Goal: Task Accomplishment & Management: Complete application form

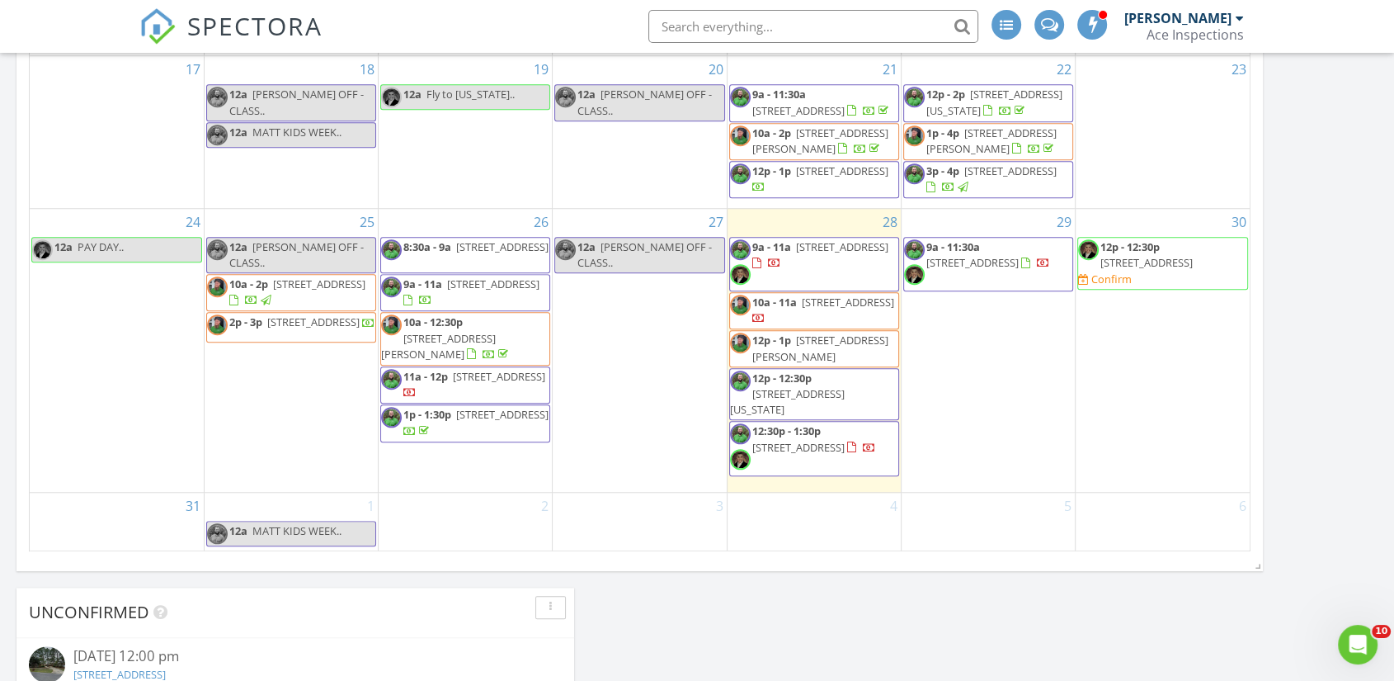
scroll to position [2190, 1423]
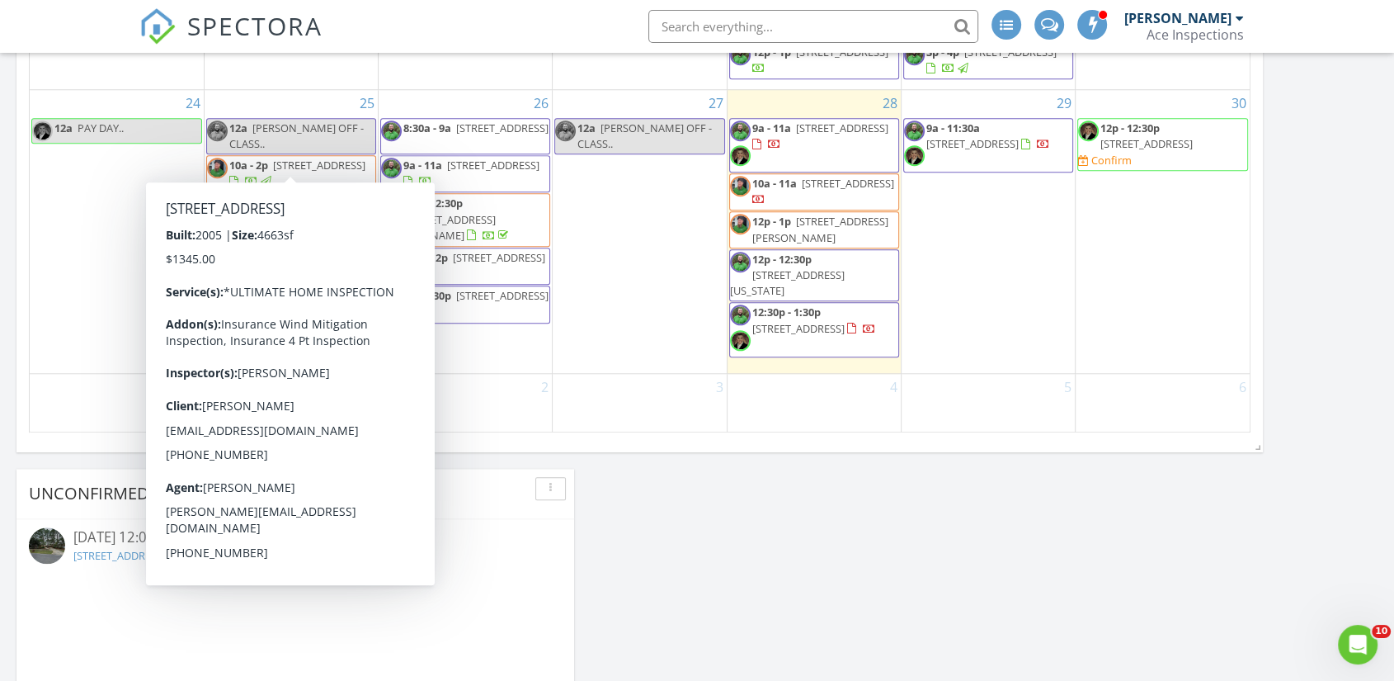
scroll to position [1393, 0]
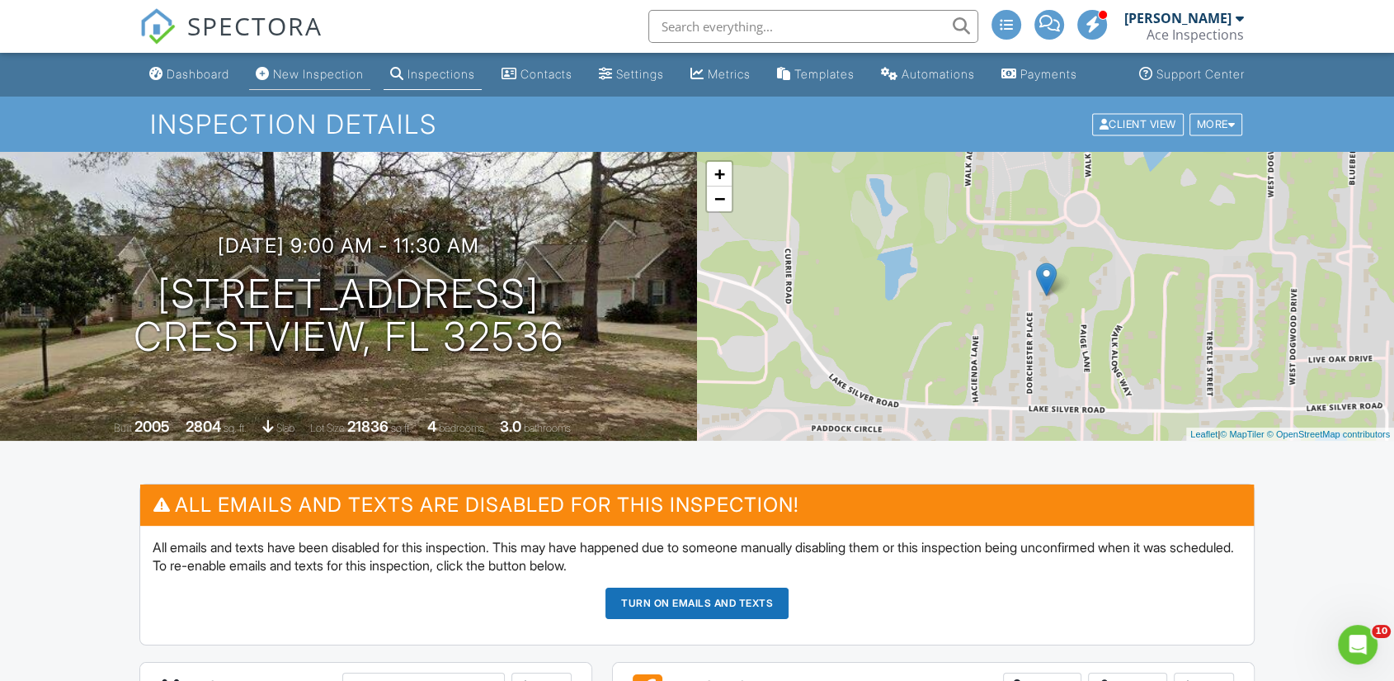
click at [303, 81] on div "New Inspection" at bounding box center [318, 74] width 91 height 14
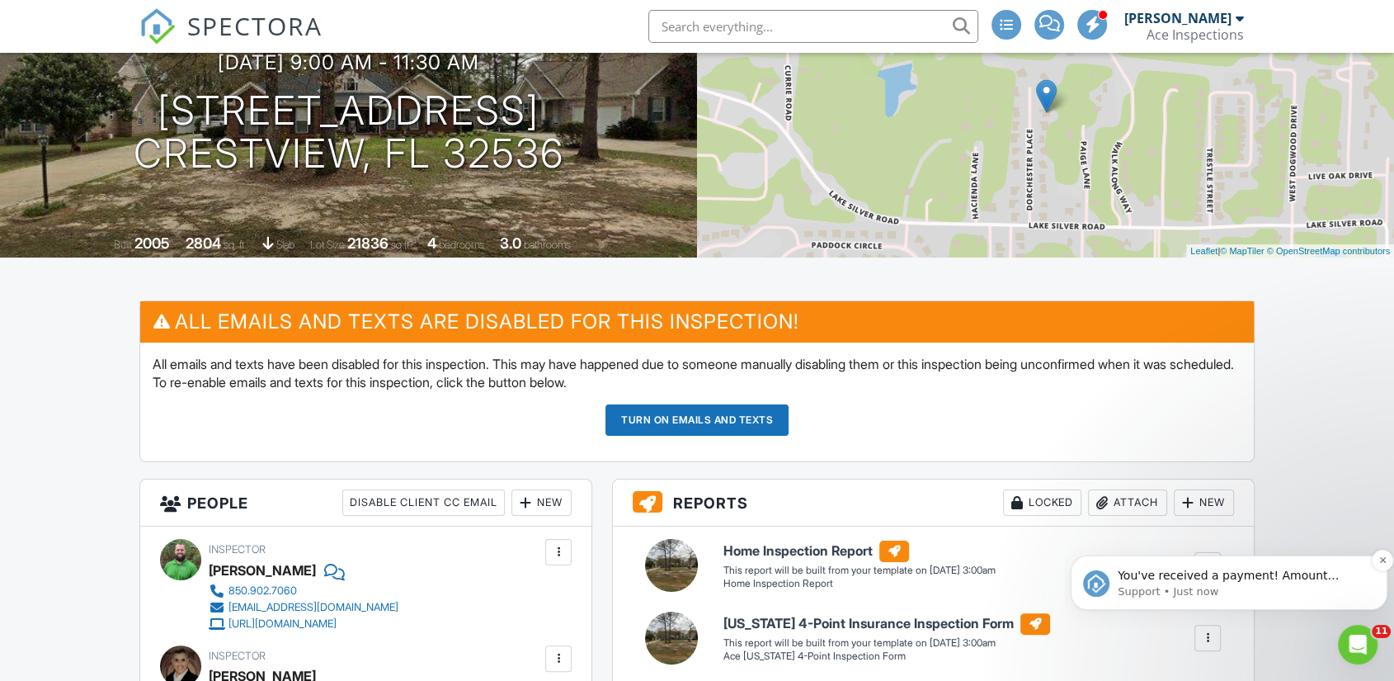
click at [1242, 576] on p "You've received a payment! Amount $195.00 Fee $5.66 Net $189.34 Transaction # p…" at bounding box center [1242, 576] width 249 height 16
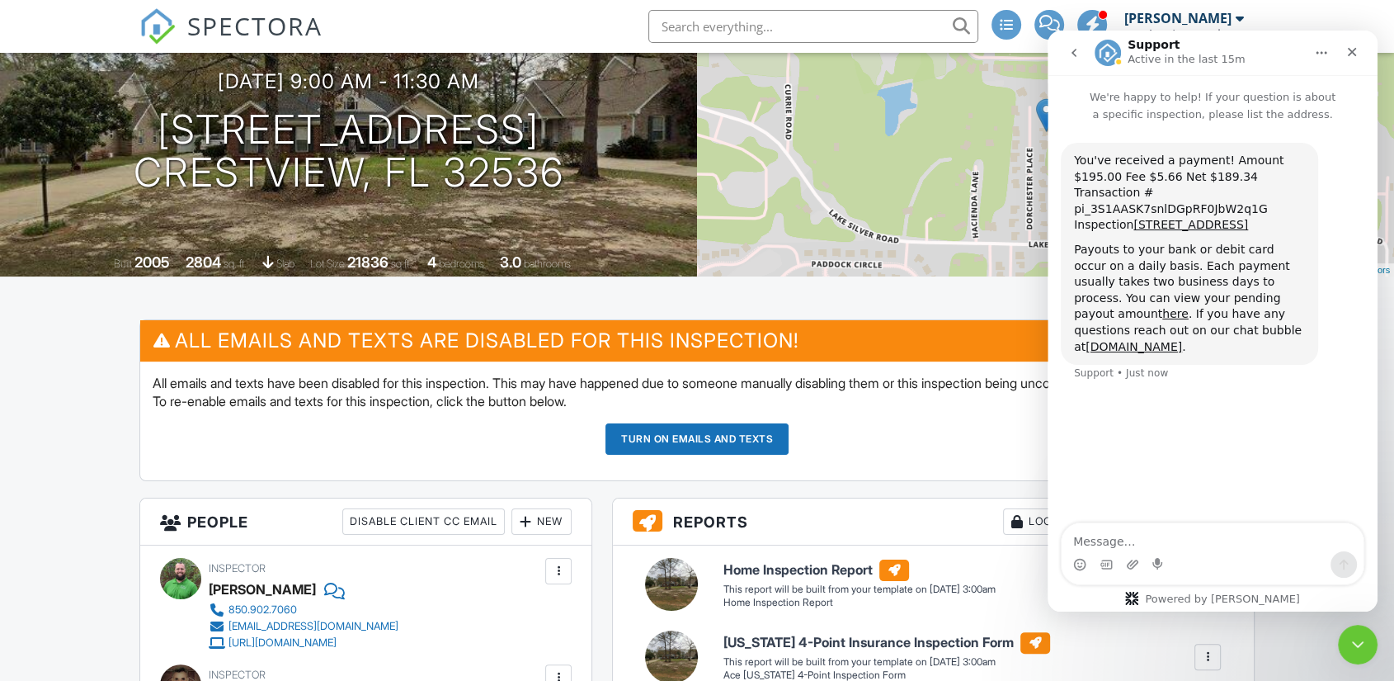
scroll to position [183, 0]
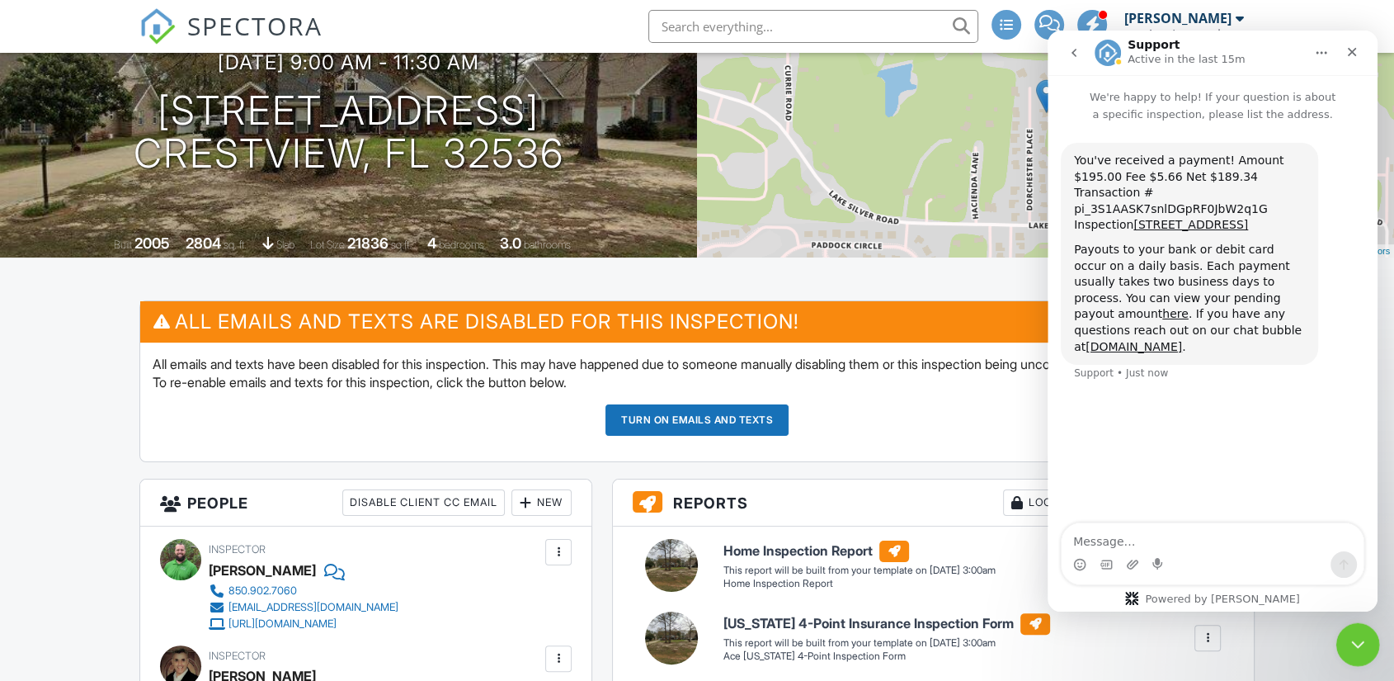
click at [1355, 638] on icon "Close Intercom Messenger" at bounding box center [1356, 642] width 20 height 20
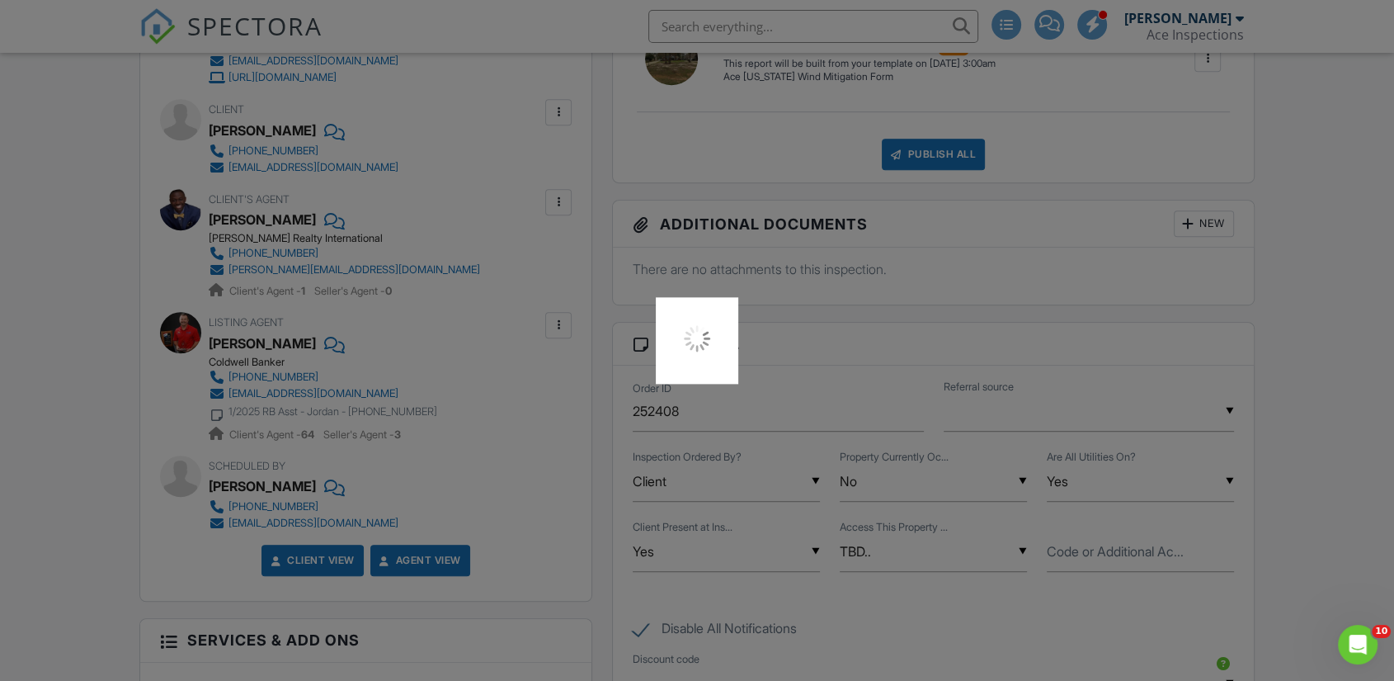
scroll to position [917, 0]
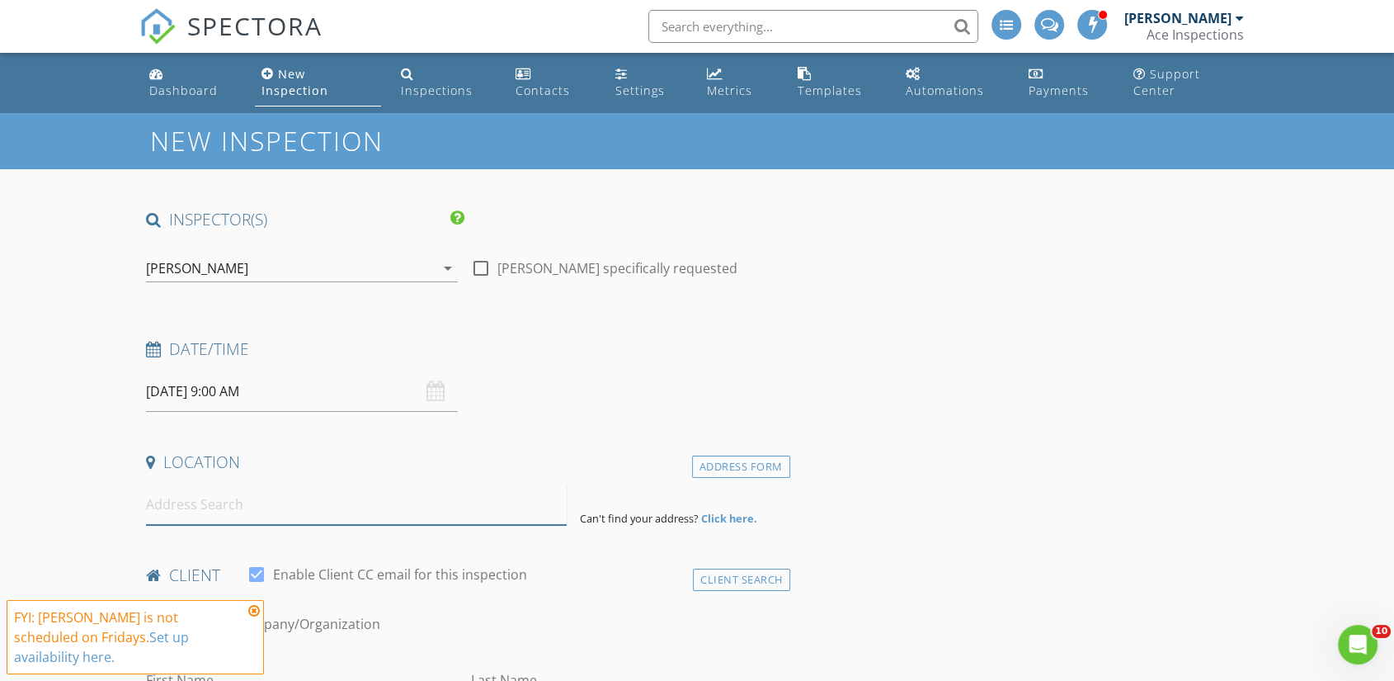
click at [214, 487] on input at bounding box center [356, 504] width 421 height 40
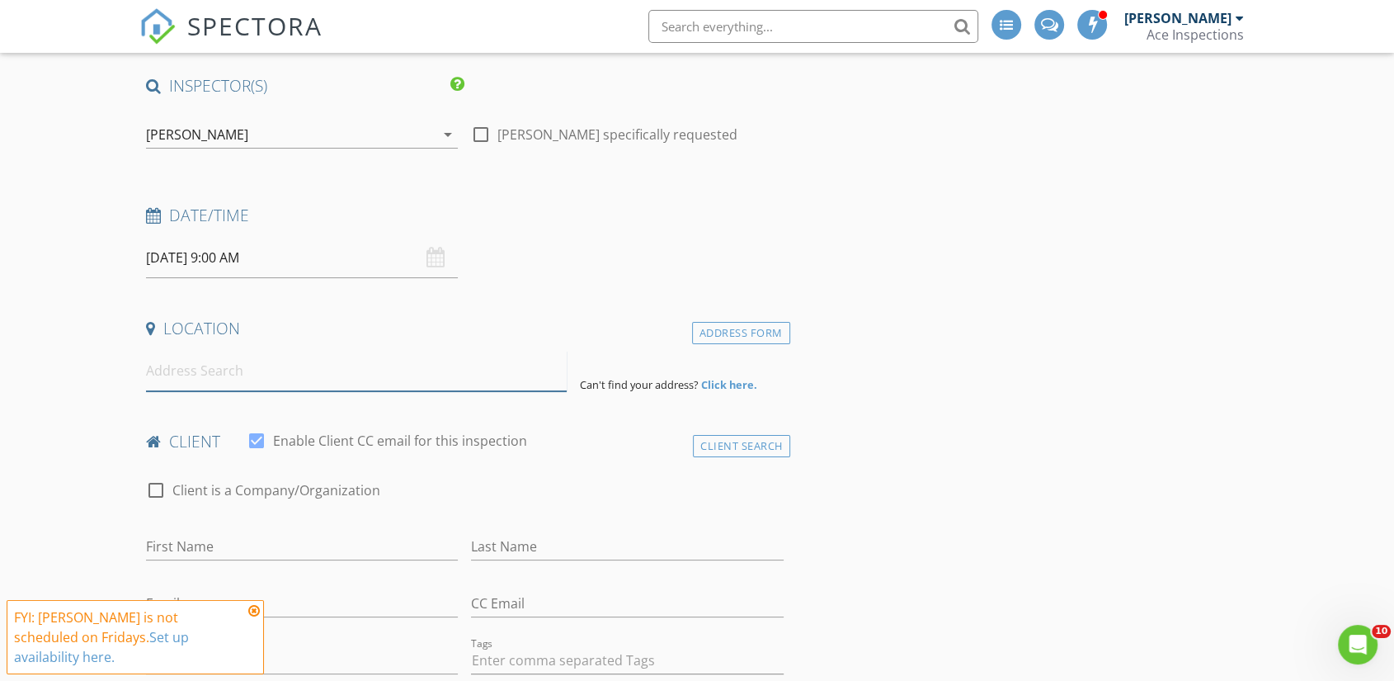
scroll to position [183, 0]
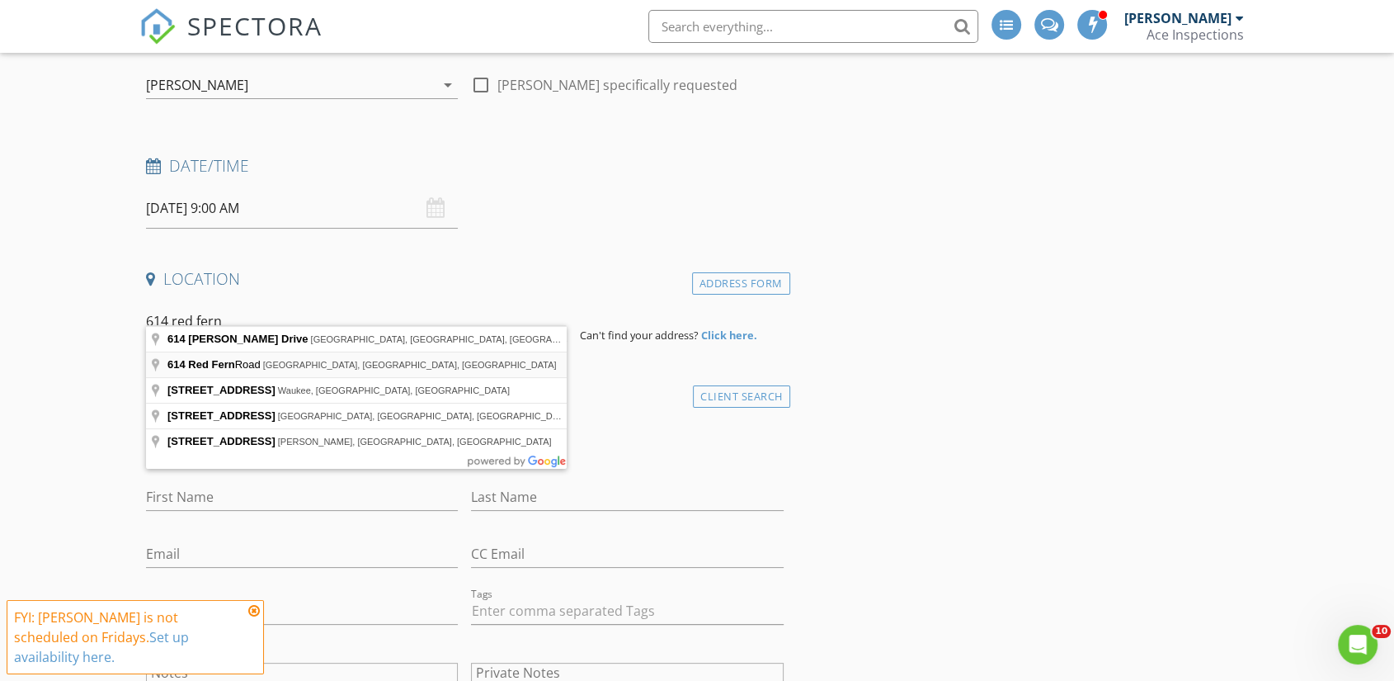
type input "614 Red Fern Road, Crestview, FL, USA"
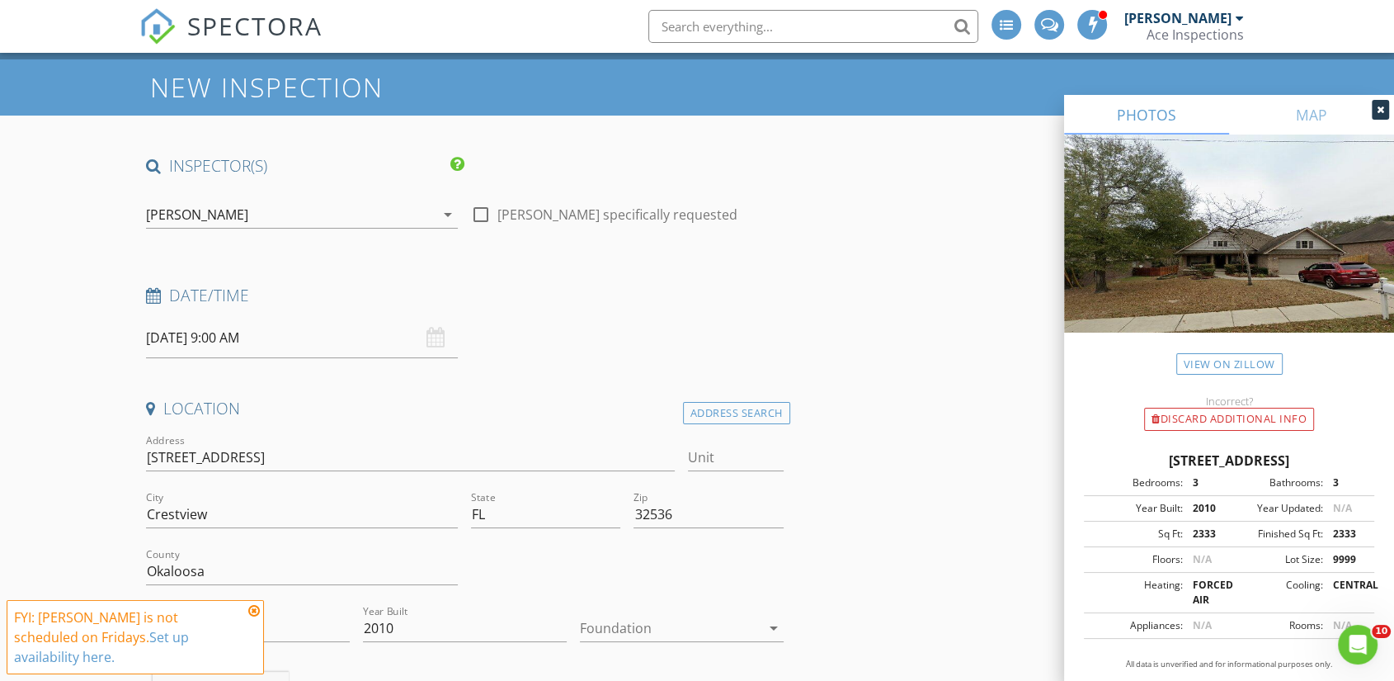
scroll to position [0, 0]
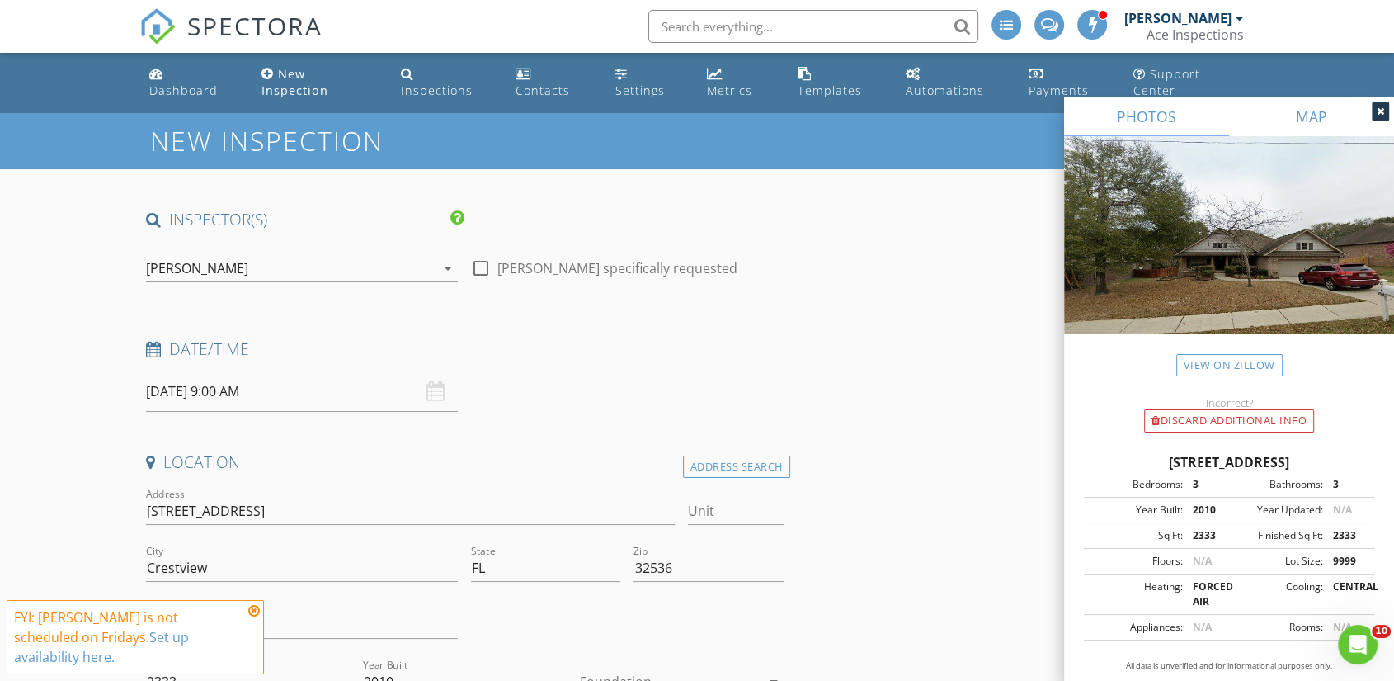
click at [1312, 117] on link "MAP" at bounding box center [1311, 117] width 165 height 40
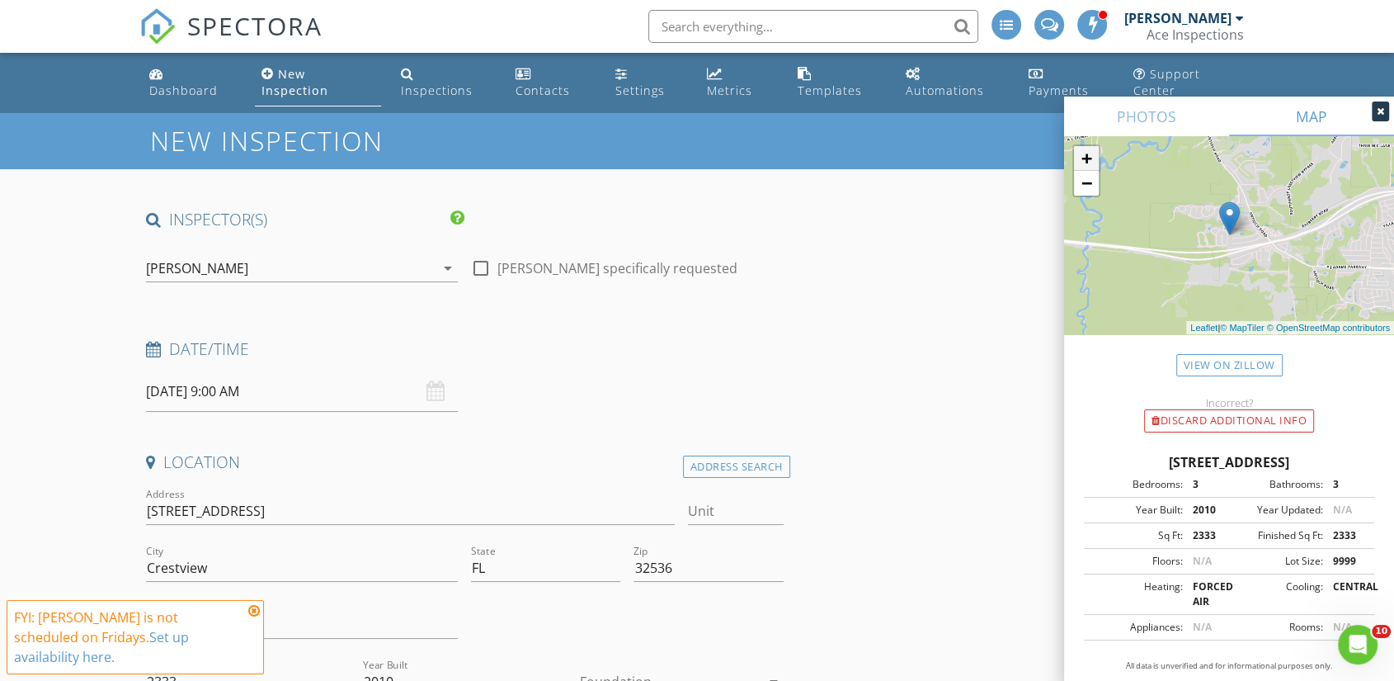
click at [1087, 158] on link "+" at bounding box center [1086, 158] width 25 height 25
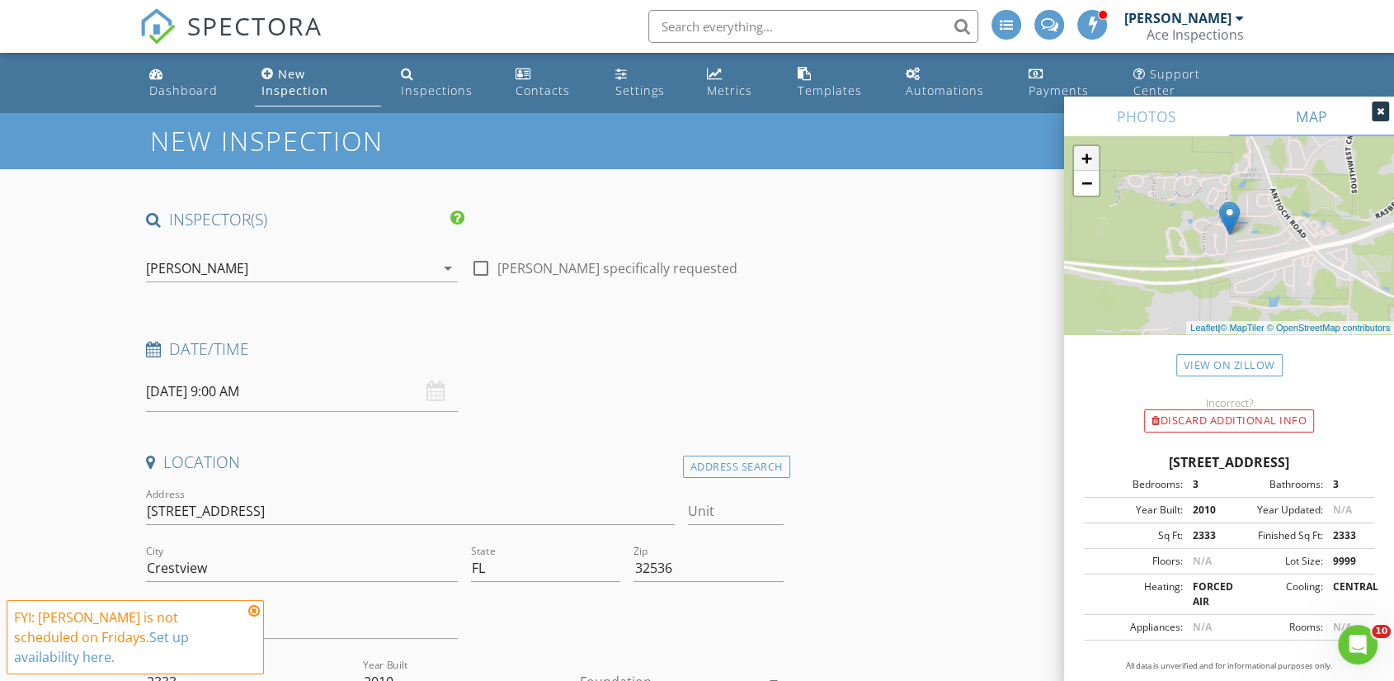
click at [1087, 158] on link "+" at bounding box center [1086, 158] width 25 height 25
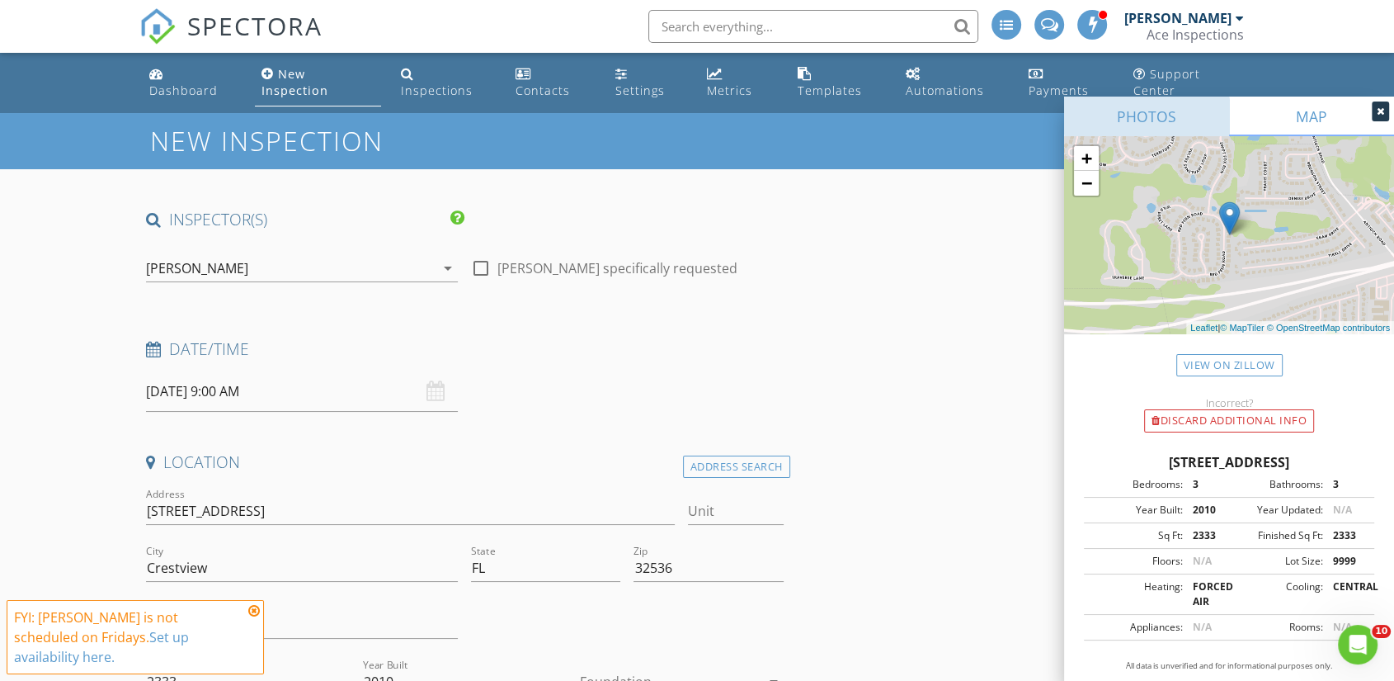
click at [1155, 125] on link "PHOTOS" at bounding box center [1146, 117] width 165 height 40
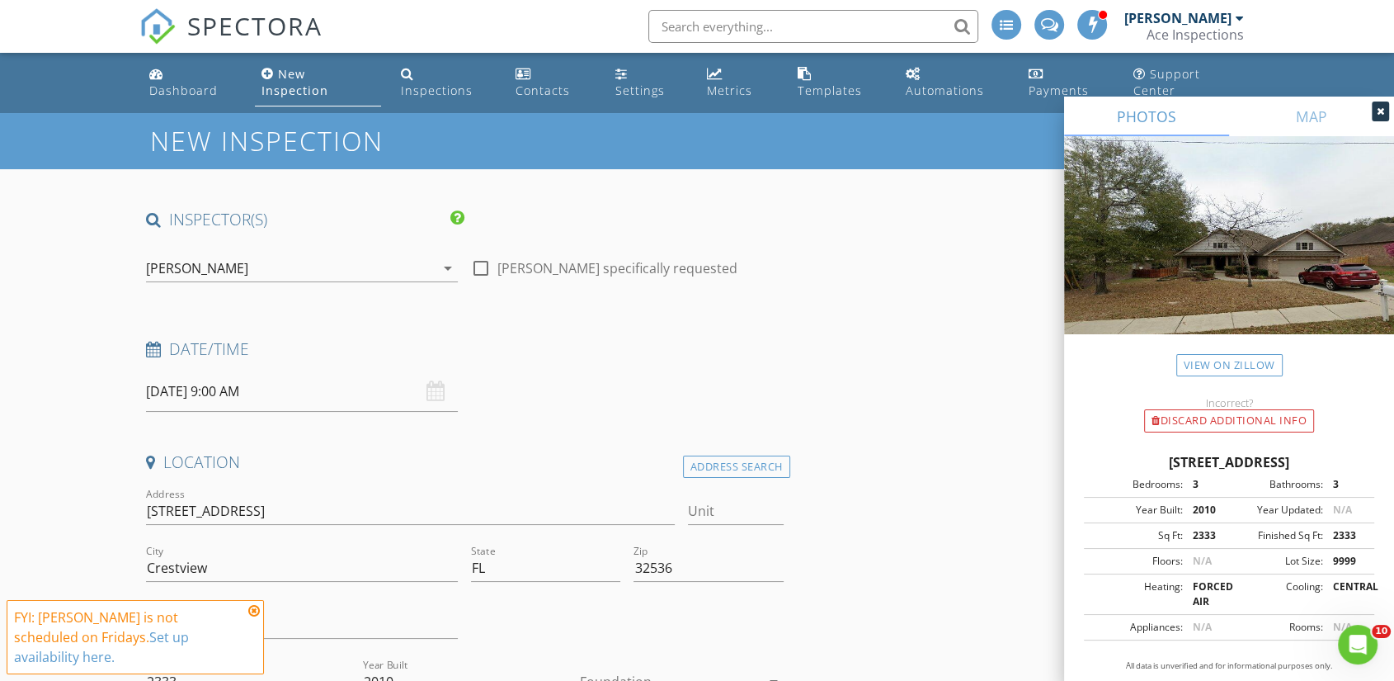
click at [312, 255] on div "[PERSON_NAME]" at bounding box center [290, 268] width 289 height 26
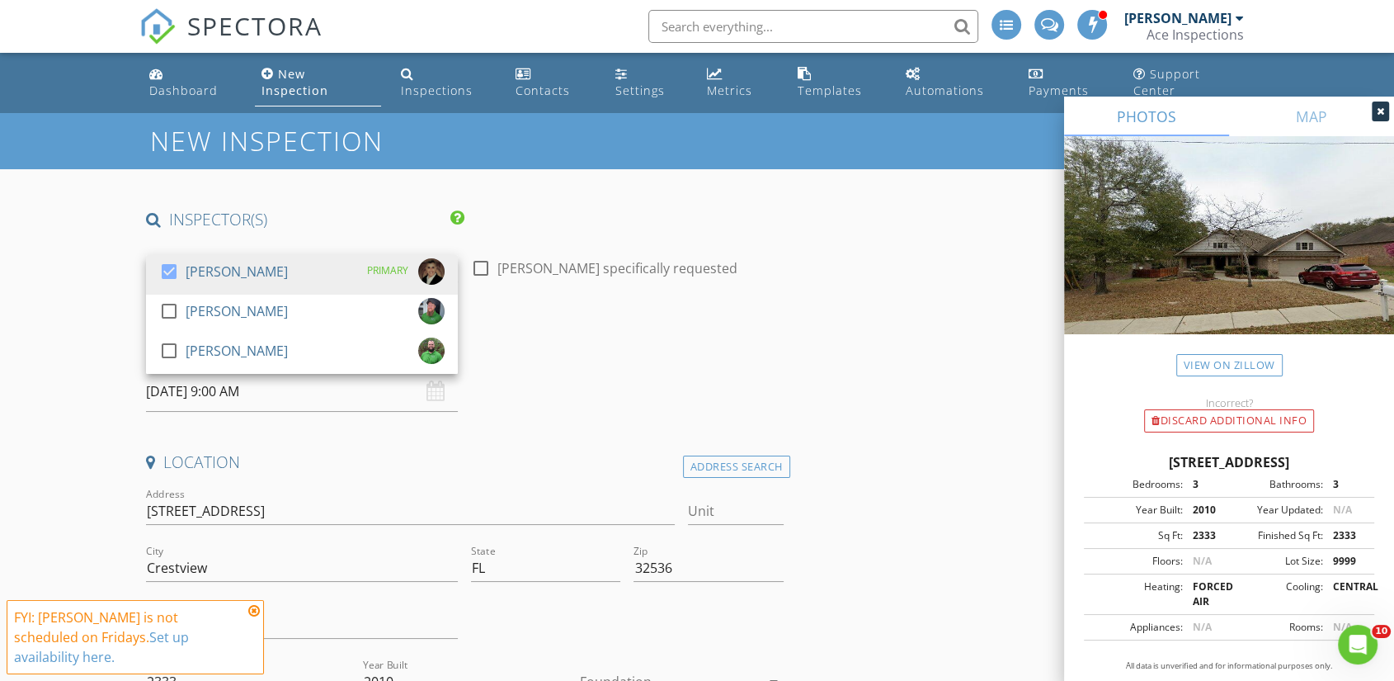
click at [312, 258] on div "check_box Walter Lindberg PRIMARY" at bounding box center [301, 274] width 285 height 33
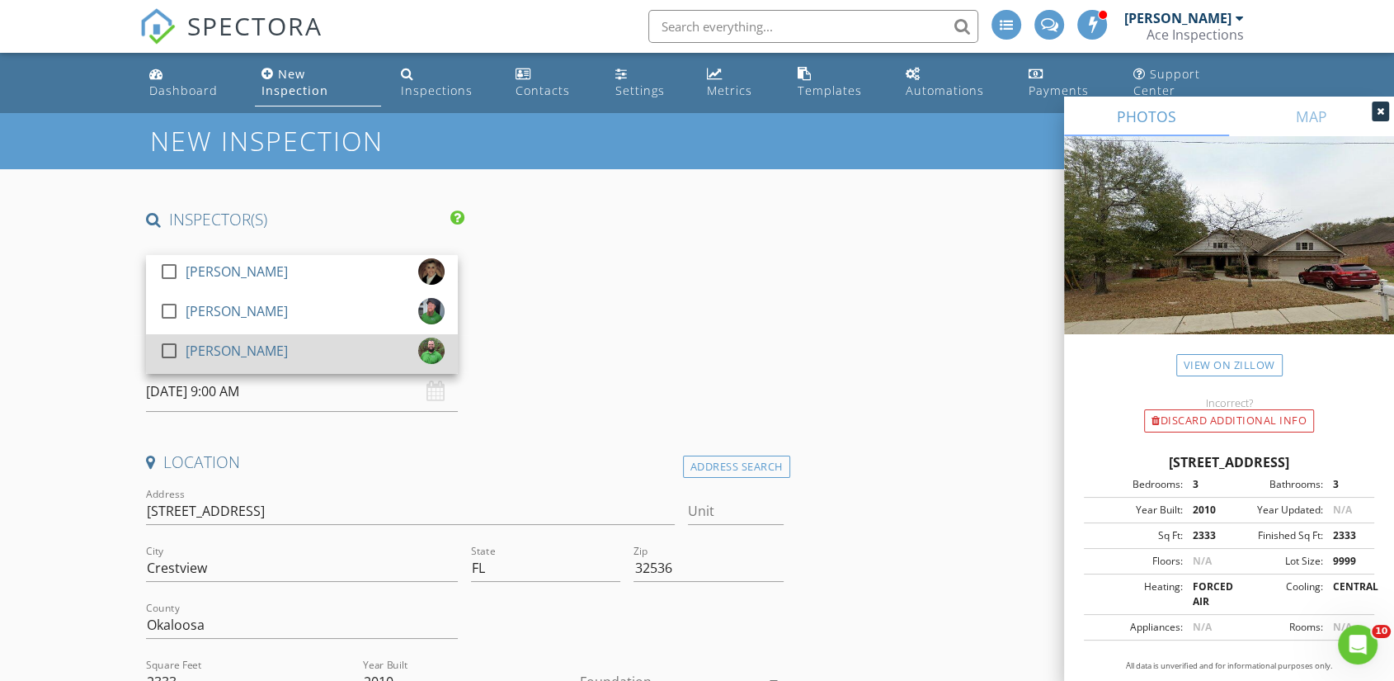
click at [284, 346] on div "check_box_outline_blank Matthew Roller" at bounding box center [301, 353] width 285 height 33
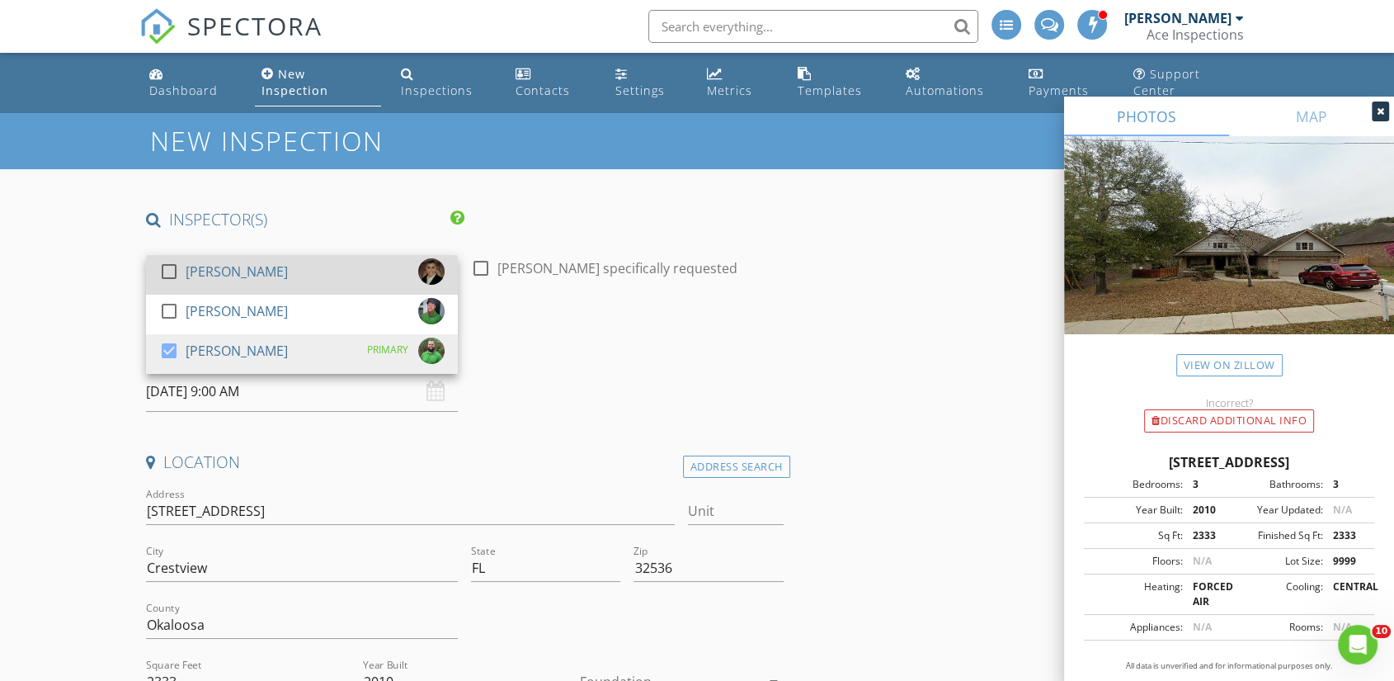
click at [270, 258] on div "[PERSON_NAME]" at bounding box center [237, 271] width 102 height 26
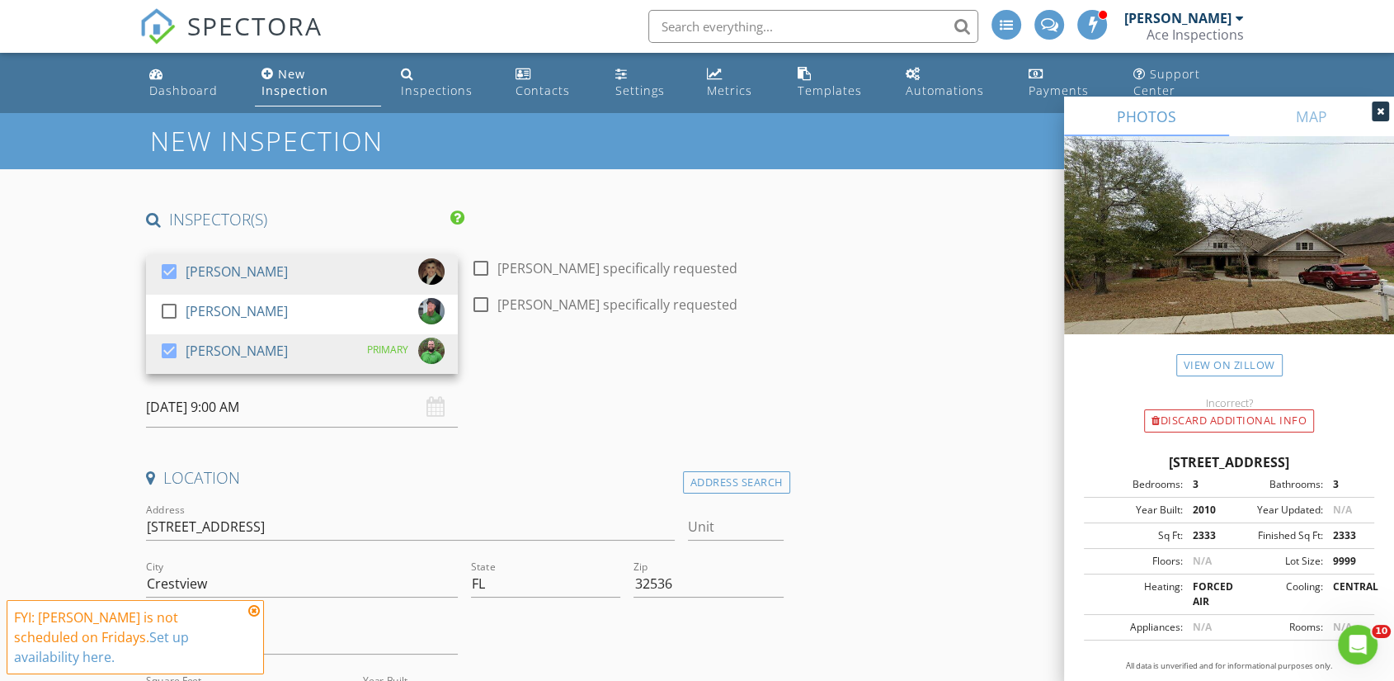
drag, startPoint x: 8, startPoint y: 309, endPoint x: 46, endPoint y: 351, distance: 56.1
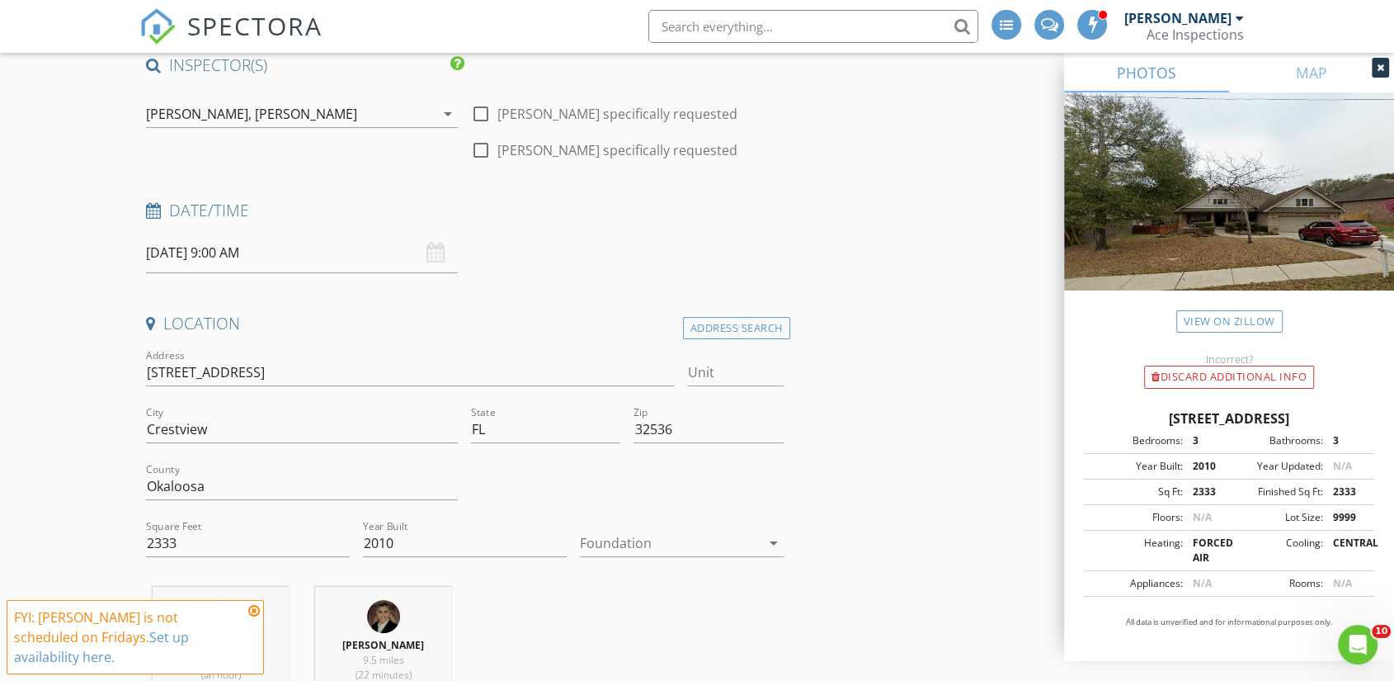
scroll to position [183, 0]
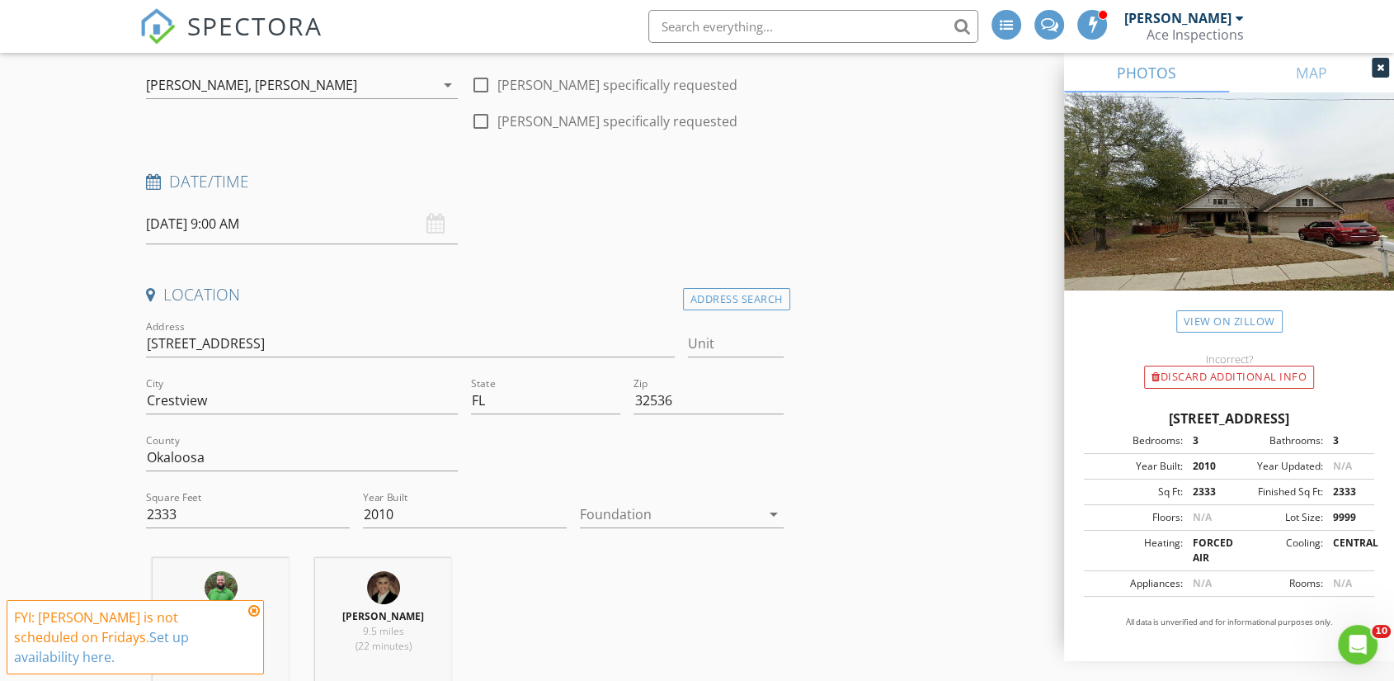
click at [208, 204] on input "08/29/2025 9:00 AM" at bounding box center [302, 224] width 312 height 40
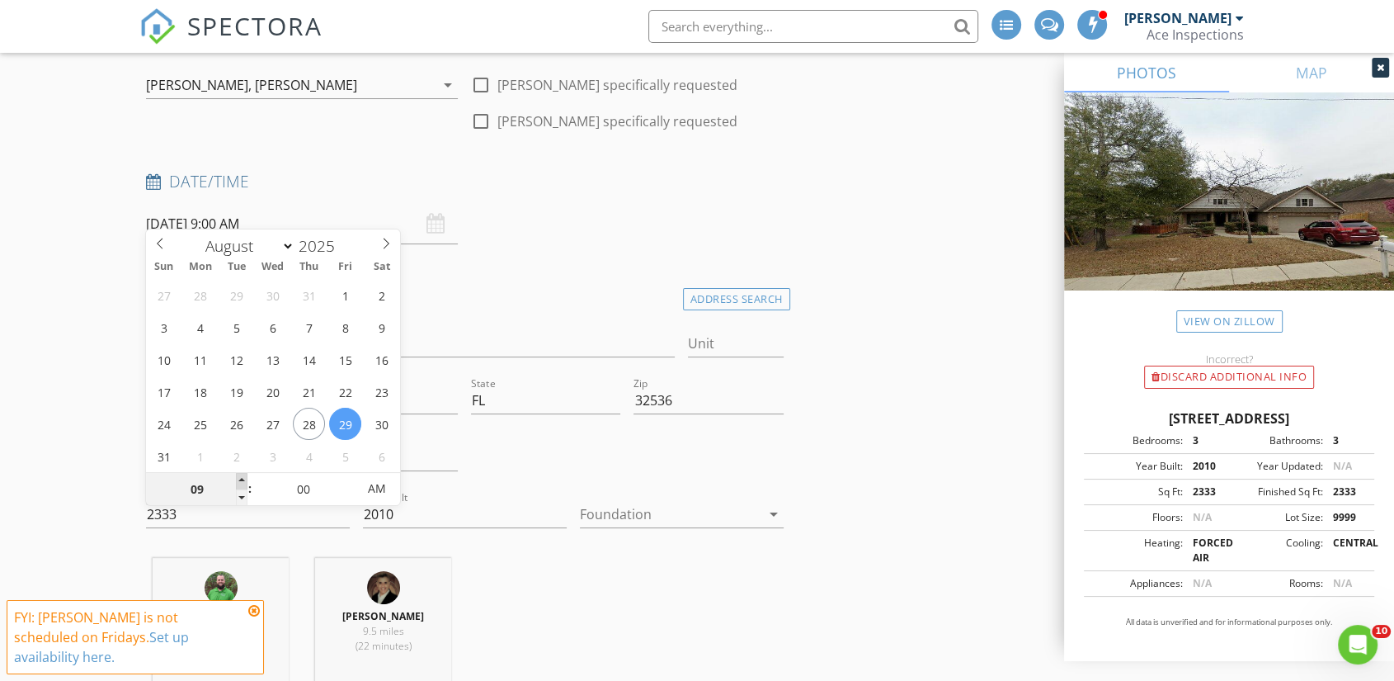
type input "10"
type input "08/29/2025 10:00 AM"
click at [241, 478] on span at bounding box center [242, 481] width 12 height 16
type input "11"
type input "08/29/2025 11:00 AM"
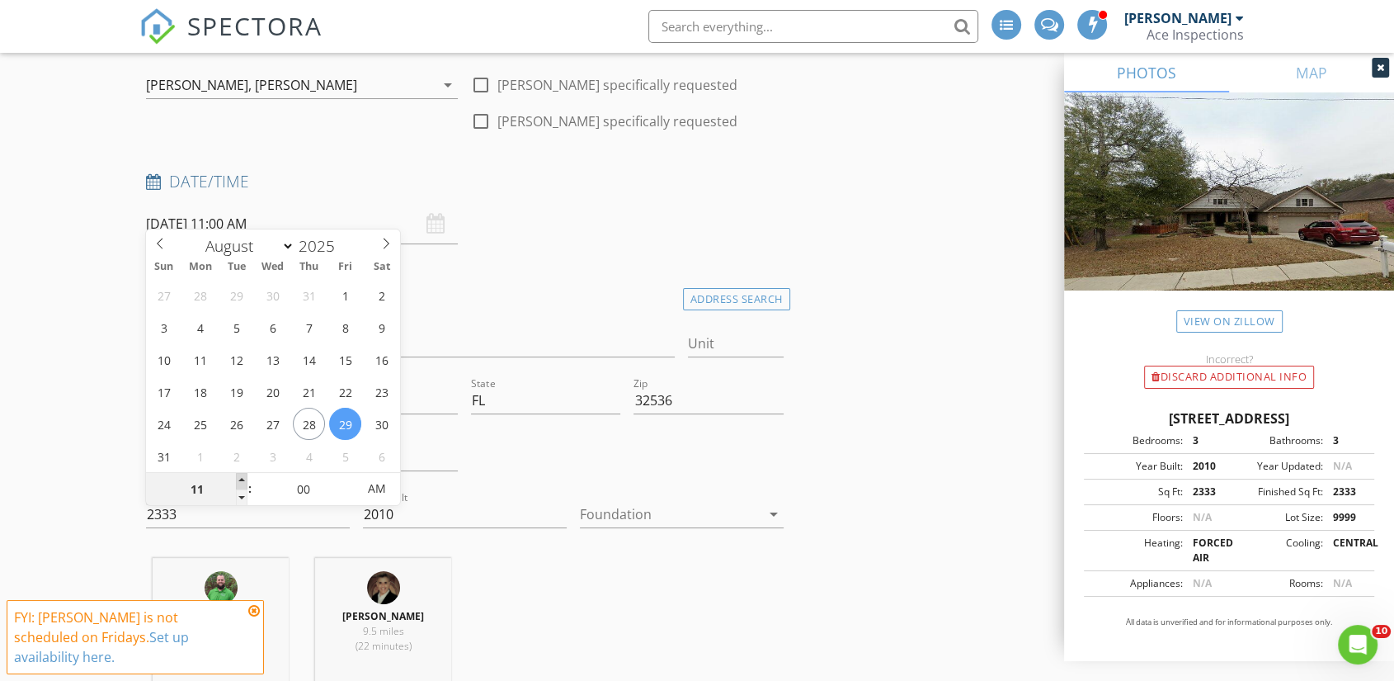
click at [241, 478] on span at bounding box center [242, 481] width 12 height 16
type input "12"
type input "08/29/2025 12:00 PM"
click at [241, 478] on span at bounding box center [242, 481] width 12 height 16
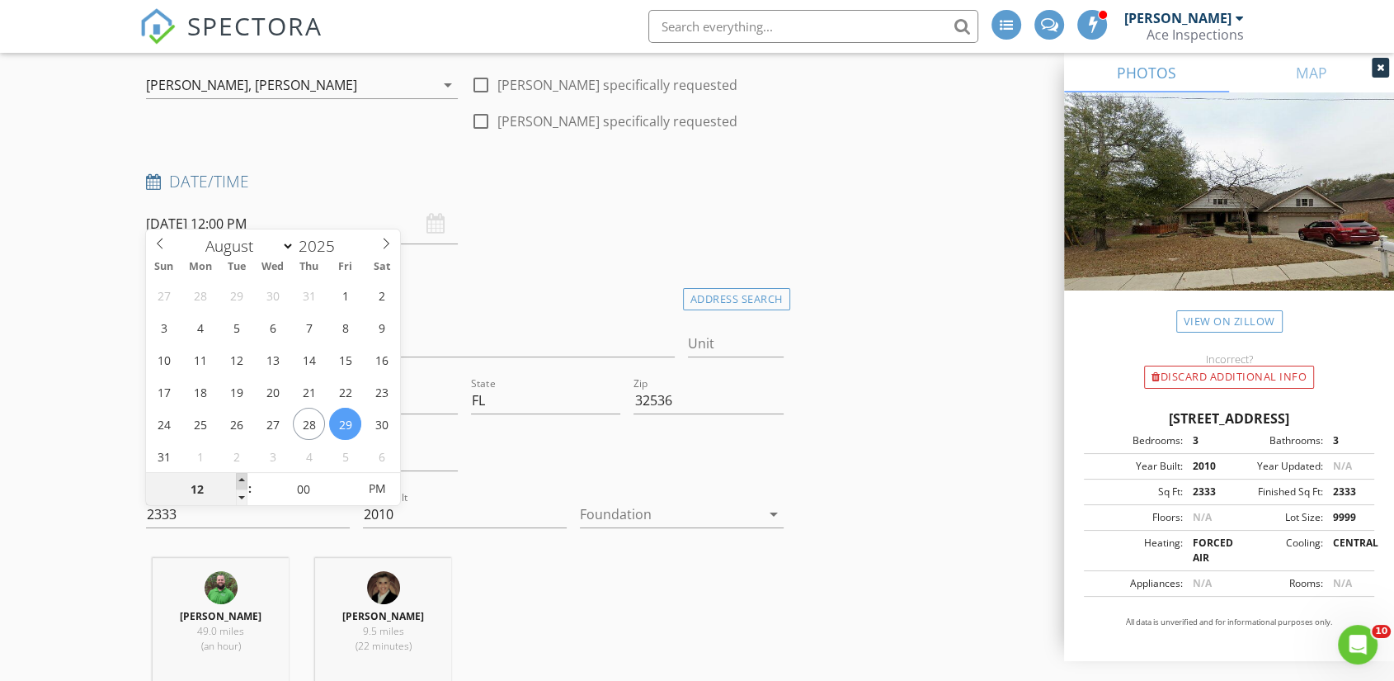
type input "01"
type input "08/29/2025 1:00 PM"
click at [241, 478] on span at bounding box center [242, 481] width 12 height 16
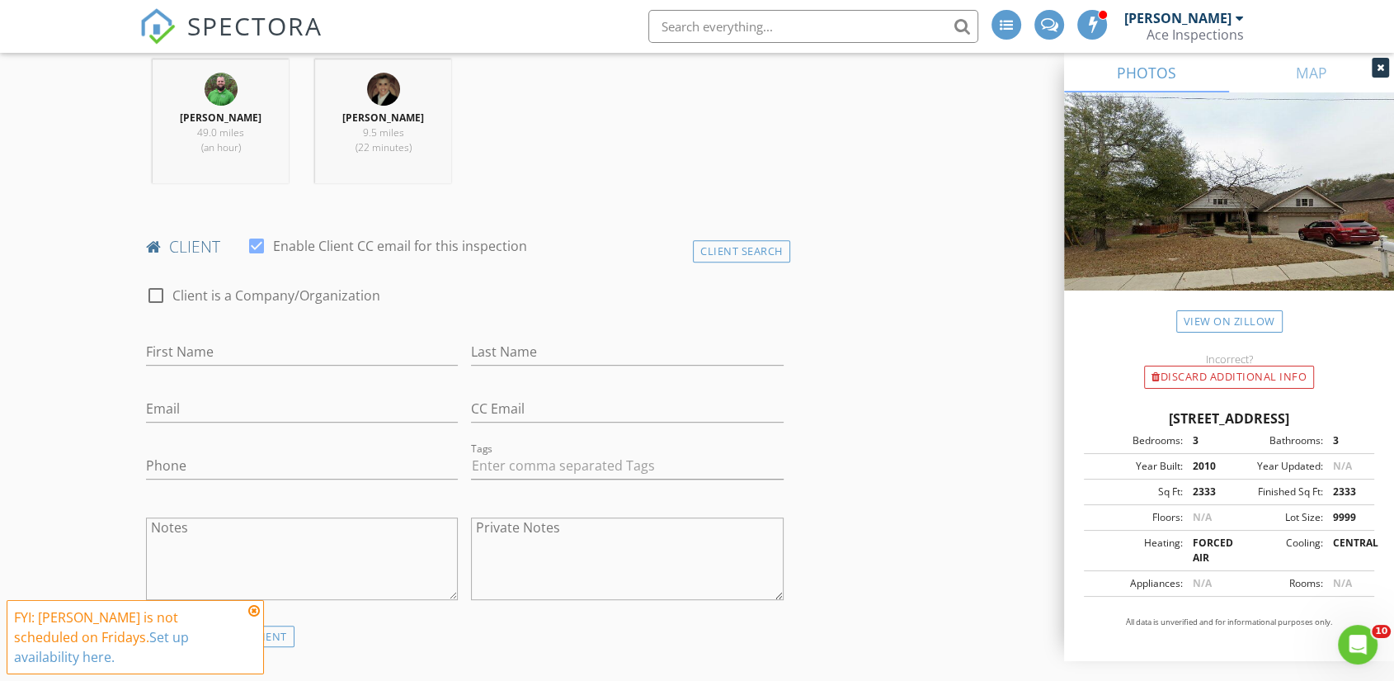
scroll to position [733, 0]
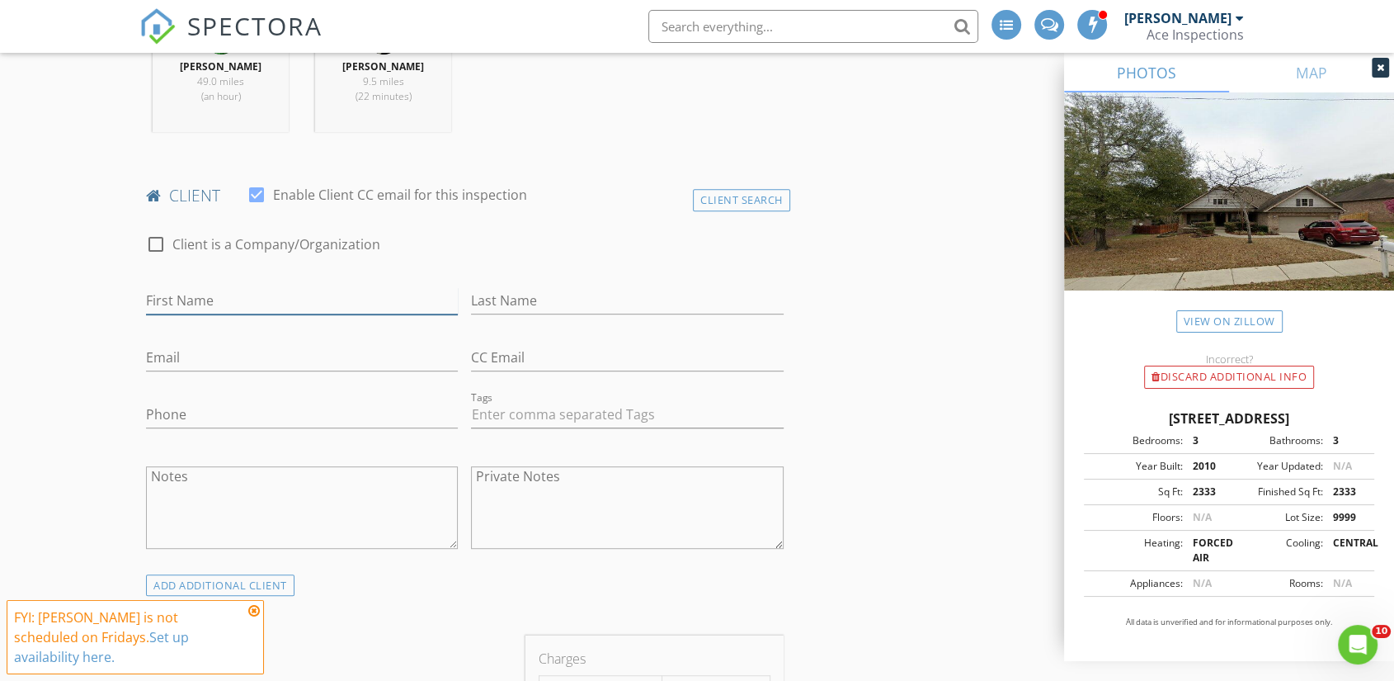
click at [198, 287] on input "First Name" at bounding box center [302, 300] width 312 height 27
type input "Brian"
type input "Testerman"
type input "865-249-2514"
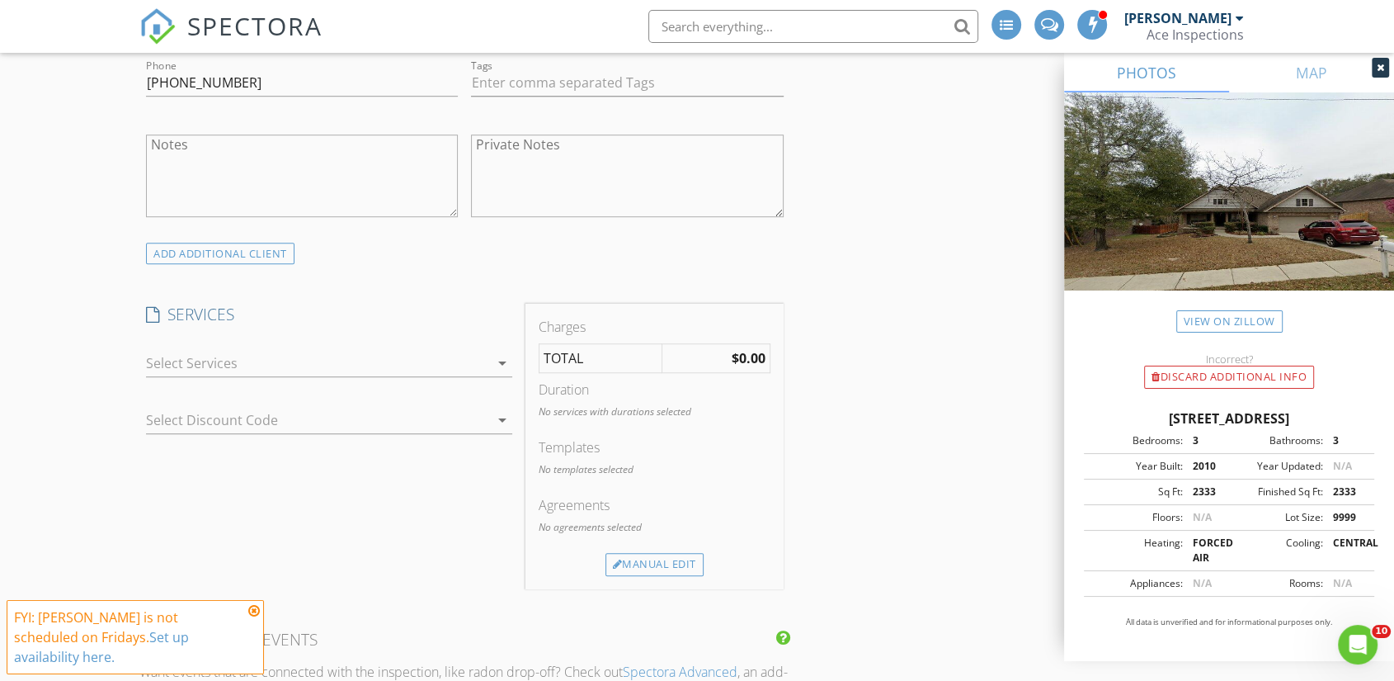
scroll to position [1100, 0]
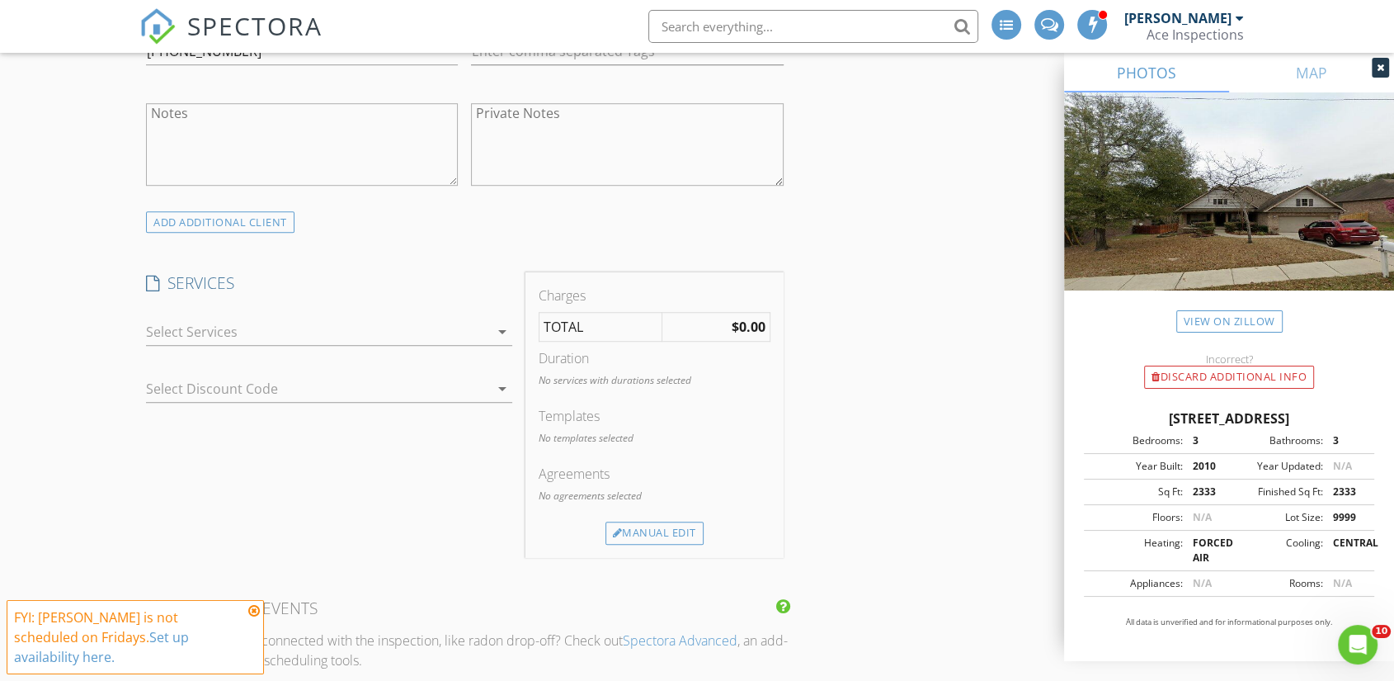
click at [284, 318] on div at bounding box center [317, 331] width 343 height 26
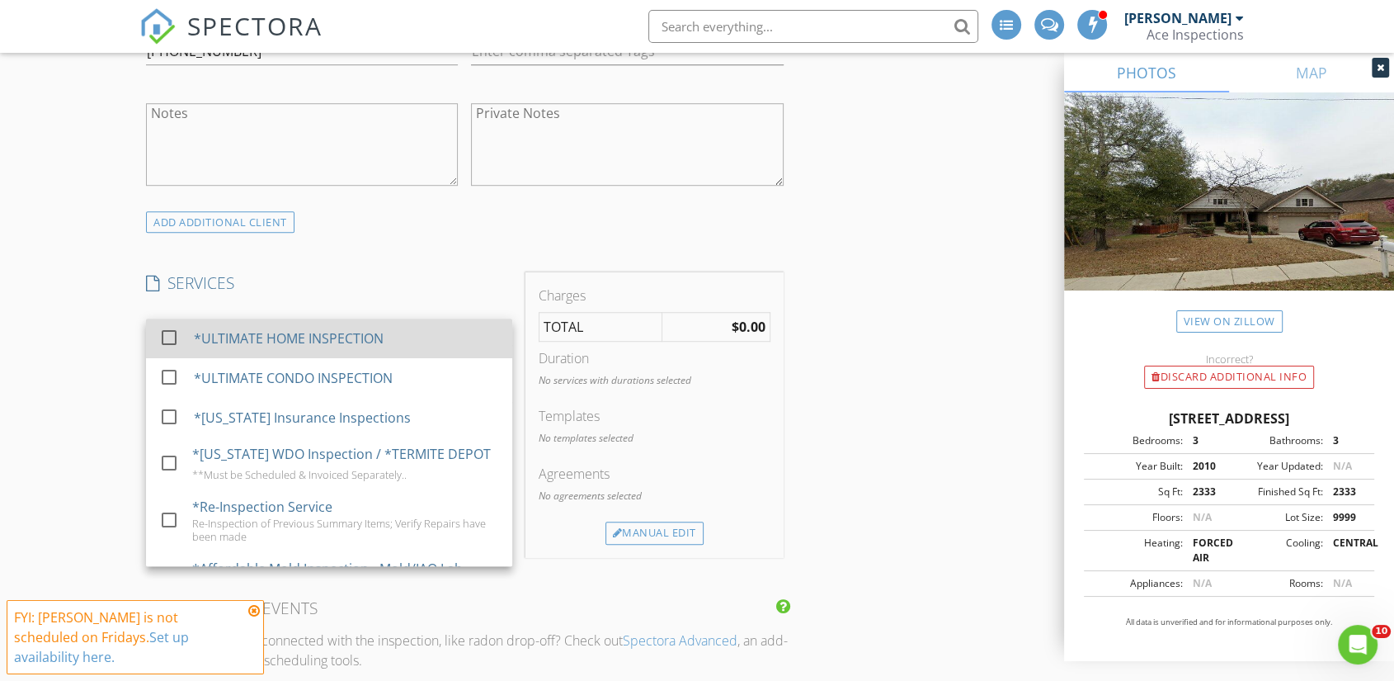
click at [309, 328] on div "*ULTIMATE HOME INSPECTION" at bounding box center [289, 338] width 190 height 20
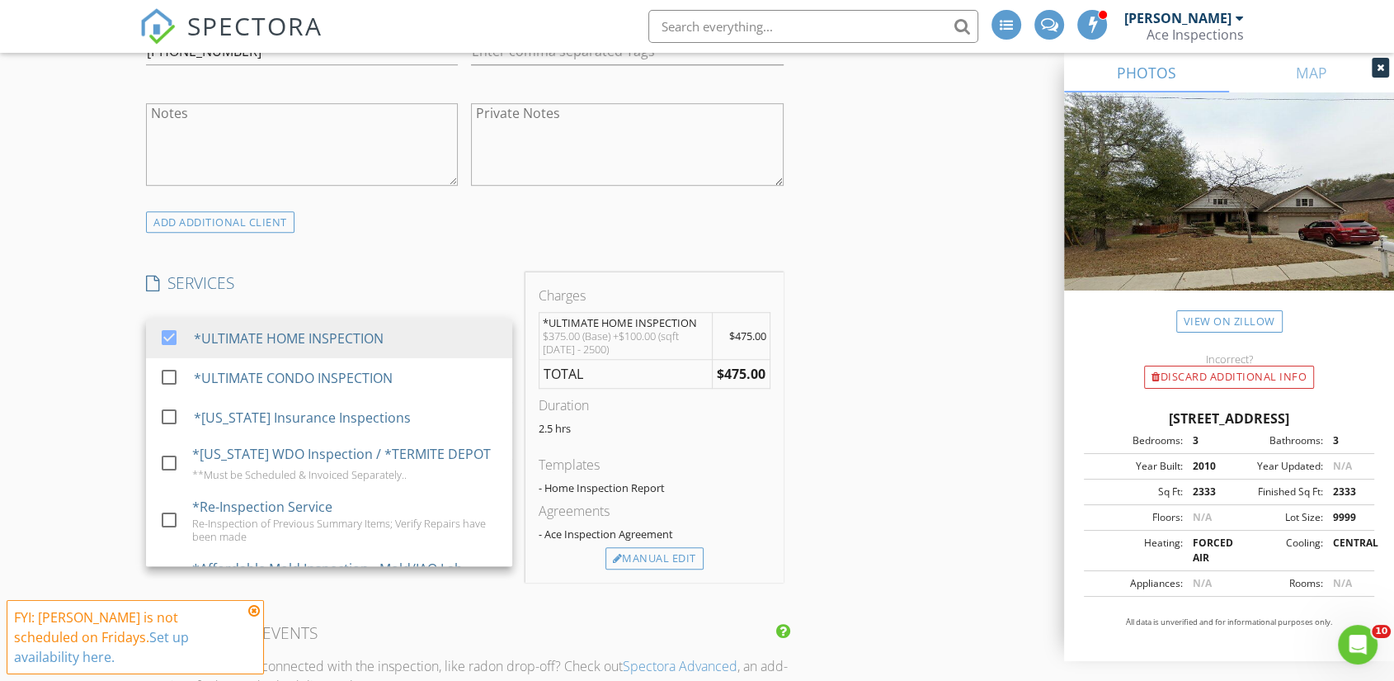
click at [72, 337] on div "New Inspection INSPECTOR(S) check_box Walter Lindberg check_box_outline_blank J…" at bounding box center [697, 631] width 1394 height 3236
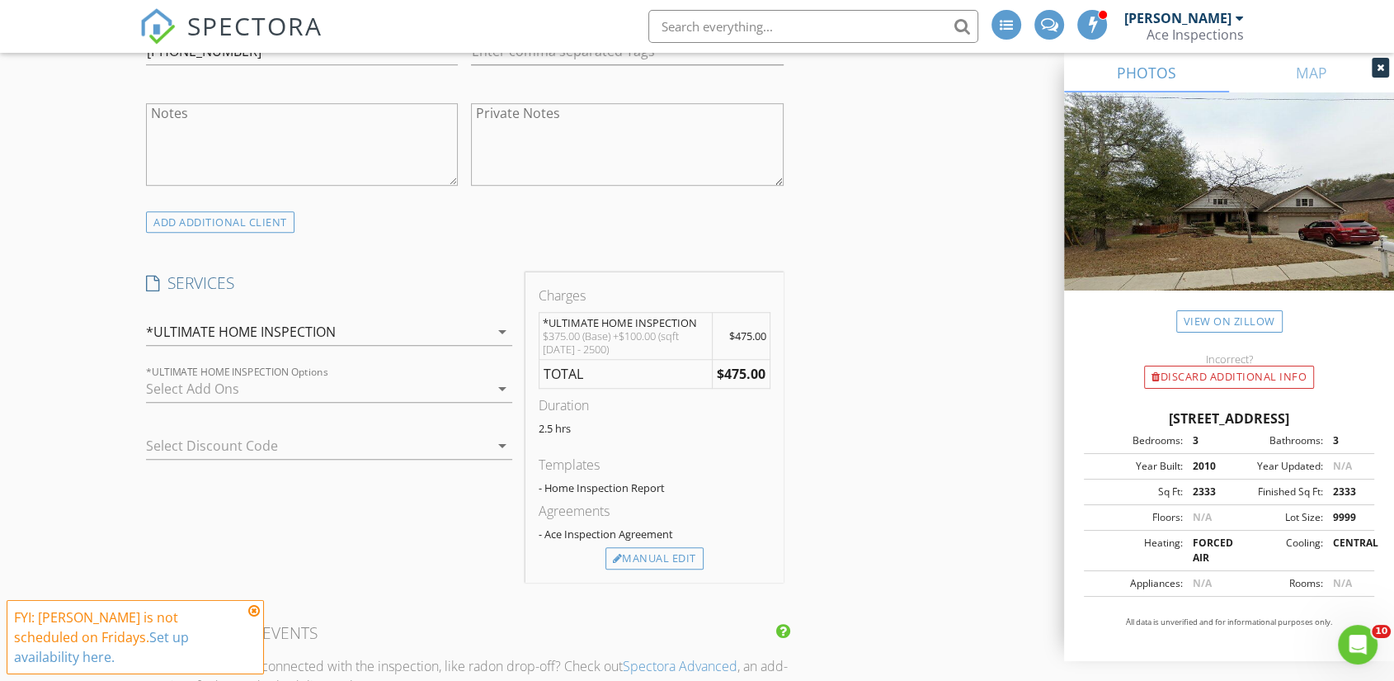
click at [227, 375] on div at bounding box center [317, 388] width 343 height 26
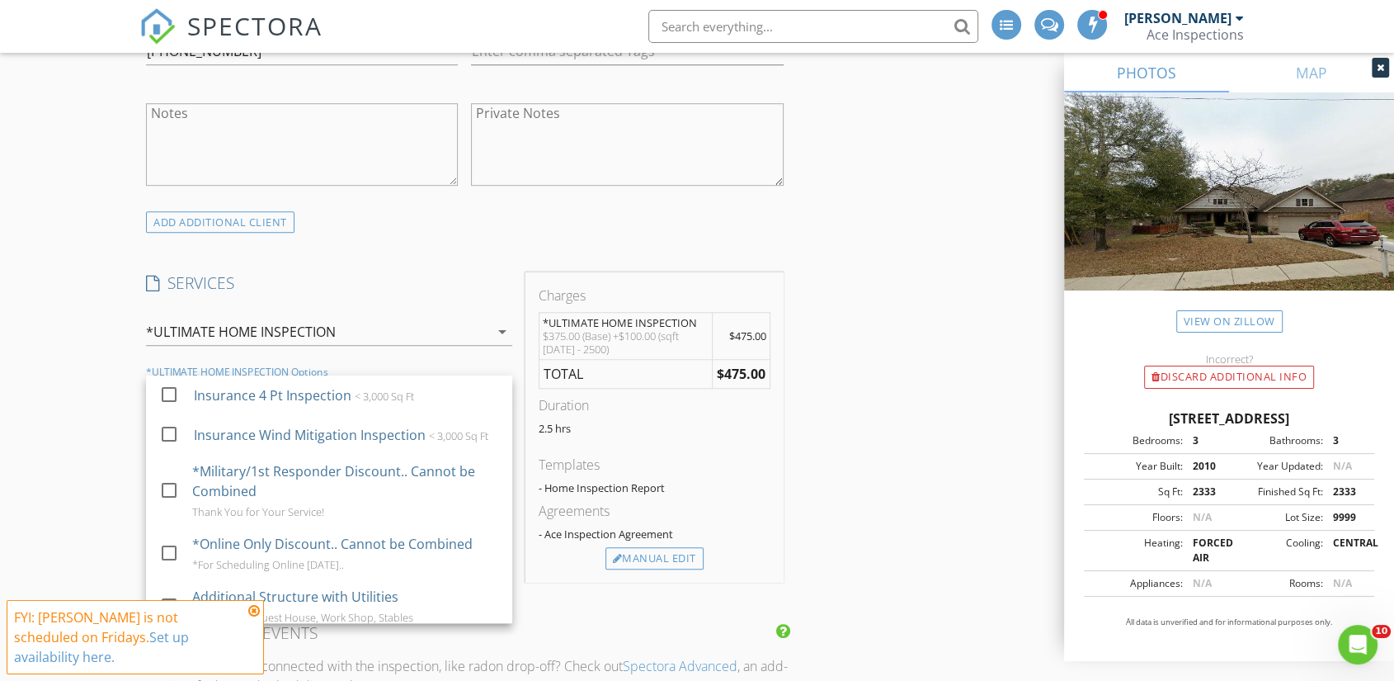
click at [84, 333] on div "New Inspection INSPECTOR(S) check_box Walter Lindberg check_box_outline_blank J…" at bounding box center [697, 631] width 1394 height 3236
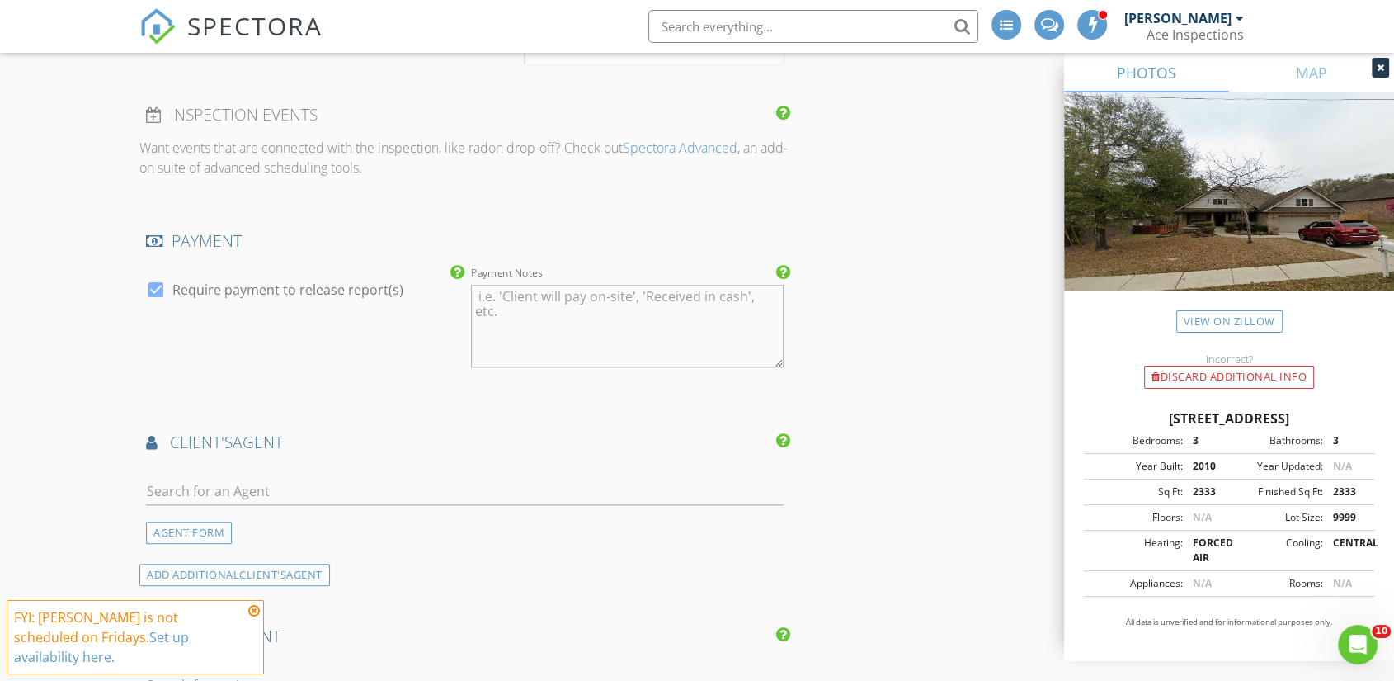
scroll to position [1650, 0]
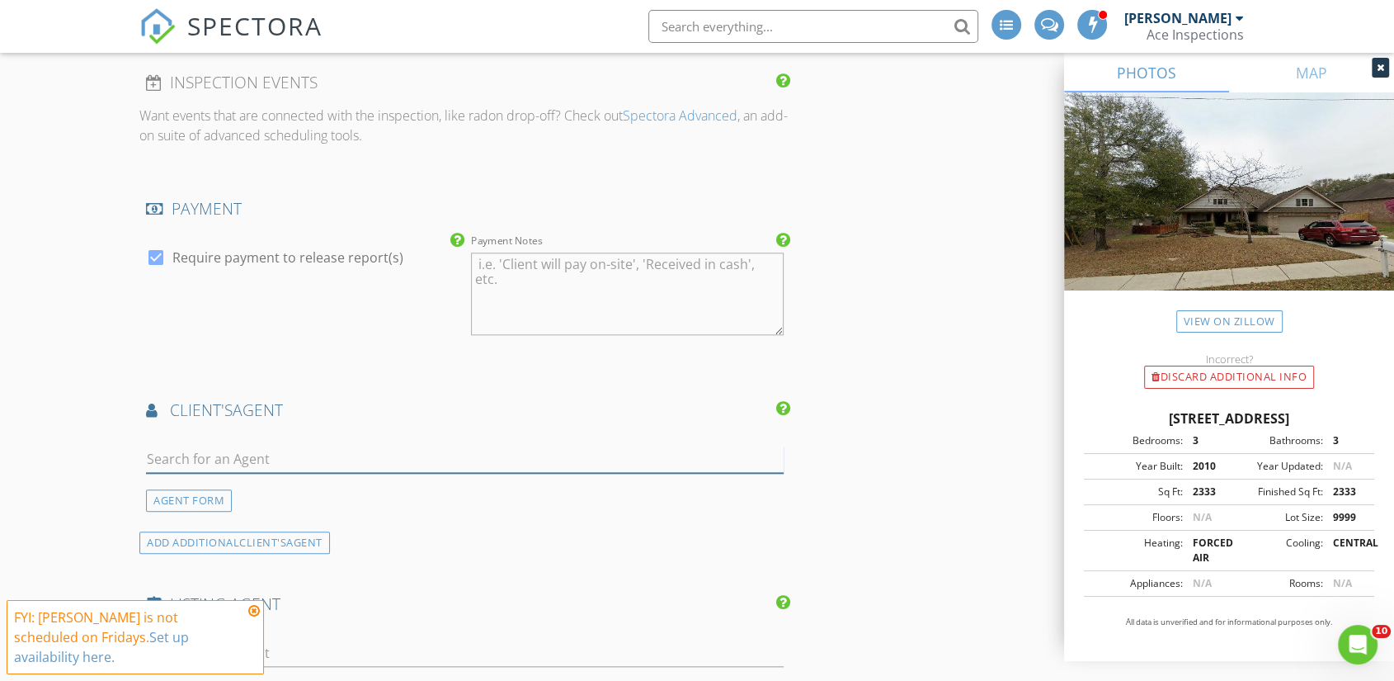
click at [224, 445] on input "text" at bounding box center [465, 458] width 638 height 27
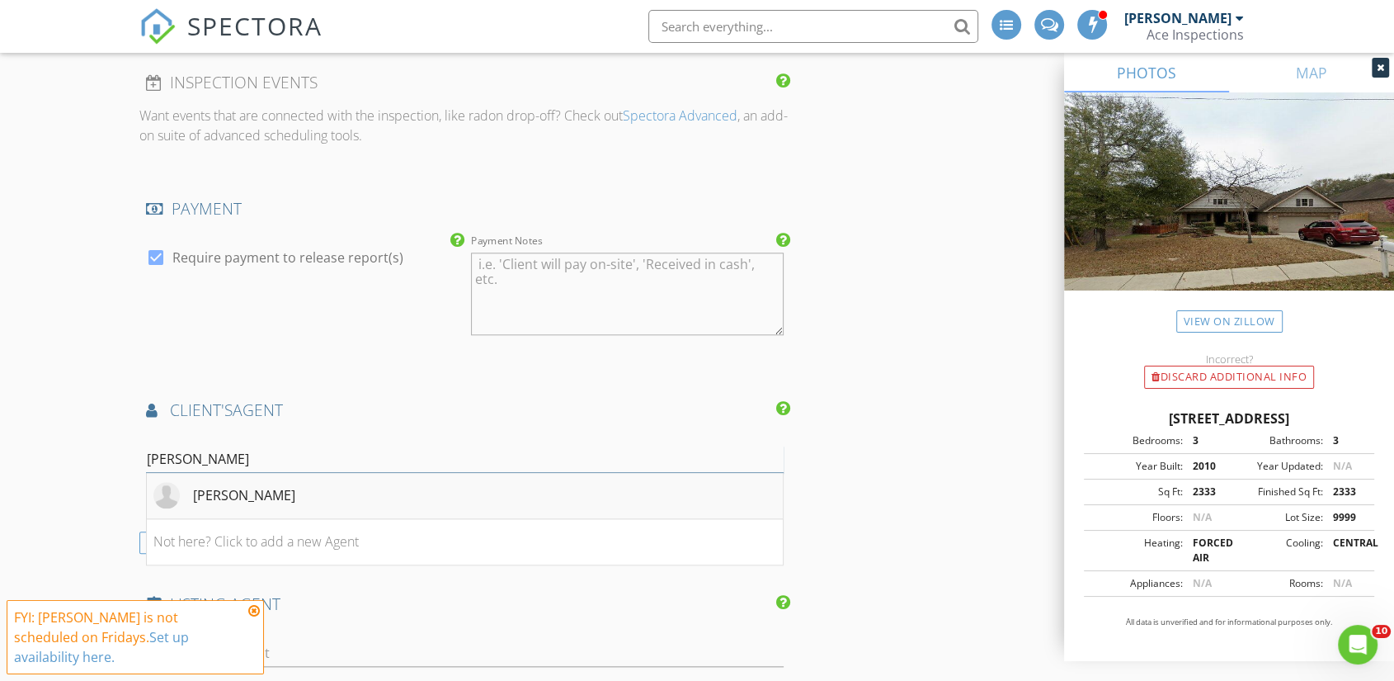
type input "laura ch"
click at [218, 487] on div "Laura Chamberlain" at bounding box center [224, 495] width 142 height 26
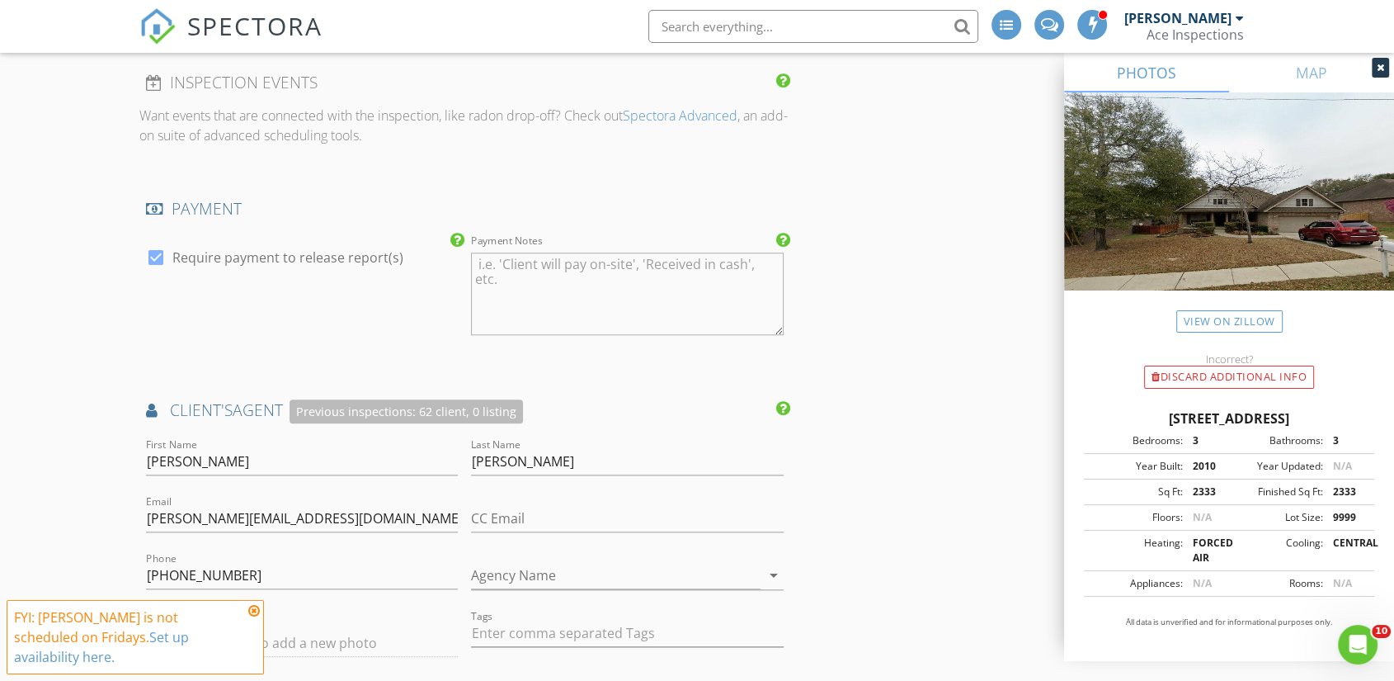
click at [161, 406] on div "client's AGENT Previous inspections: 62 client, 0 listing" at bounding box center [464, 417] width 651 height 36
click at [73, 375] on div "New Inspection INSPECTOR(S) check_box Walter Lindberg check_box_outline_blank J…" at bounding box center [697, 238] width 1394 height 3550
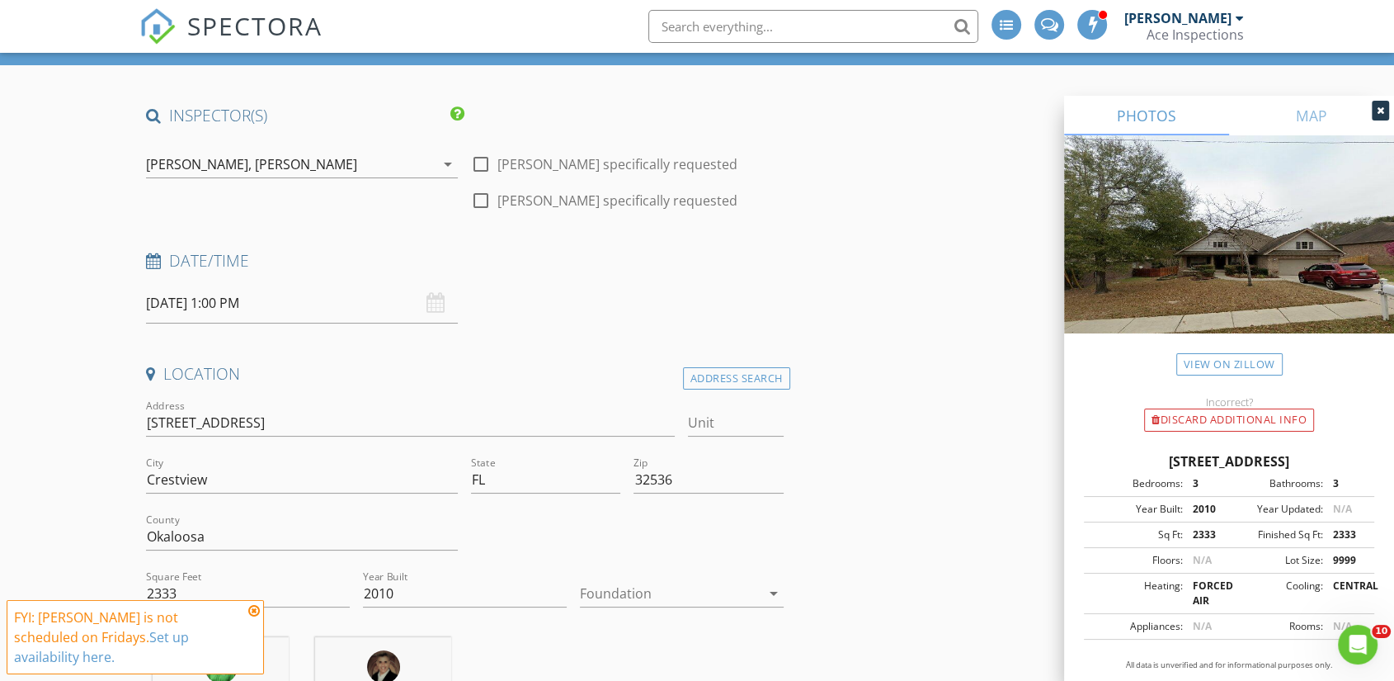
scroll to position [0, 0]
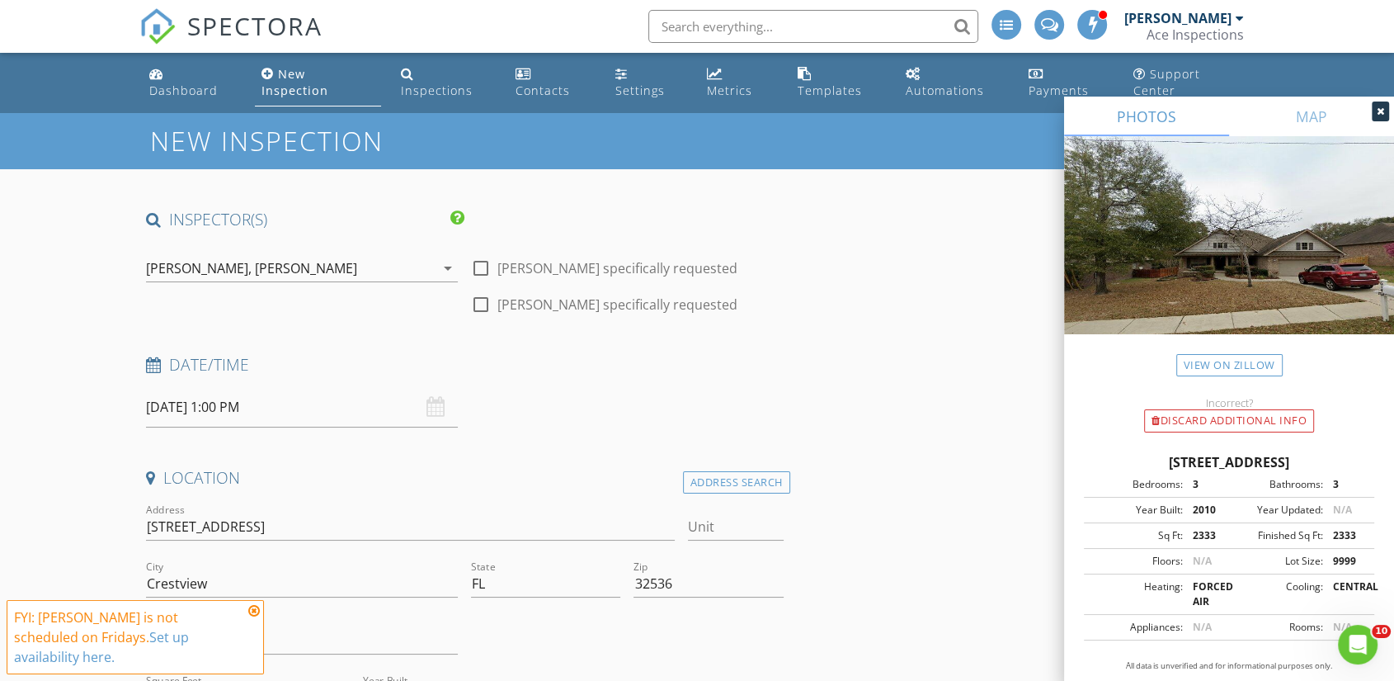
click at [193, 261] on div "Matthew Roller," at bounding box center [199, 268] width 106 height 15
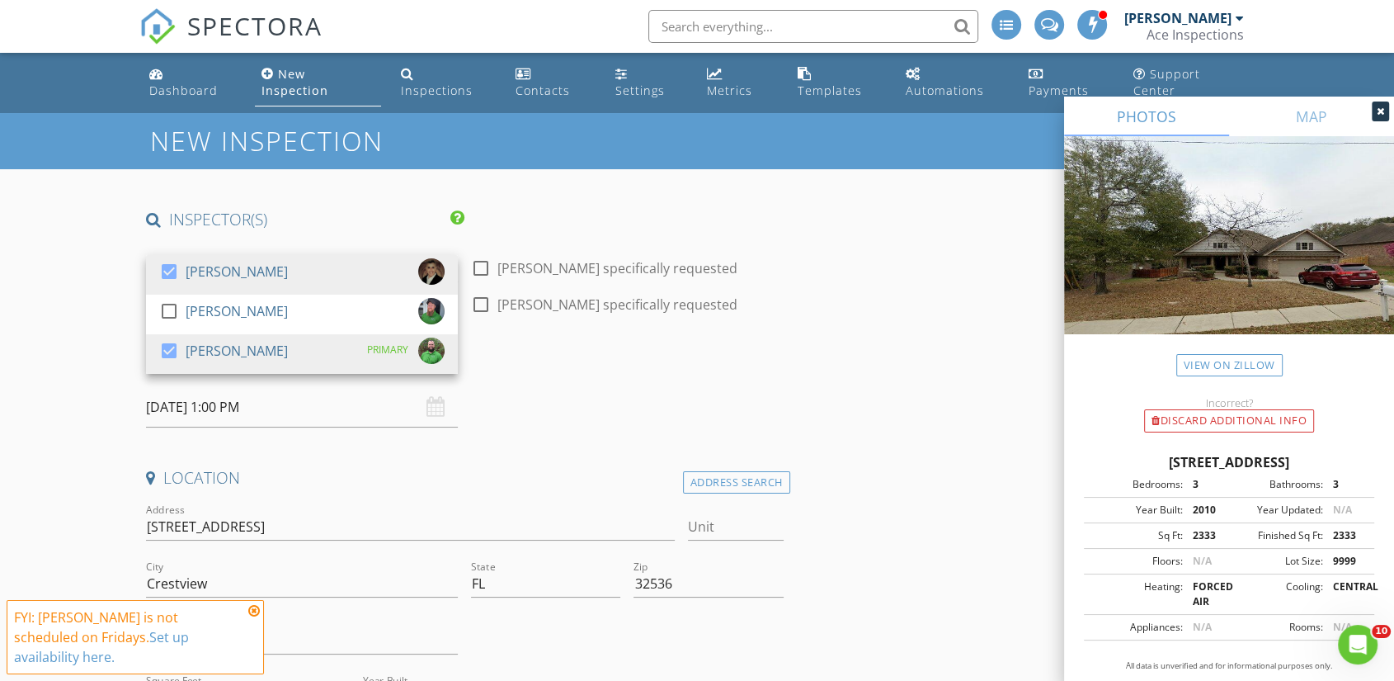
click at [193, 258] on div "[PERSON_NAME]" at bounding box center [237, 271] width 102 height 26
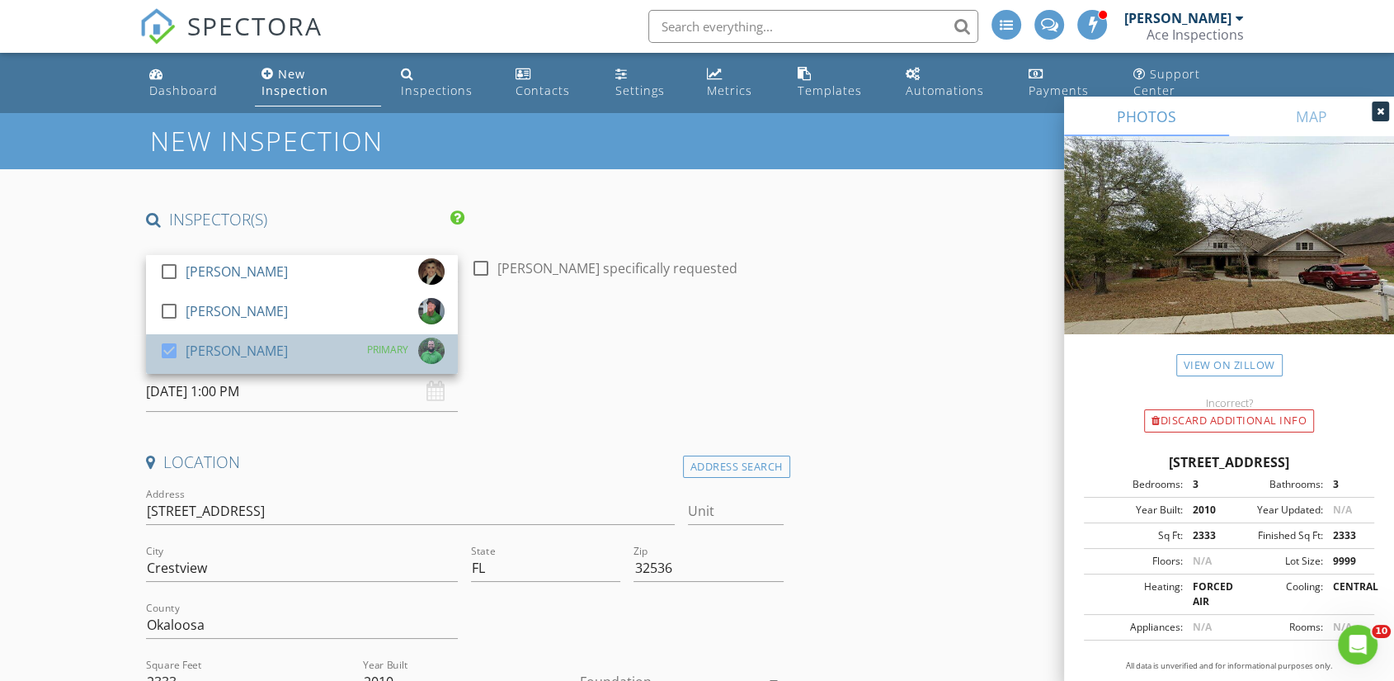
click at [191, 337] on div "[PERSON_NAME]" at bounding box center [237, 350] width 102 height 26
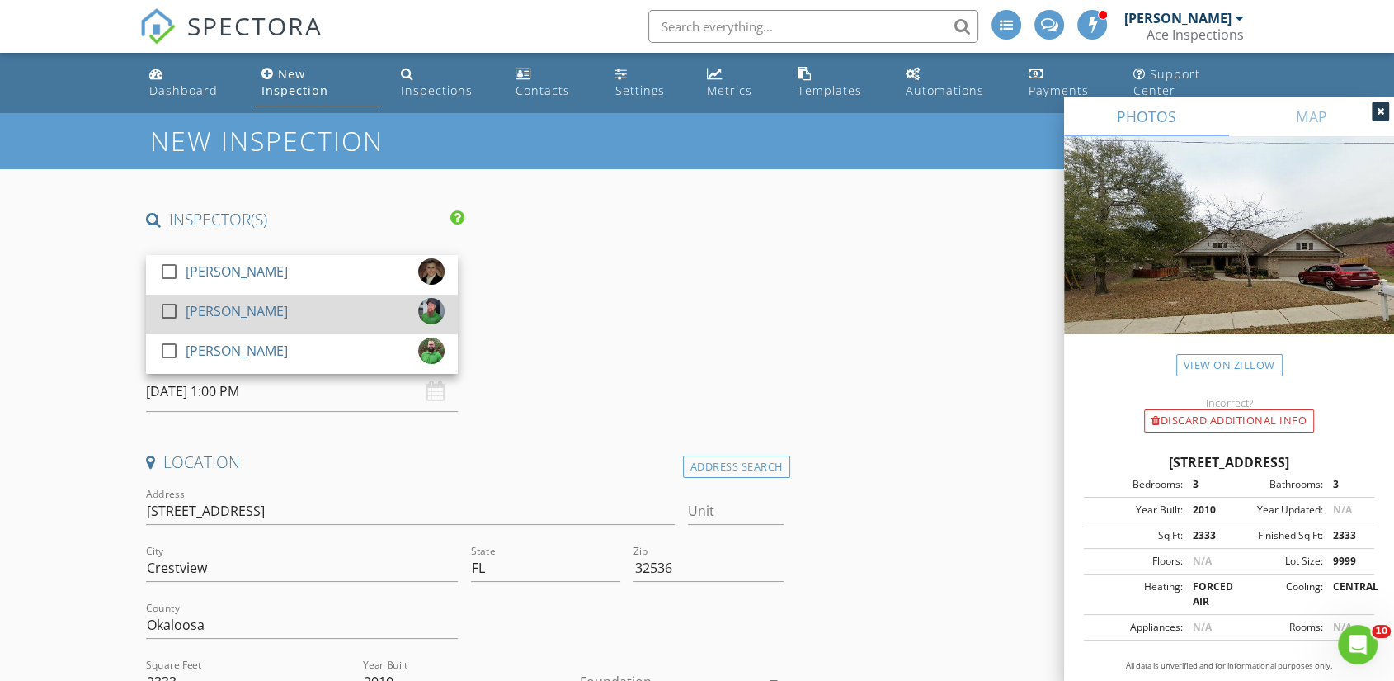
click at [198, 298] on div "[PERSON_NAME]" at bounding box center [237, 311] width 102 height 26
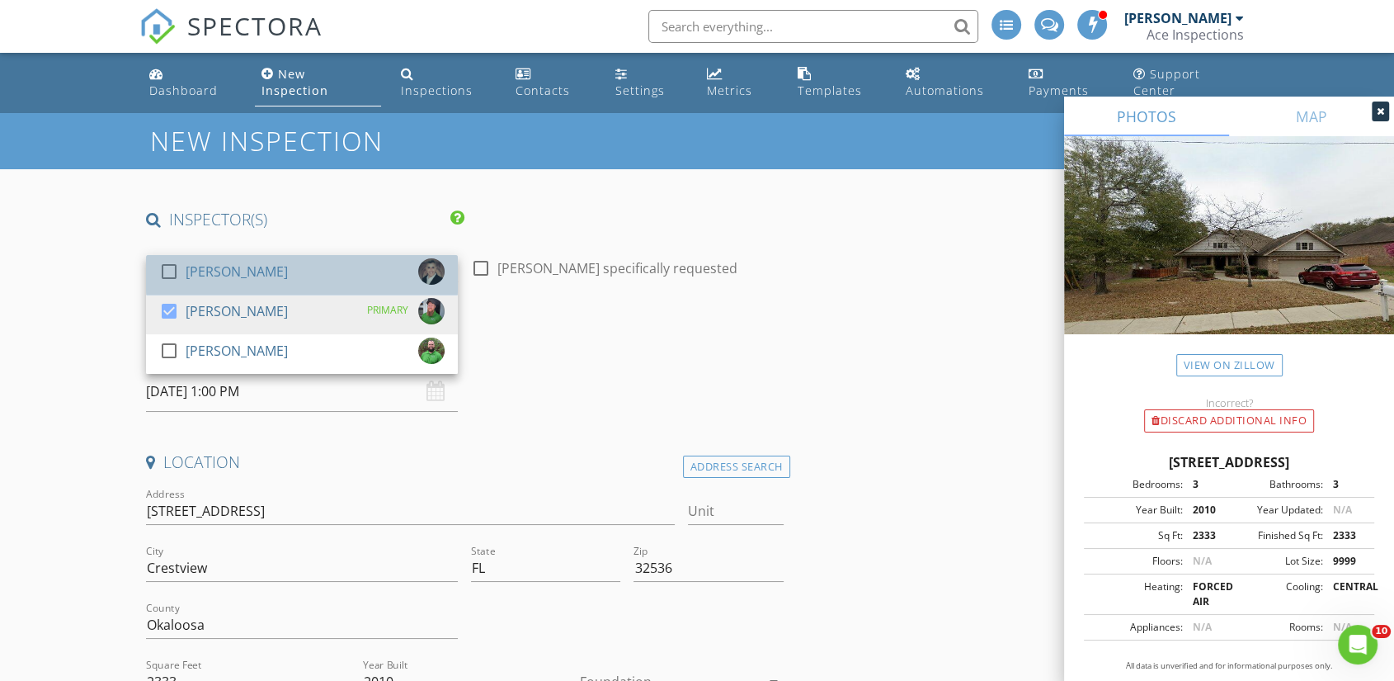
click at [201, 260] on div "[PERSON_NAME]" at bounding box center [237, 271] width 102 height 26
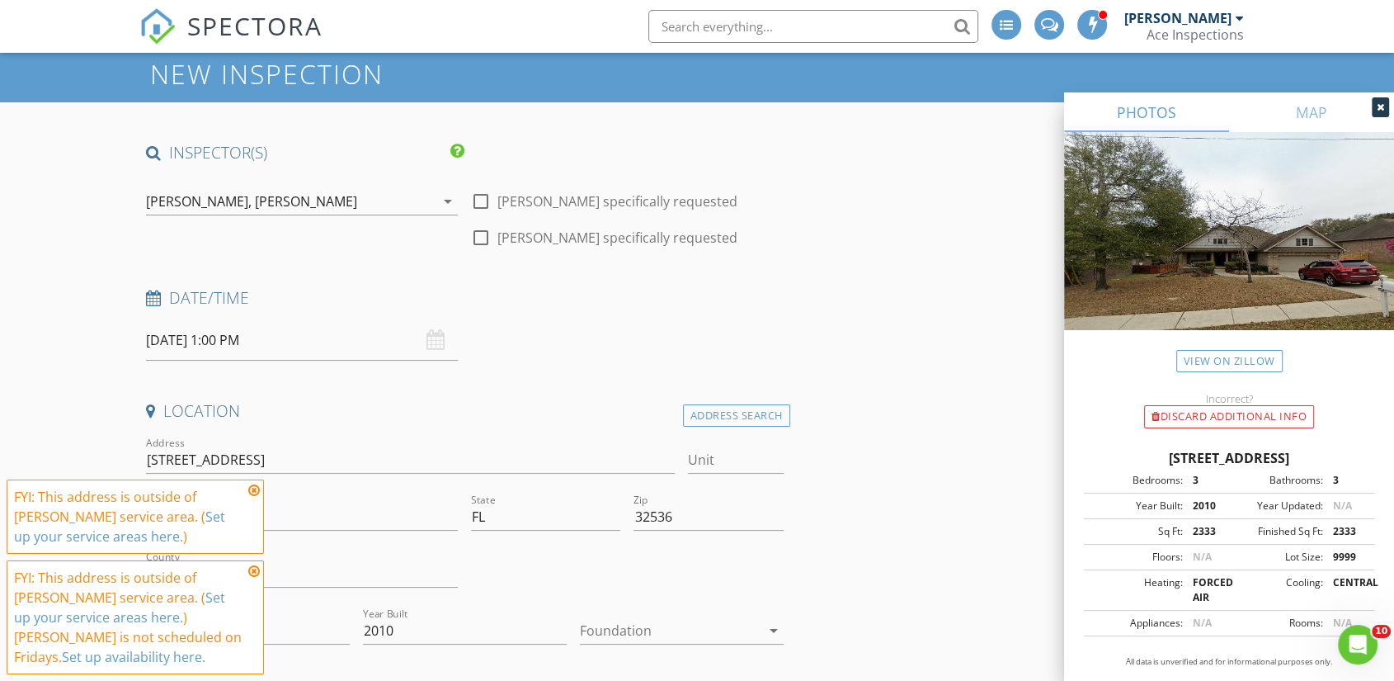
scroll to position [183, 0]
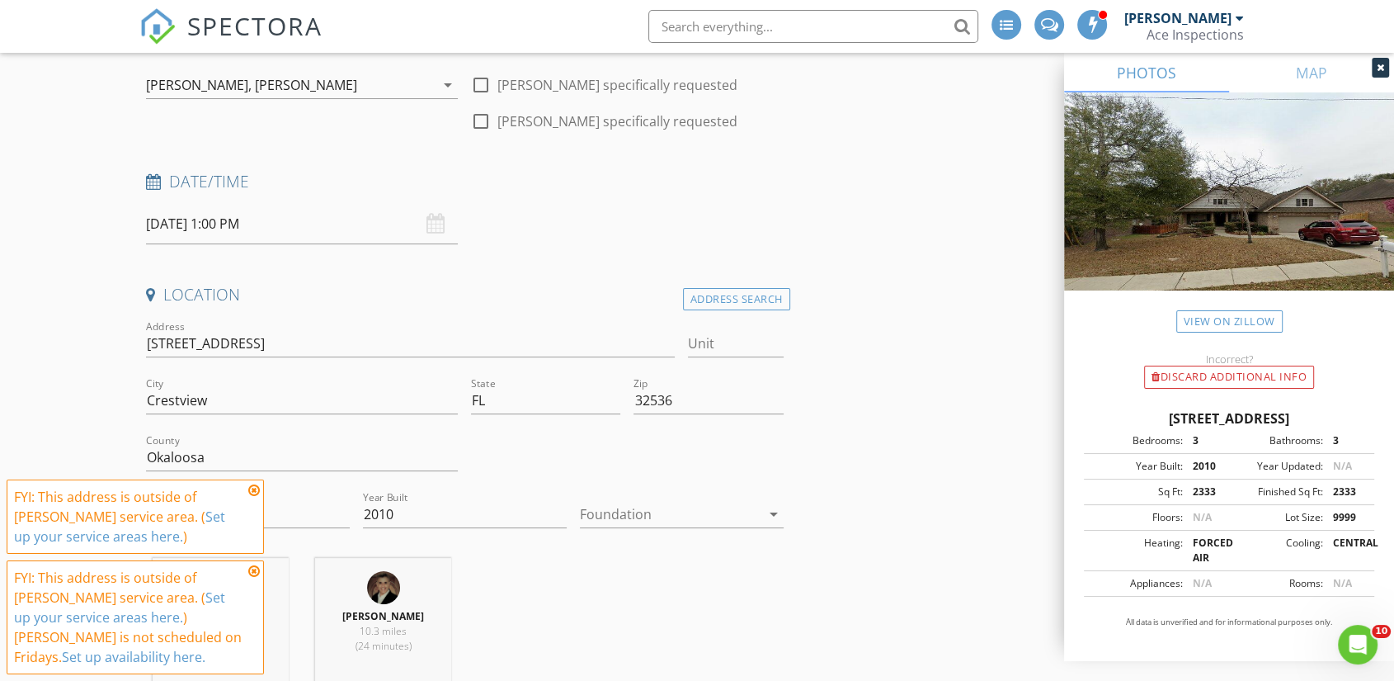
click at [253, 491] on icon at bounding box center [254, 489] width 12 height 13
click at [253, 568] on icon at bounding box center [254, 570] width 12 height 13
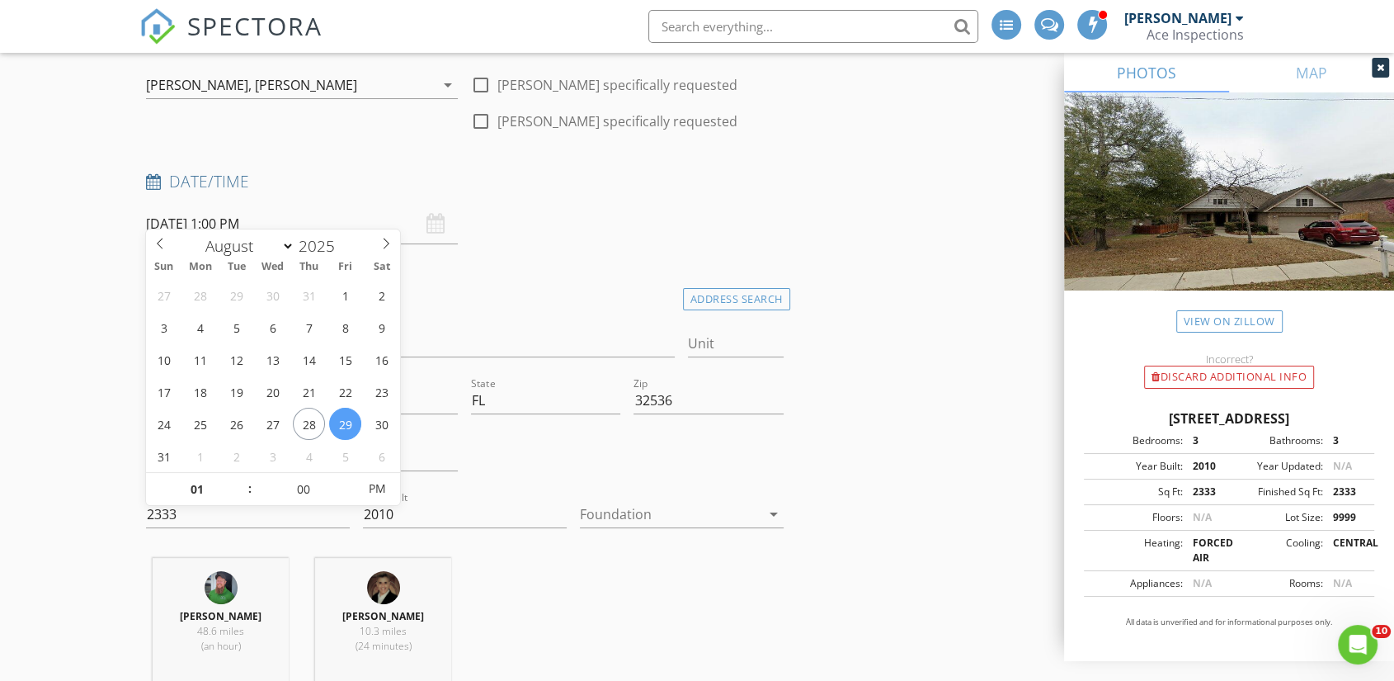
click at [237, 209] on input "08/29/2025 1:00 PM" at bounding box center [302, 224] width 312 height 40
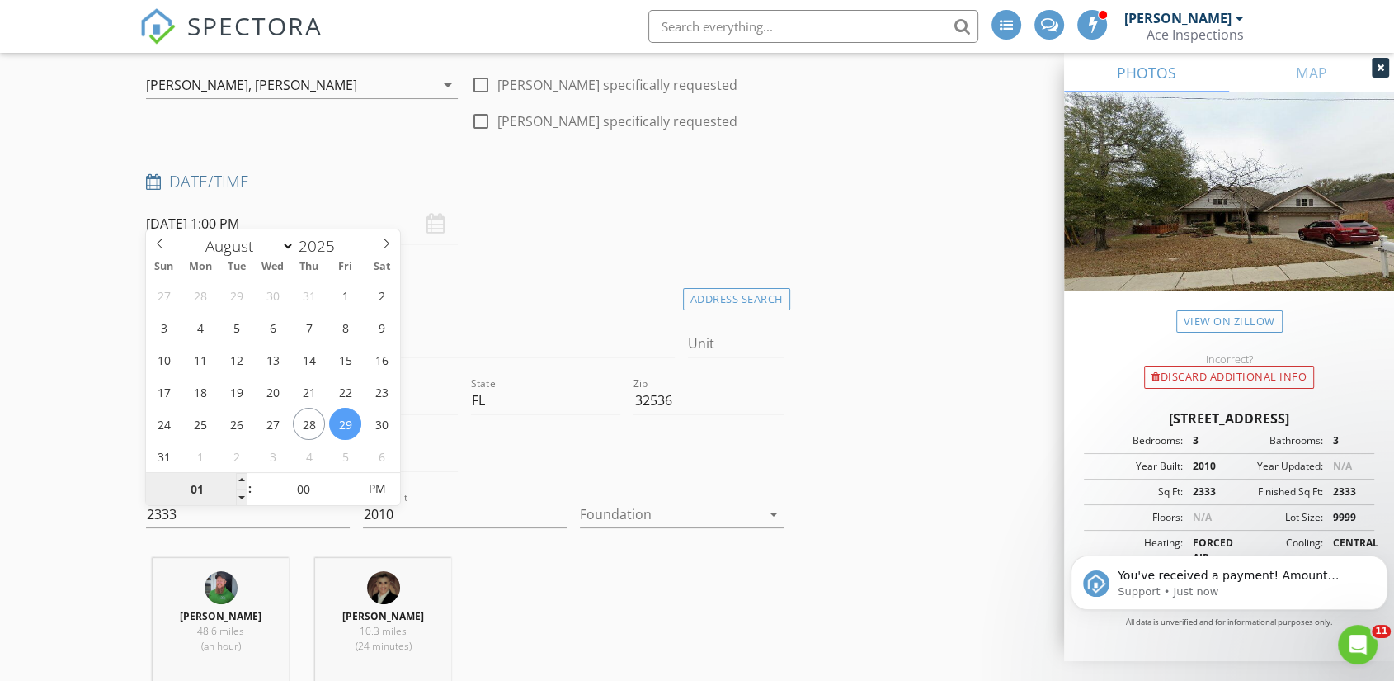
scroll to position [0, 0]
type input "12"
type input "08/29/2025 12:00 PM"
click at [243, 499] on span at bounding box center [242, 497] width 12 height 16
type input "11"
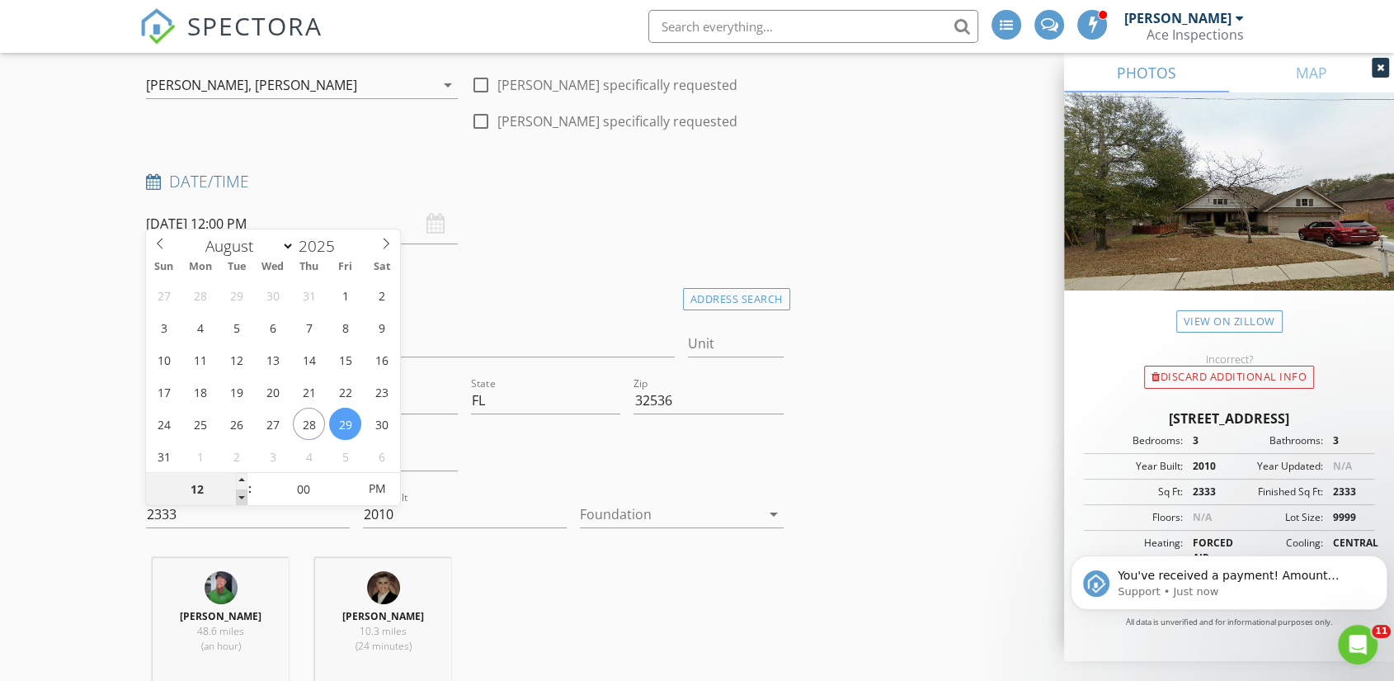
type input "08/29/2025 11:00 AM"
click at [243, 499] on span at bounding box center [242, 497] width 12 height 16
type input "10"
type input "[DATE] 10:00 AM"
click at [243, 499] on span at bounding box center [242, 497] width 12 height 16
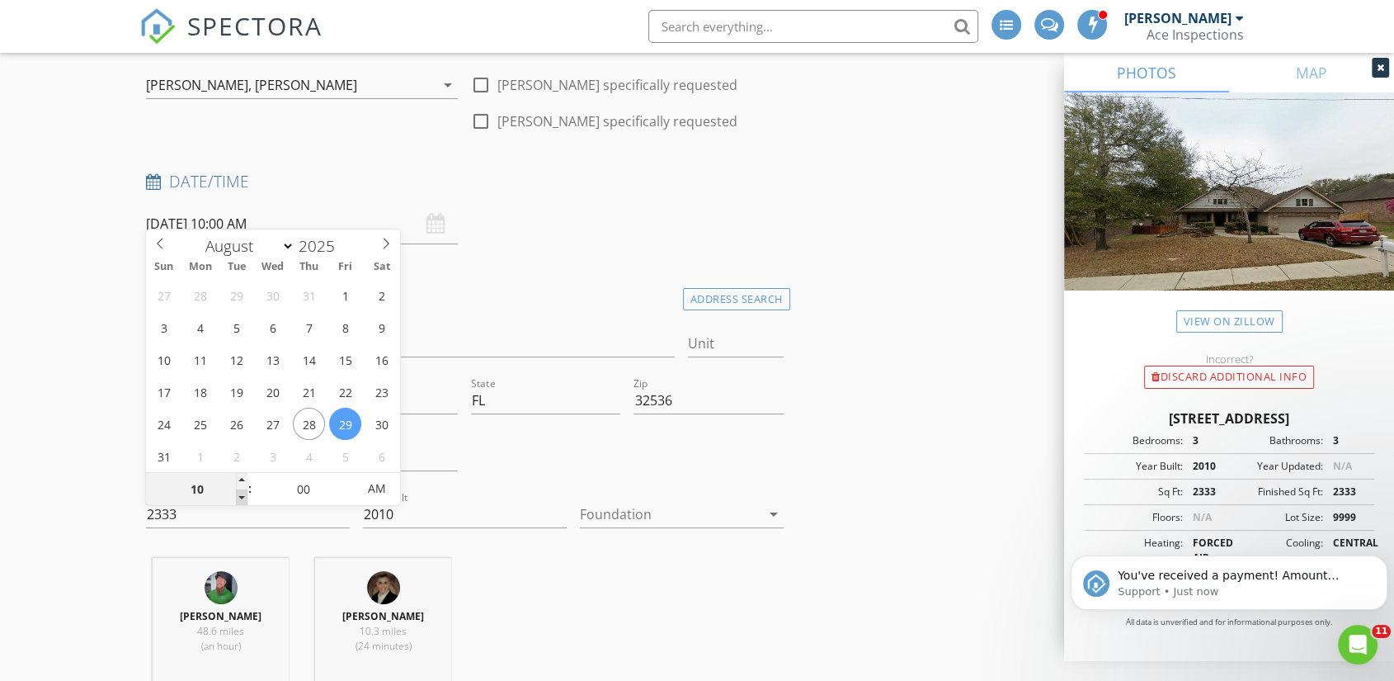
type input "09"
type input "[DATE] 9:00 AM"
click at [243, 499] on span at bounding box center [242, 497] width 12 height 16
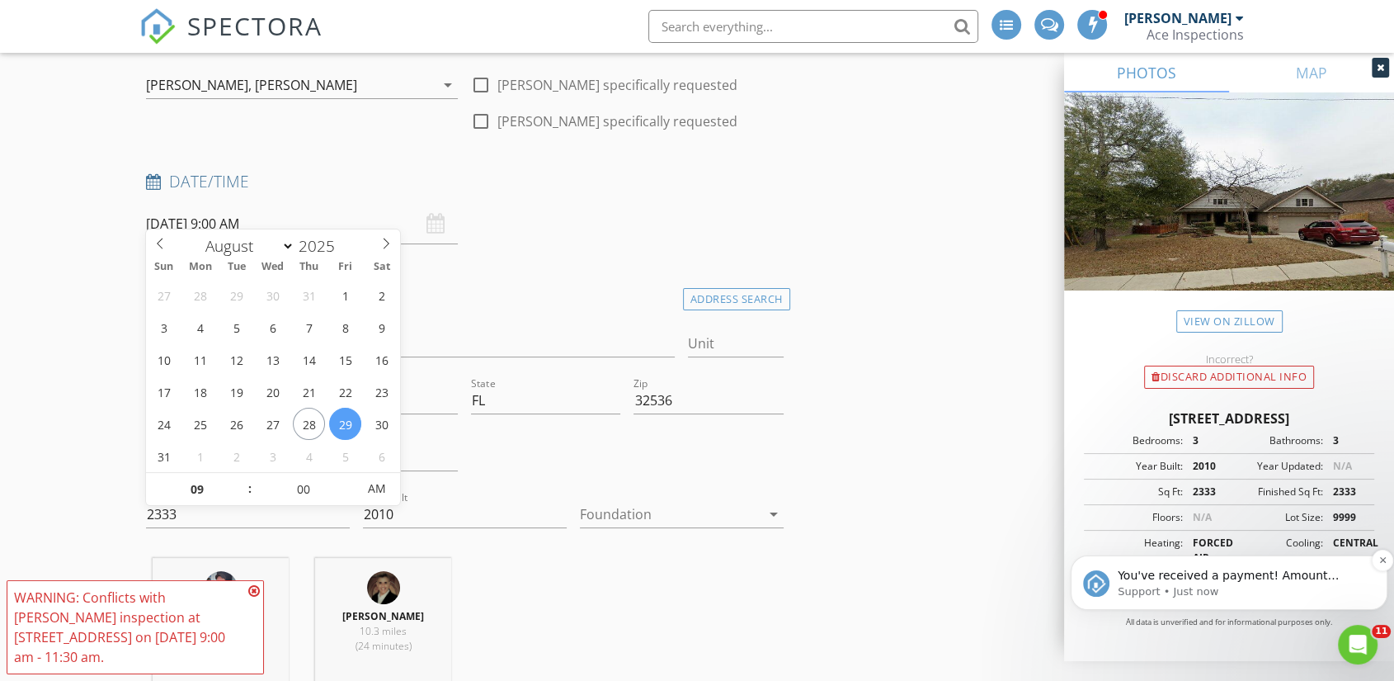
click at [1211, 576] on p "You've received a payment! Amount $980.00 Fee $27.25 Net $952.75 Transaction # …" at bounding box center [1242, 576] width 249 height 16
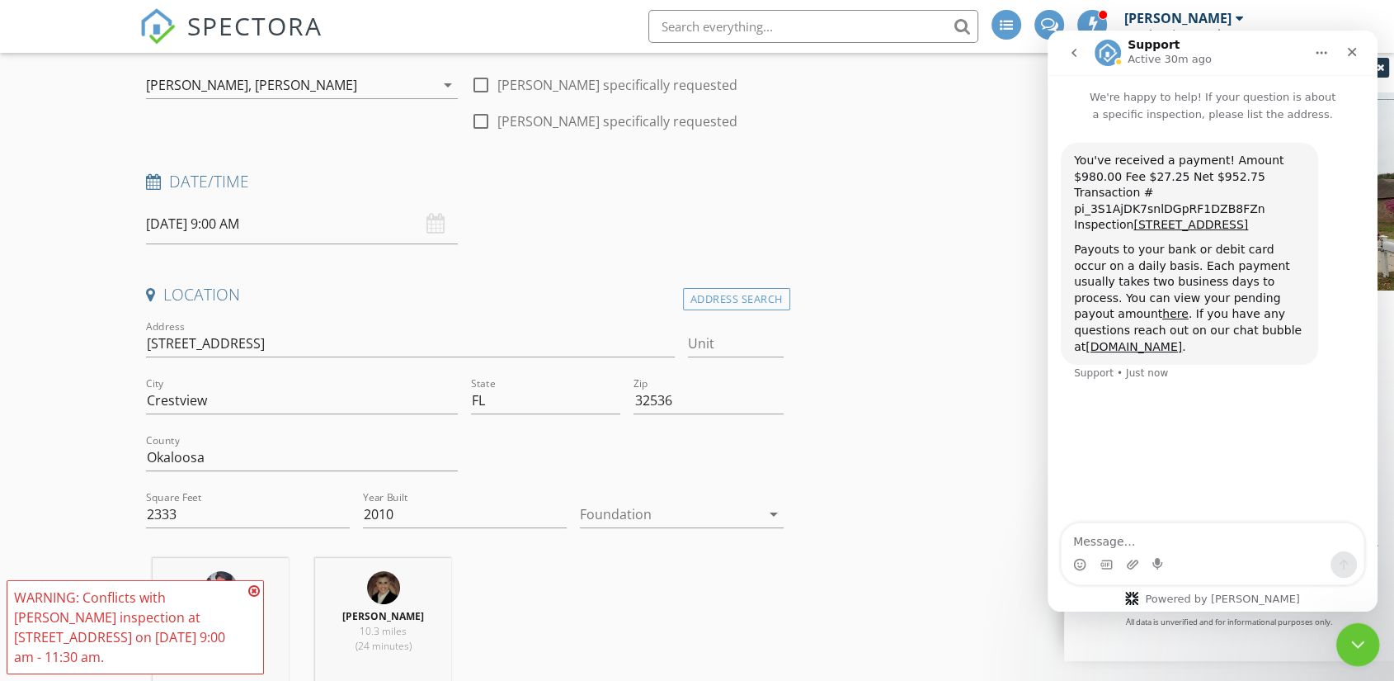
click at [1357, 640] on icon "Close Intercom Messenger" at bounding box center [1356, 642] width 20 height 20
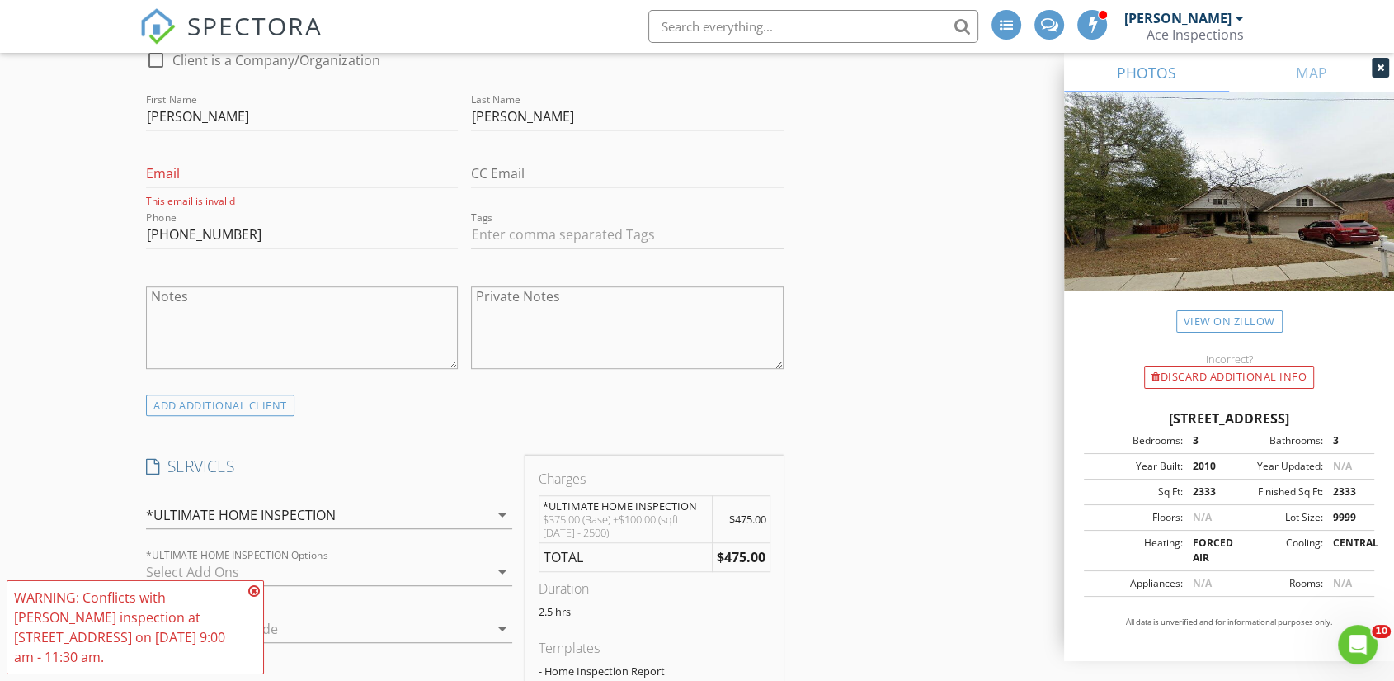
scroll to position [1100, 0]
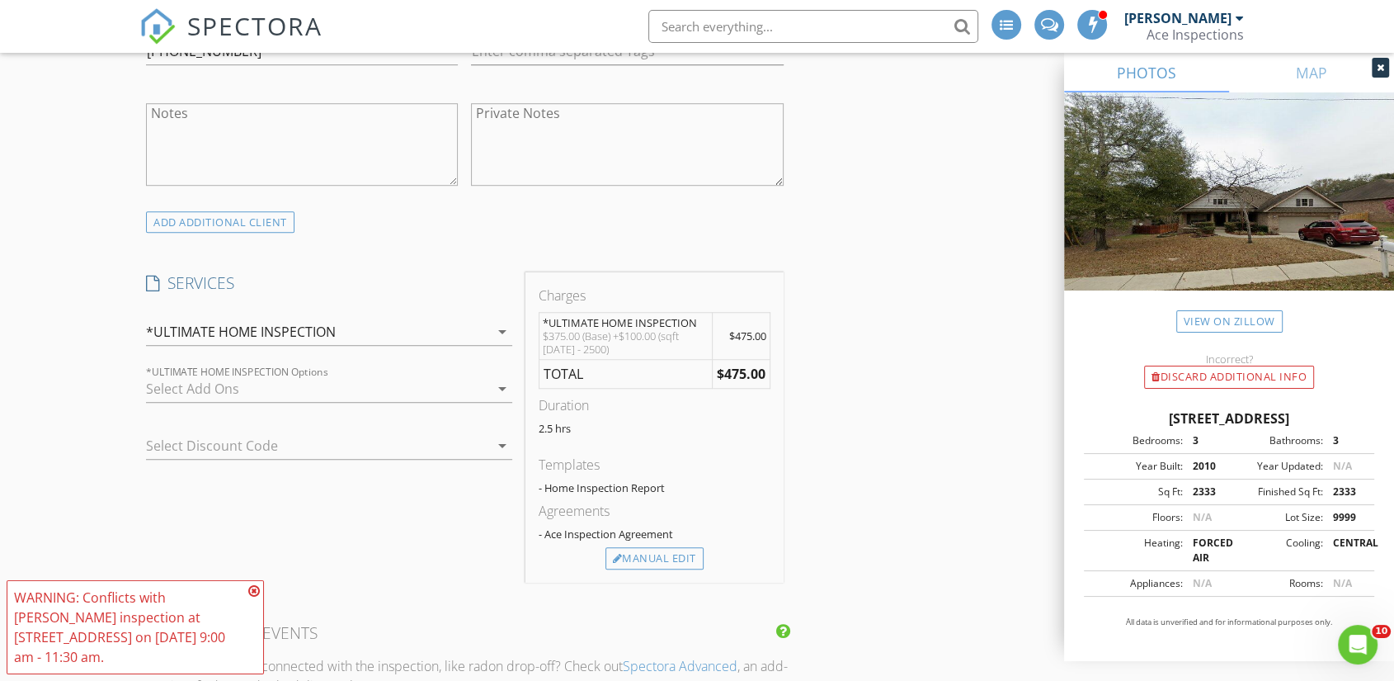
click at [355, 375] on div at bounding box center [317, 388] width 343 height 26
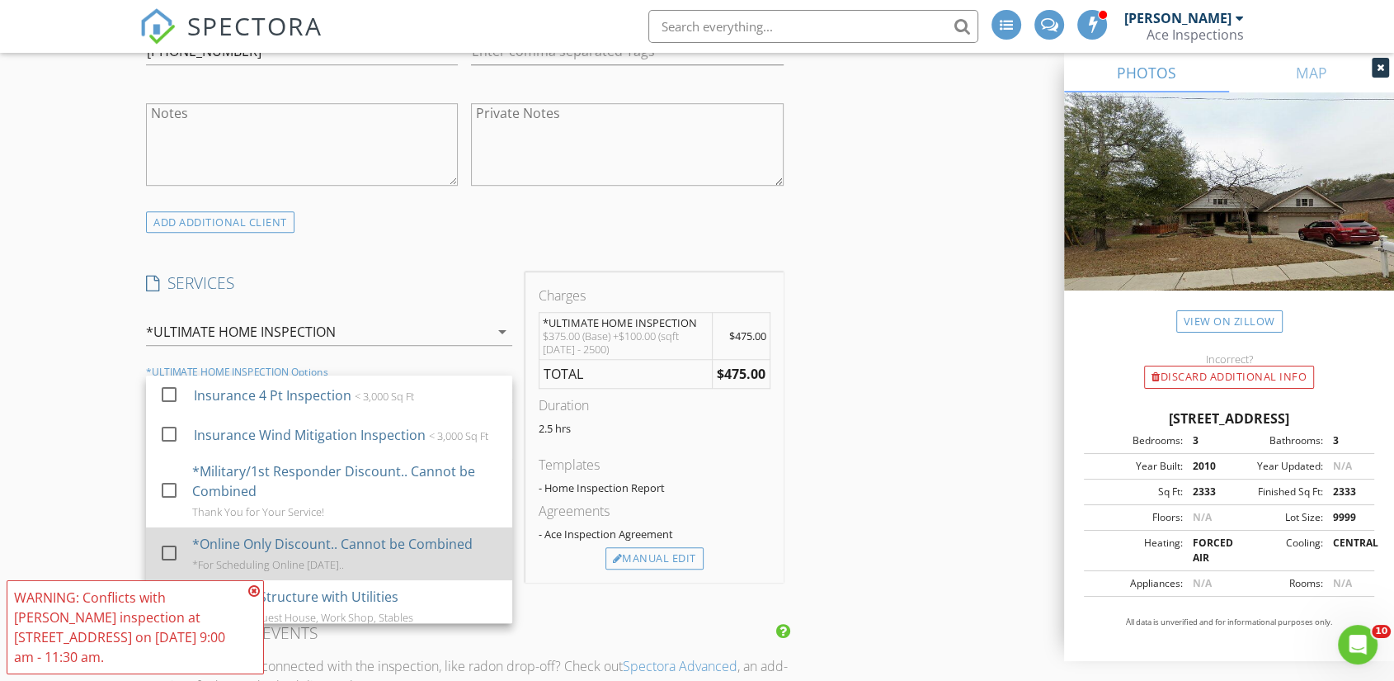
click at [296, 540] on div "*Online Only Discount.. Cannot be Combined" at bounding box center [332, 544] width 280 height 20
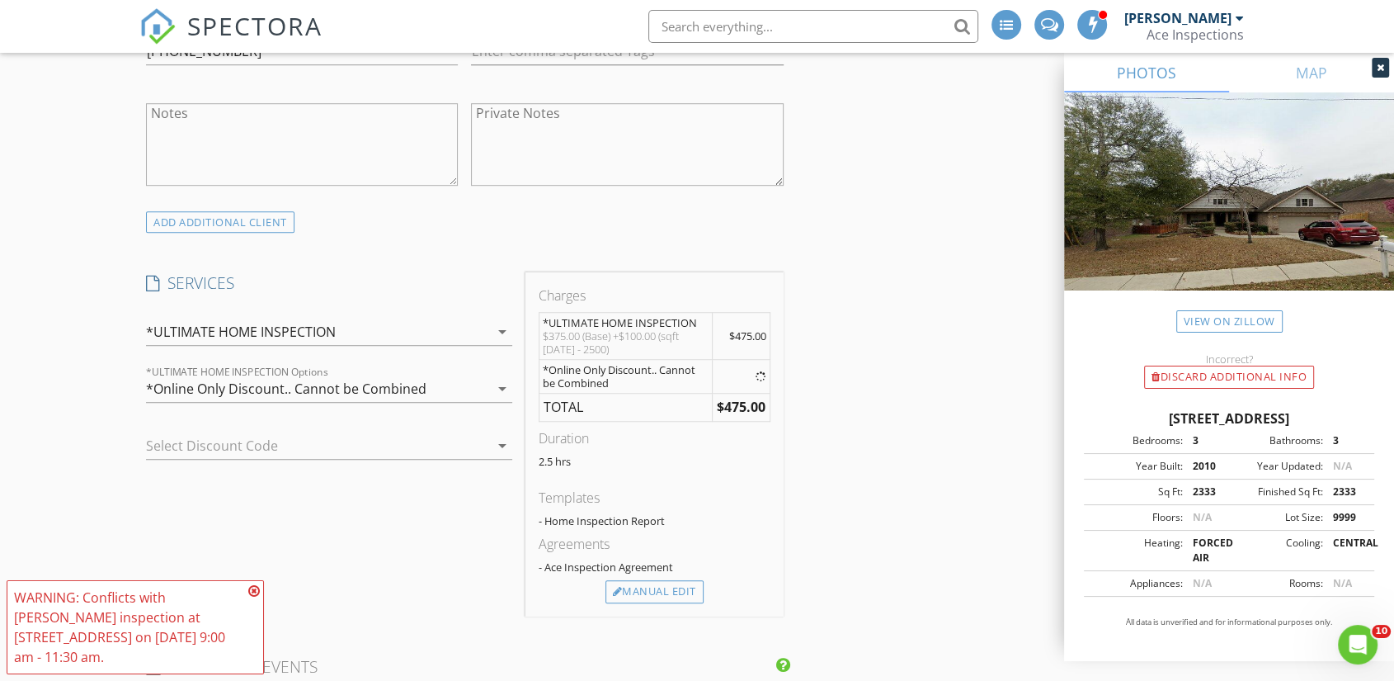
click at [445, 375] on div "*Online Only Discount.. Cannot be Combined" at bounding box center [317, 388] width 343 height 26
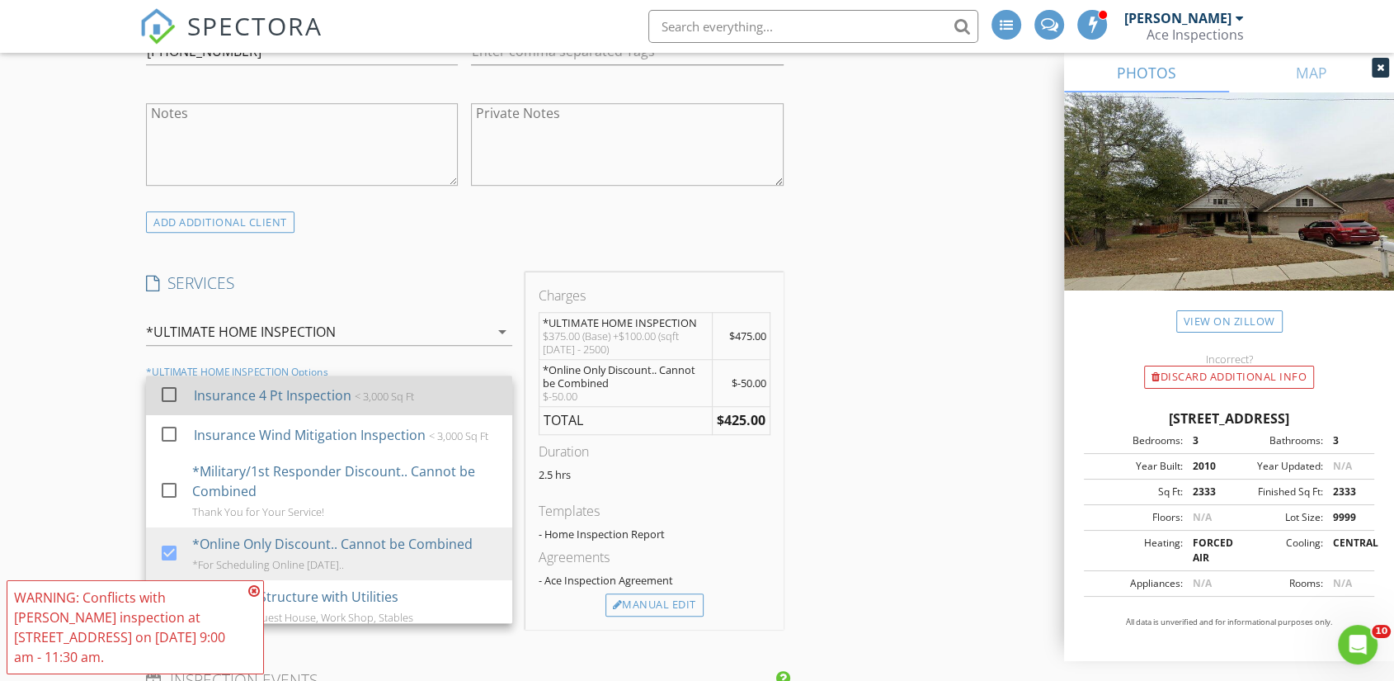
click at [323, 385] on div "Insurance 4 Pt Inspection" at bounding box center [273, 395] width 158 height 20
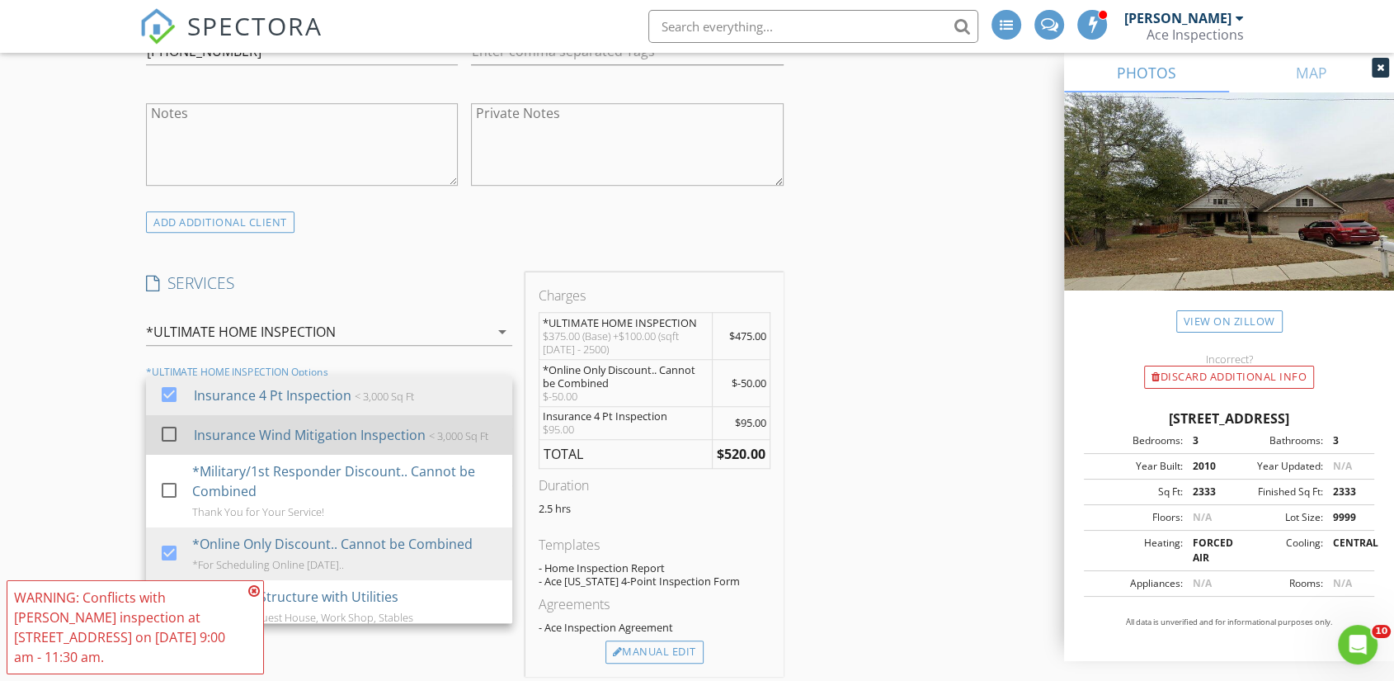
click at [304, 425] on div "Insurance Wind Mitigation Inspection" at bounding box center [310, 435] width 232 height 20
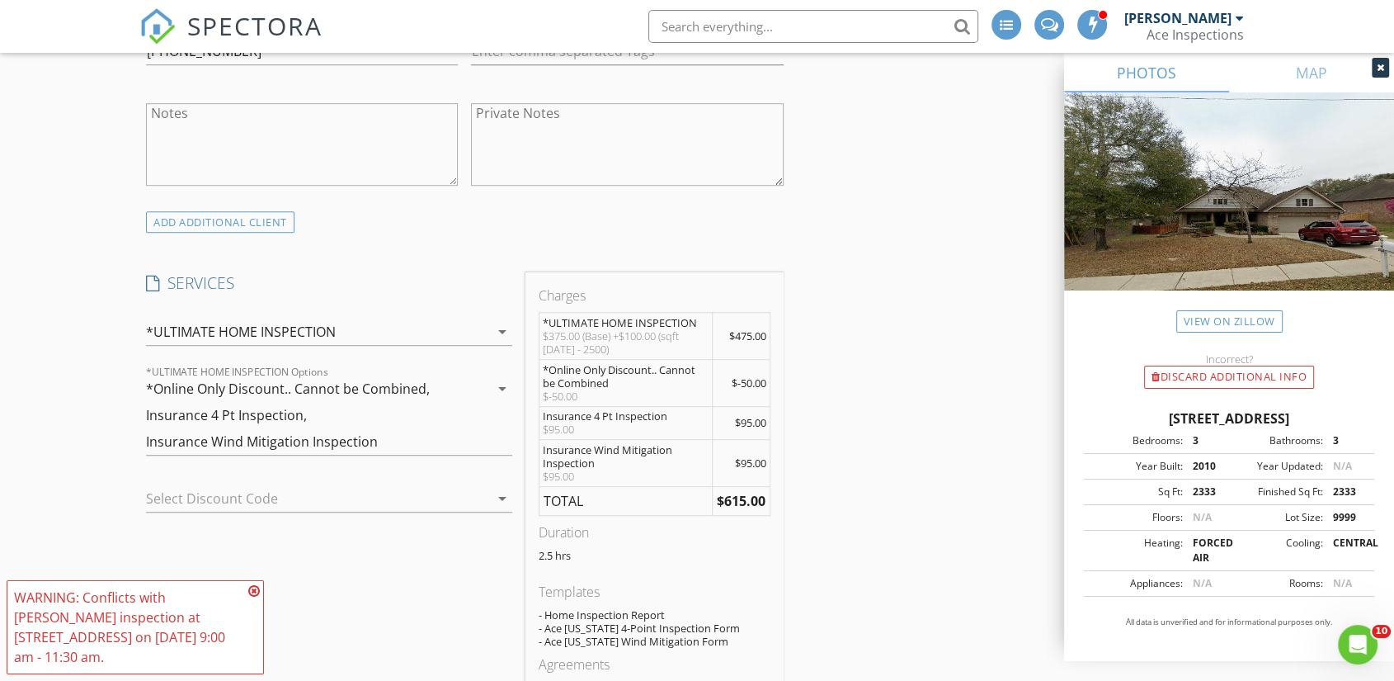
scroll to position [1283, 0]
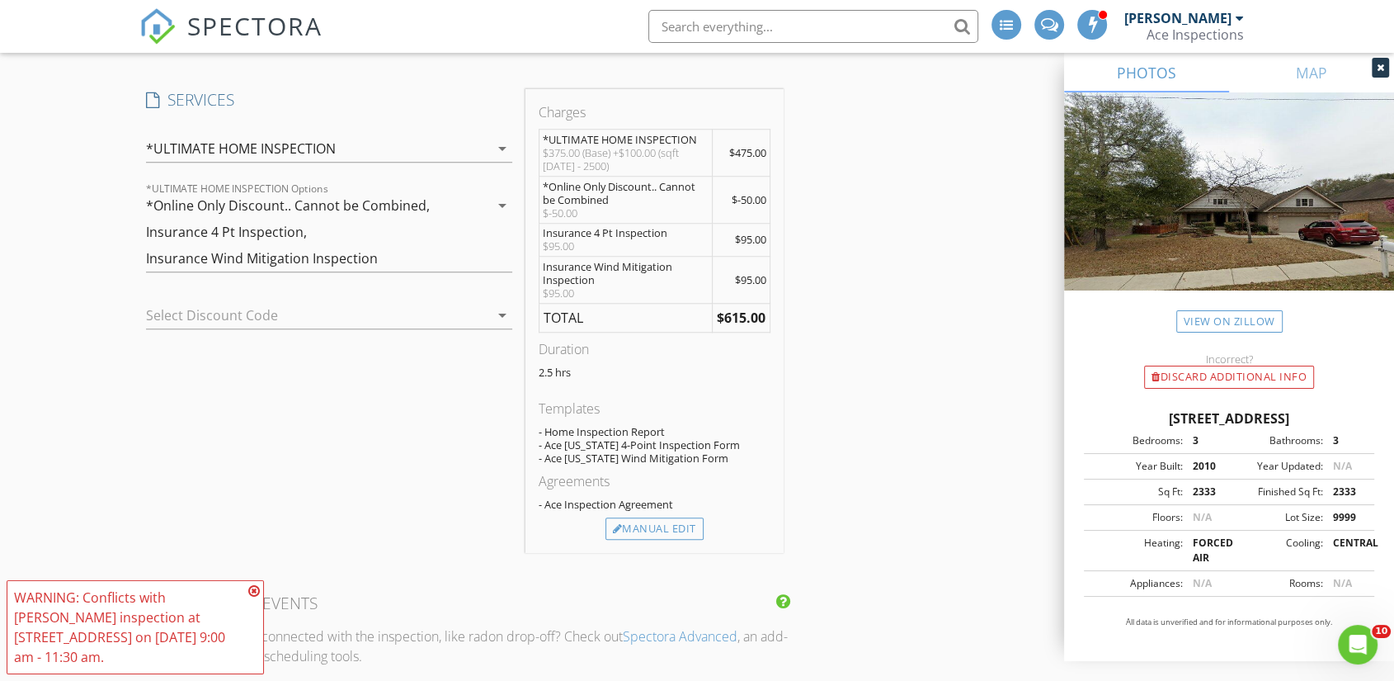
click at [1178, 417] on div "614 Red Fern Rd, Crestview FL 32536" at bounding box center [1229, 418] width 290 height 20
copy div "614 Red Fern Rd, Crestview FL 32536"
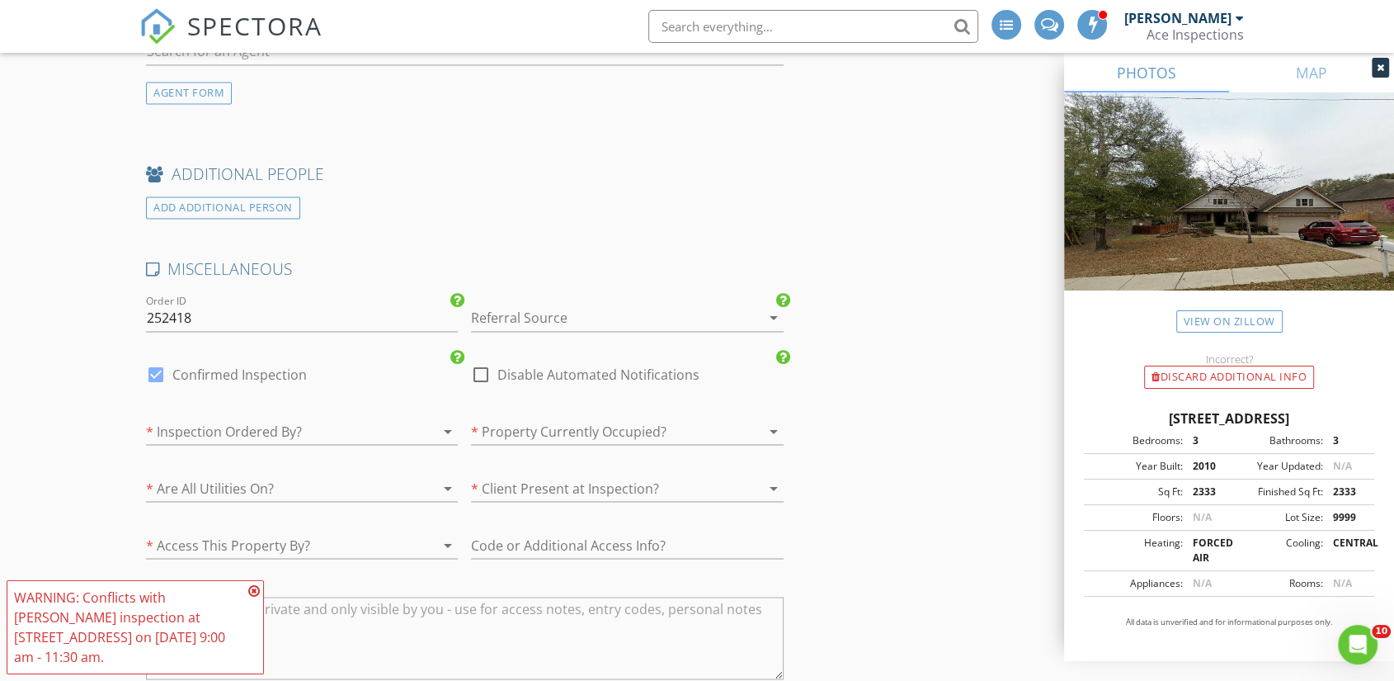
scroll to position [2933, 0]
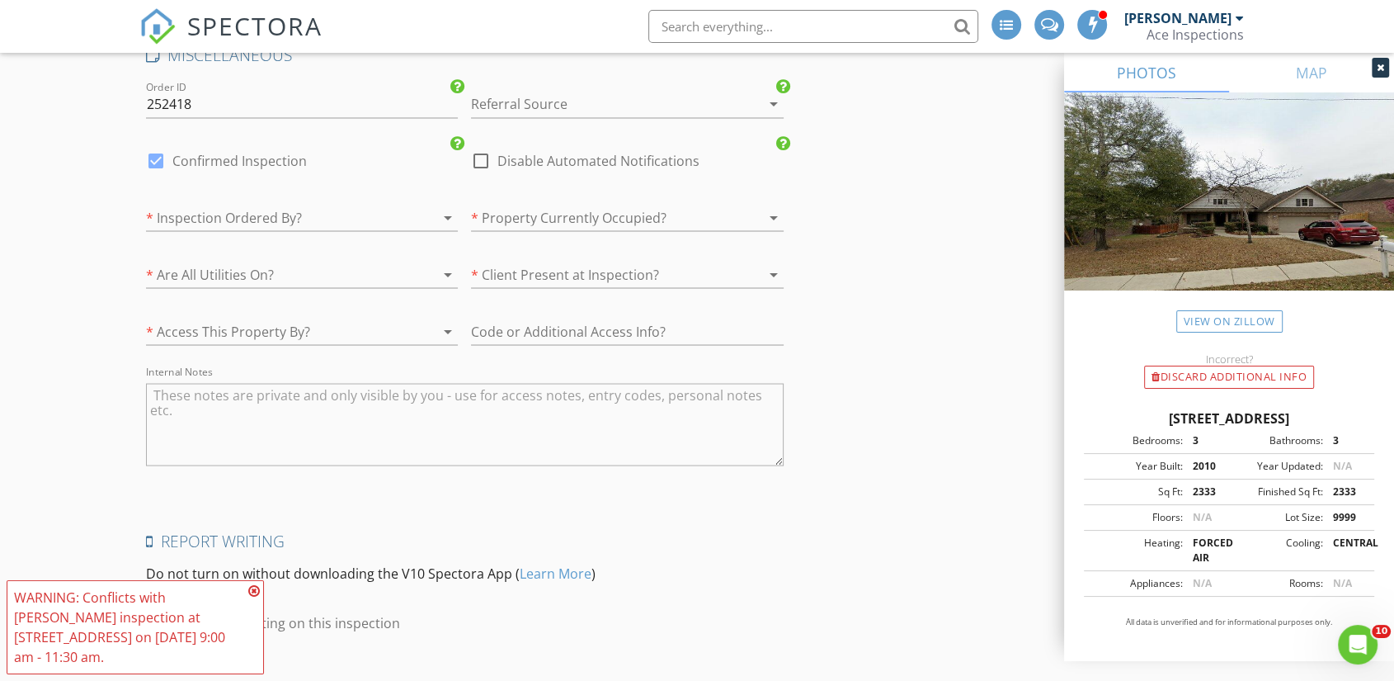
click at [721, 394] on textarea "Internal Notes" at bounding box center [465, 424] width 638 height 82
paste textarea "Permits Below are the details on all permits found on this property. 2010 Permi…"
type textarea "Permits Below are the details on all permits found on this property. 2010 Permi…"
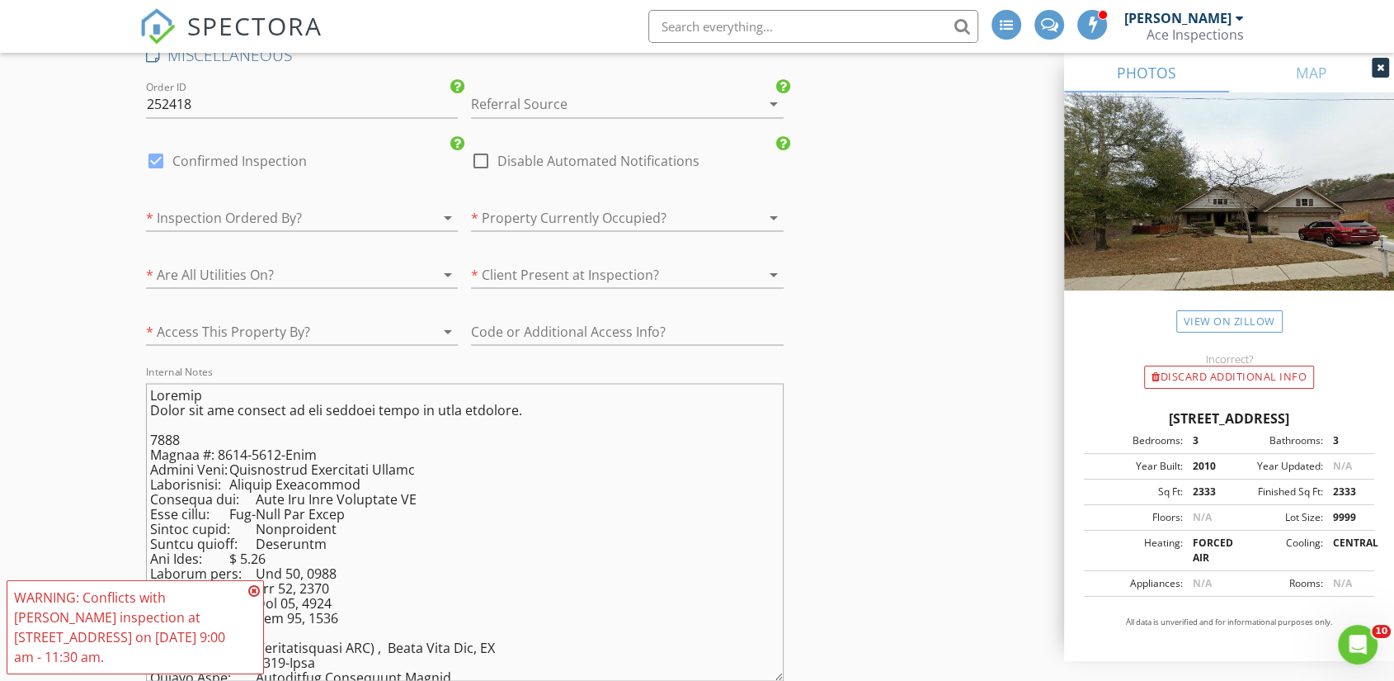
drag, startPoint x: 778, startPoint y: 439, endPoint x: 764, endPoint y: 639, distance: 200.1
click at [759, 663] on textarea "Internal Notes" at bounding box center [465, 532] width 638 height 298
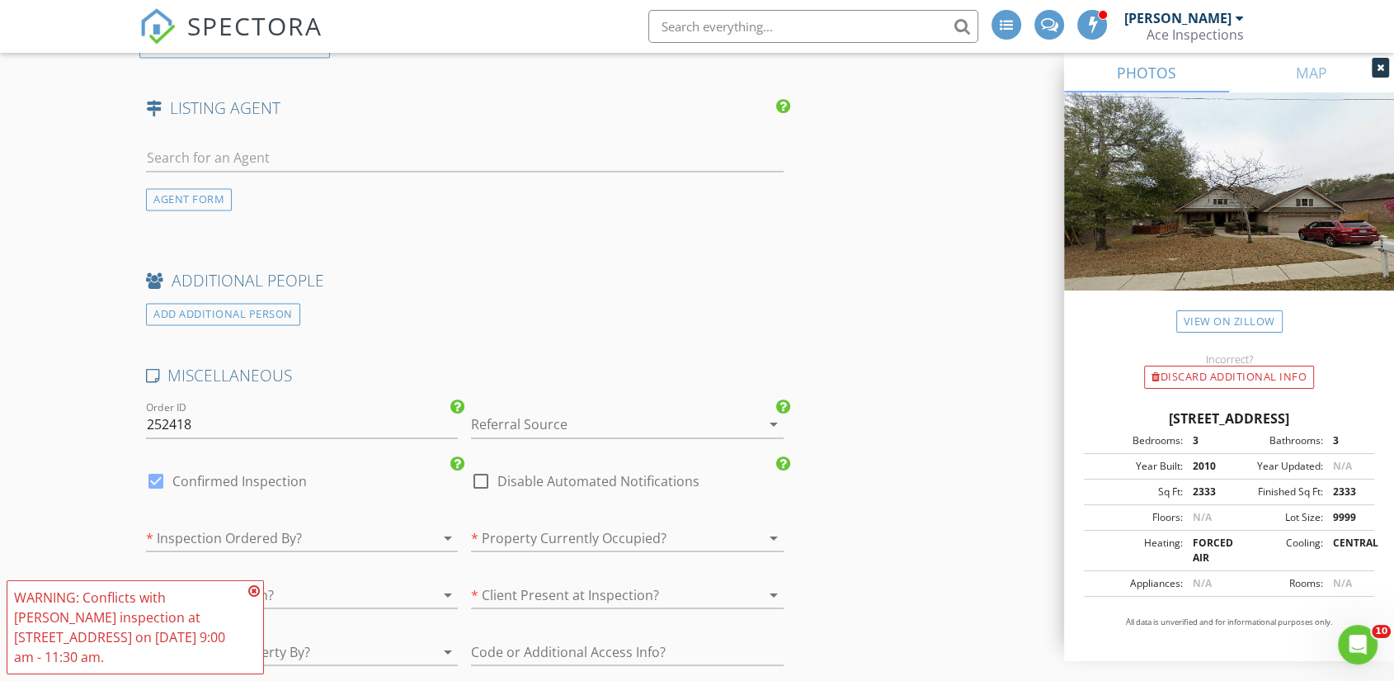
scroll to position [2567, 0]
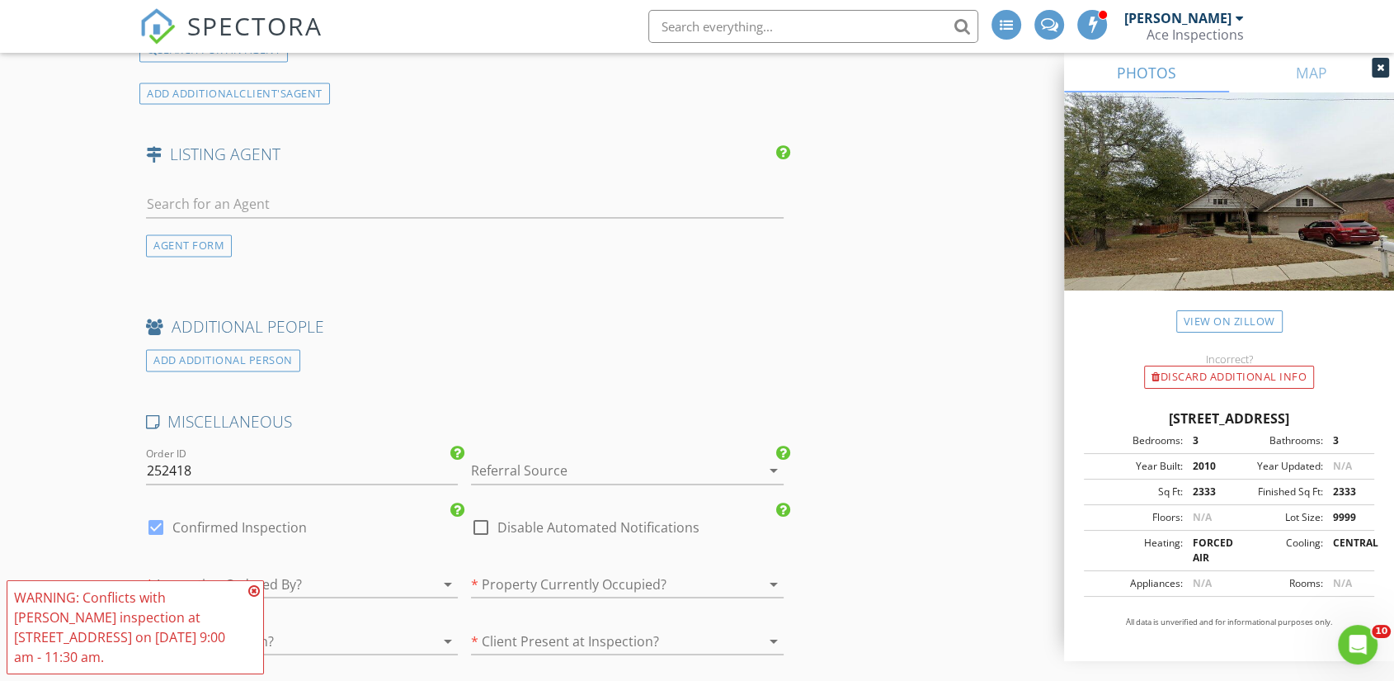
click at [528, 457] on div at bounding box center [604, 470] width 266 height 26
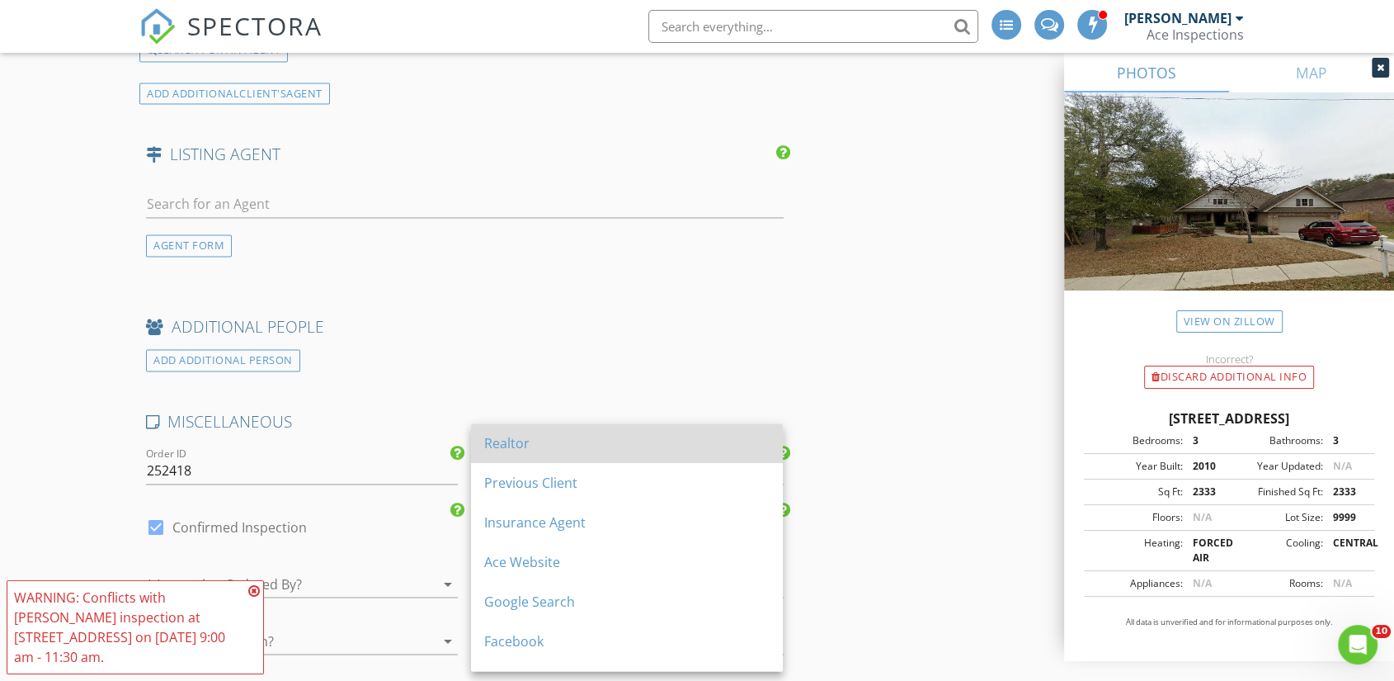
click at [525, 447] on div "Realtor" at bounding box center [626, 443] width 285 height 20
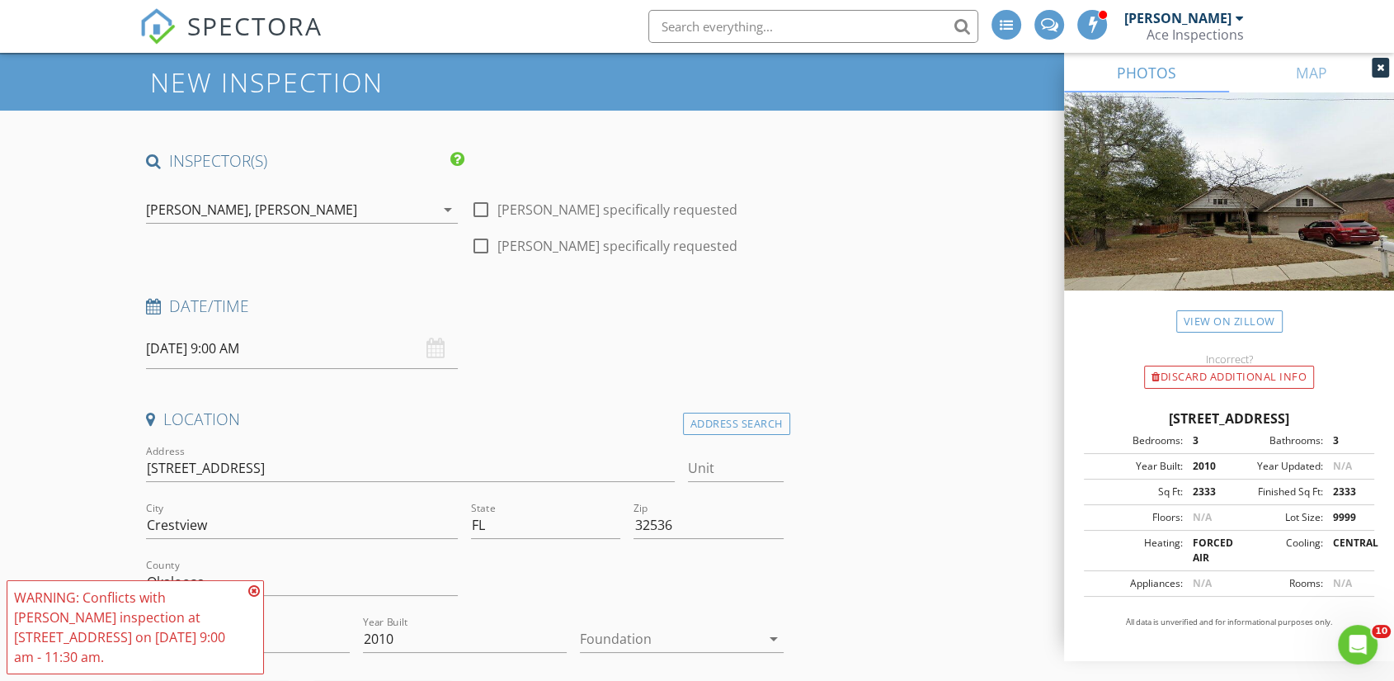
scroll to position [0, 0]
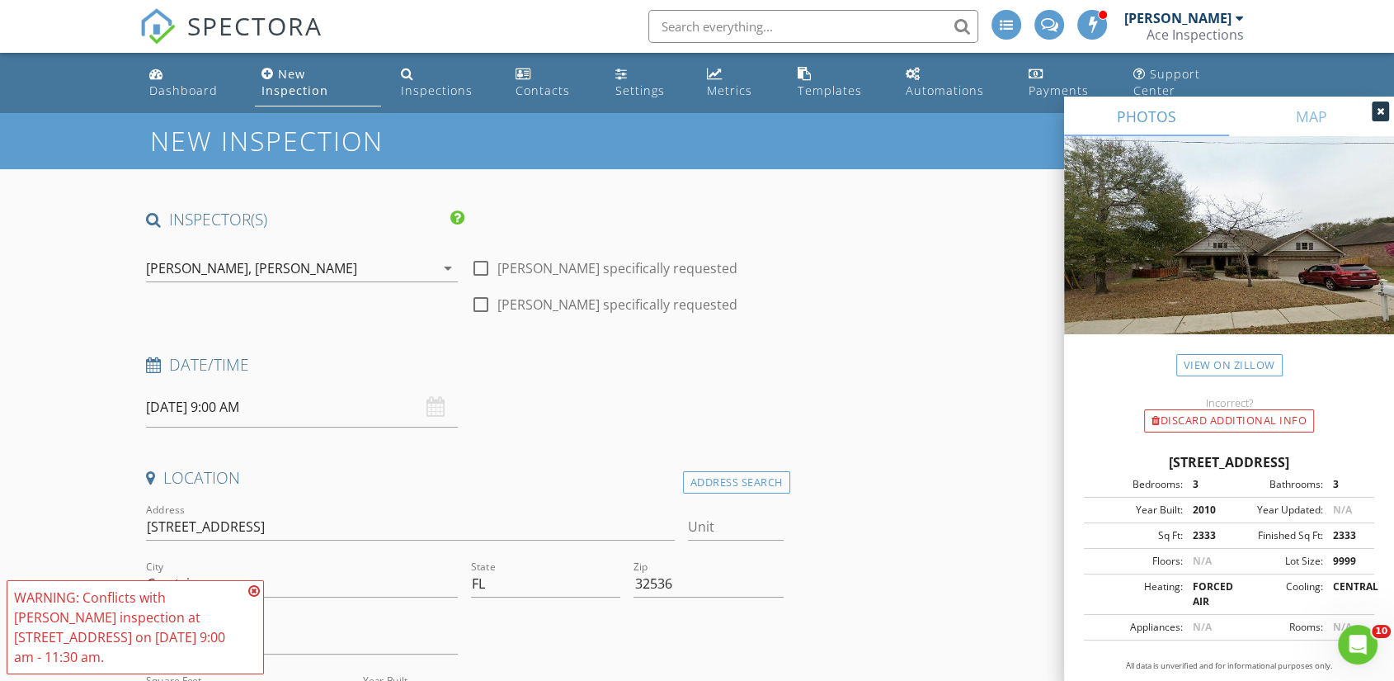
click at [180, 387] on input "[DATE] 9:00 AM" at bounding box center [302, 407] width 312 height 40
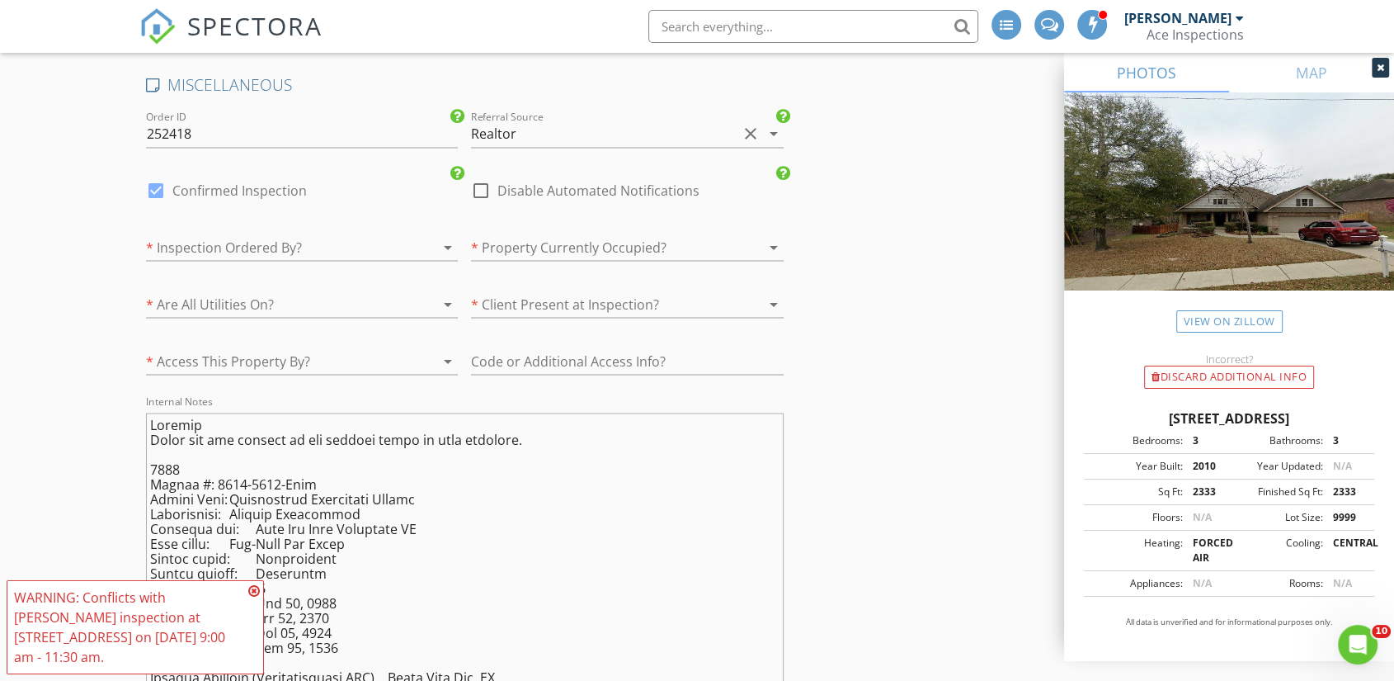
scroll to position [2933, 0]
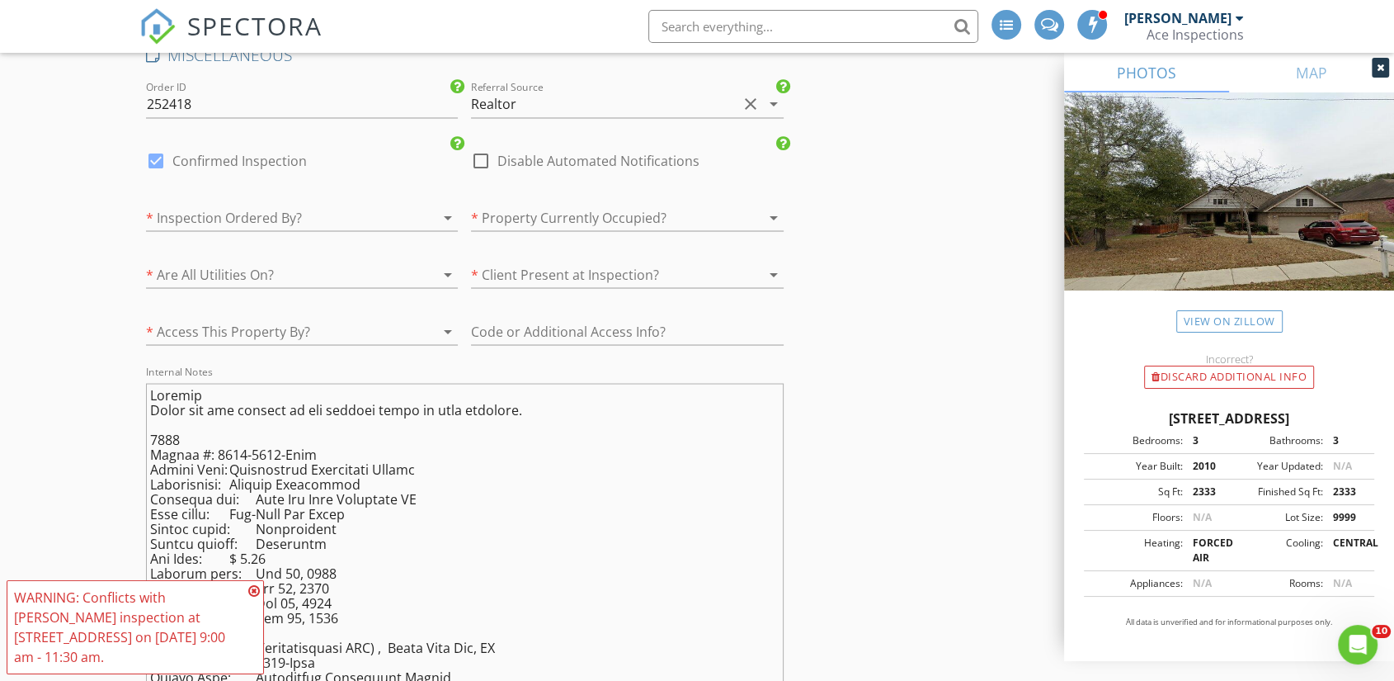
click at [356, 204] on div at bounding box center [279, 217] width 266 height 26
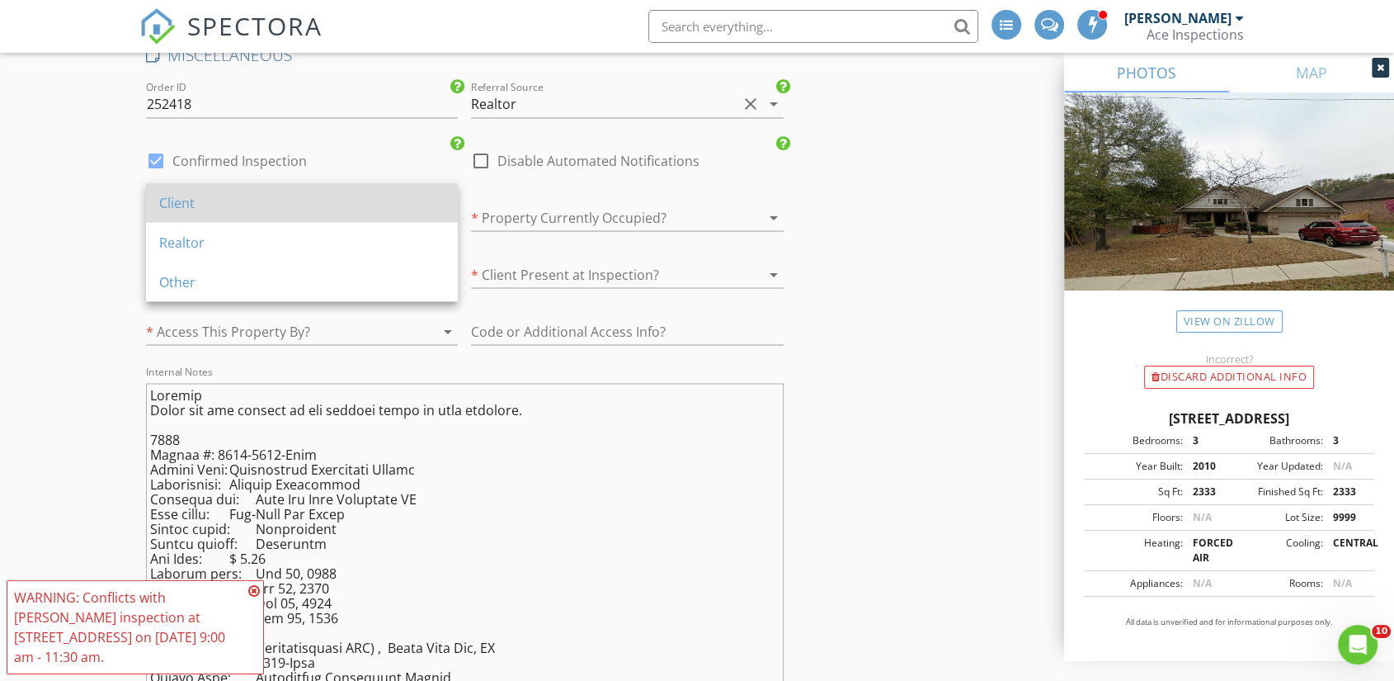
click at [356, 199] on div "Client" at bounding box center [301, 202] width 285 height 20
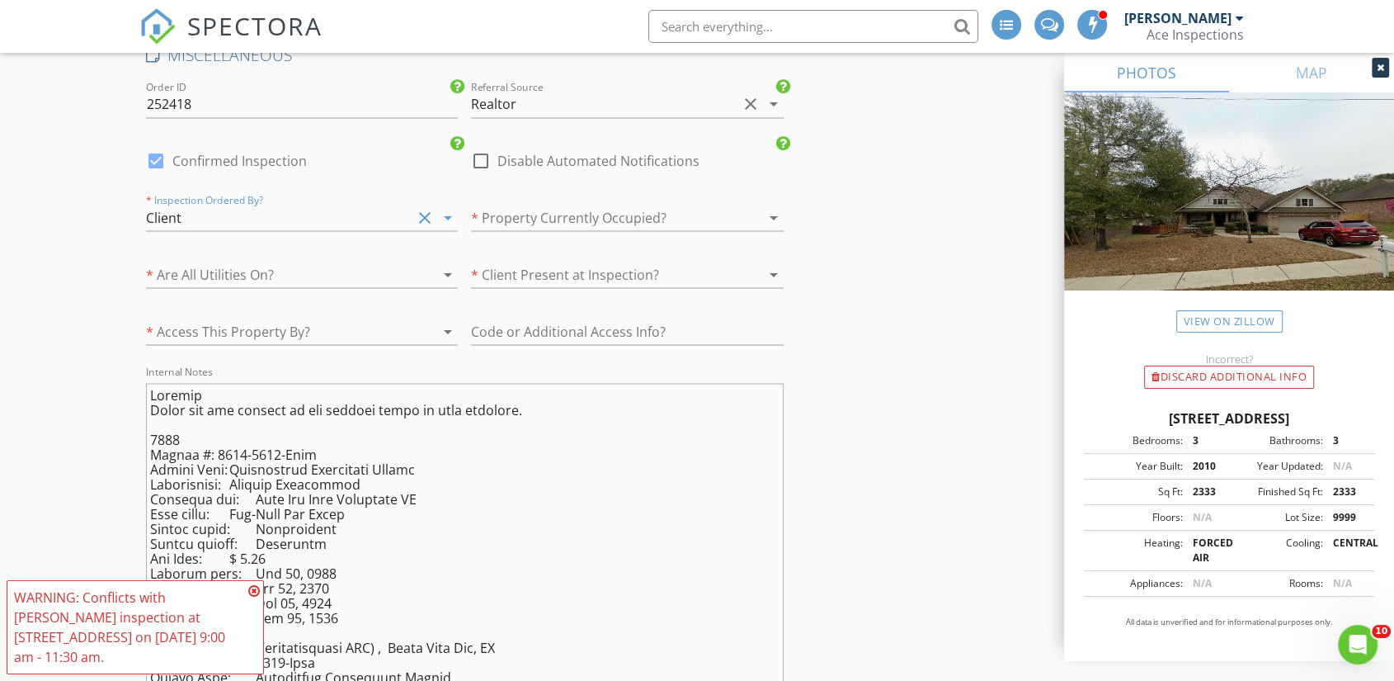
click at [589, 204] on div at bounding box center [604, 217] width 266 height 26
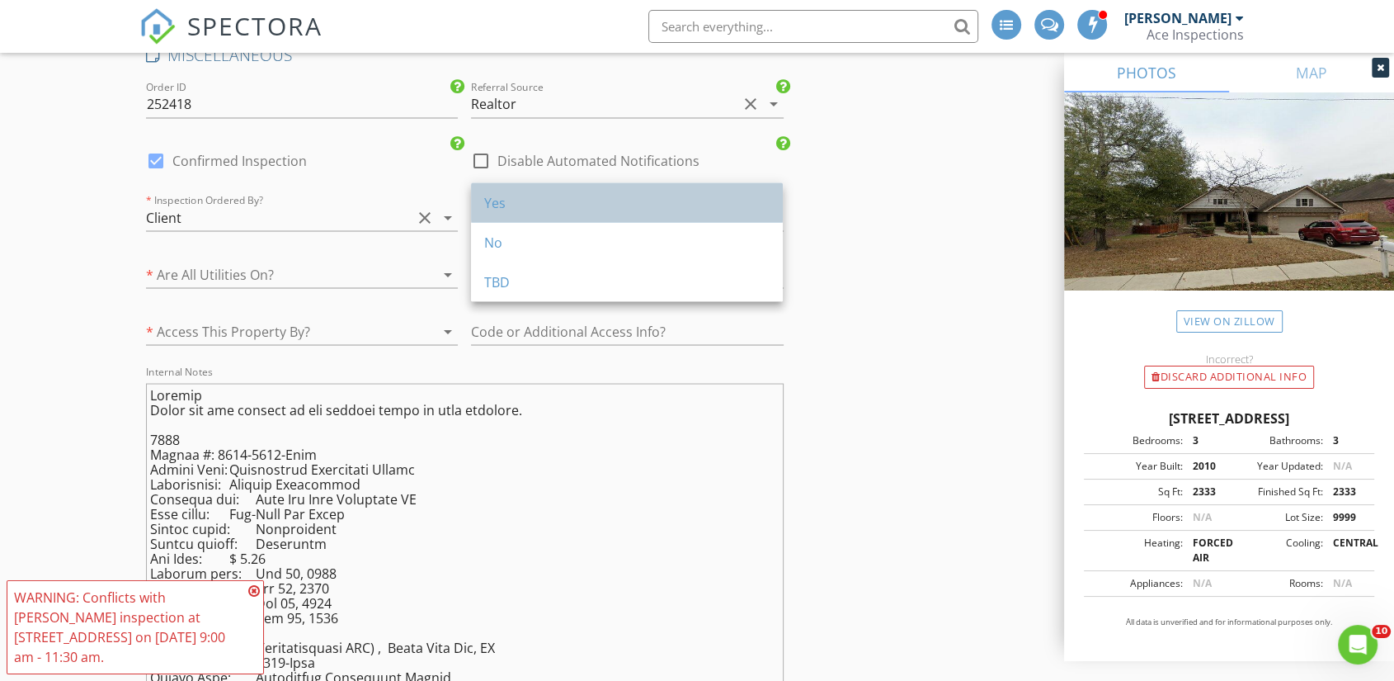
click at [620, 207] on div "Yes" at bounding box center [626, 202] width 285 height 20
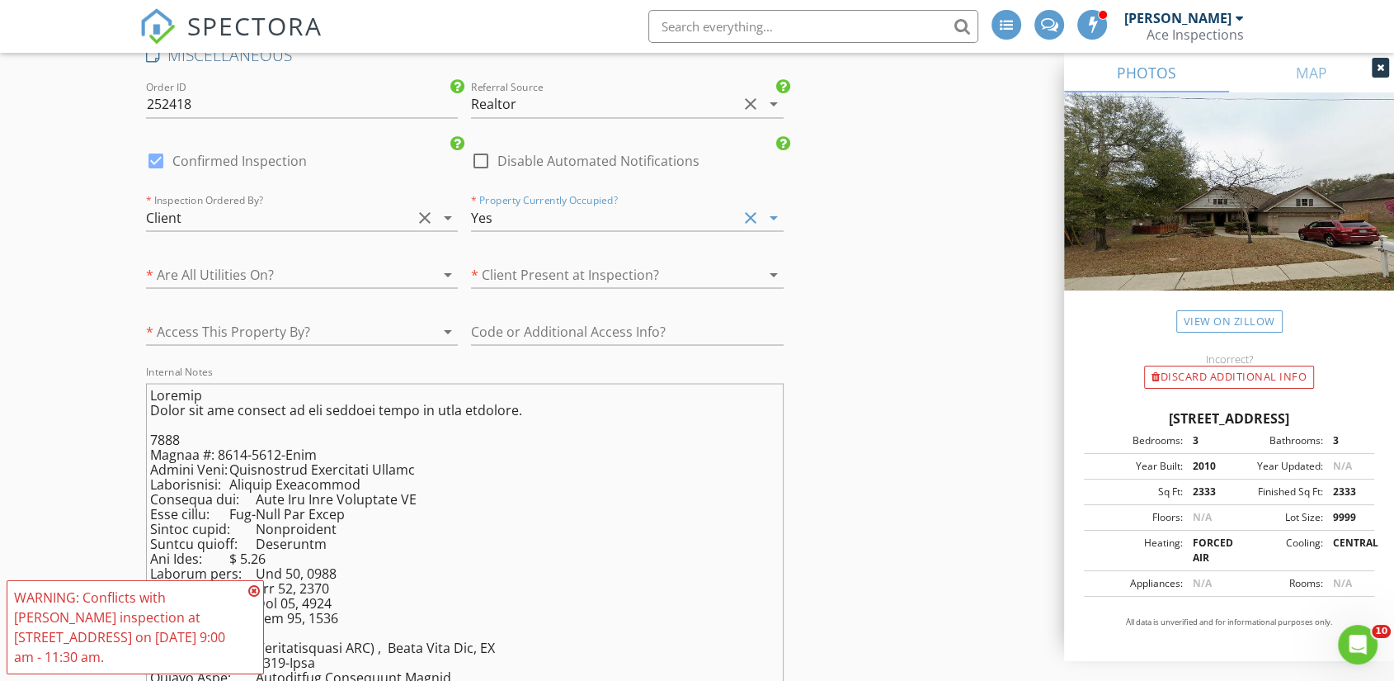
click at [257, 261] on div at bounding box center [279, 274] width 266 height 26
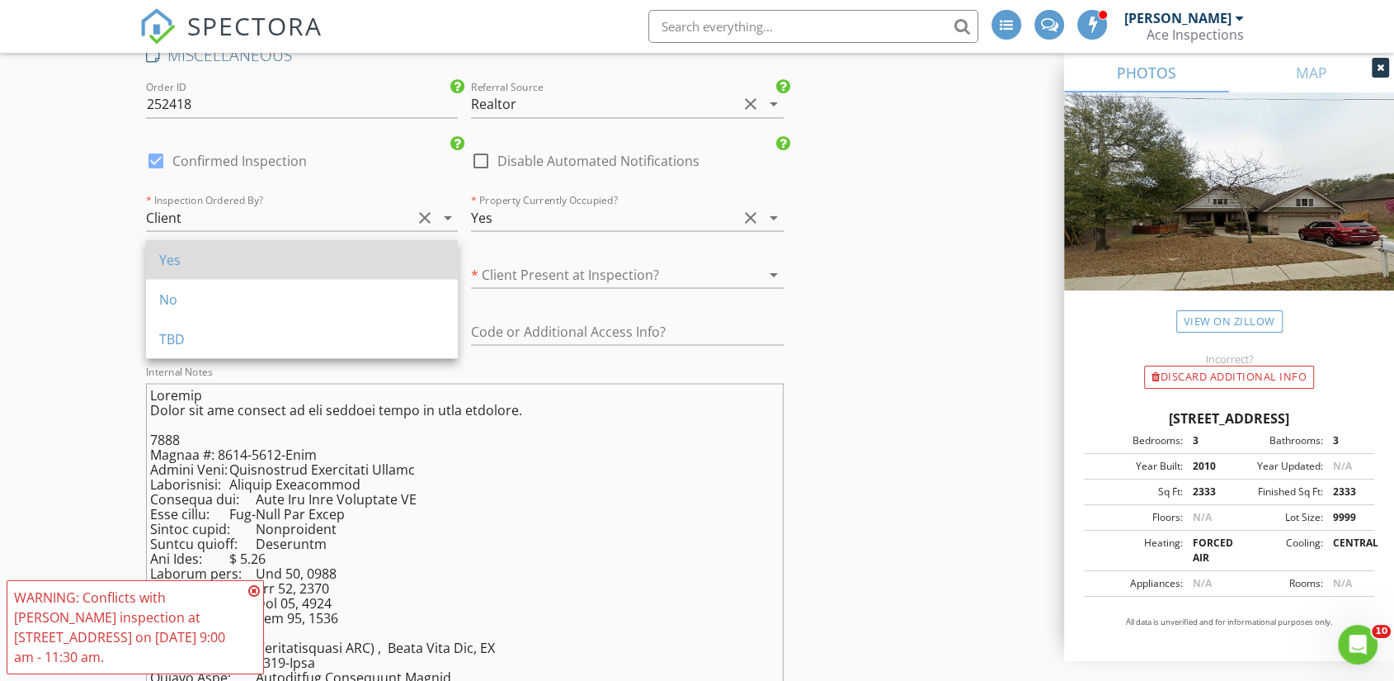
click at [284, 263] on div "Yes" at bounding box center [301, 259] width 285 height 20
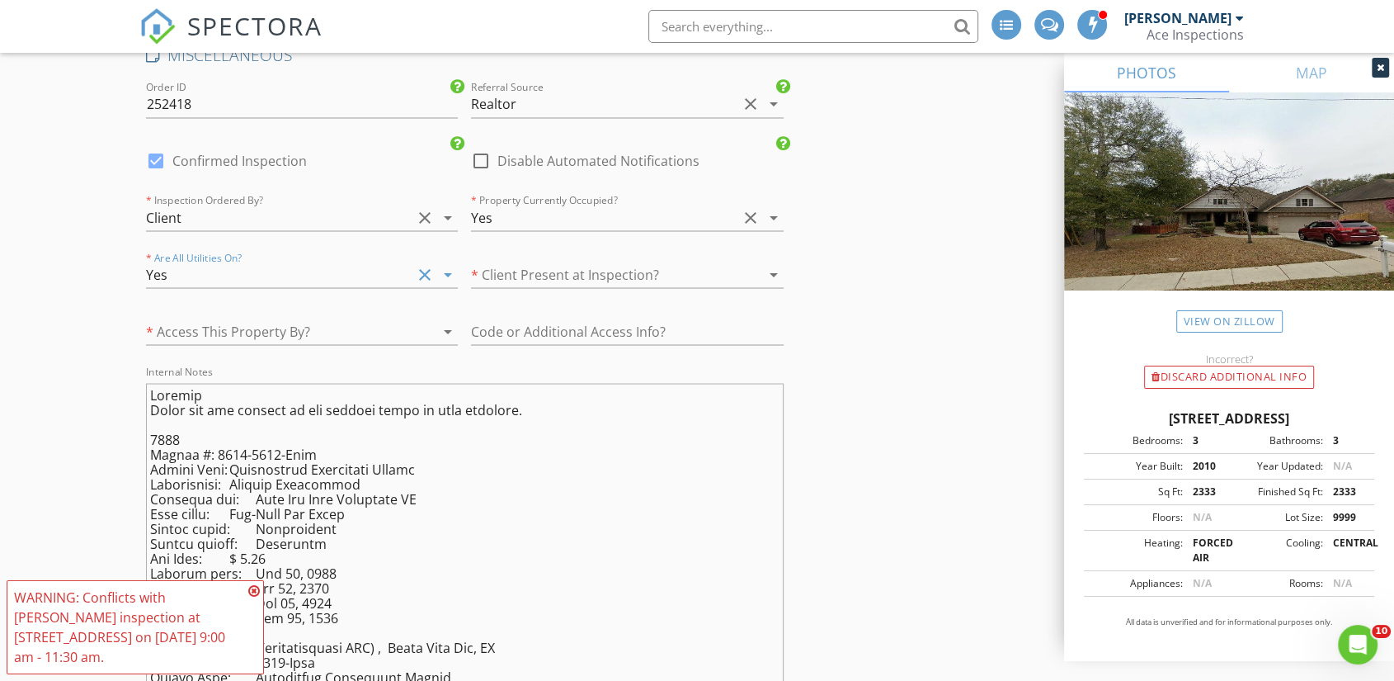
click at [581, 261] on div at bounding box center [604, 274] width 266 height 26
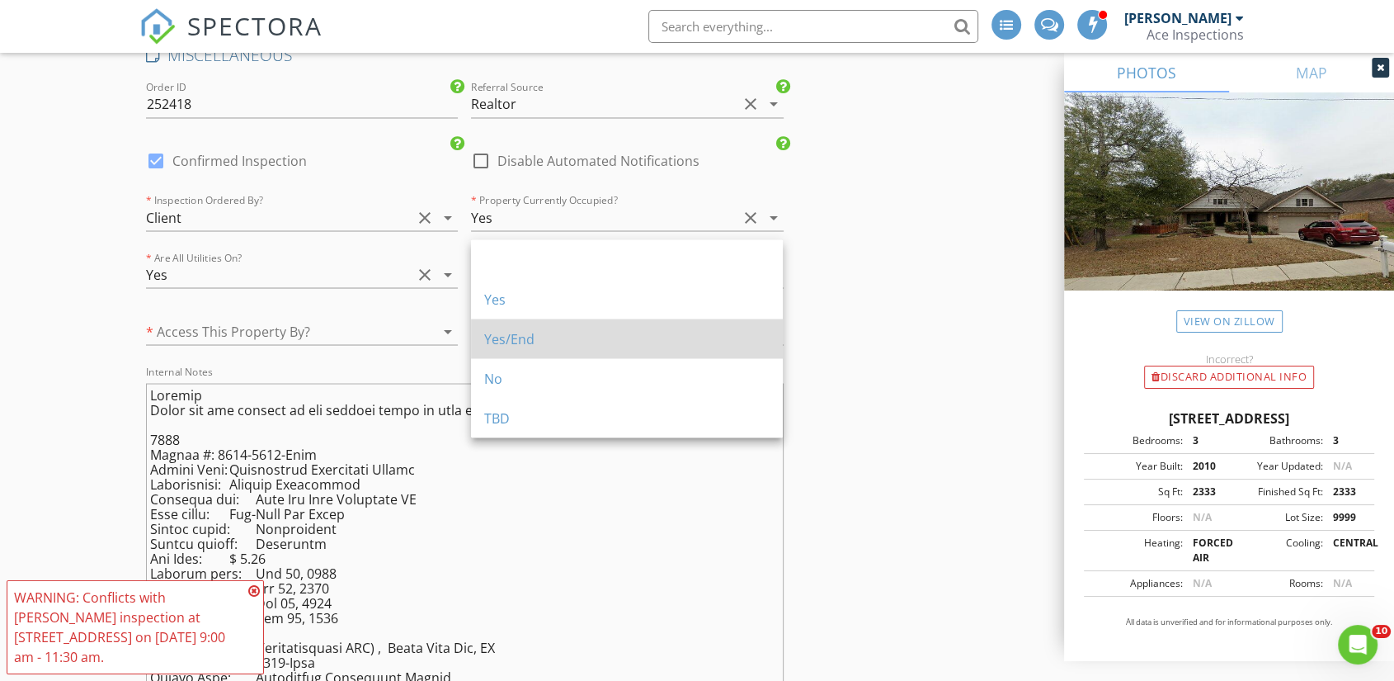
click at [584, 336] on div "Yes/End" at bounding box center [626, 338] width 285 height 20
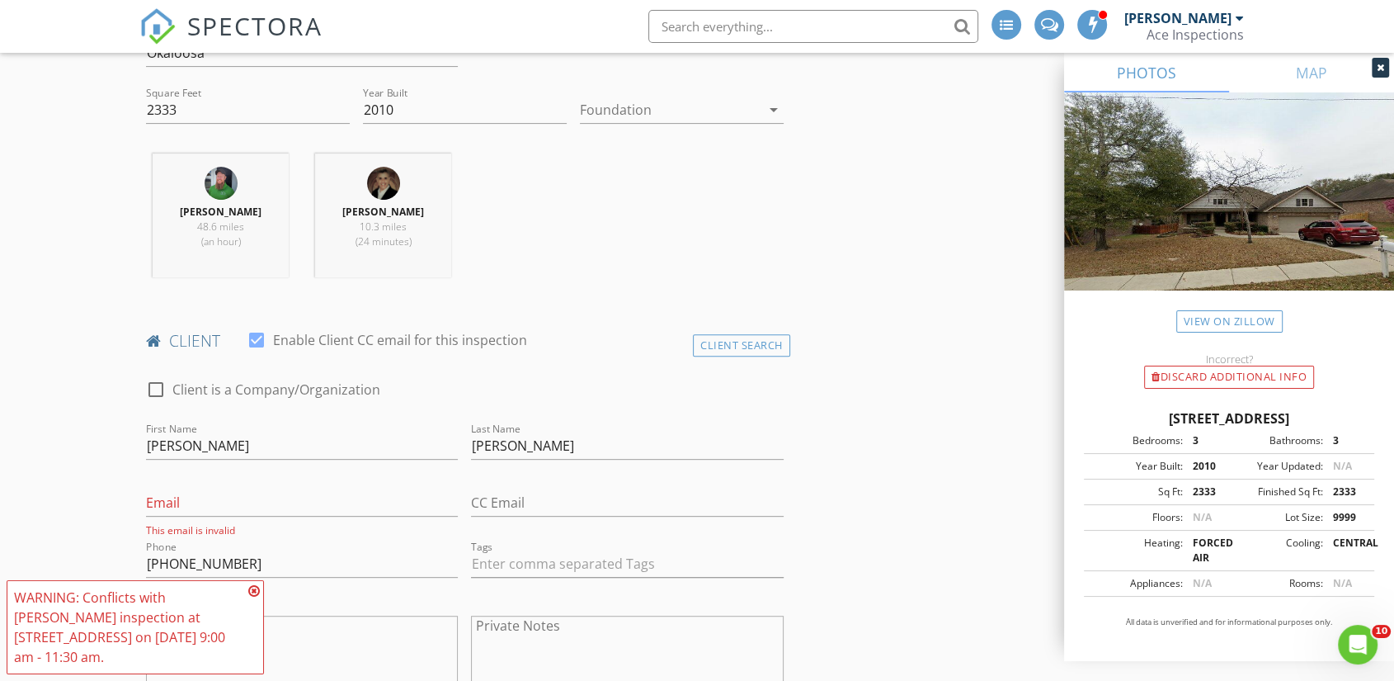
scroll to position [771, 0]
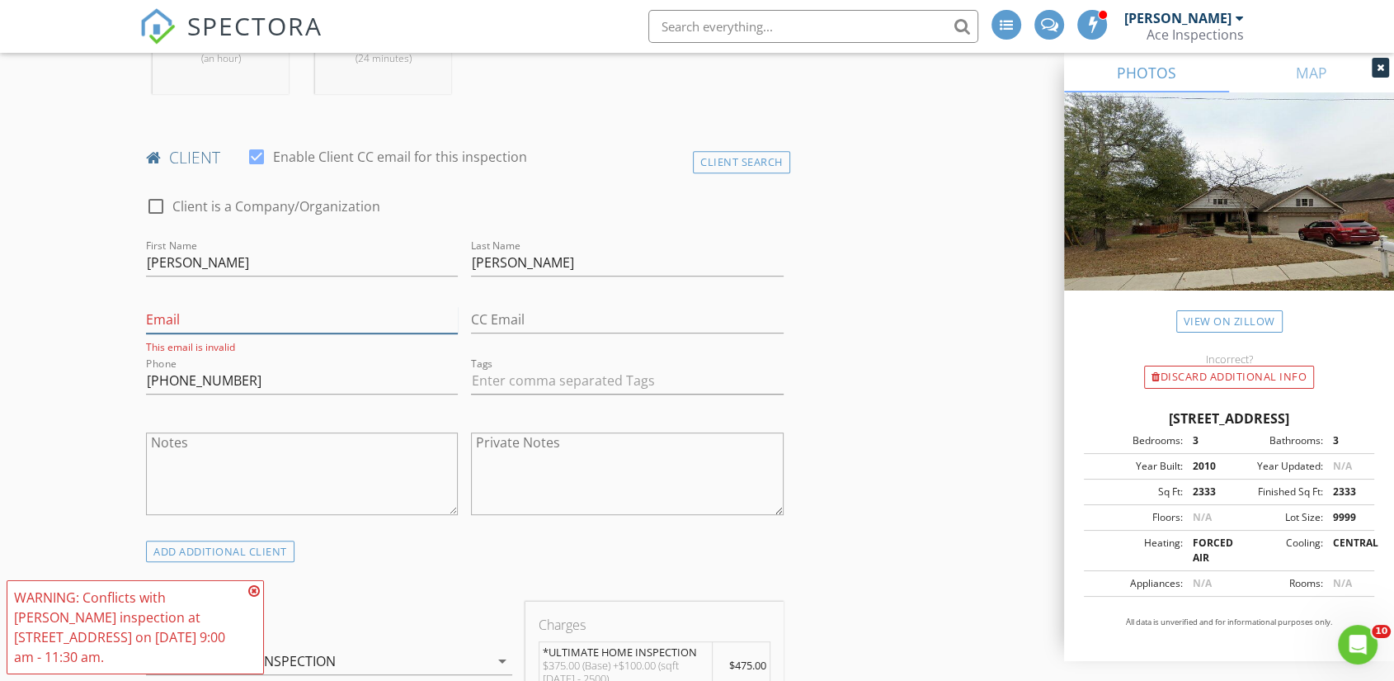
click at [200, 306] on input "Email" at bounding box center [302, 319] width 312 height 27
type input "briantesterman45@gmail.com"
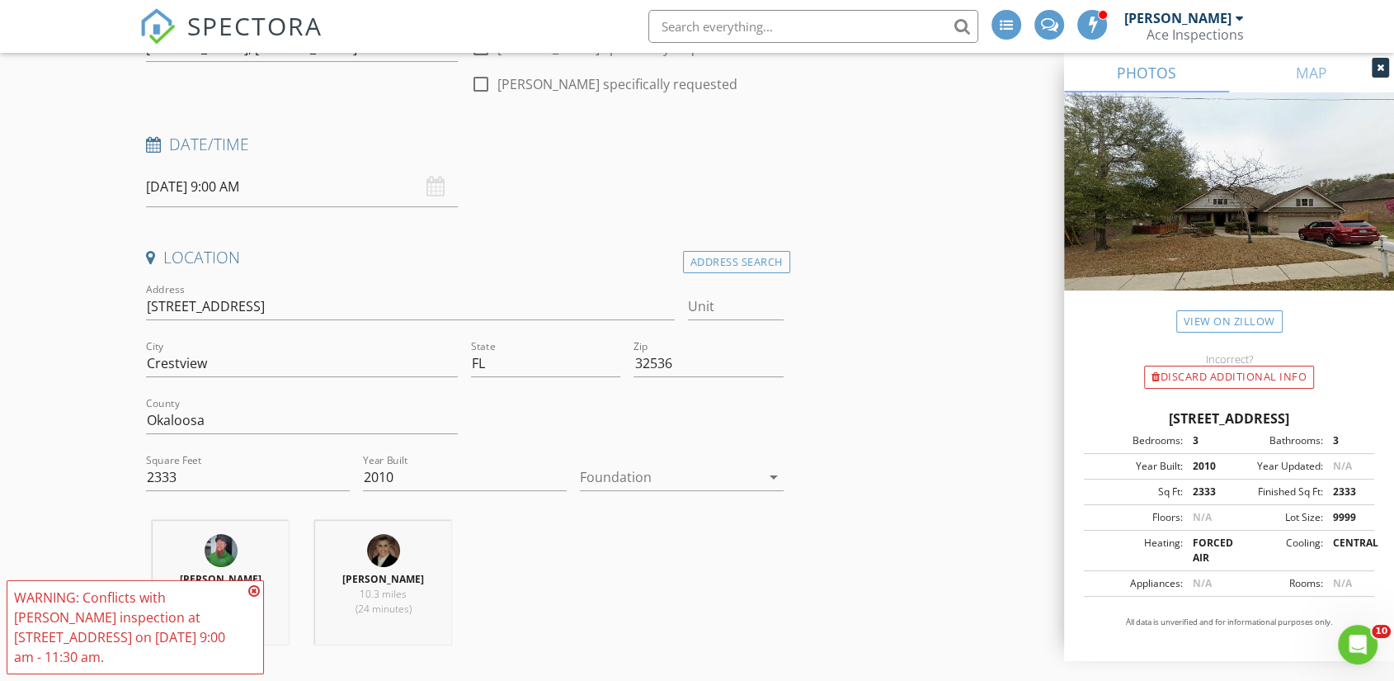
scroll to position [37, 0]
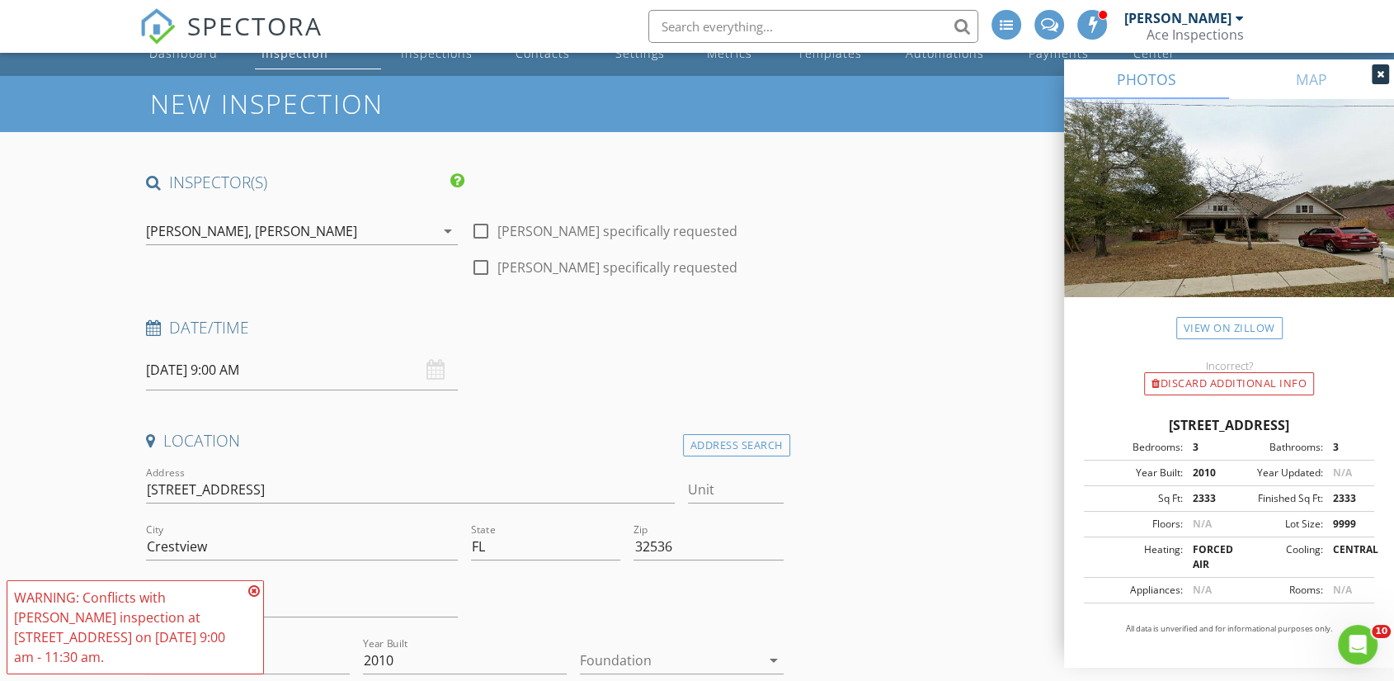
click at [205, 356] on input "[DATE] 9:00 AM" at bounding box center [302, 370] width 312 height 40
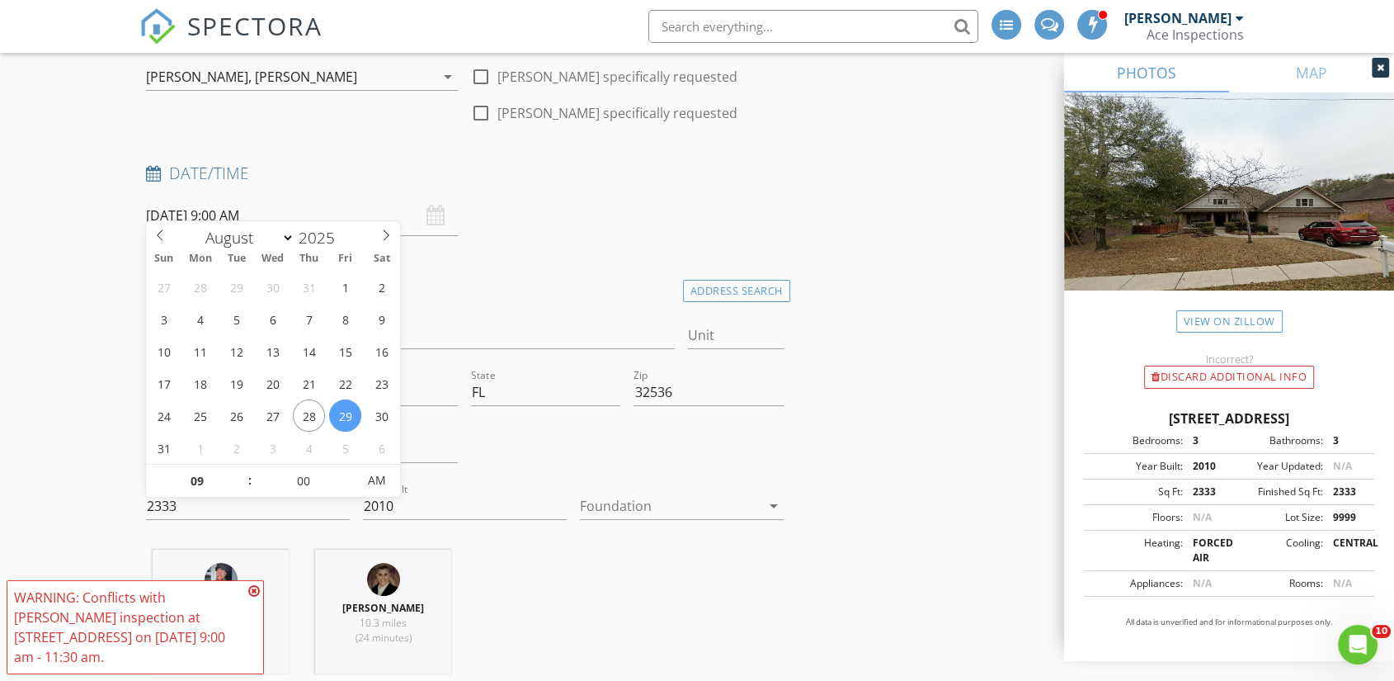
scroll to position [220, 0]
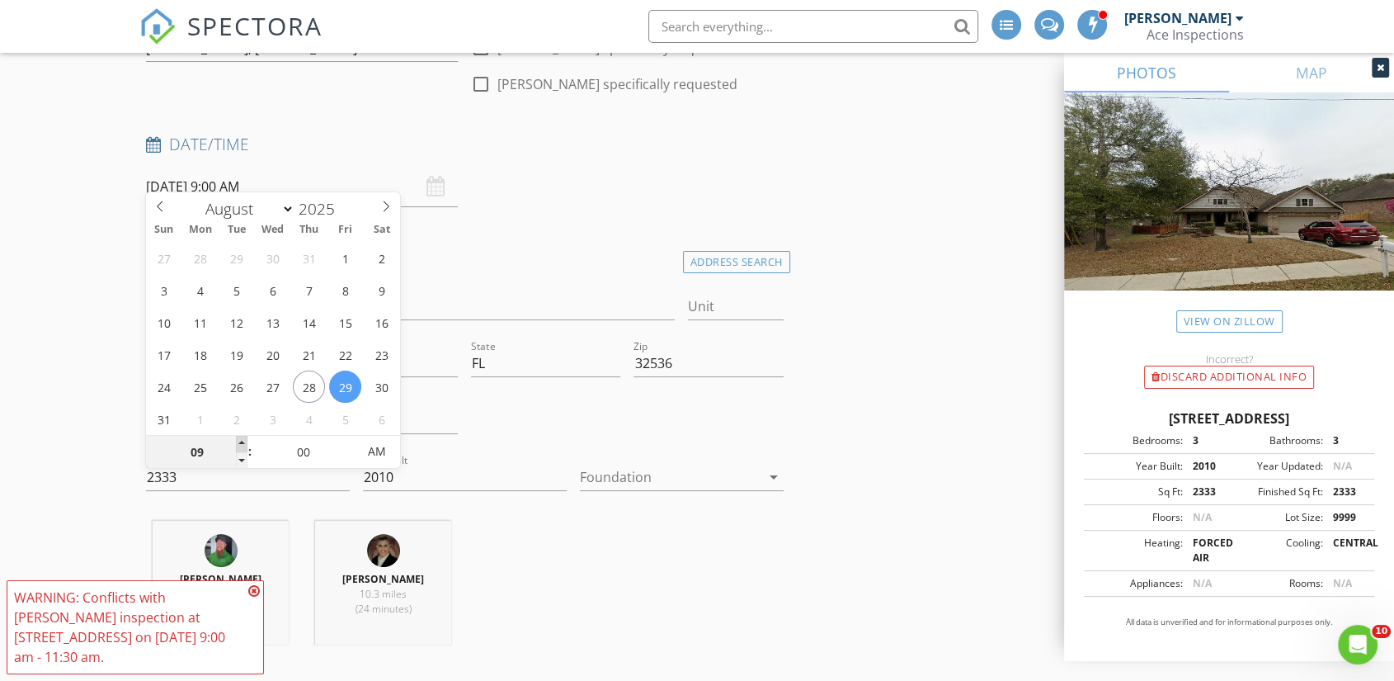
type input "10"
type input "[DATE] 10:00 AM"
click at [243, 443] on span at bounding box center [242, 444] width 12 height 16
type input "11"
type input "08/29/2025 11:00 AM"
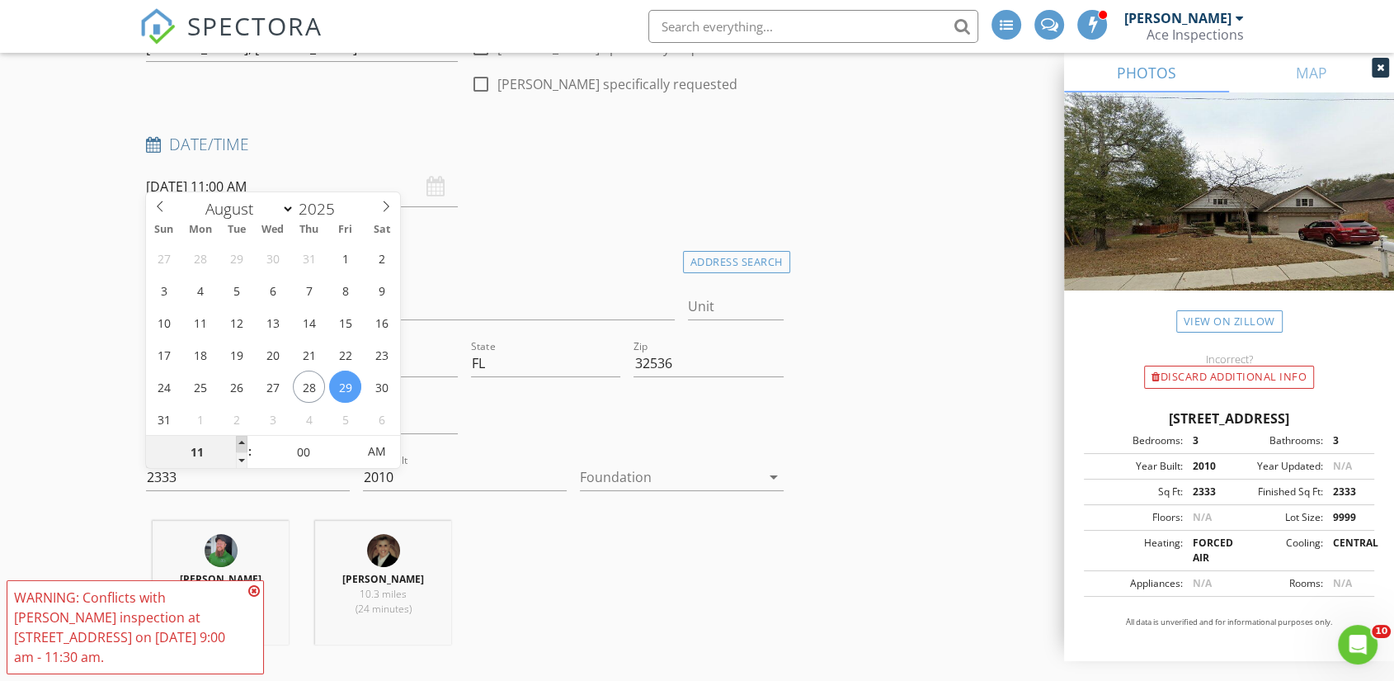
click at [243, 443] on span at bounding box center [242, 444] width 12 height 16
type input "12"
type input "08/29/2025 12:00 PM"
click at [243, 443] on span at bounding box center [242, 444] width 12 height 16
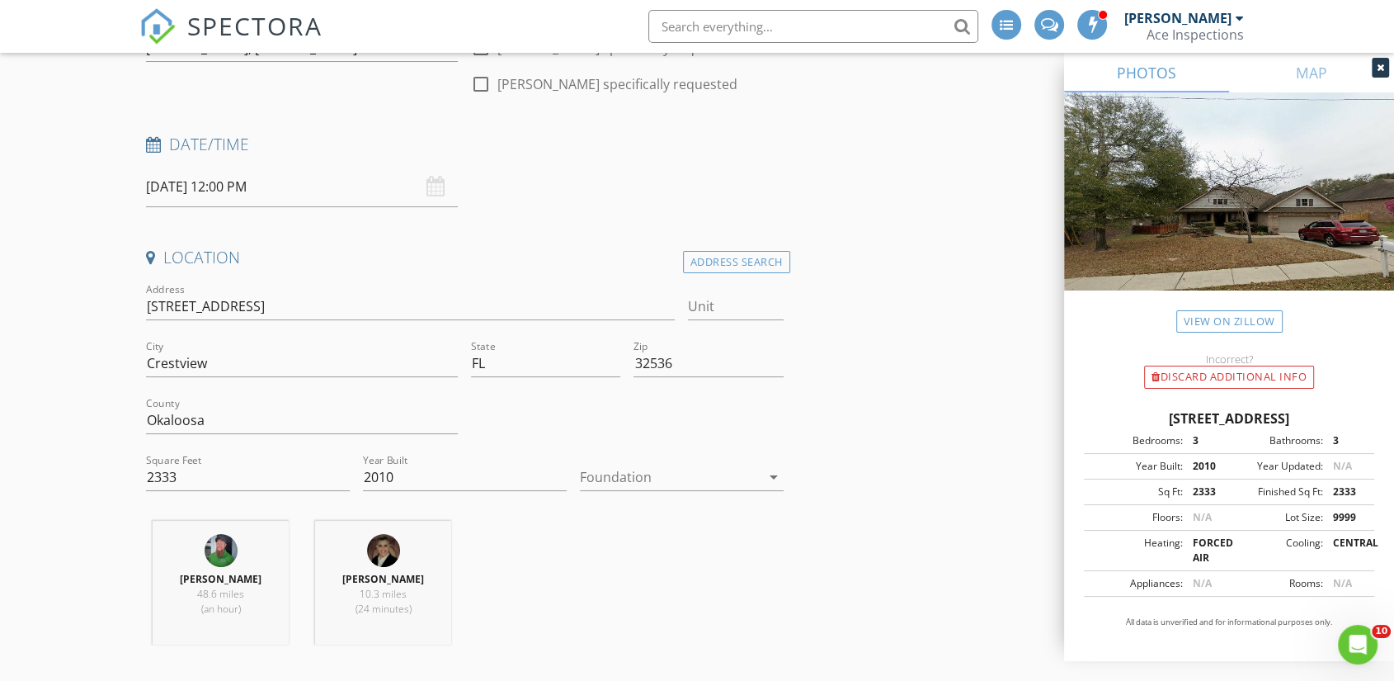
click at [190, 177] on input "08/29/2025 12:00 PM" at bounding box center [302, 187] width 312 height 40
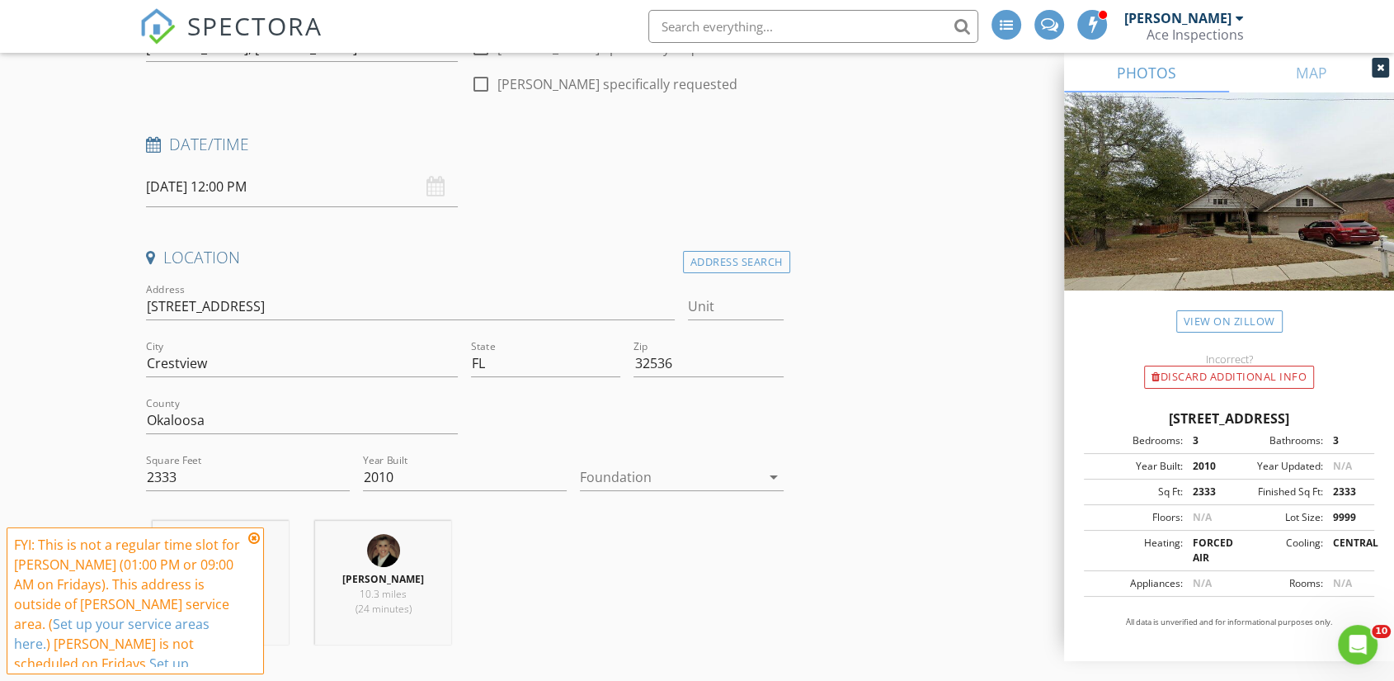
scroll to position [37, 0]
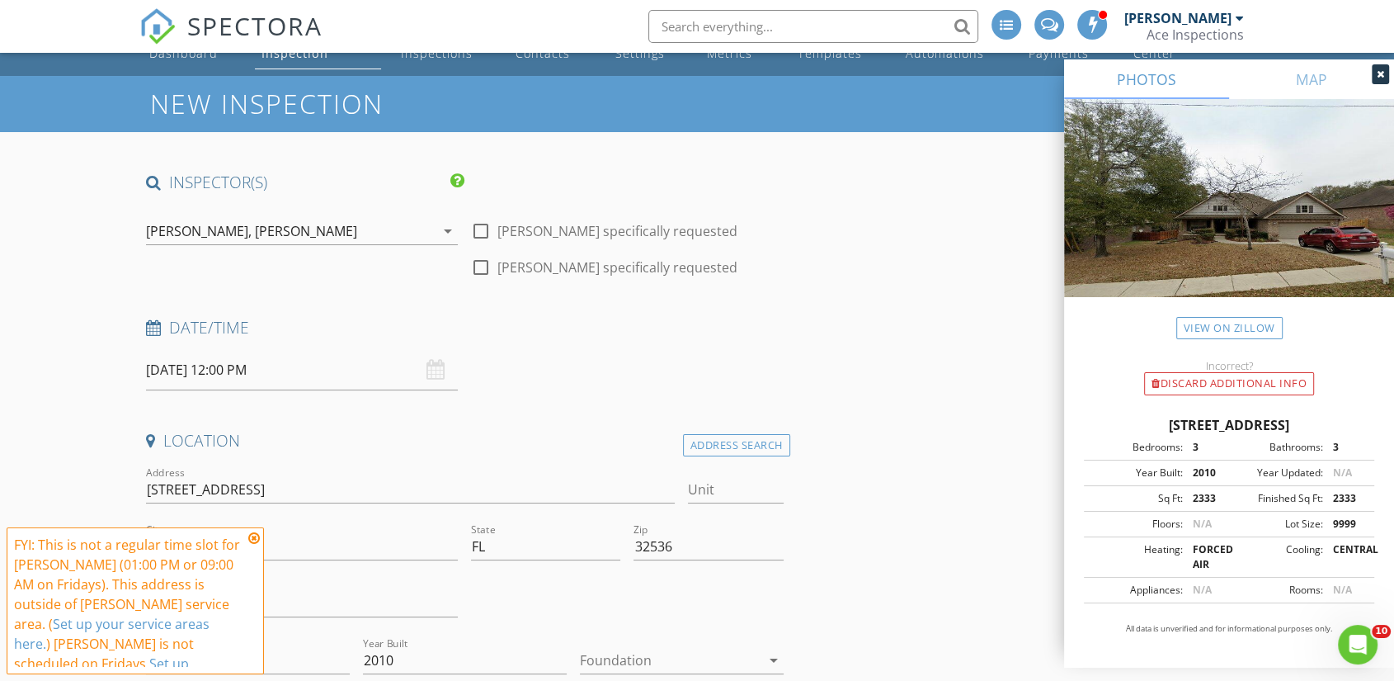
click at [255, 533] on icon at bounding box center [254, 537] width 12 height 13
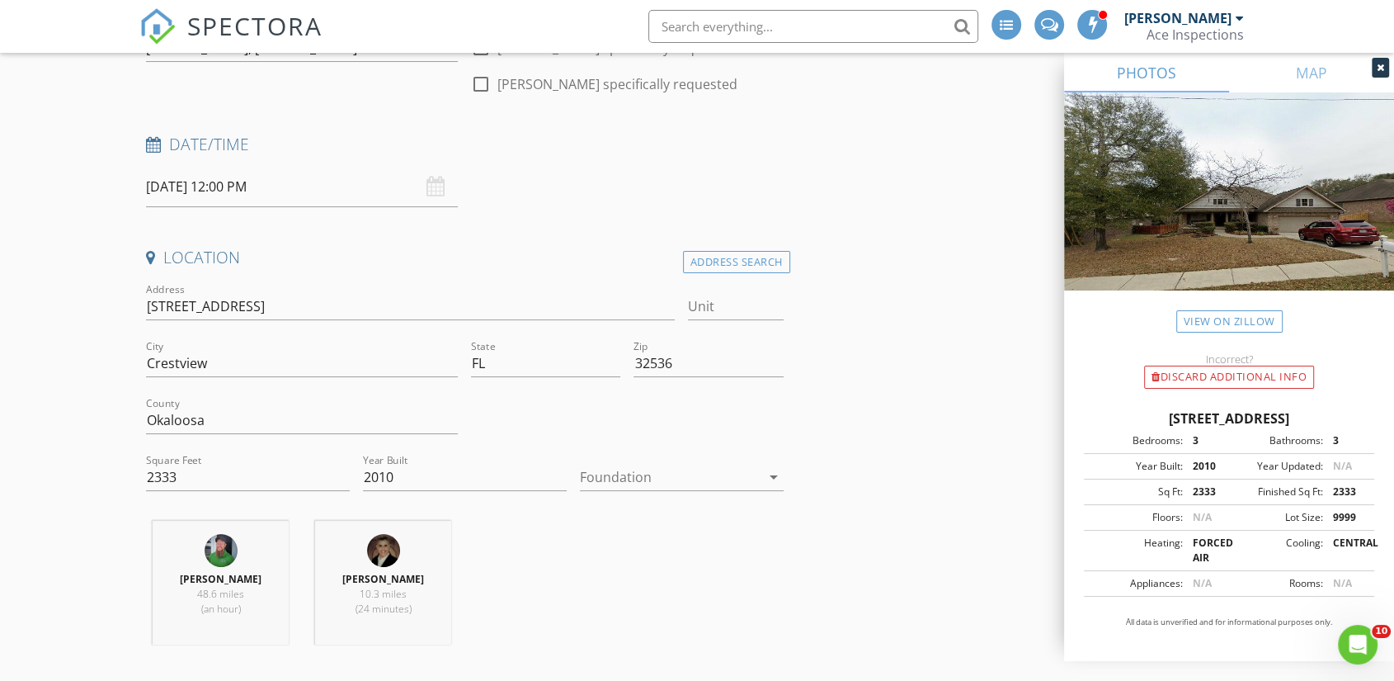
scroll to position [403, 0]
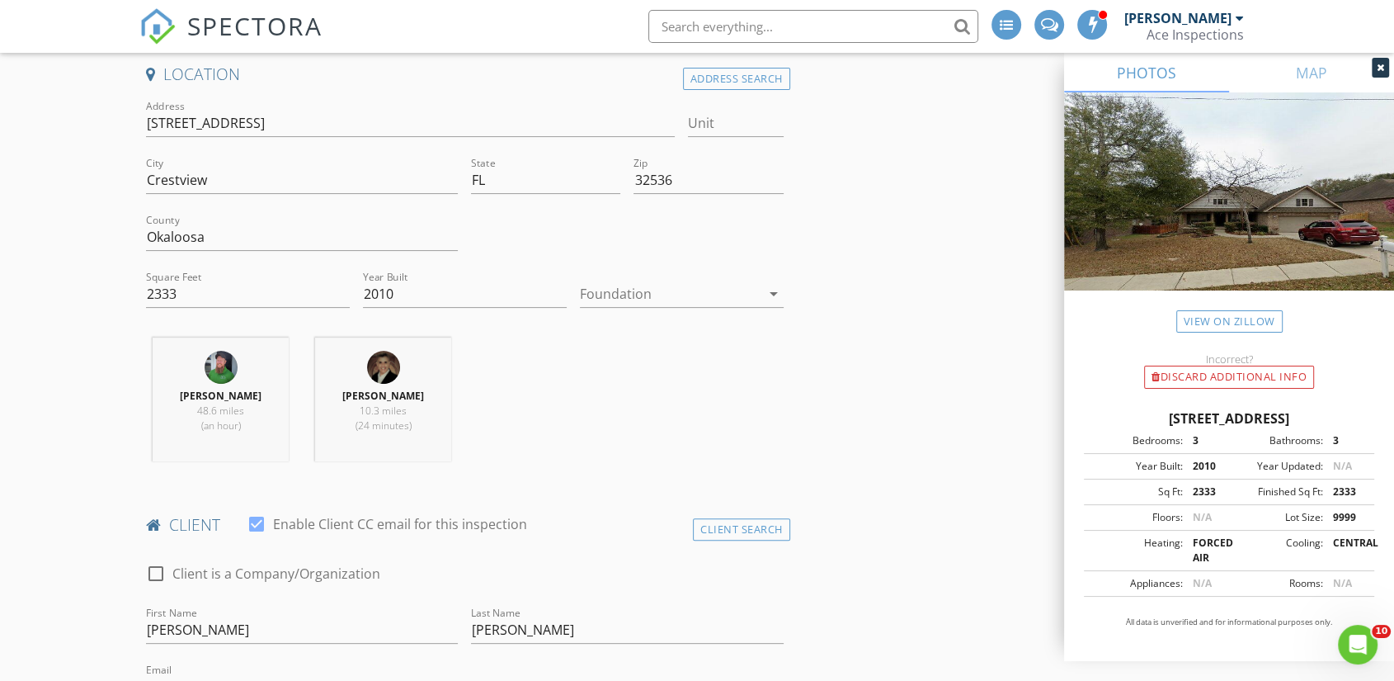
click at [608, 283] on div at bounding box center [670, 293] width 181 height 26
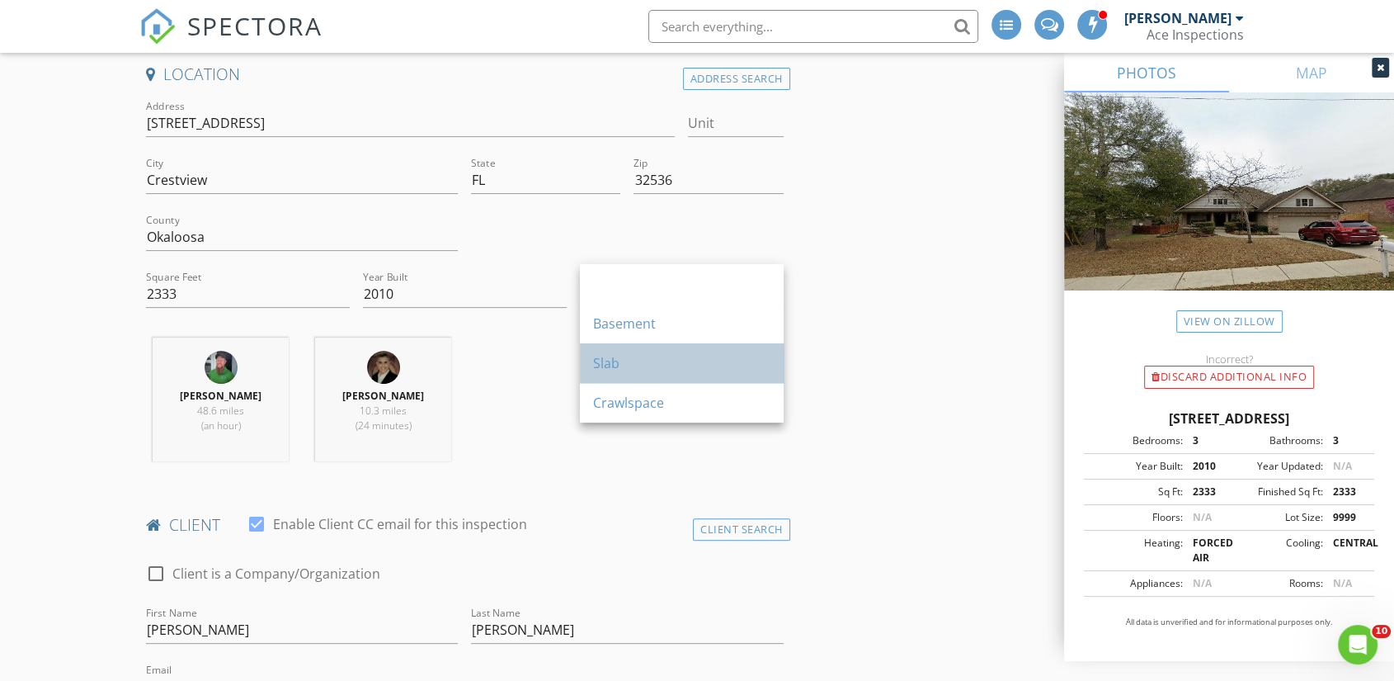
click at [625, 361] on div "Slab" at bounding box center [681, 363] width 177 height 20
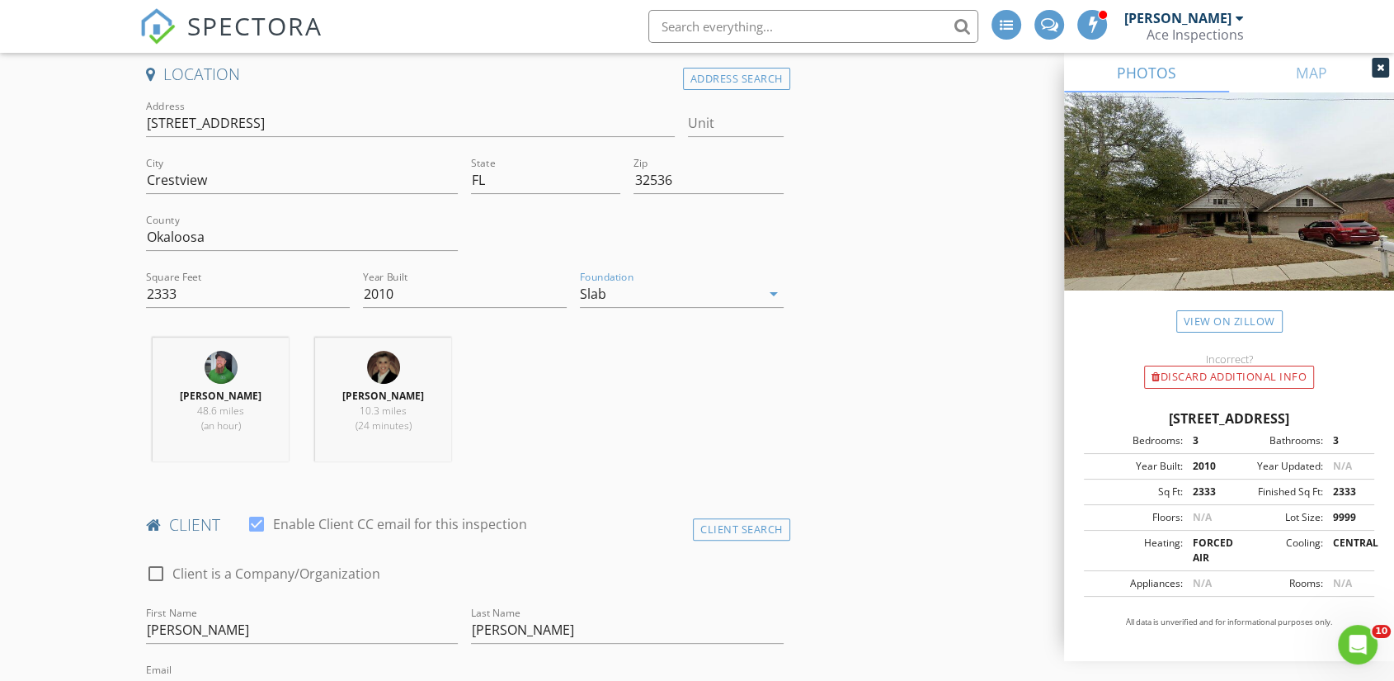
drag, startPoint x: 0, startPoint y: 299, endPoint x: 16, endPoint y: 297, distance: 16.6
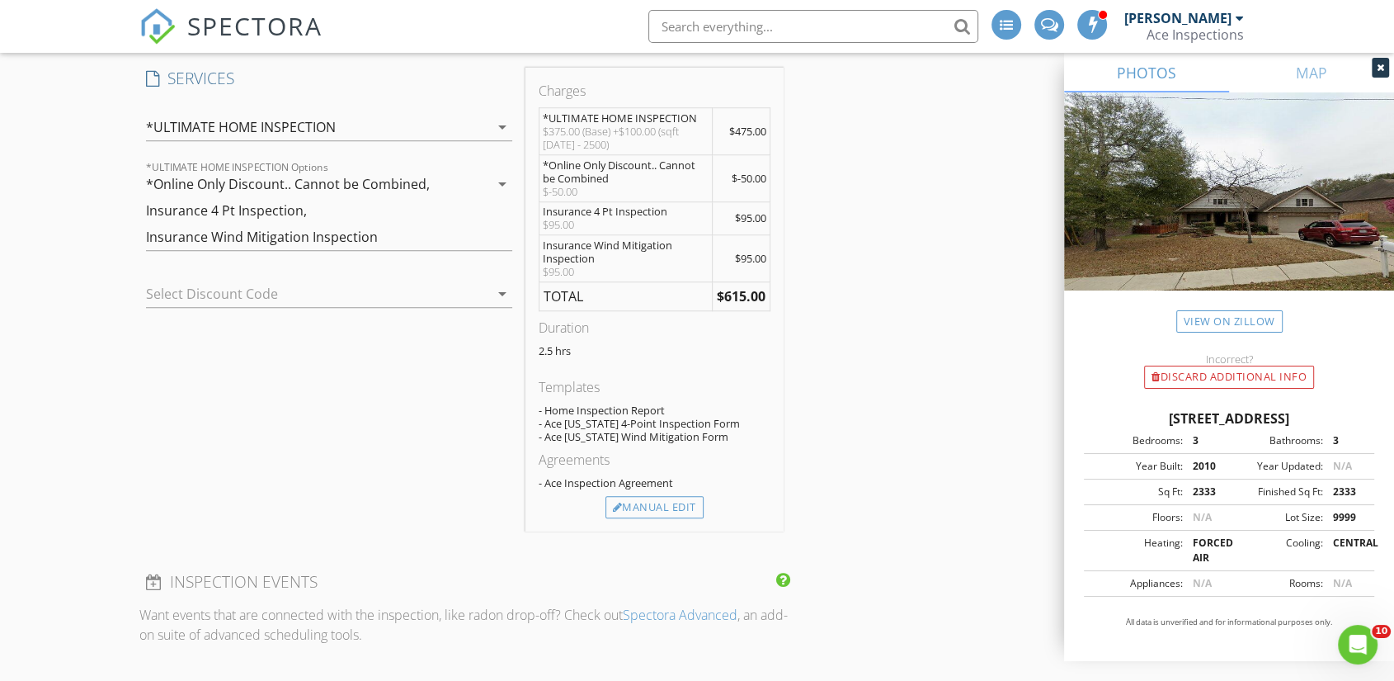
scroll to position [1320, 0]
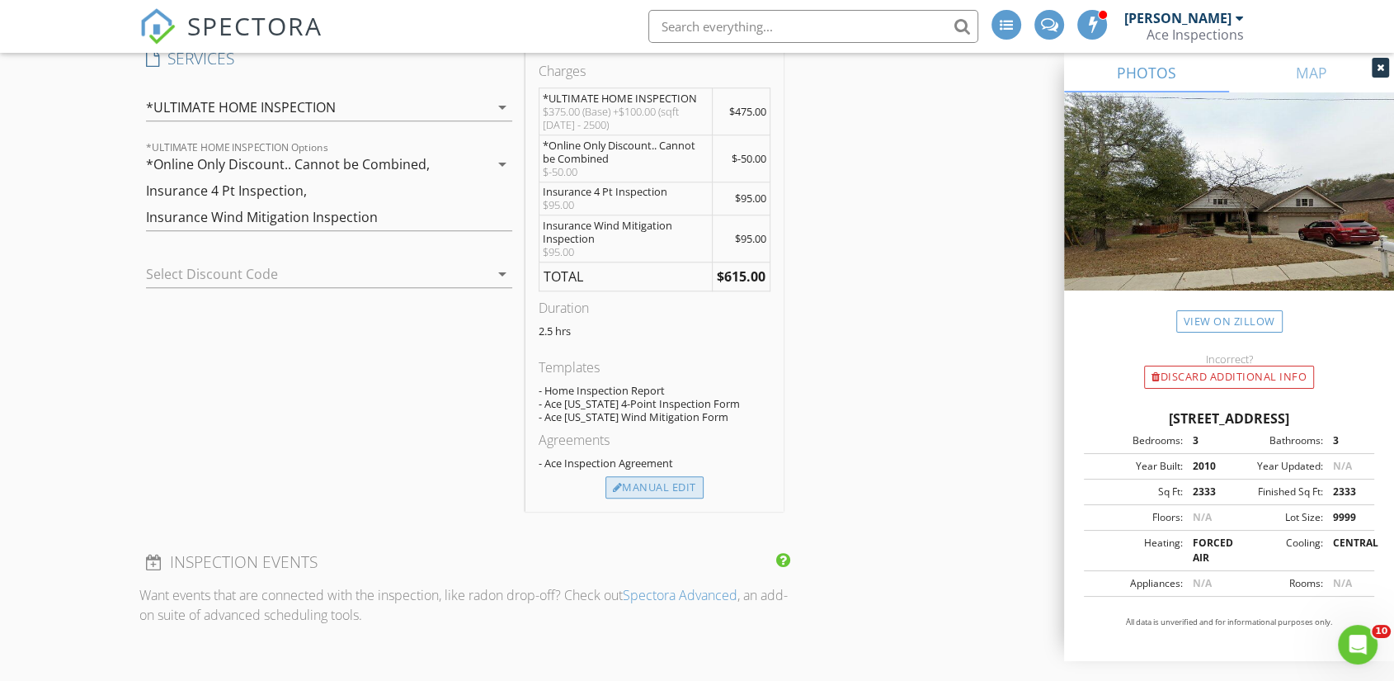
click at [644, 476] on div "Manual Edit" at bounding box center [655, 487] width 98 height 23
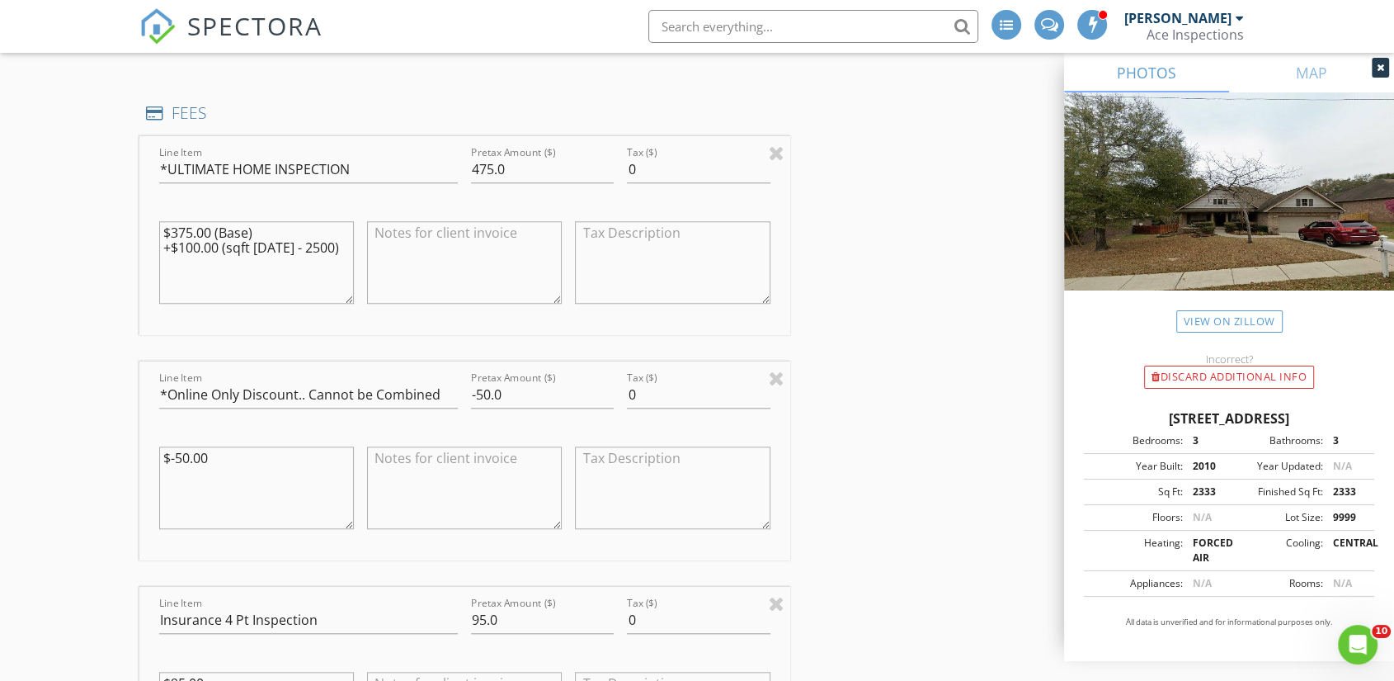
scroll to position [1504, 0]
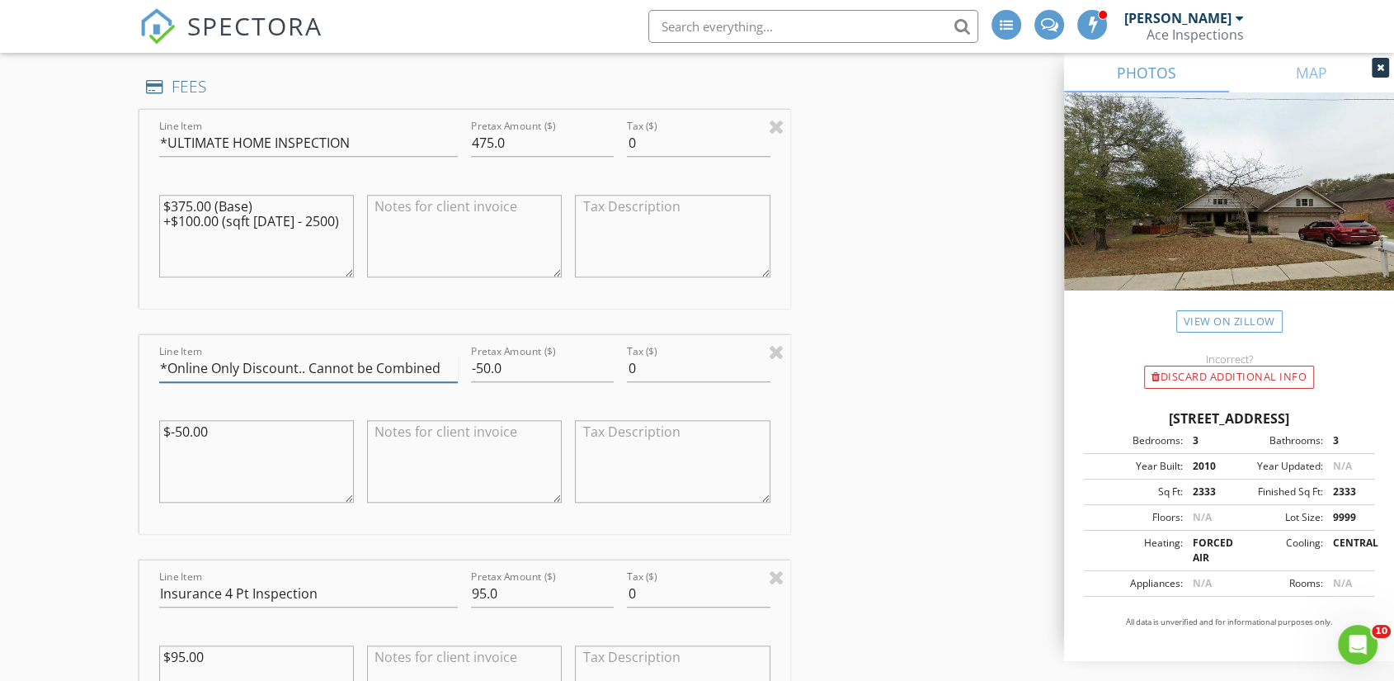
click at [245, 355] on input "*Online Only Discount.. Cannot be Combined" at bounding box center [308, 368] width 299 height 27
type input "*Military Discount.. Cannot be Combined"
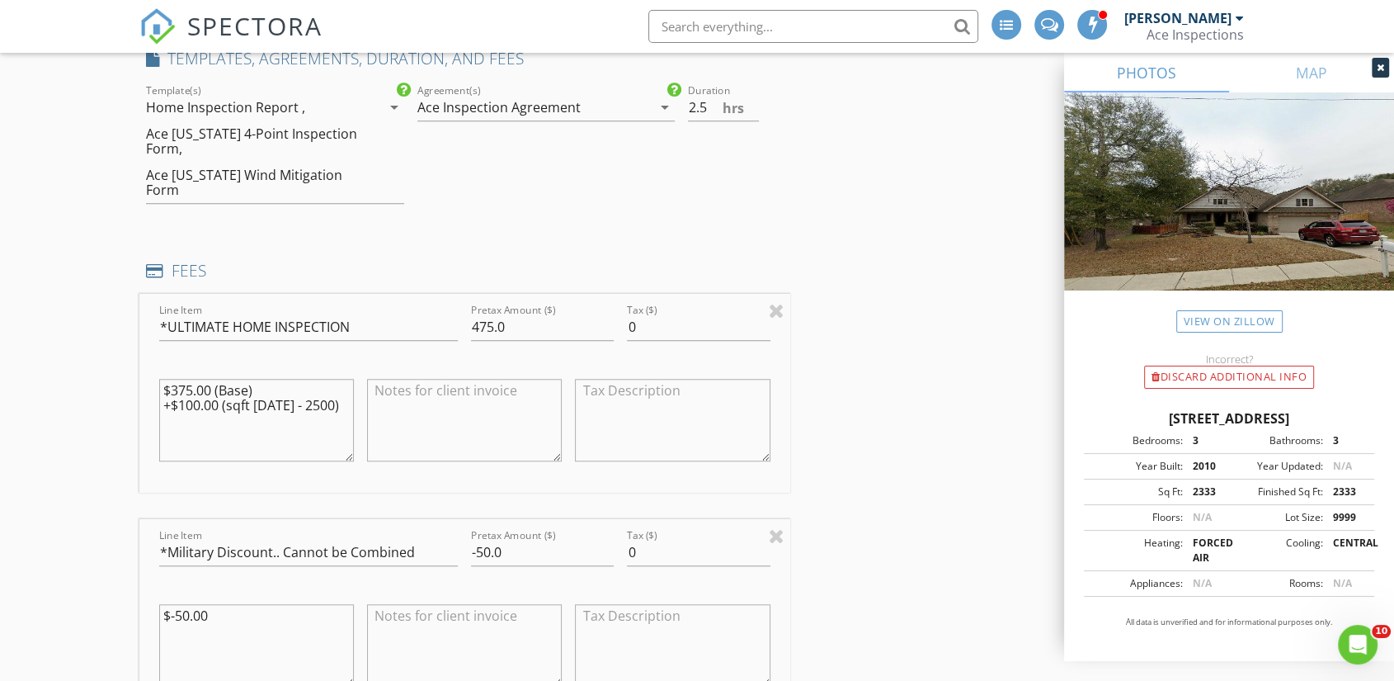
scroll to position [1137, 0]
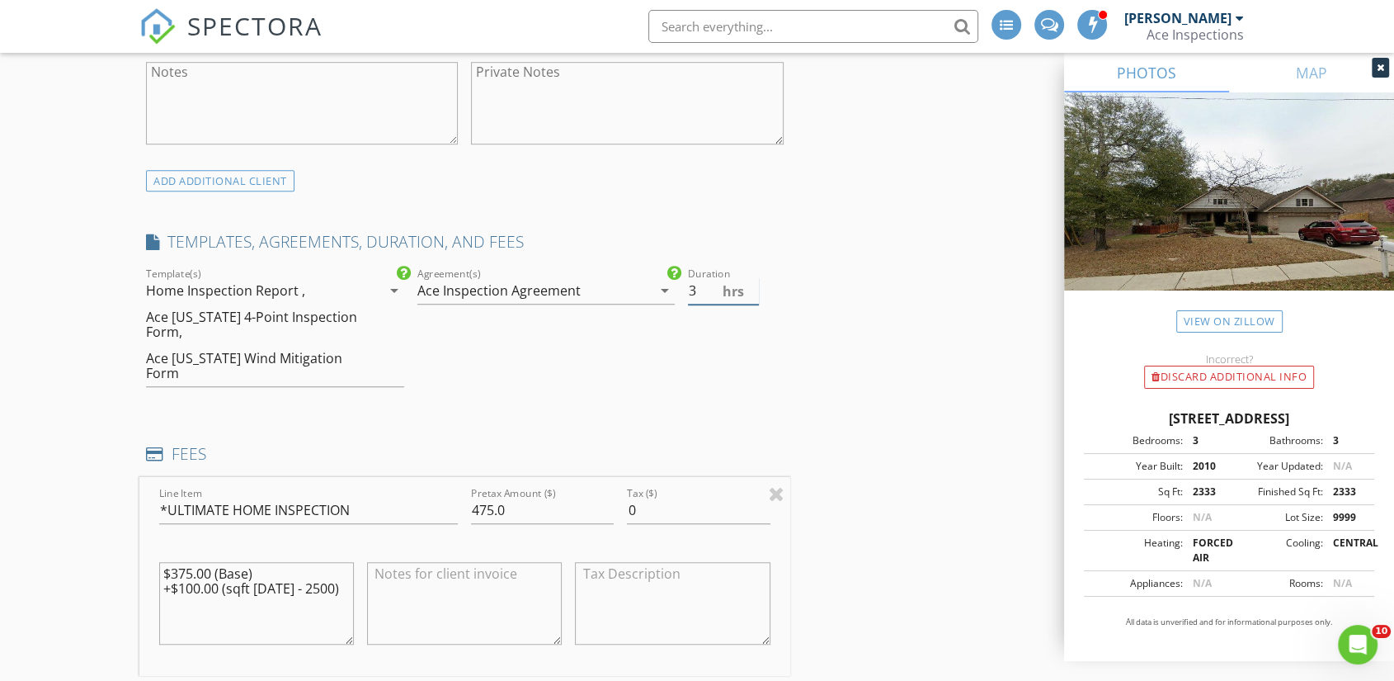
type input "3"
click at [753, 277] on input "3" at bounding box center [723, 290] width 70 height 27
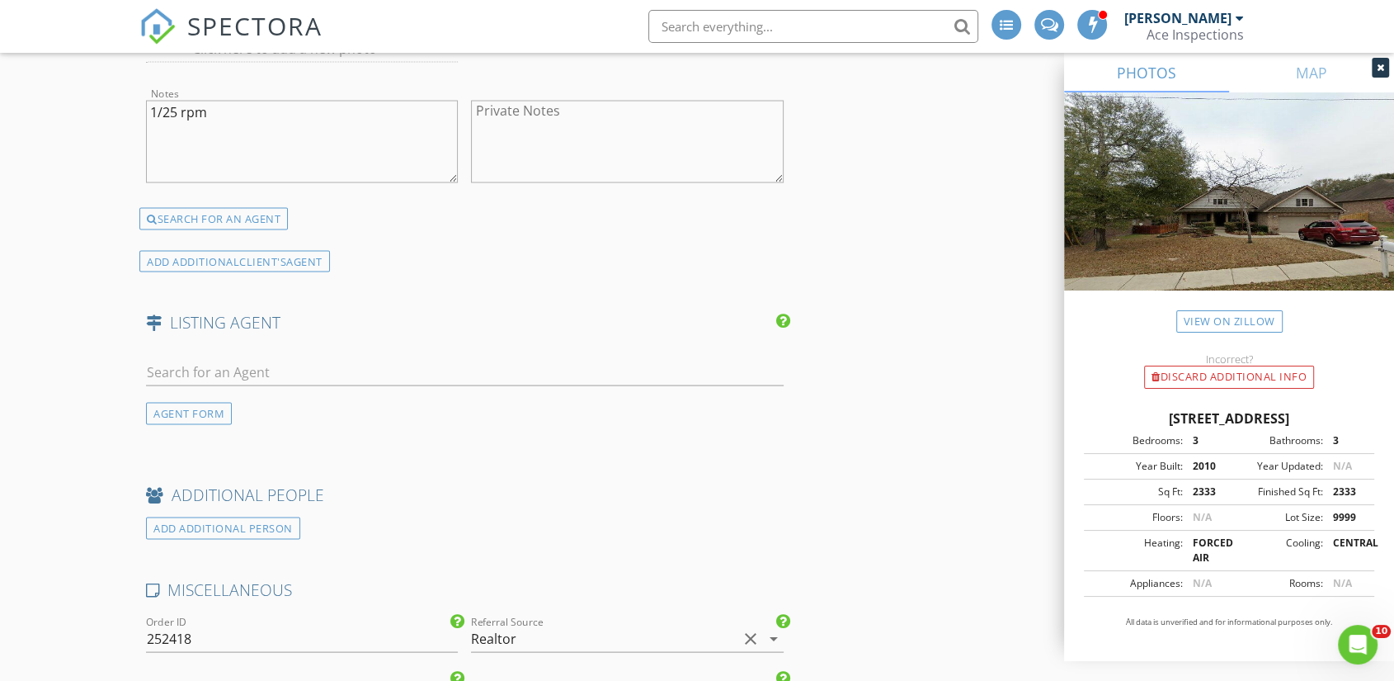
scroll to position [2970, 0]
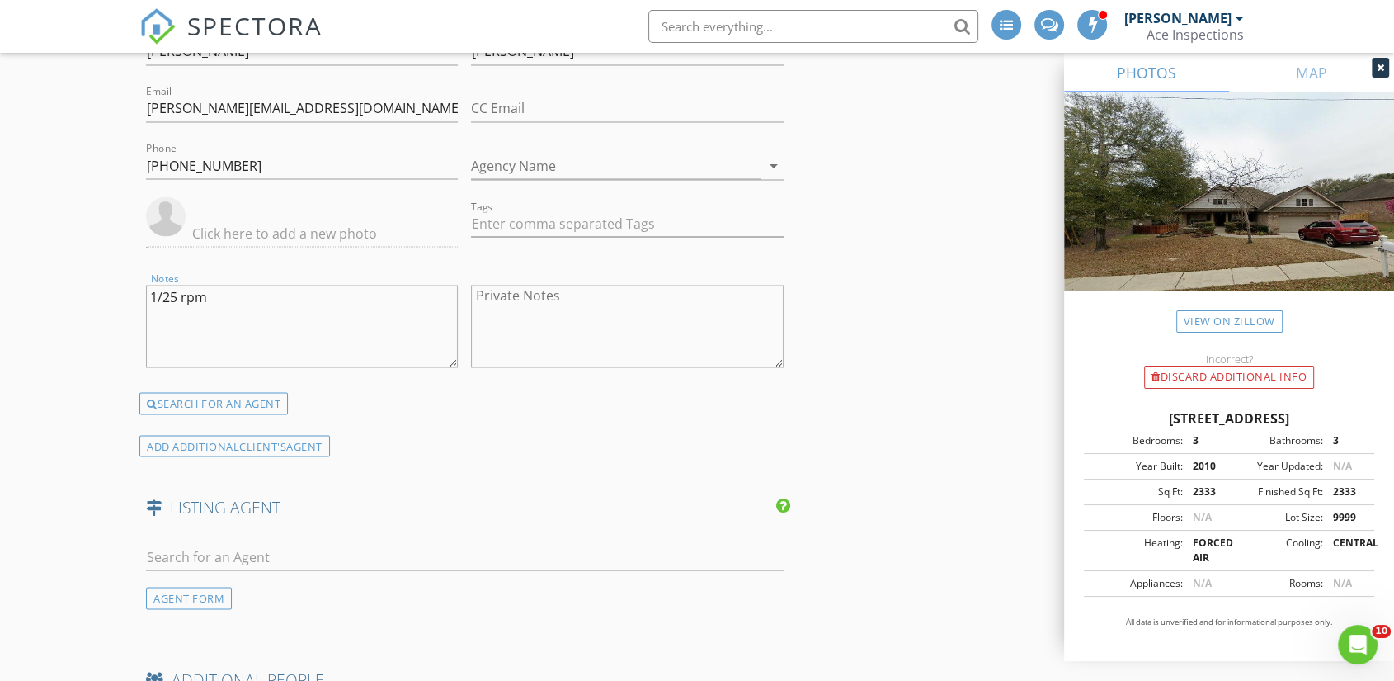
drag, startPoint x: 217, startPoint y: 264, endPoint x: 82, endPoint y: 260, distance: 135.4
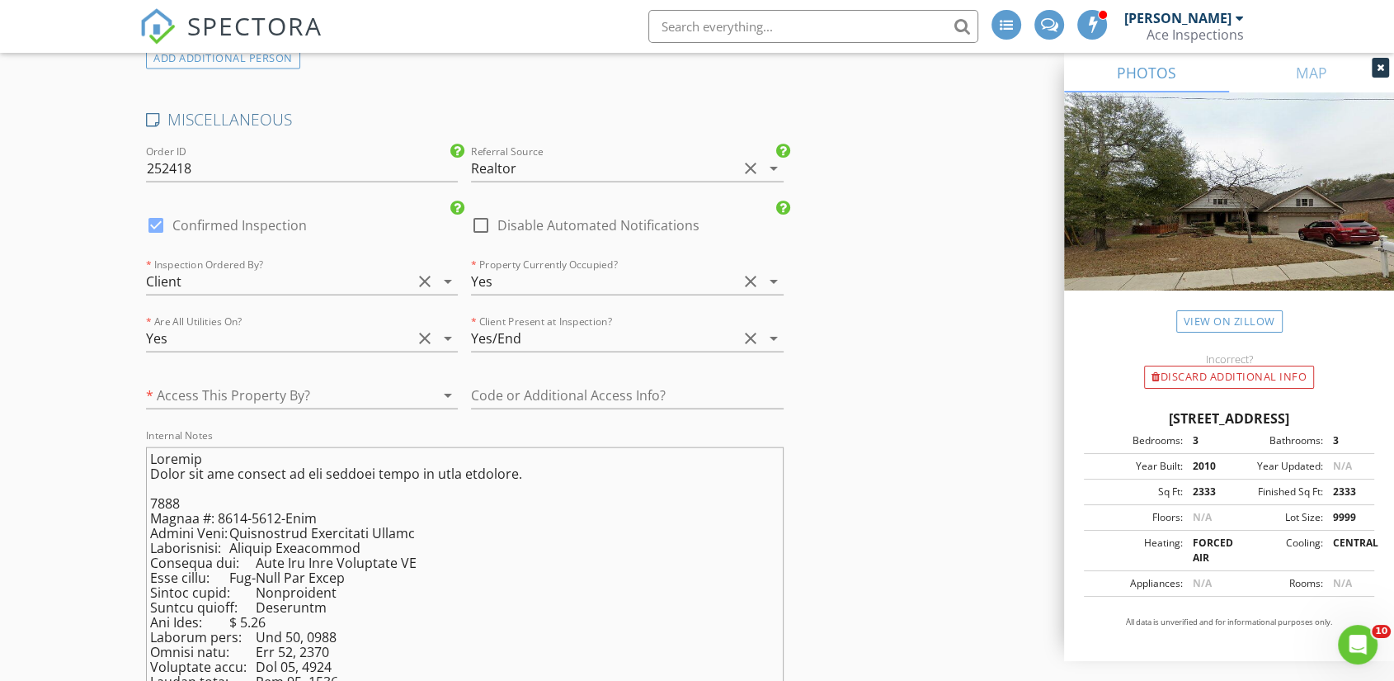
scroll to position [3703, 0]
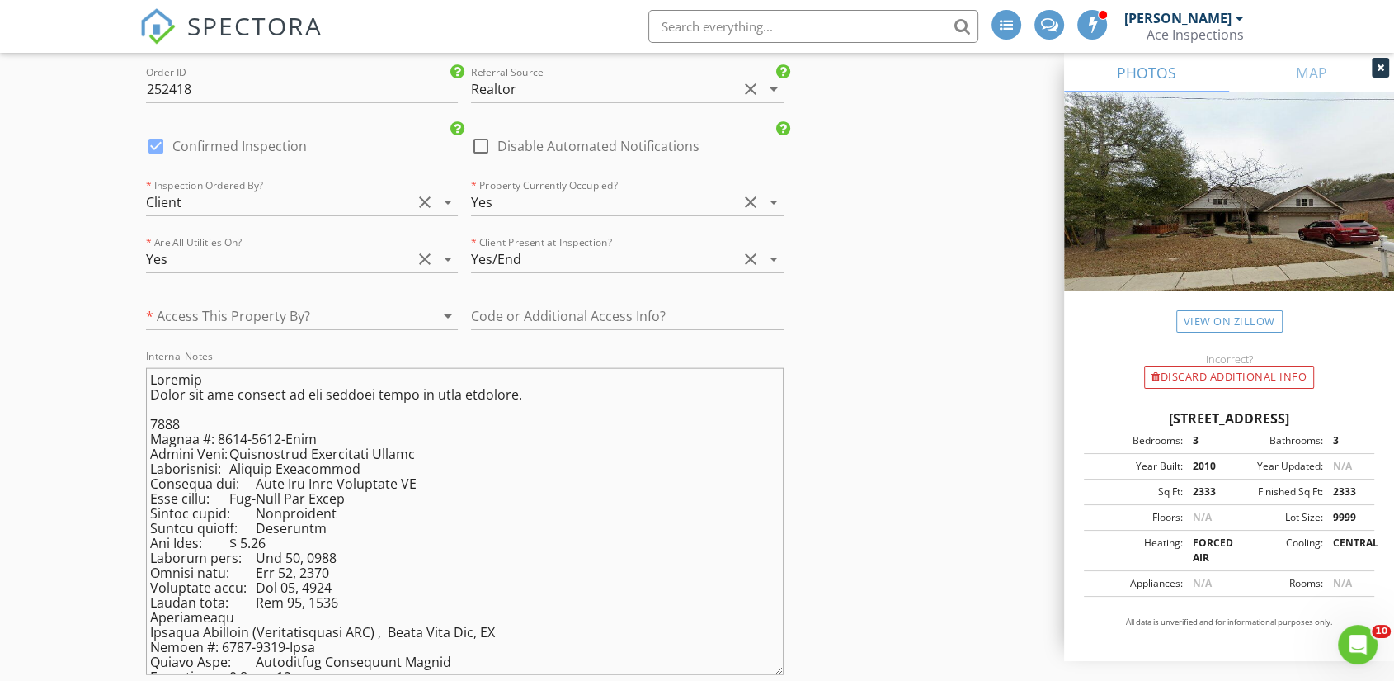
click at [270, 303] on div at bounding box center [279, 316] width 266 height 26
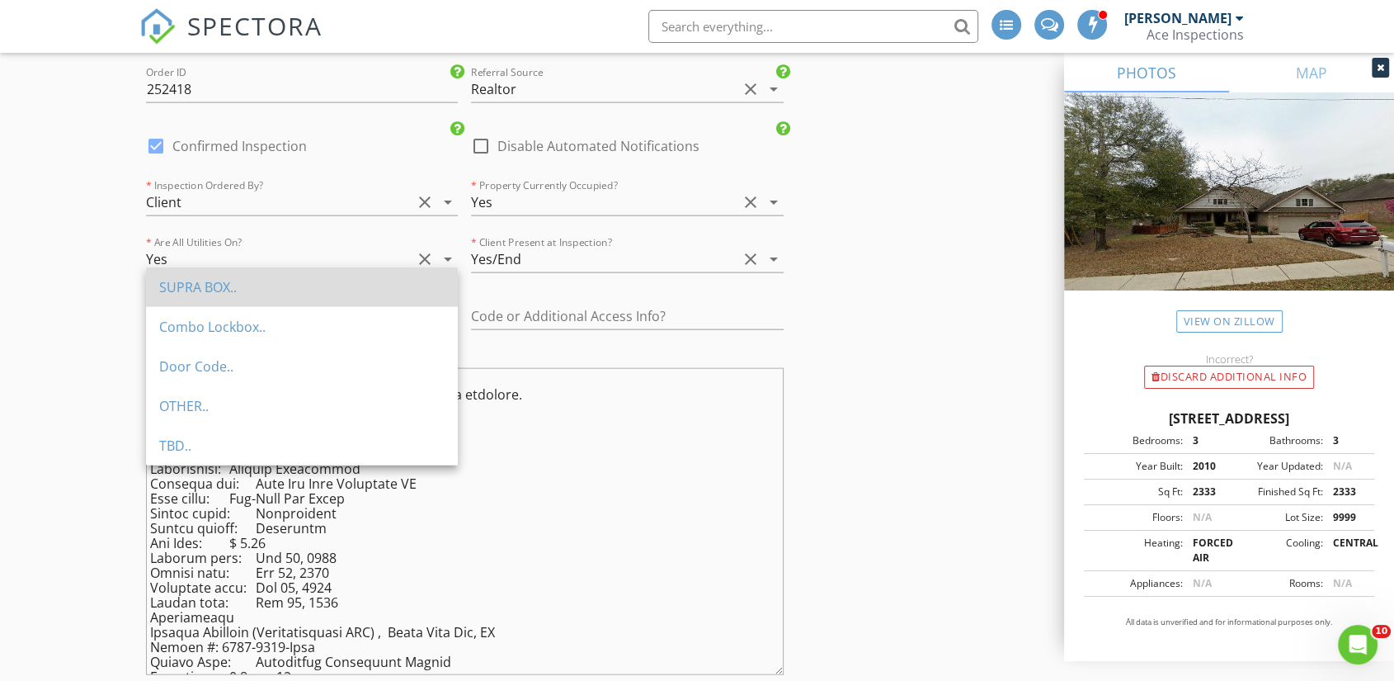
click at [276, 295] on div "SUPRA BOX.." at bounding box center [301, 287] width 285 height 20
click at [276, 303] on div "* Access This Property By? arrow_drop_down" at bounding box center [302, 325] width 312 height 44
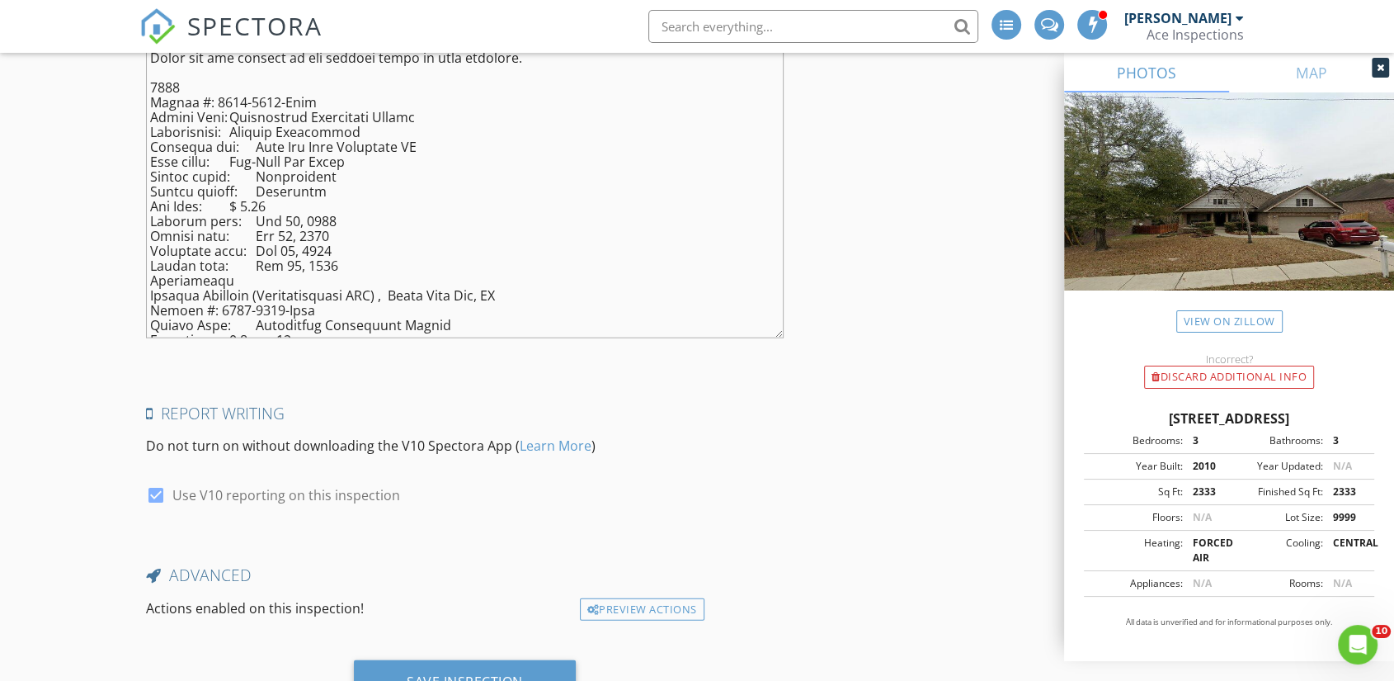
scroll to position [4070, 0]
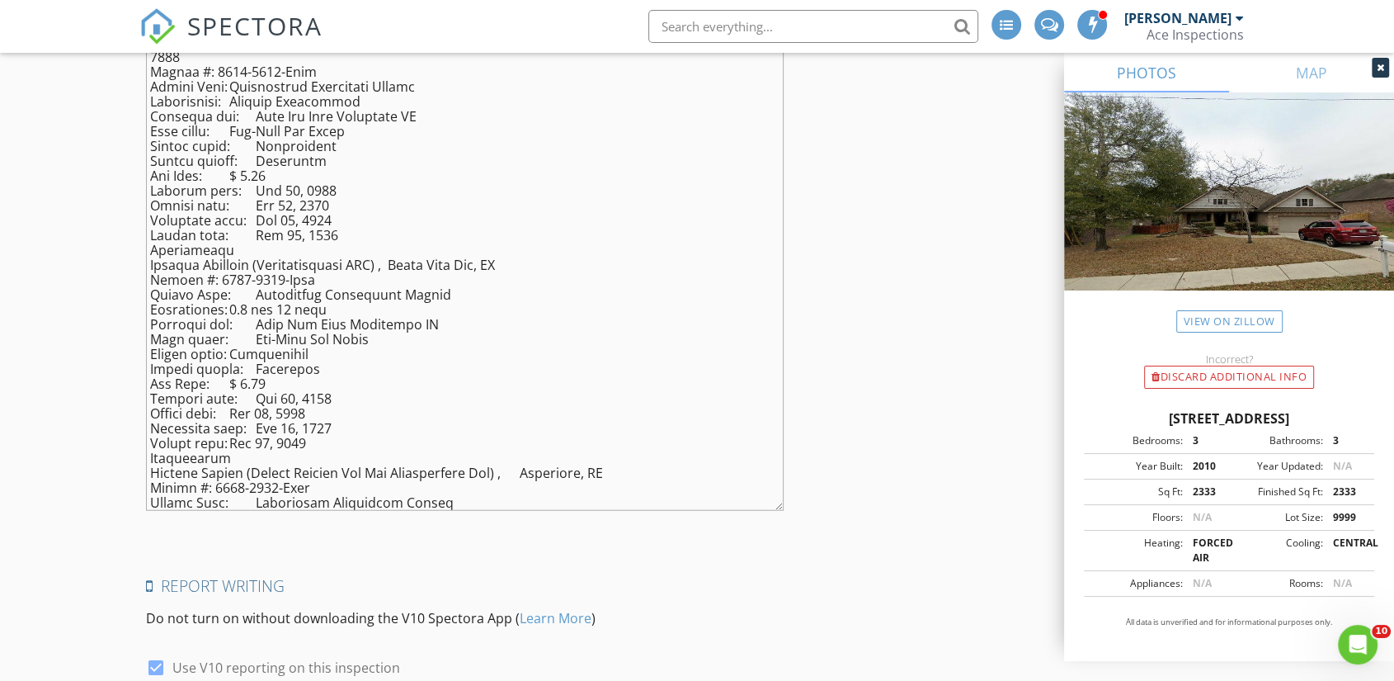
drag, startPoint x: 774, startPoint y: 267, endPoint x: 789, endPoint y: 480, distance: 213.4
click at [789, 480] on div "Internal Notes" at bounding box center [464, 257] width 651 height 556
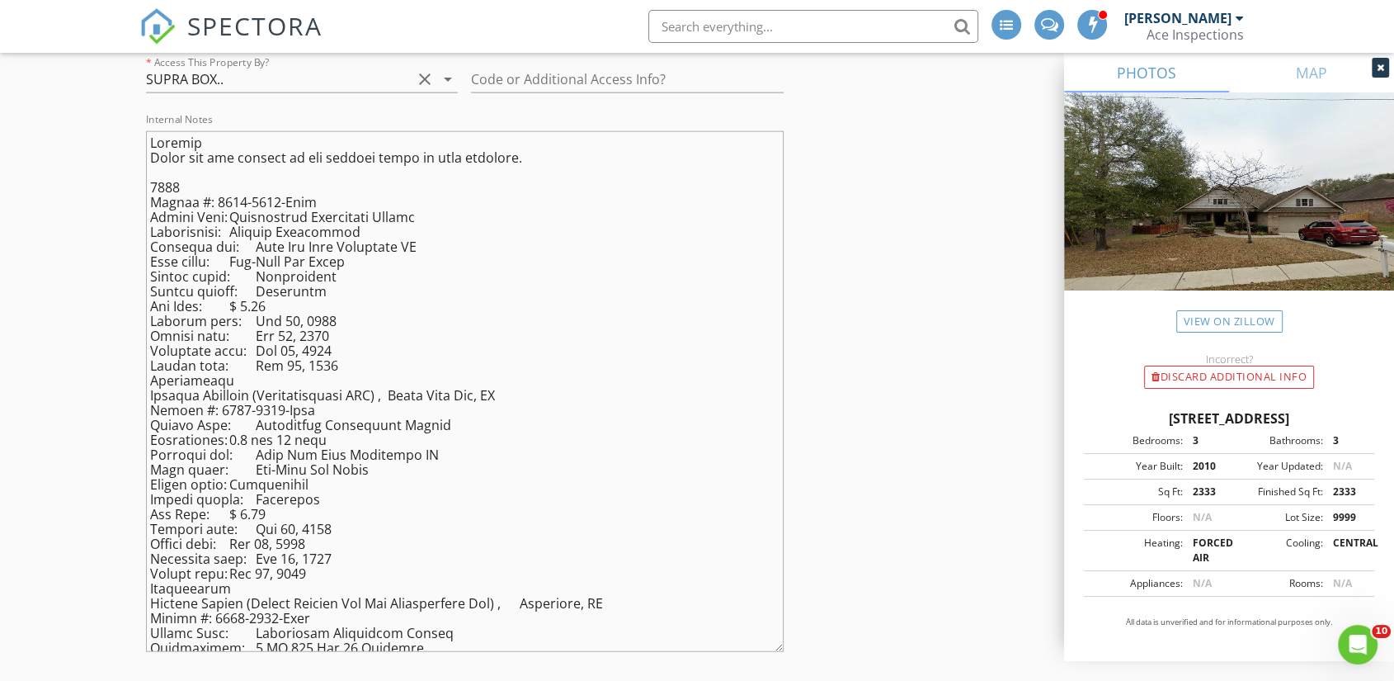
scroll to position [3887, 0]
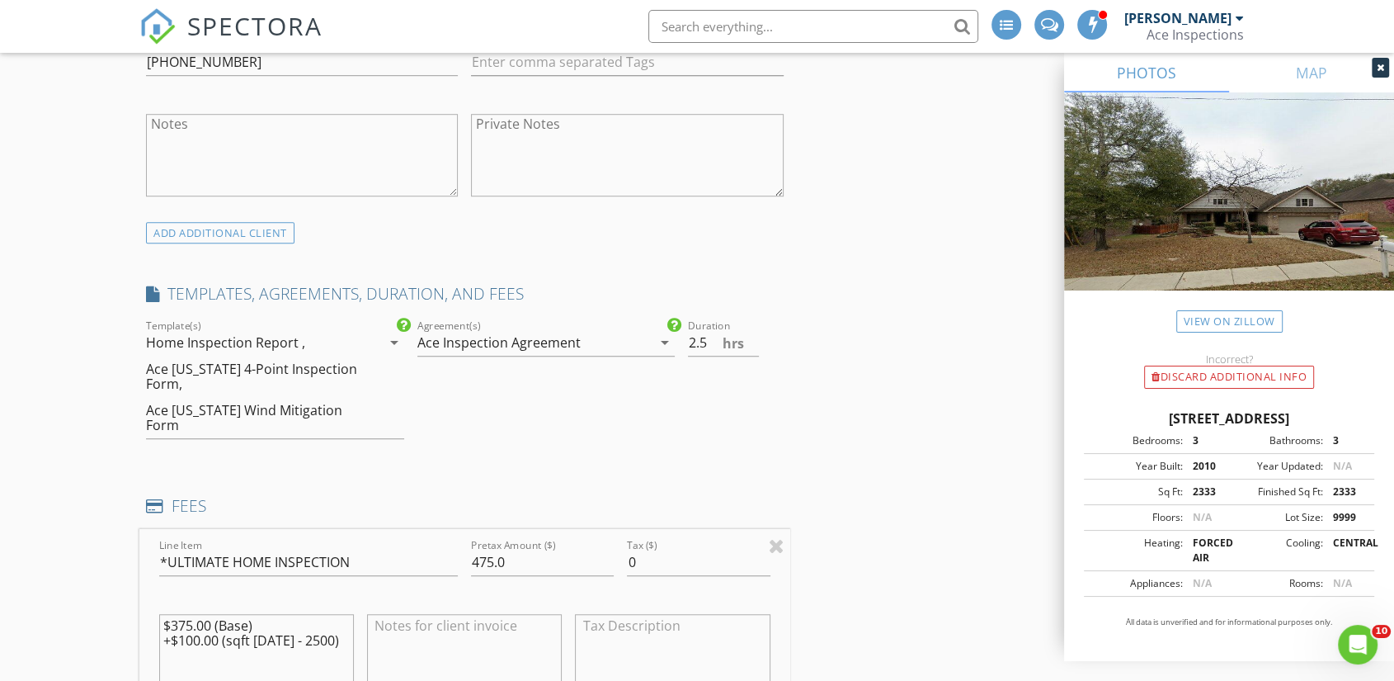
scroll to position [1137, 0]
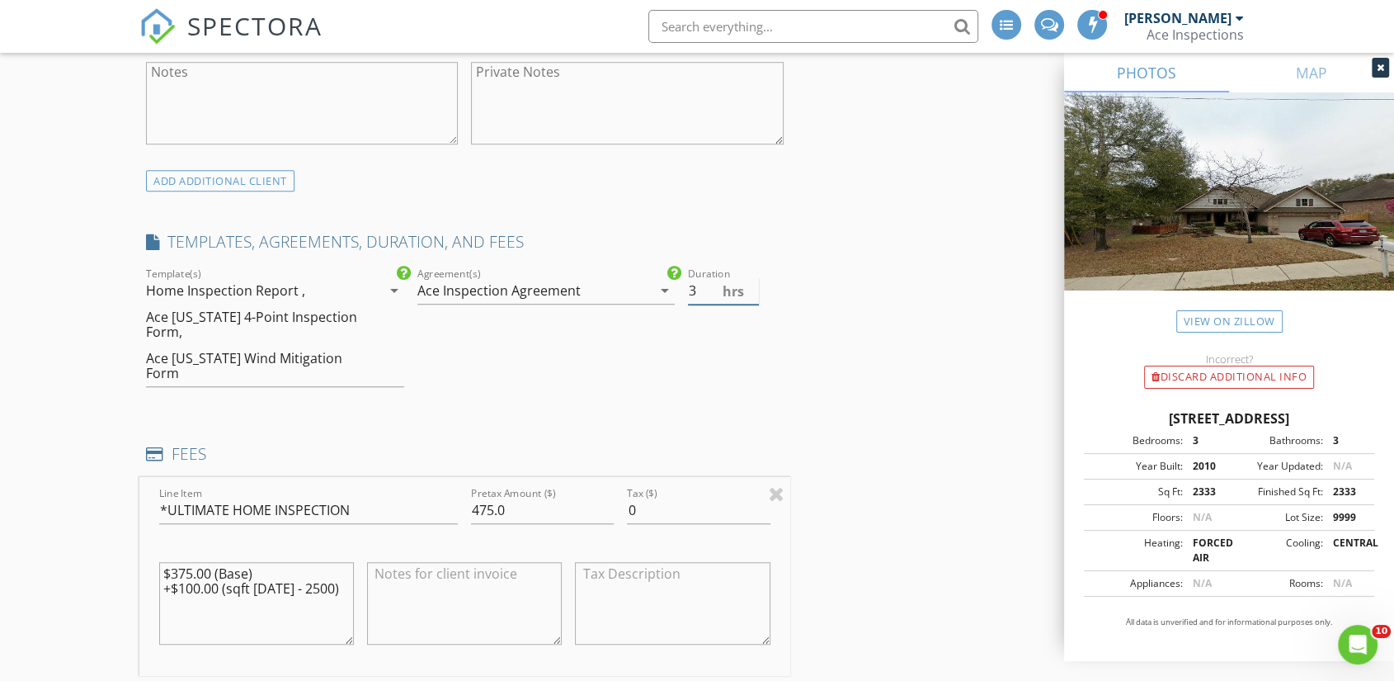
type input "3"
click at [752, 277] on input "3" at bounding box center [723, 290] width 70 height 27
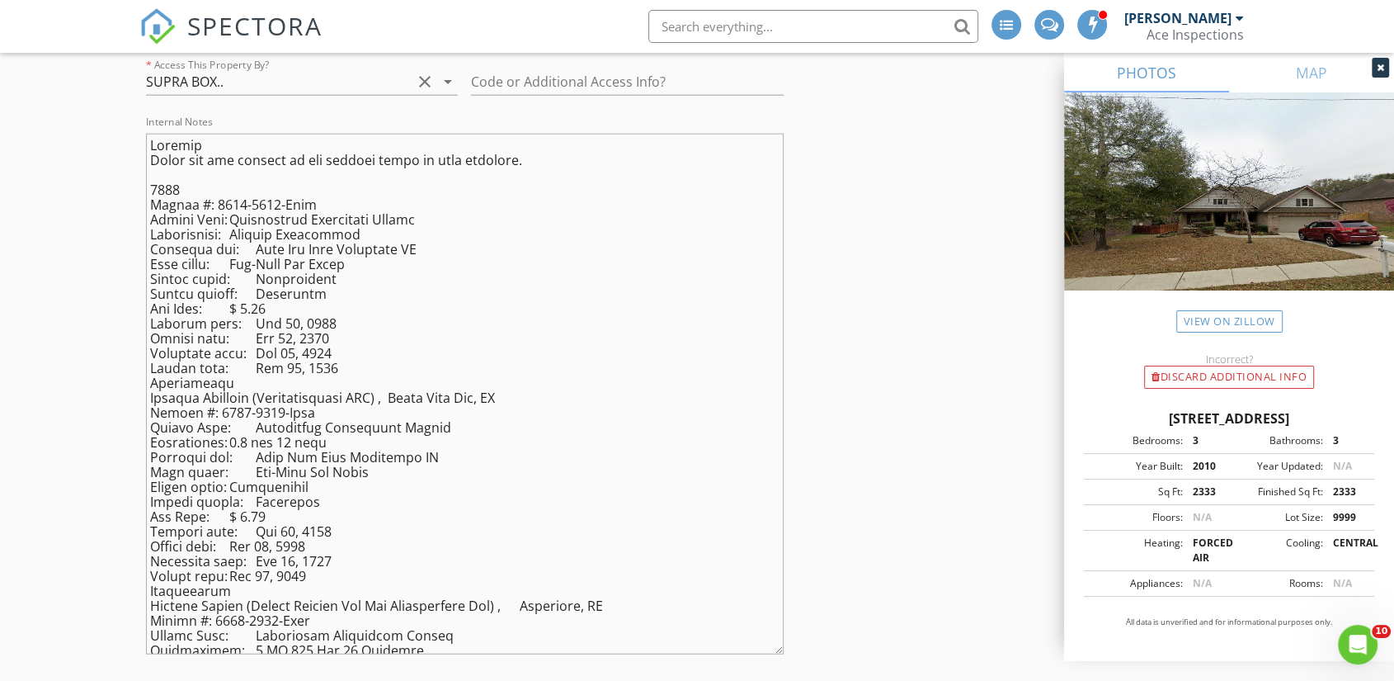
scroll to position [4292, 0]
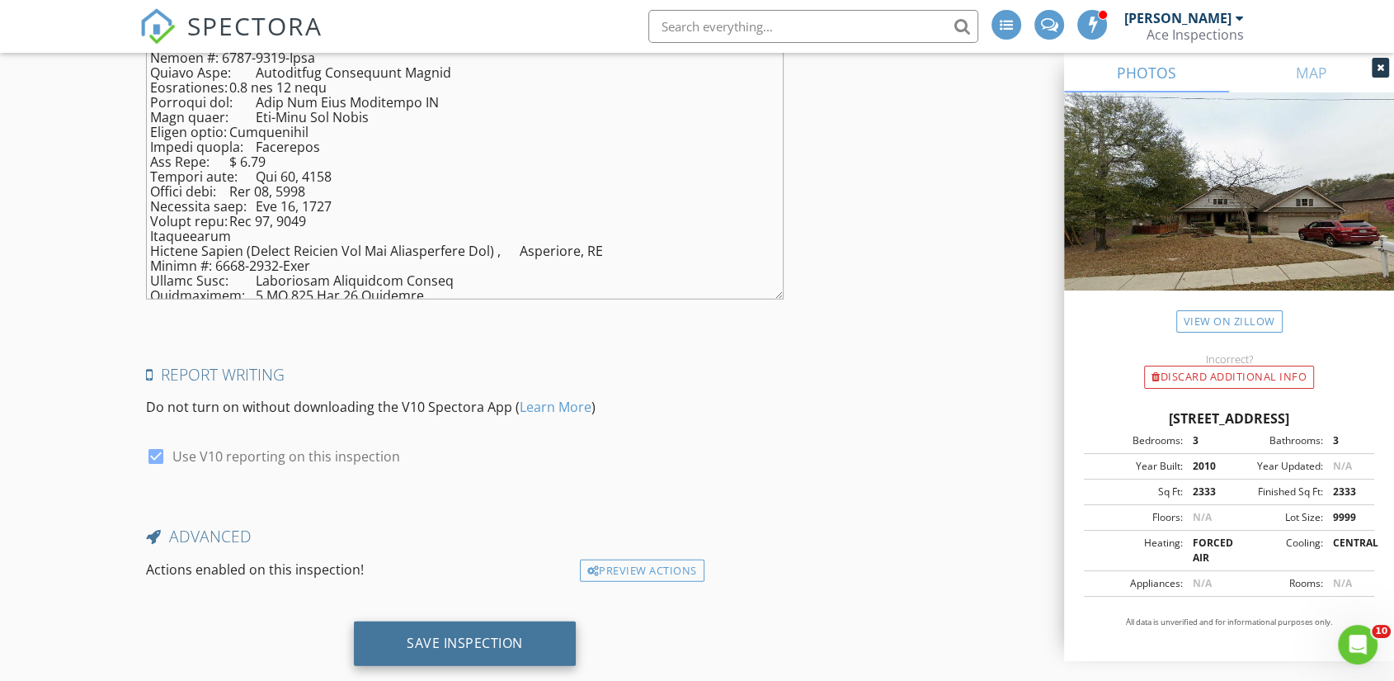
click at [448, 634] on div "Save Inspection" at bounding box center [465, 642] width 116 height 16
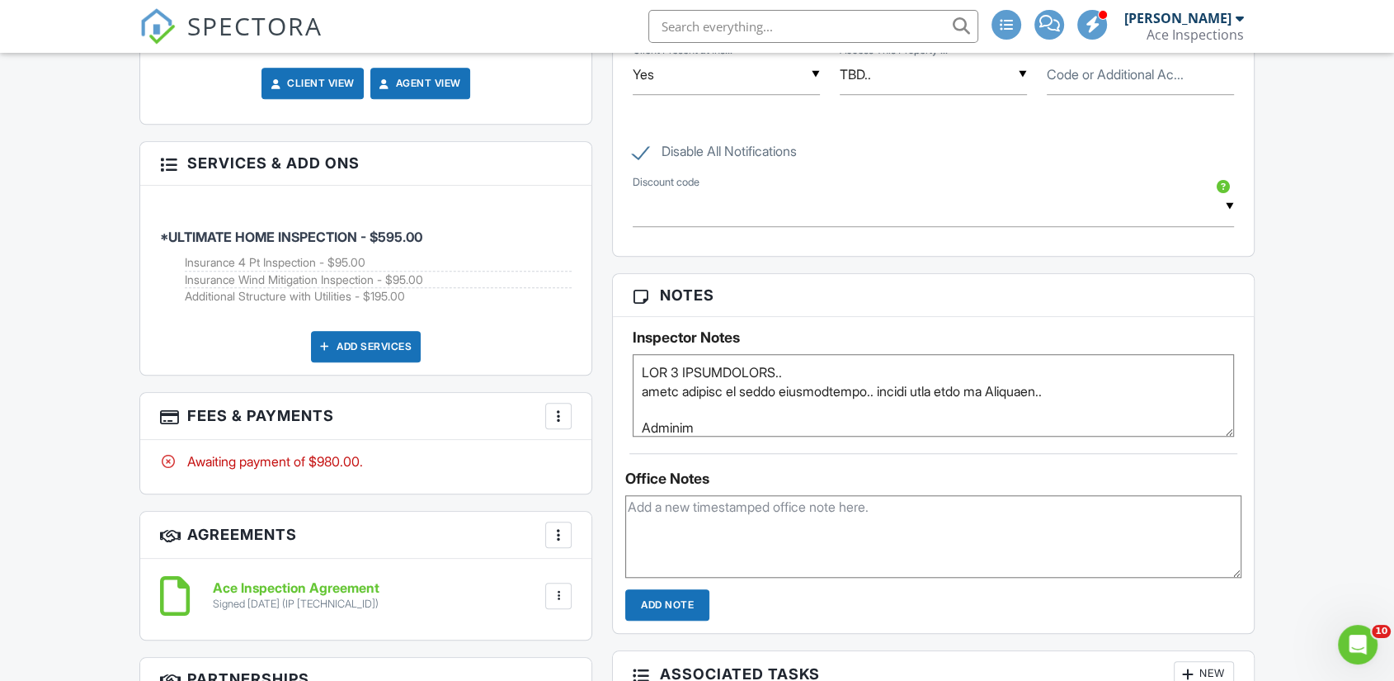
scroll to position [1466, 0]
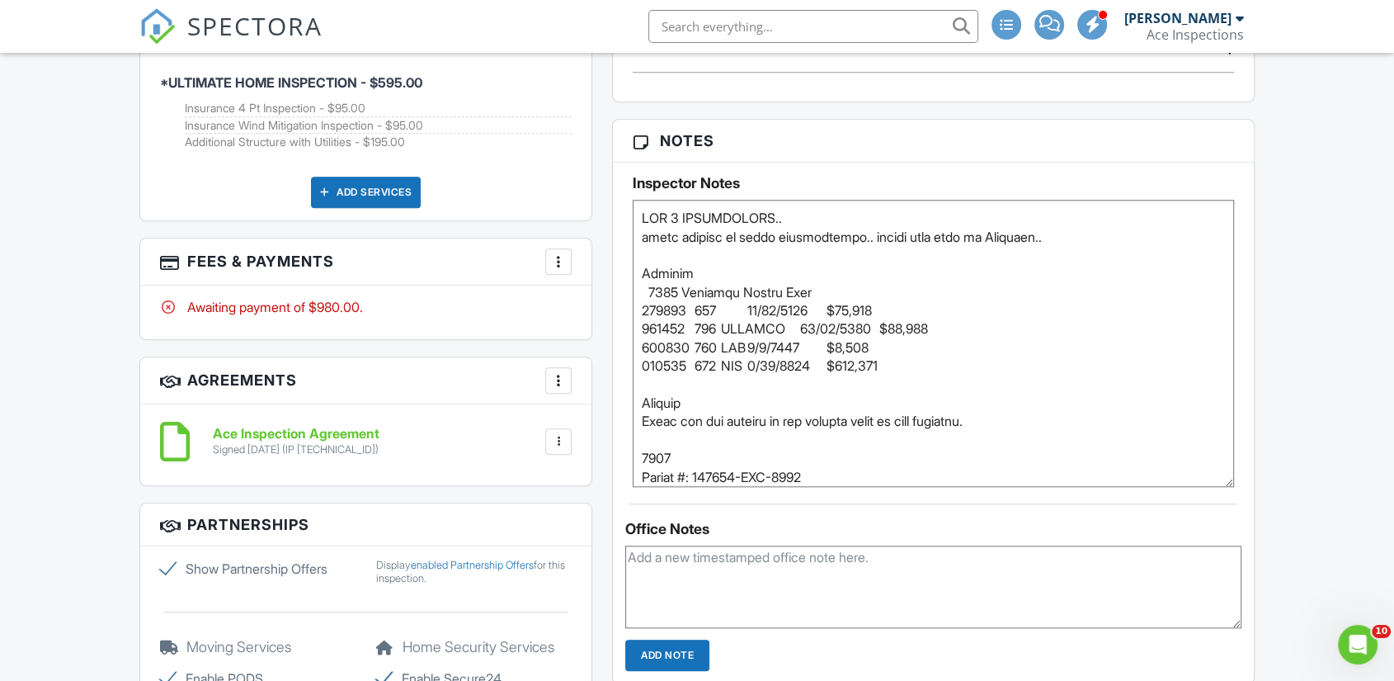
drag, startPoint x: 1233, startPoint y: 291, endPoint x: 1254, endPoint y: 680, distance: 389.2
click at [1254, 680] on div "Reports Locked Attach New Home Inspection Report Home Inspection Report Edit Vi…" at bounding box center [933, 131] width 662 height 1871
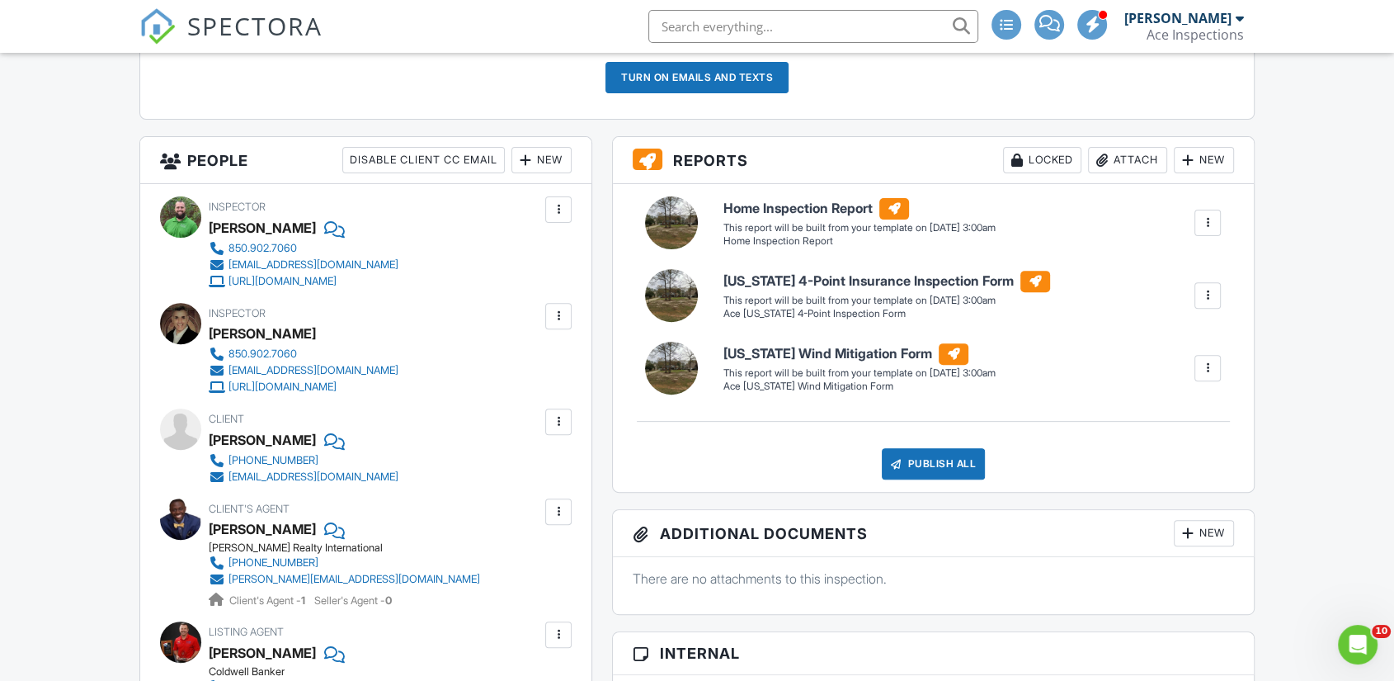
scroll to position [549, 0]
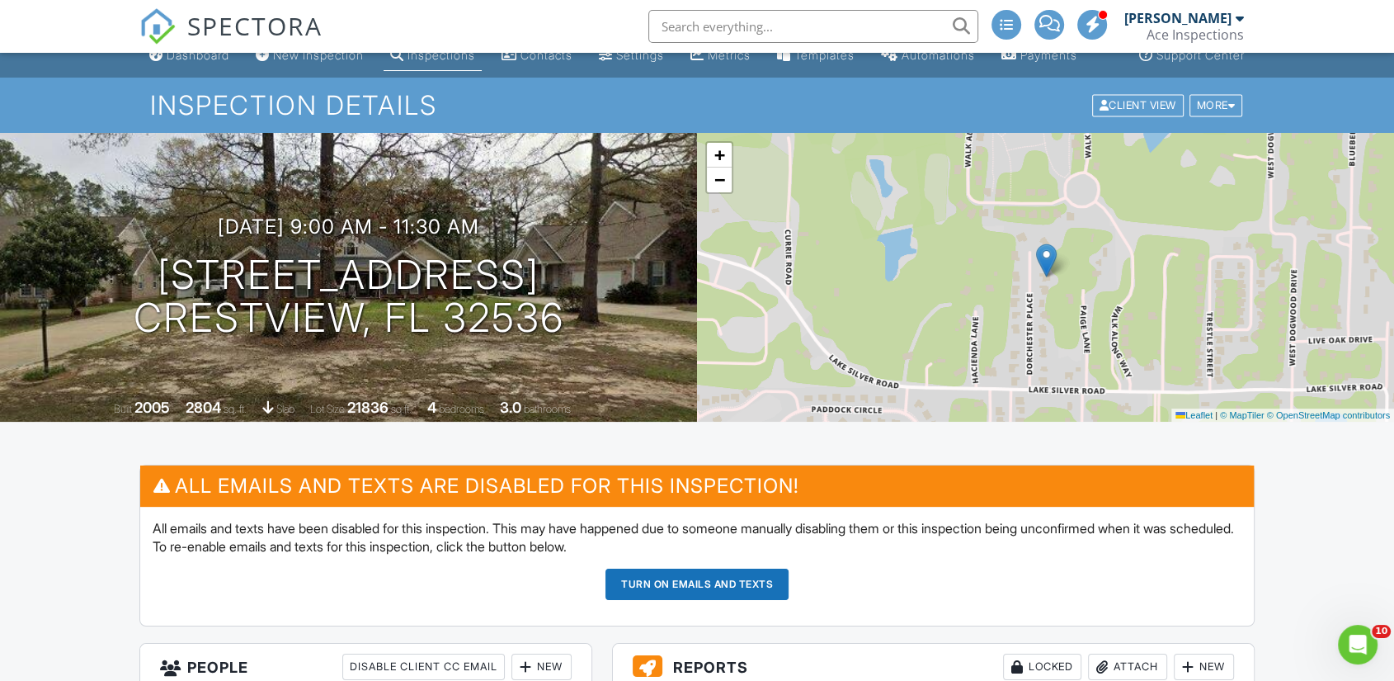
scroll to position [12, 0]
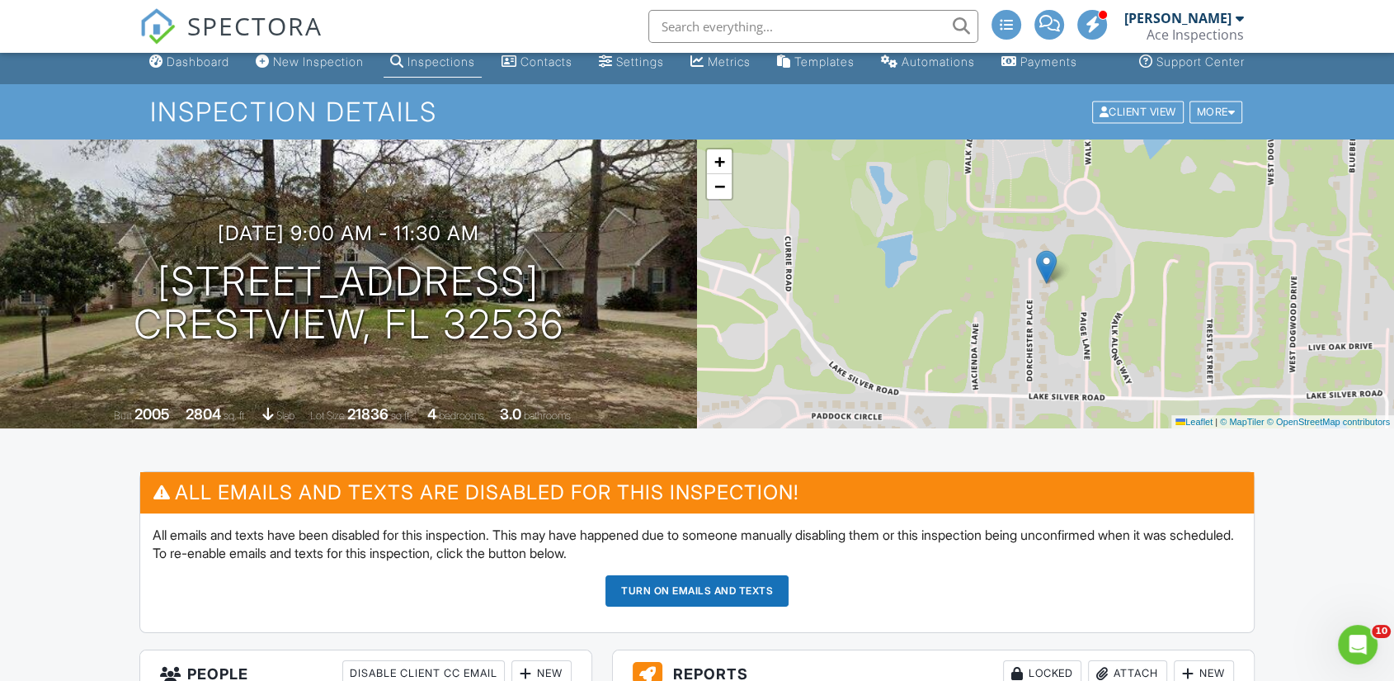
click at [687, 606] on button "Turn on emails and texts" at bounding box center [697, 590] width 183 height 31
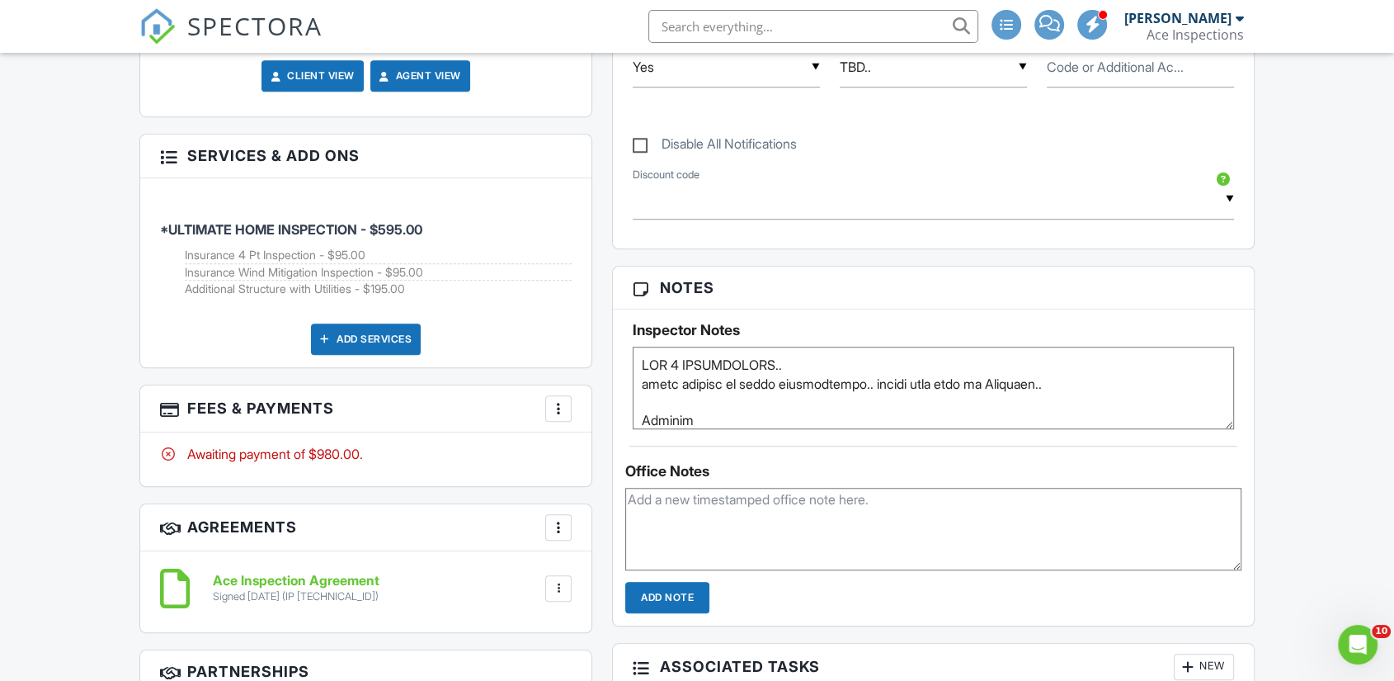
scroll to position [1283, 0]
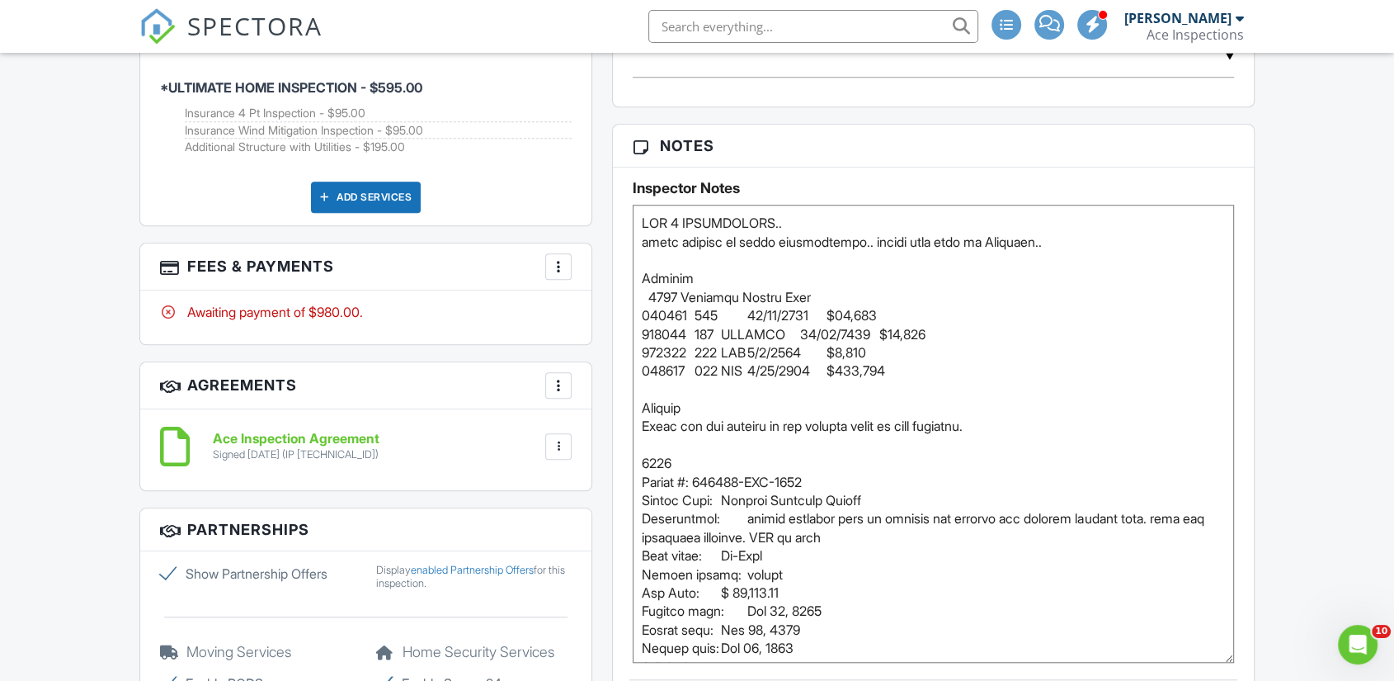
drag, startPoint x: 1233, startPoint y: 295, endPoint x: 1237, endPoint y: 665, distance: 369.6
click at [1237, 662] on div "Inspector Notes" at bounding box center [933, 414] width 641 height 495
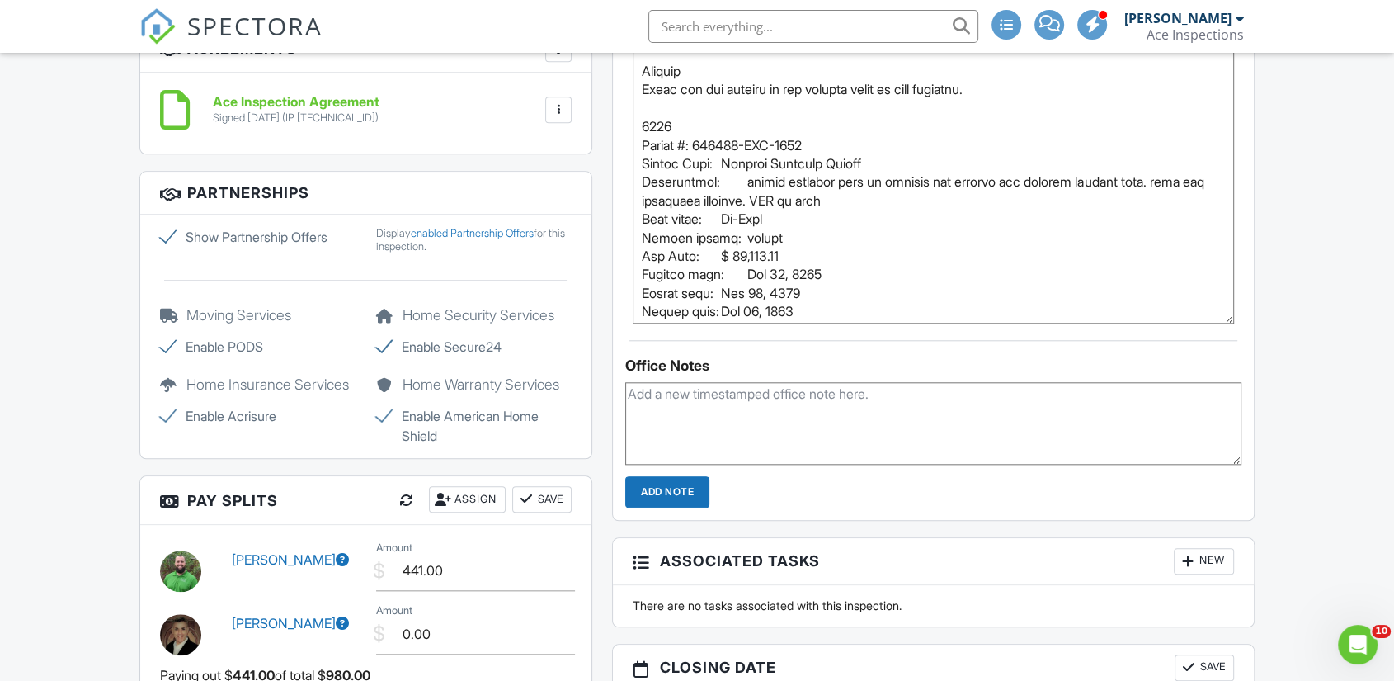
scroll to position [1650, 0]
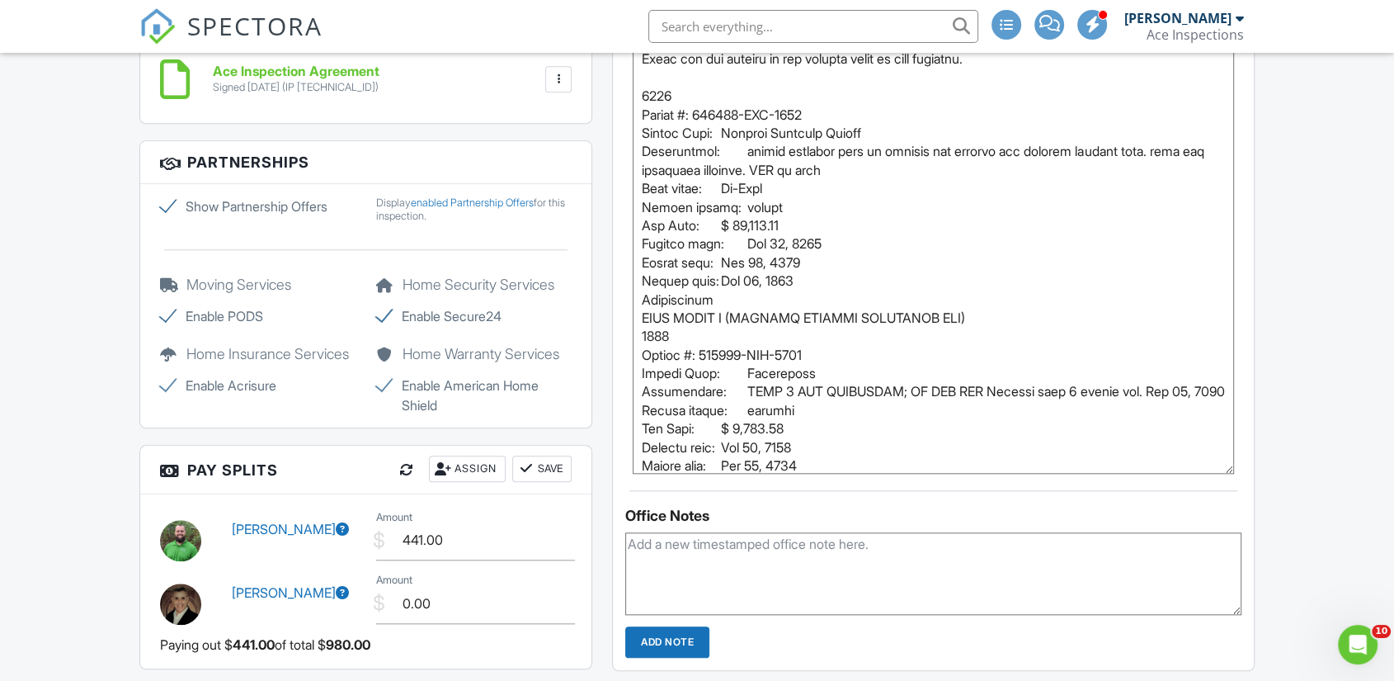
drag, startPoint x: 1227, startPoint y: 301, endPoint x: 1256, endPoint y: 510, distance: 210.8
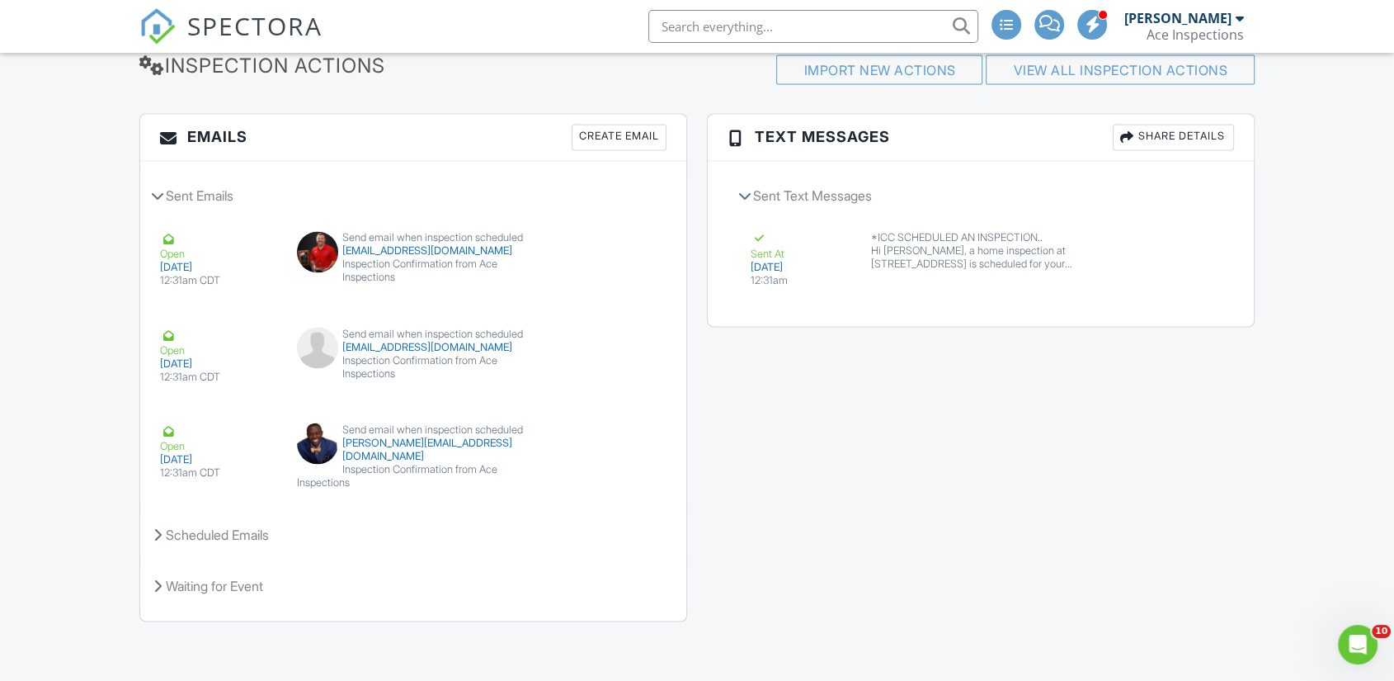
scroll to position [2813, 0]
click at [621, 375] on button "Resend" at bounding box center [618, 378] width 73 height 31
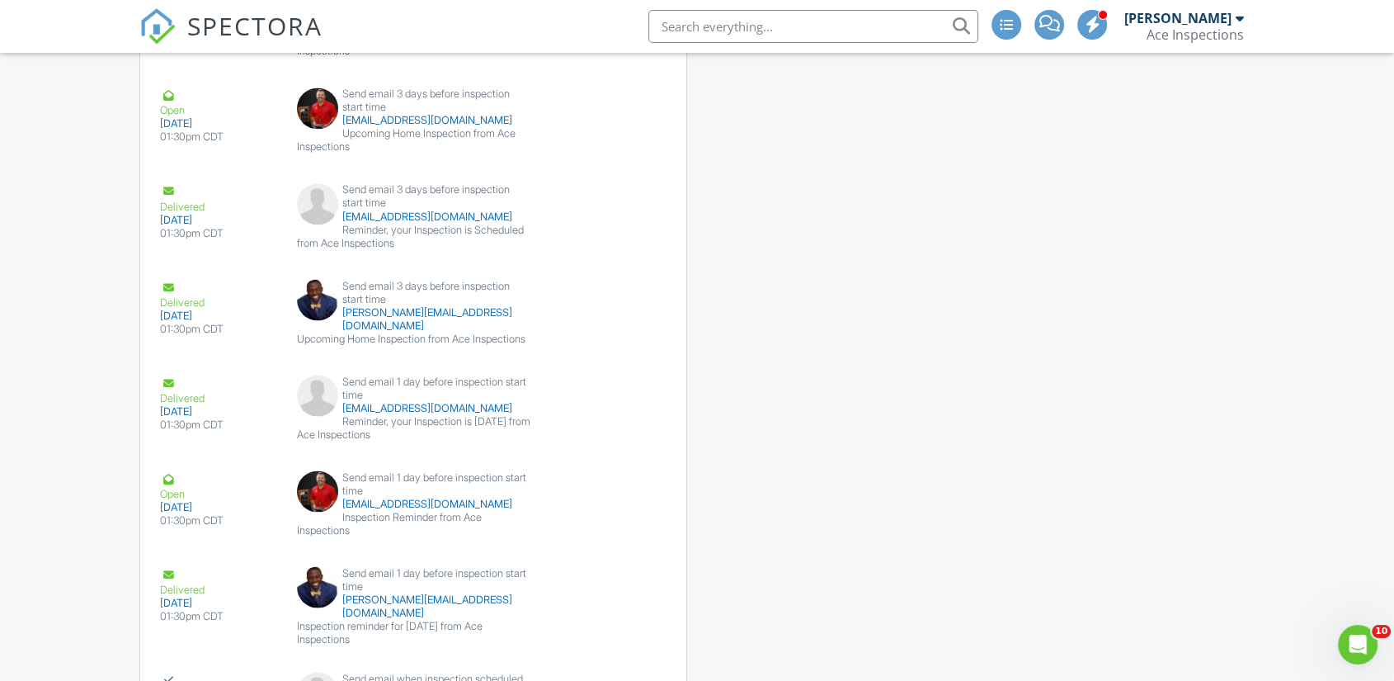
scroll to position [3131, 0]
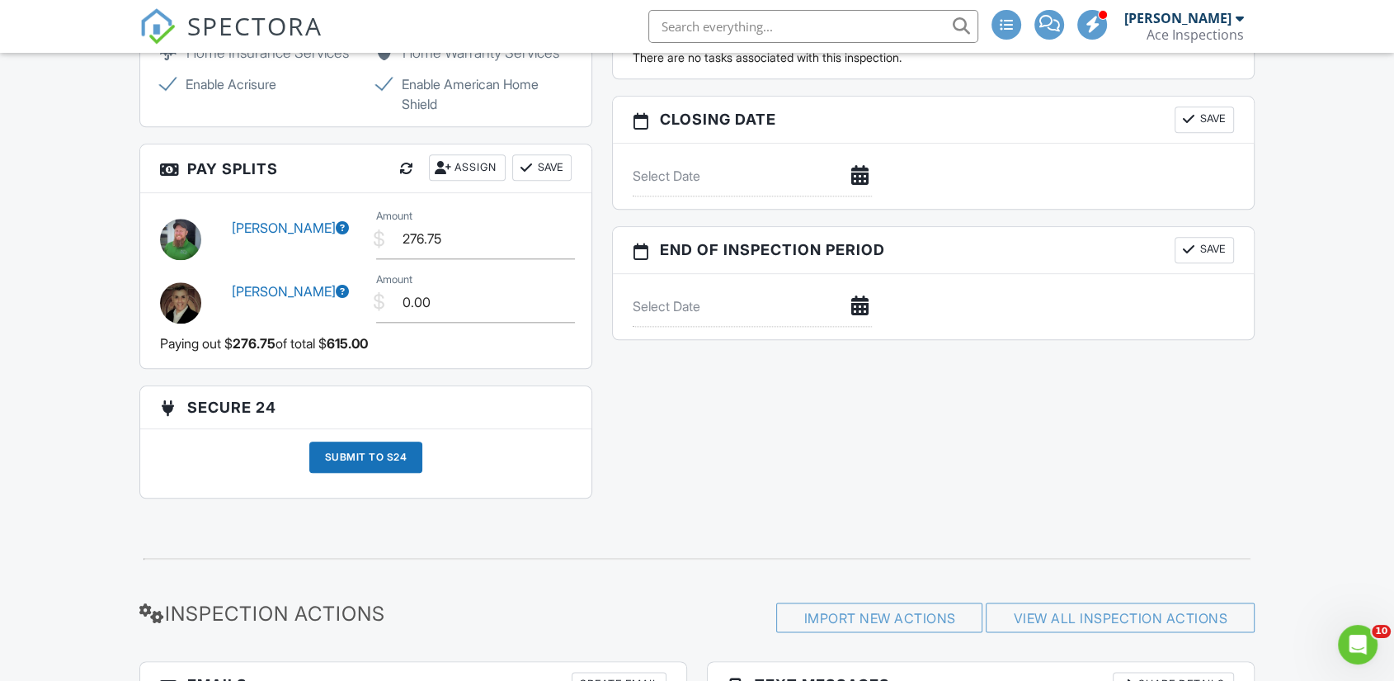
scroll to position [1764, 0]
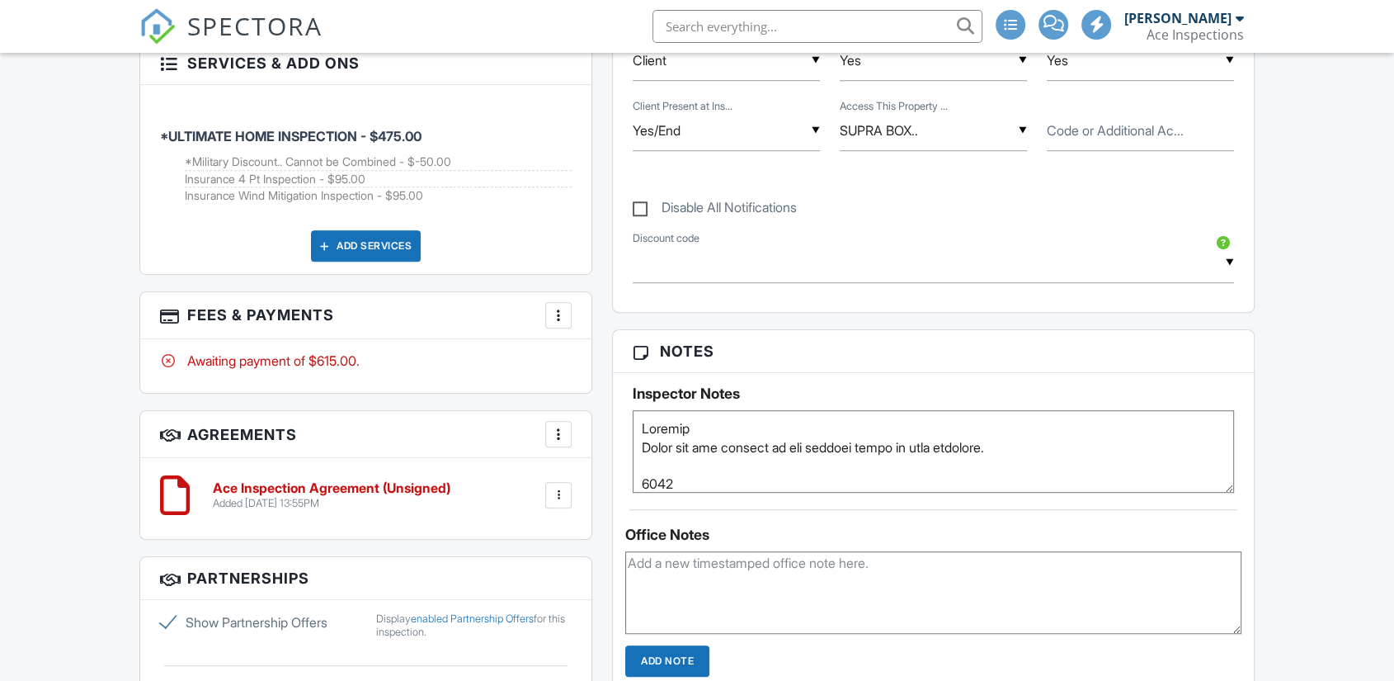
scroll to position [1109, 0]
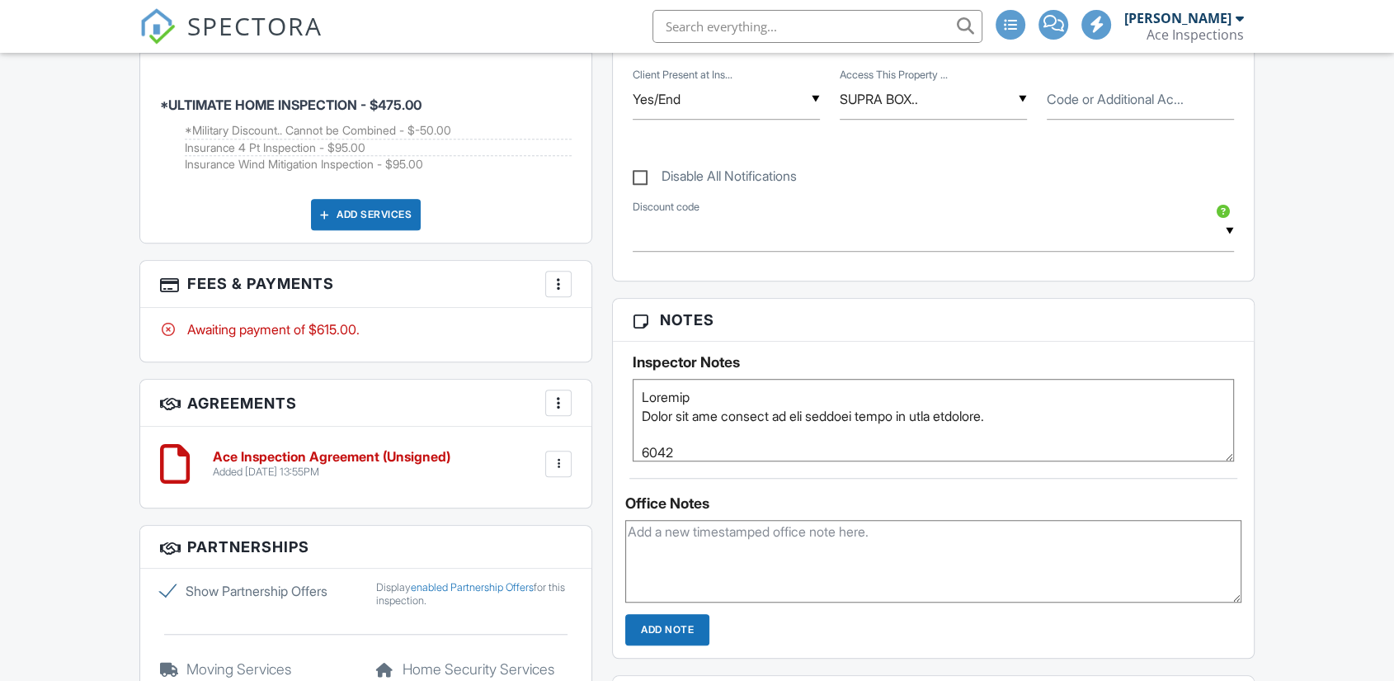
click at [700, 408] on textarea at bounding box center [933, 420] width 601 height 82
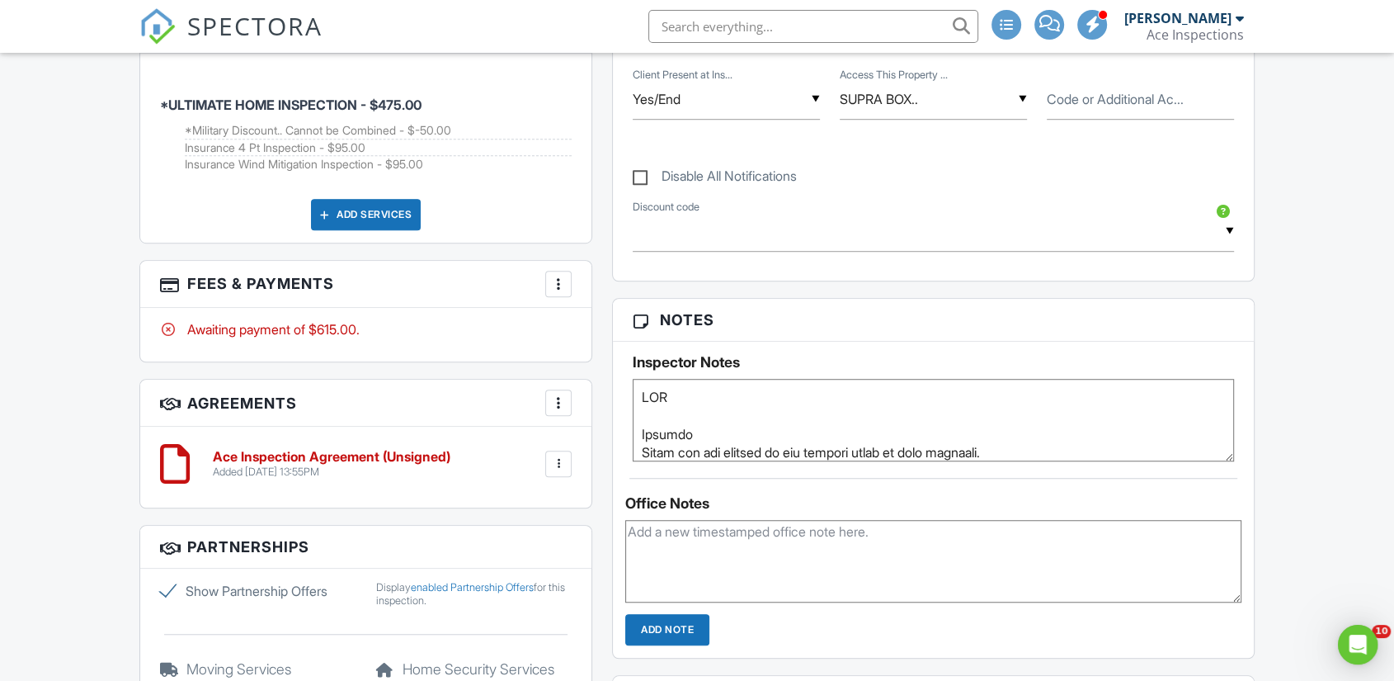
scroll to position [0, 0]
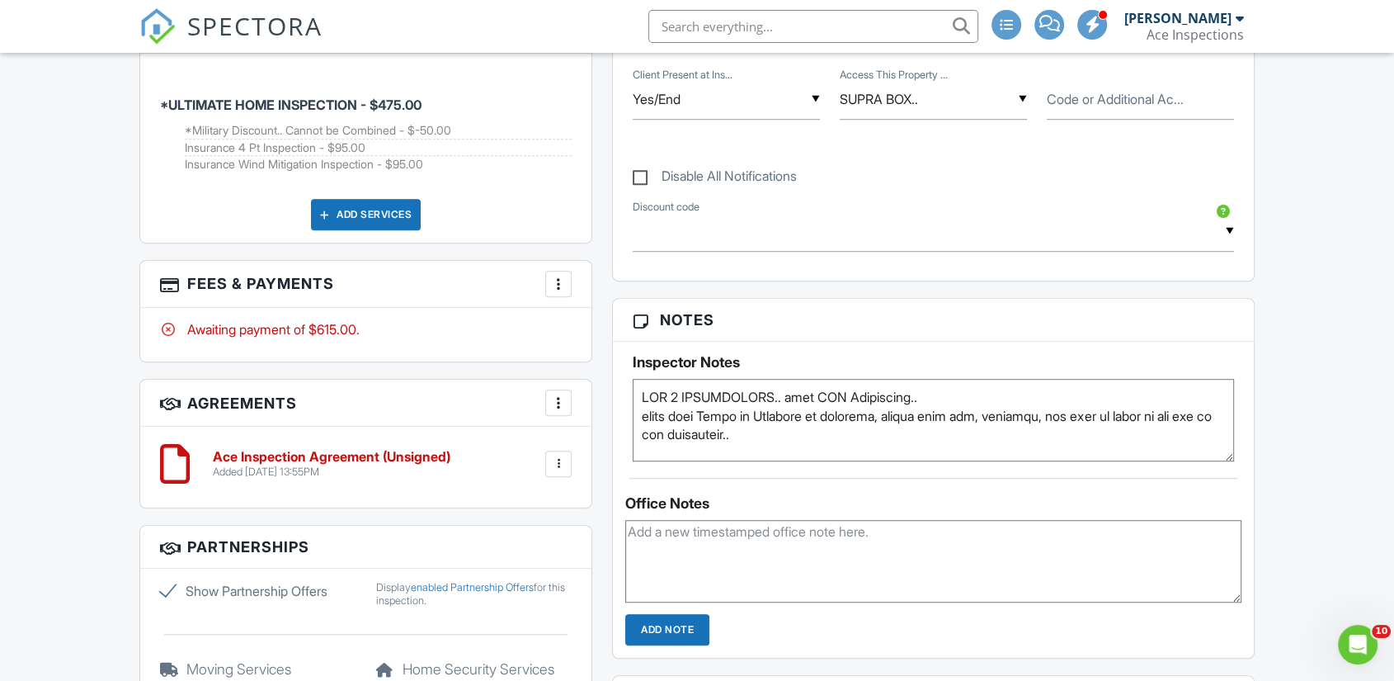
type textarea "ALL 3 INSPECTIONS.. also WDO Inspection.. spoke with Brian on Thursday to sched…"
click at [1307, 403] on div "Dashboard New Inspection Inspections Contacts Settings Metrics Templates Automa…" at bounding box center [697, 355] width 1394 height 2823
click at [1280, 408] on div "Dashboard New Inspection Inspections Contacts Settings Metrics Templates Automa…" at bounding box center [697, 355] width 1394 height 2823
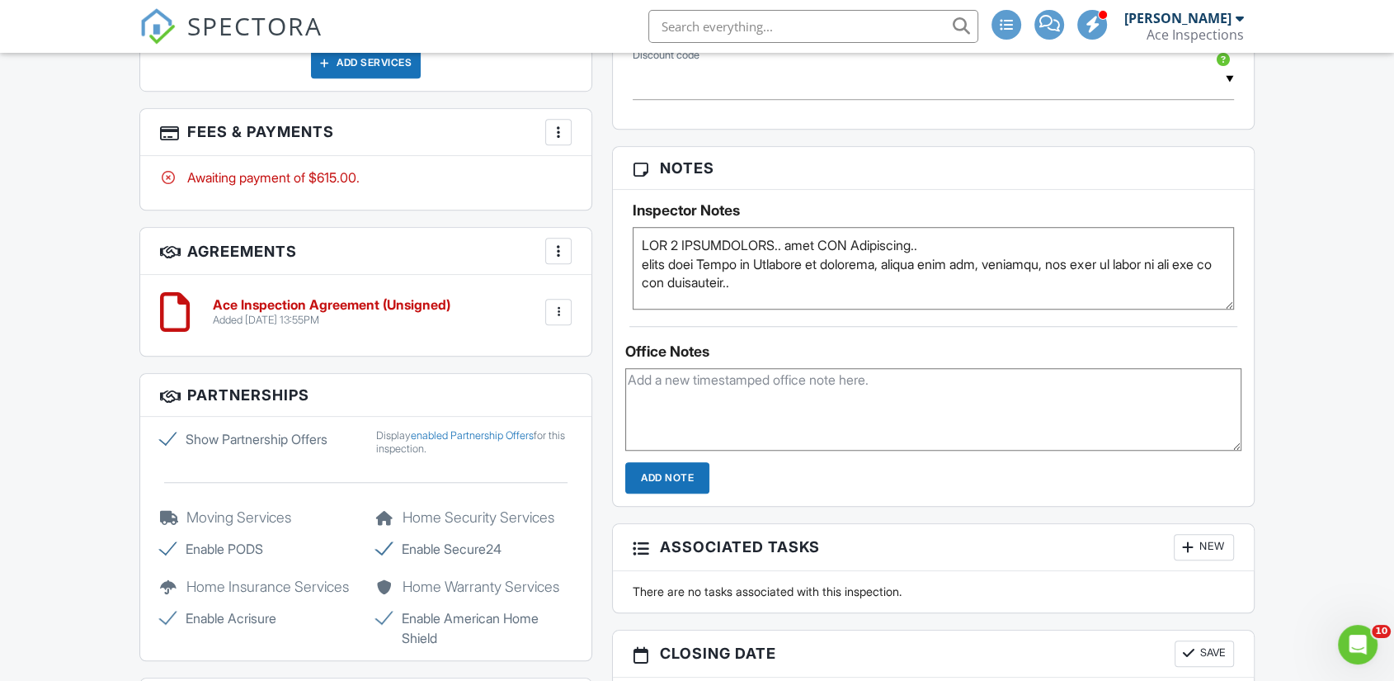
scroll to position [1292, 0]
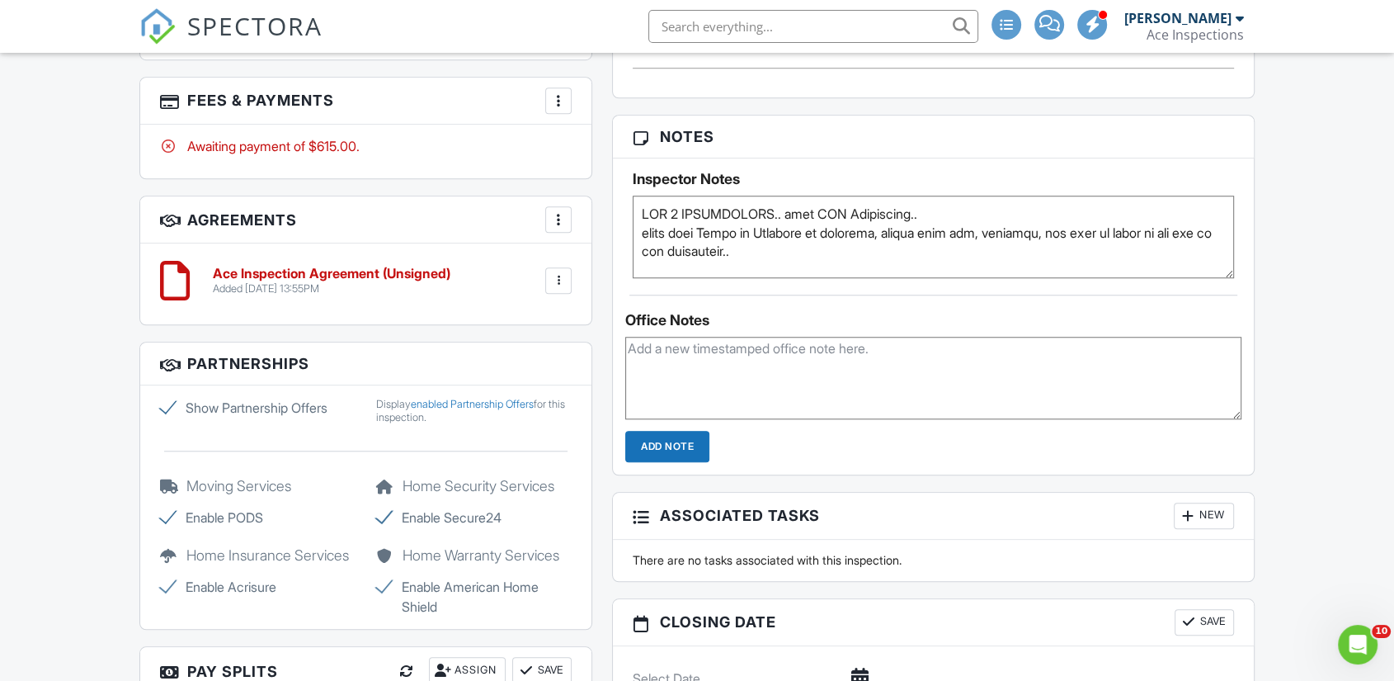
click at [1228, 278] on textarea at bounding box center [933, 237] width 601 height 82
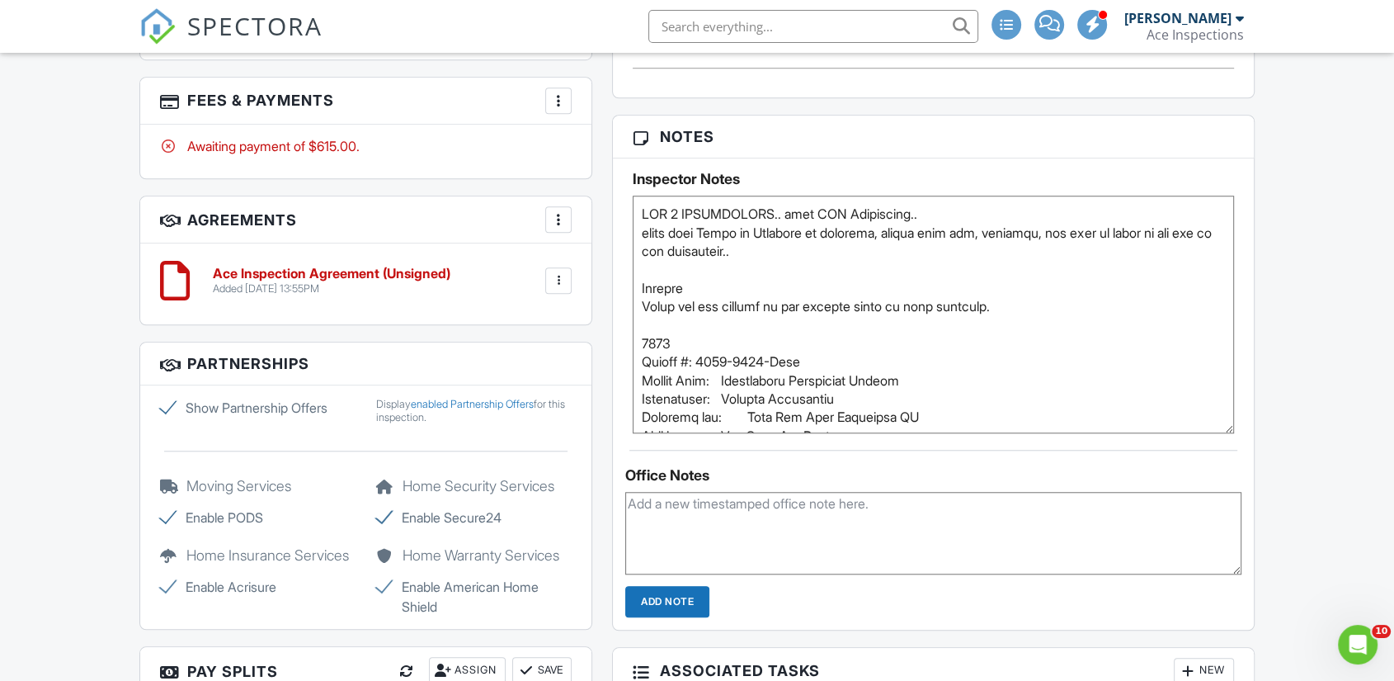
drag, startPoint x: 1228, startPoint y: 282, endPoint x: 1241, endPoint y: 437, distance: 155.7
click at [1241, 433] on div "Inspector Notes" at bounding box center [933, 295] width 641 height 275
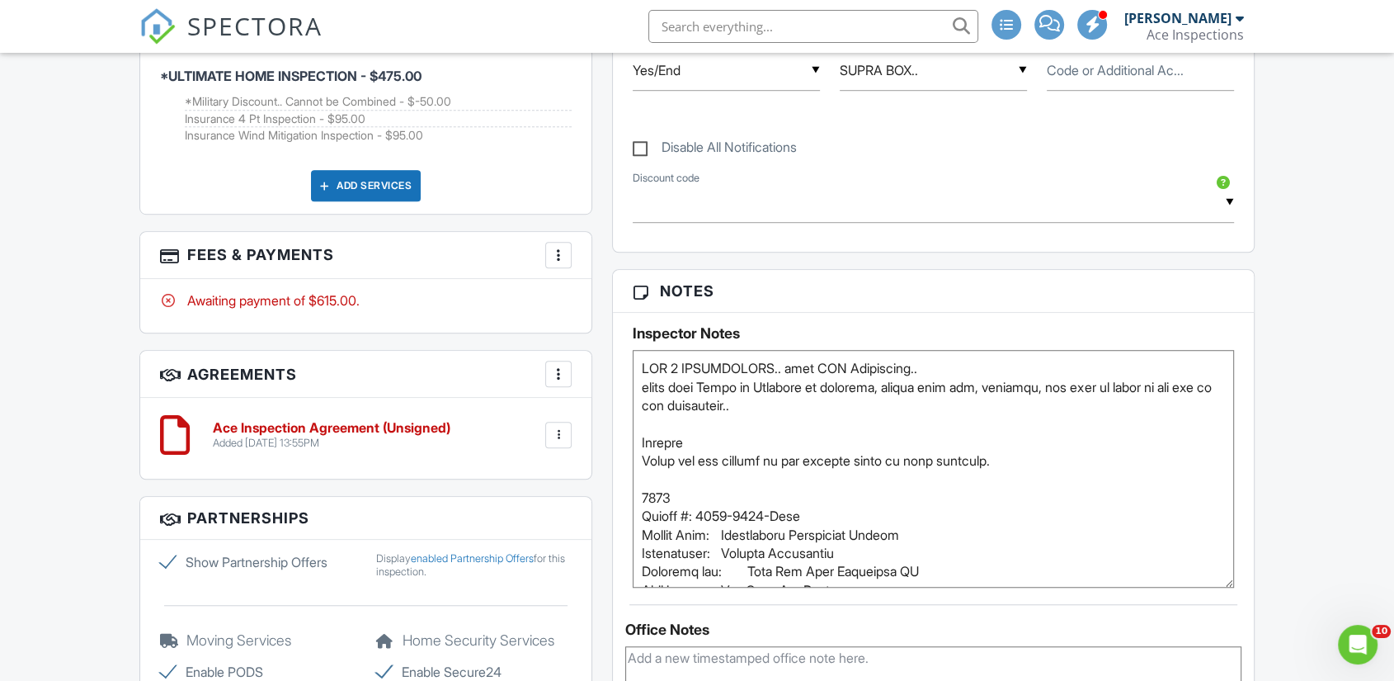
scroll to position [1109, 0]
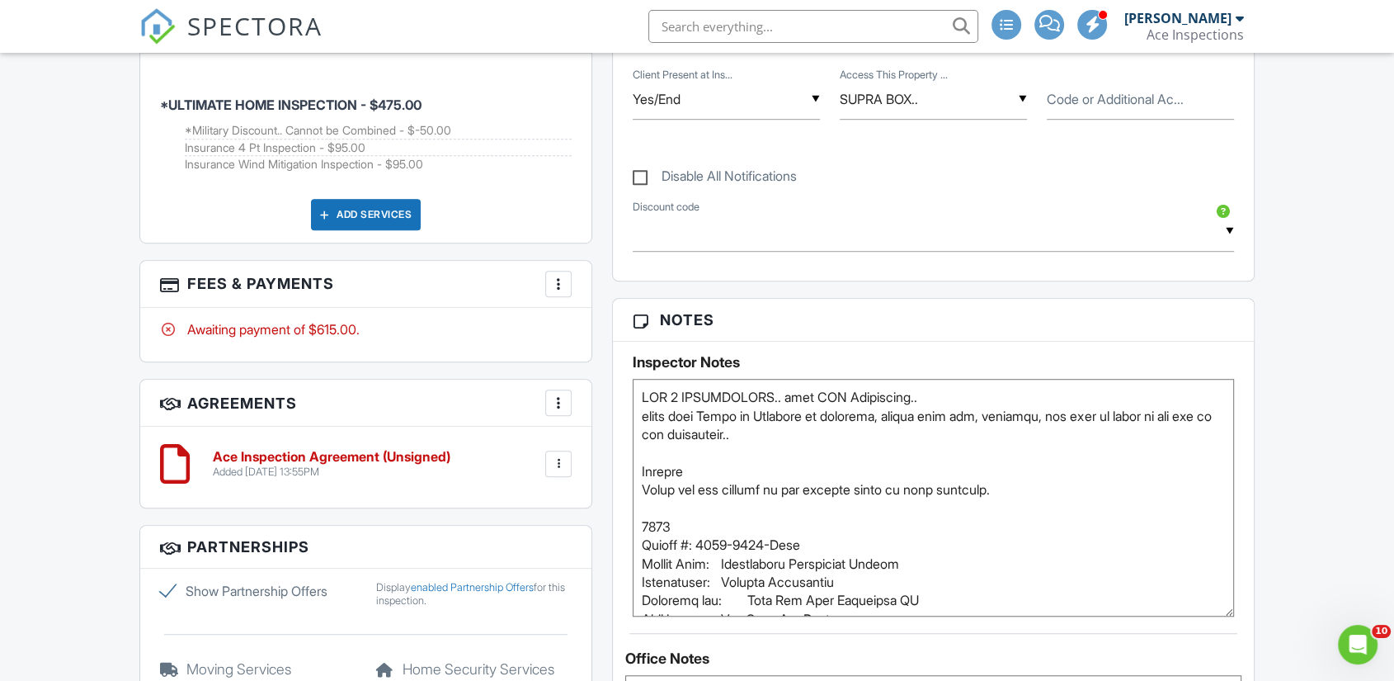
click at [53, 365] on div "Dashboard New Inspection Inspections Contacts Settings Metrics Templates Automa…" at bounding box center [697, 355] width 1394 height 2823
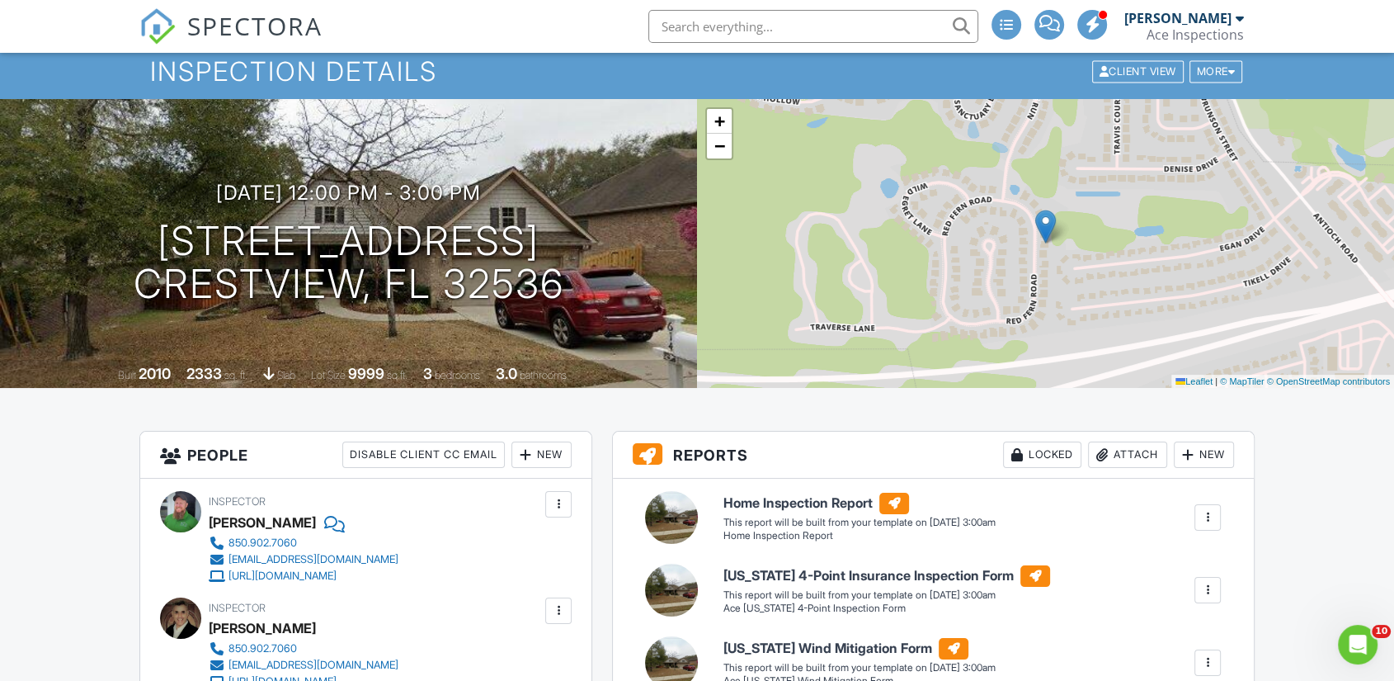
scroll to position [0, 0]
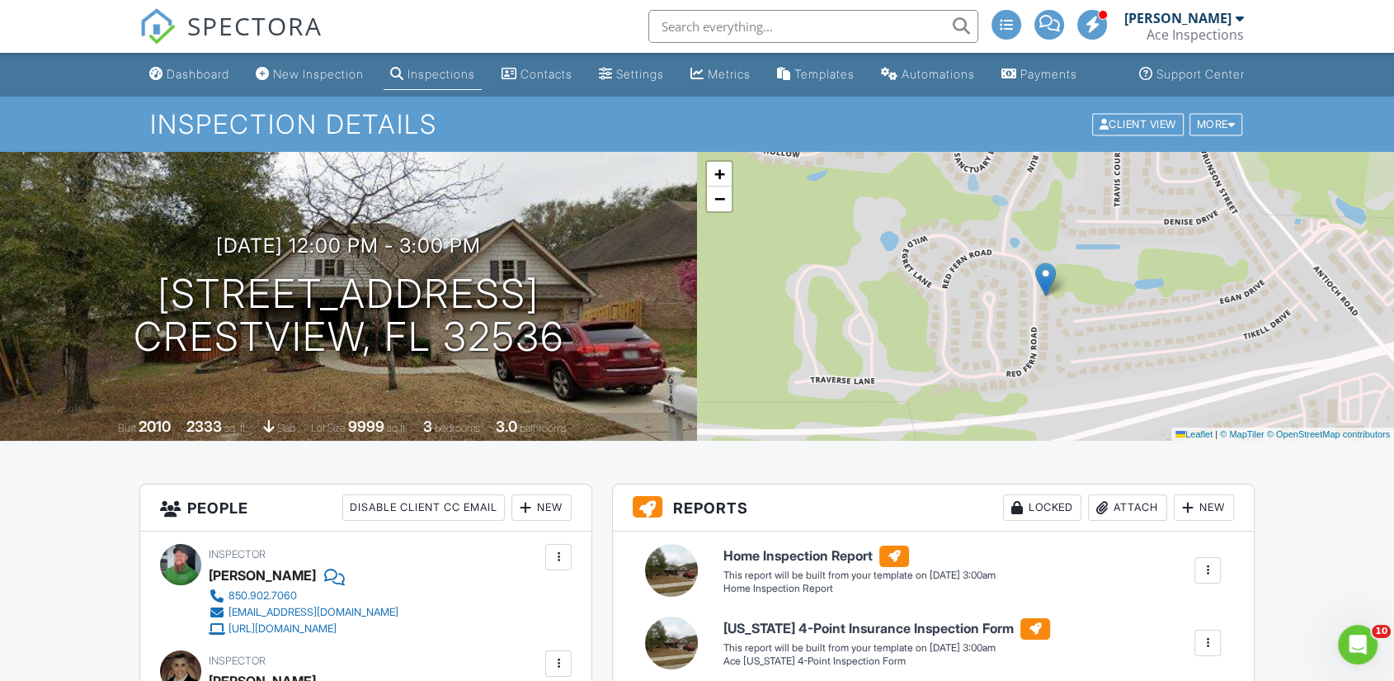
drag, startPoint x: 1218, startPoint y: 153, endPoint x: 1200, endPoint y: 153, distance: 19.0
click at [1214, 137] on div "Client View More Property Details Reschedule Reorder / Copy Share Cancel Delete…" at bounding box center [1168, 124] width 154 height 26
click at [1195, 135] on div "More" at bounding box center [1217, 124] width 54 height 22
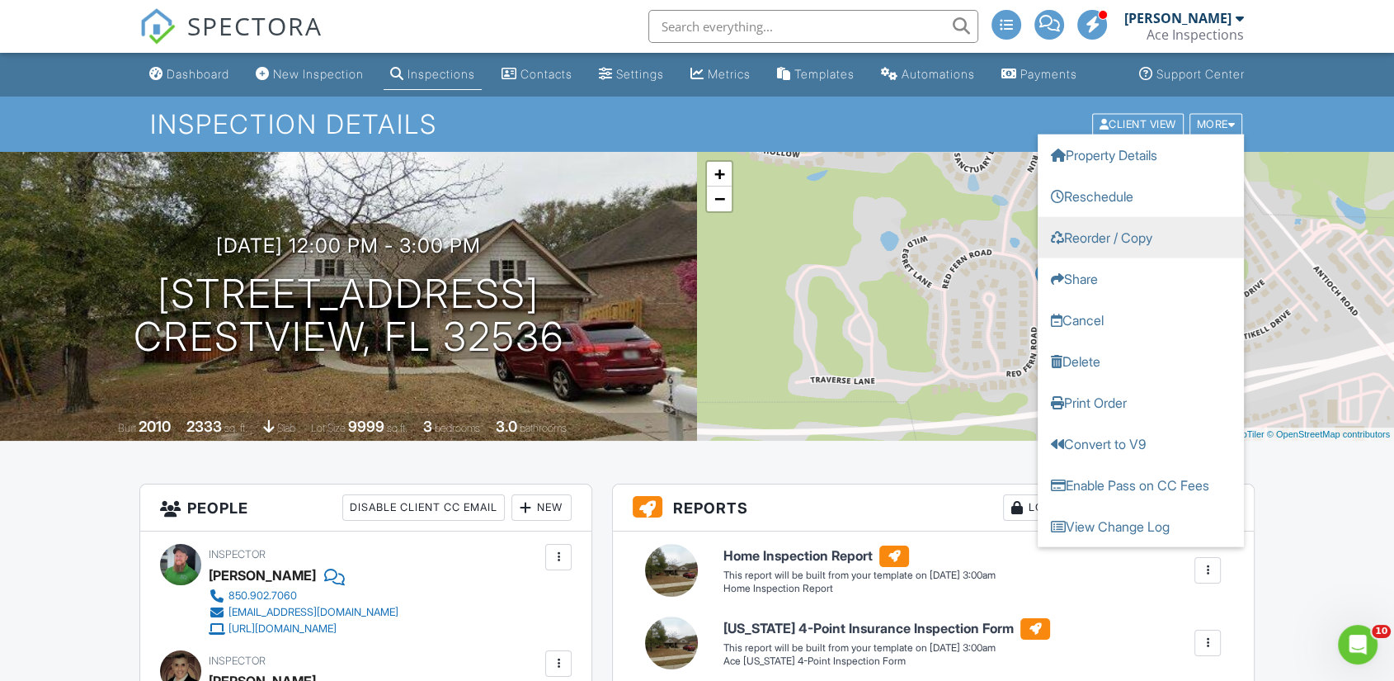
click at [1171, 252] on link "Reorder / Copy" at bounding box center [1141, 236] width 206 height 41
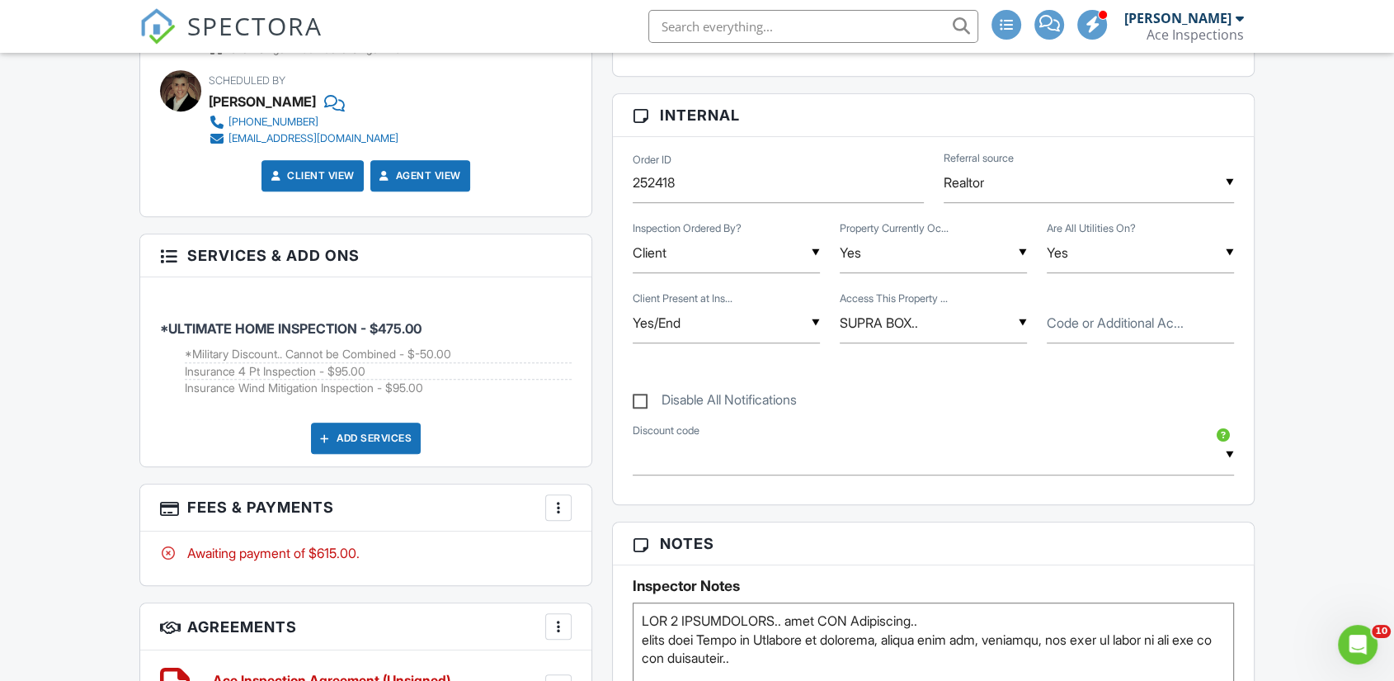
scroll to position [917, 0]
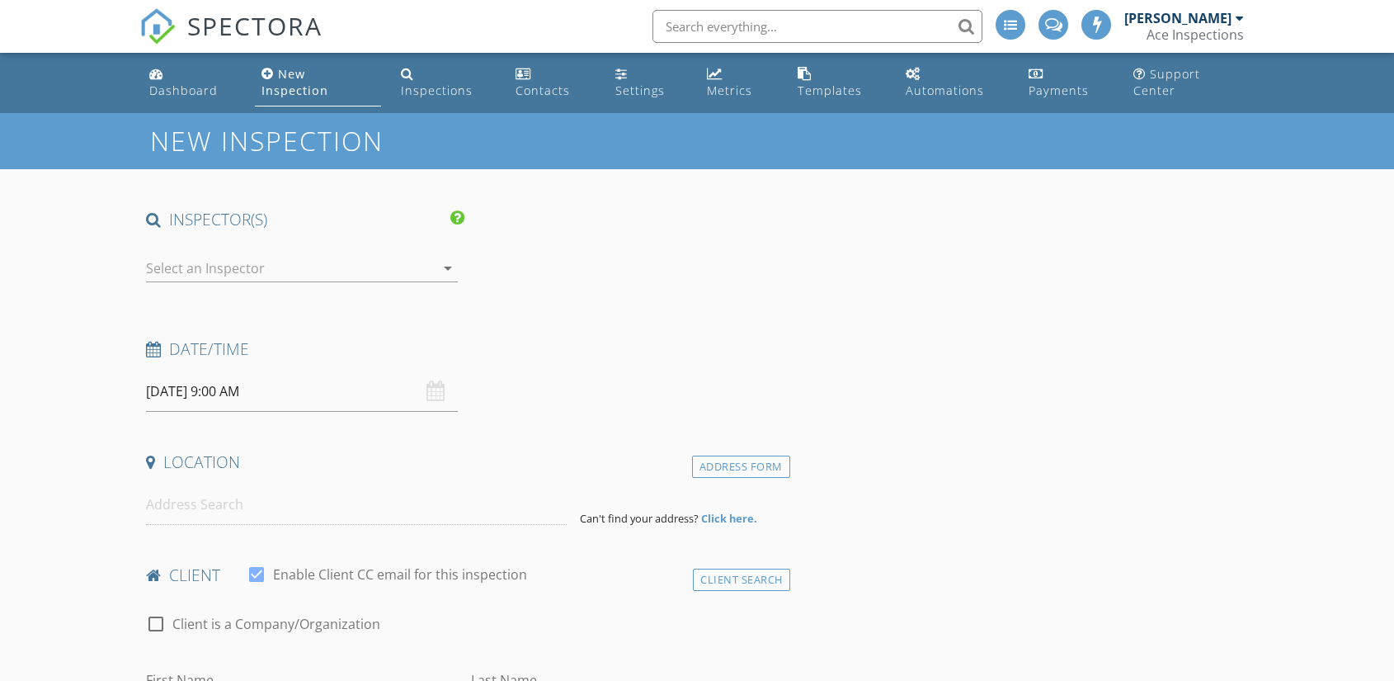
type input "[PERSON_NAME]"
type input "[EMAIL_ADDRESS][DOMAIN_NAME]"
type input "[PHONE_NUMBER]"
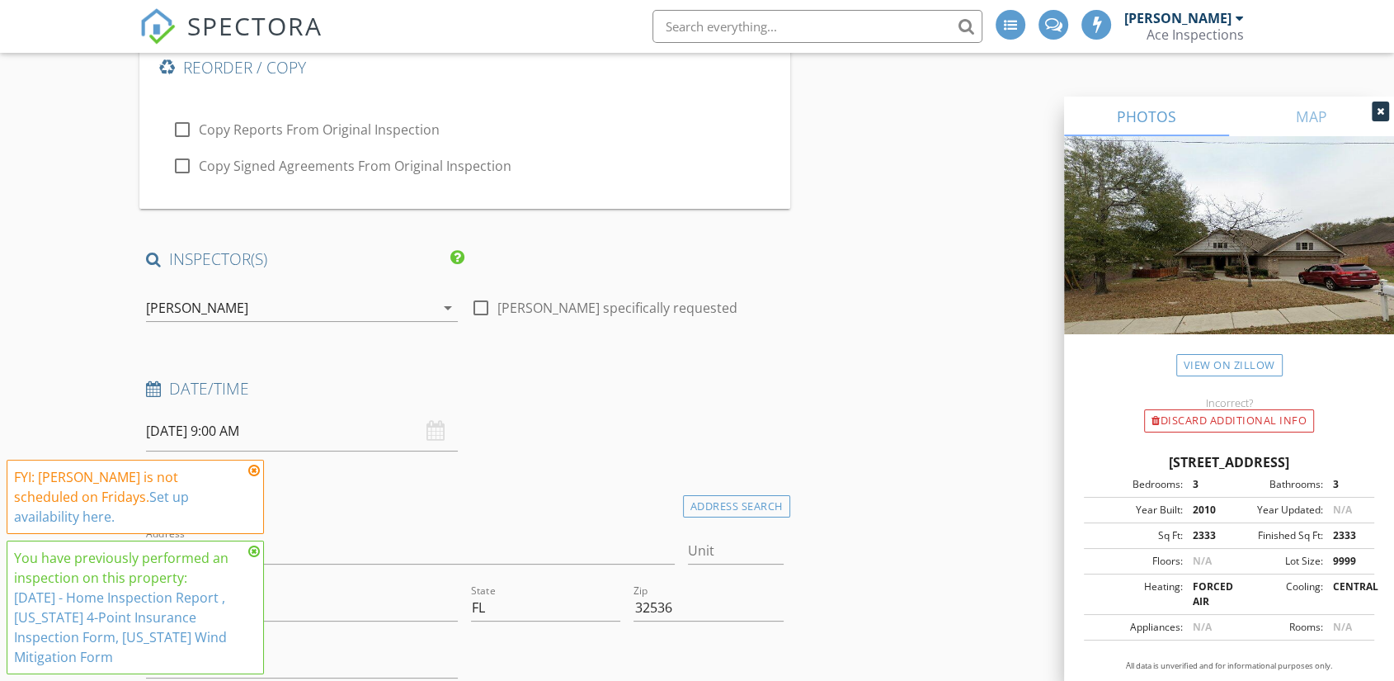
scroll to position [183, 0]
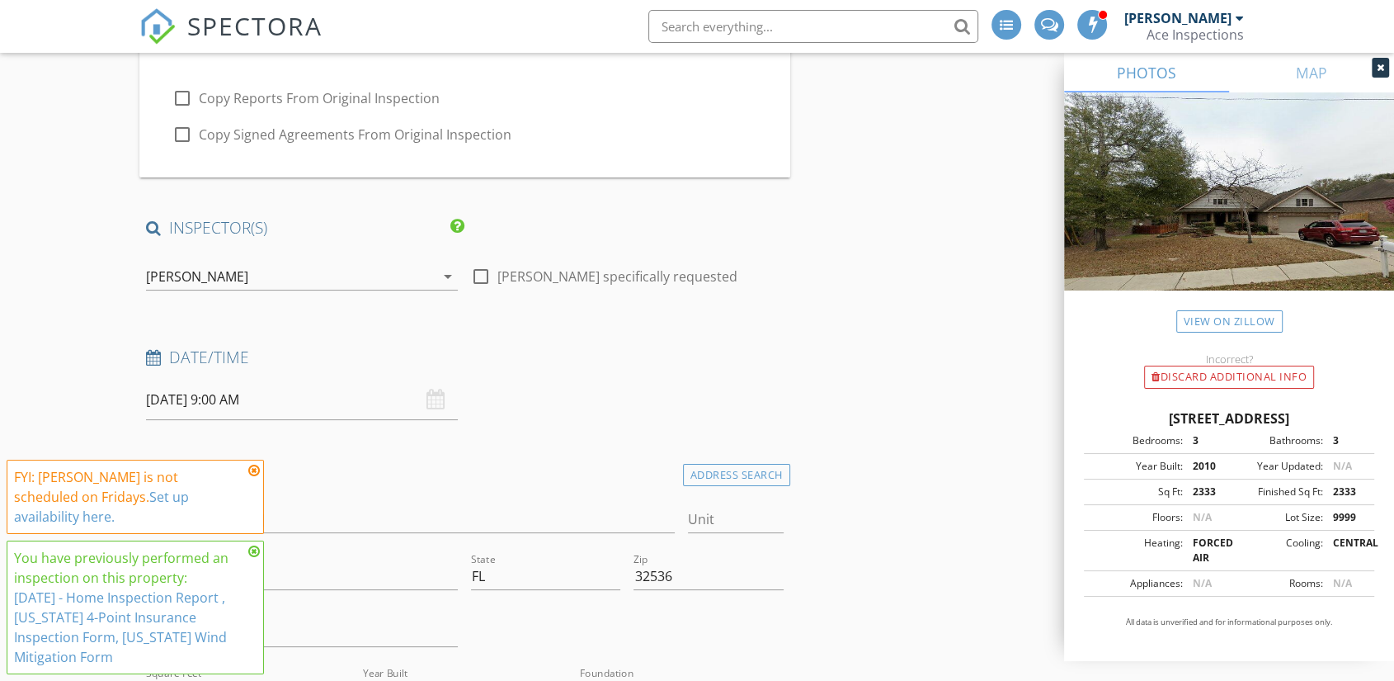
click at [252, 558] on icon at bounding box center [254, 550] width 12 height 13
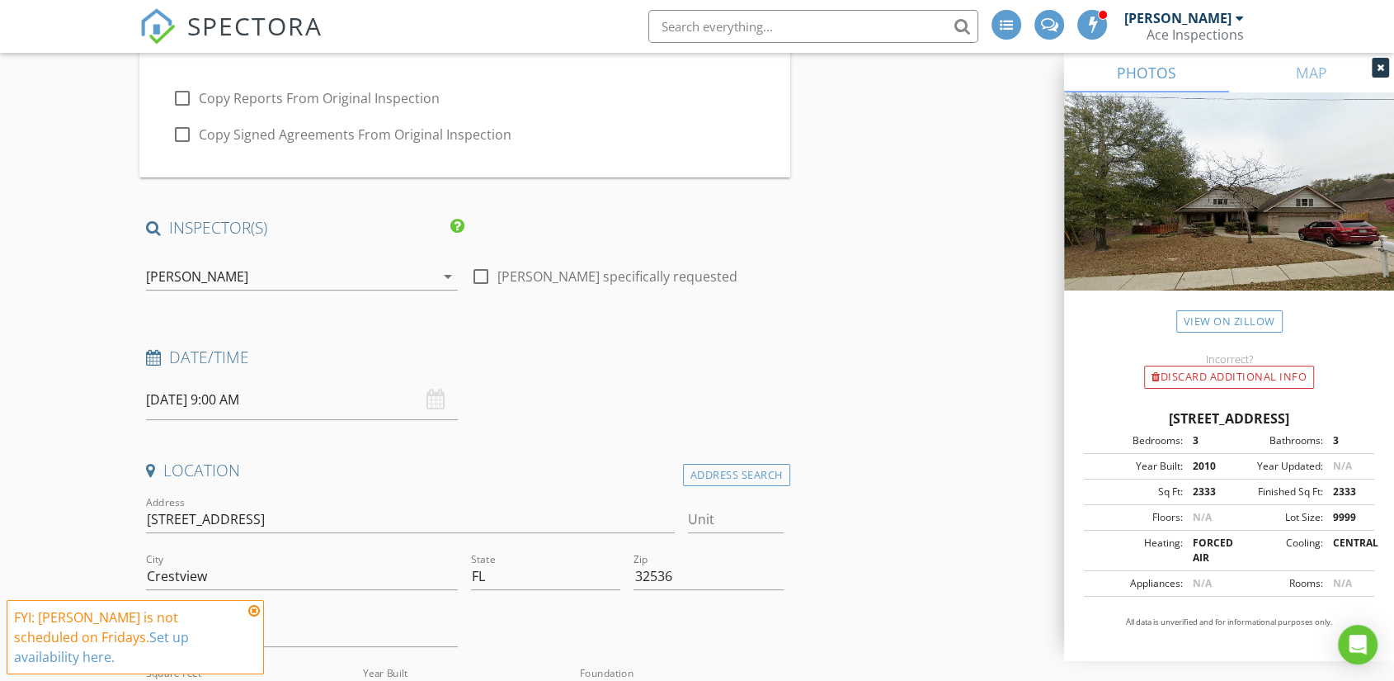
click at [255, 617] on icon at bounding box center [254, 610] width 12 height 13
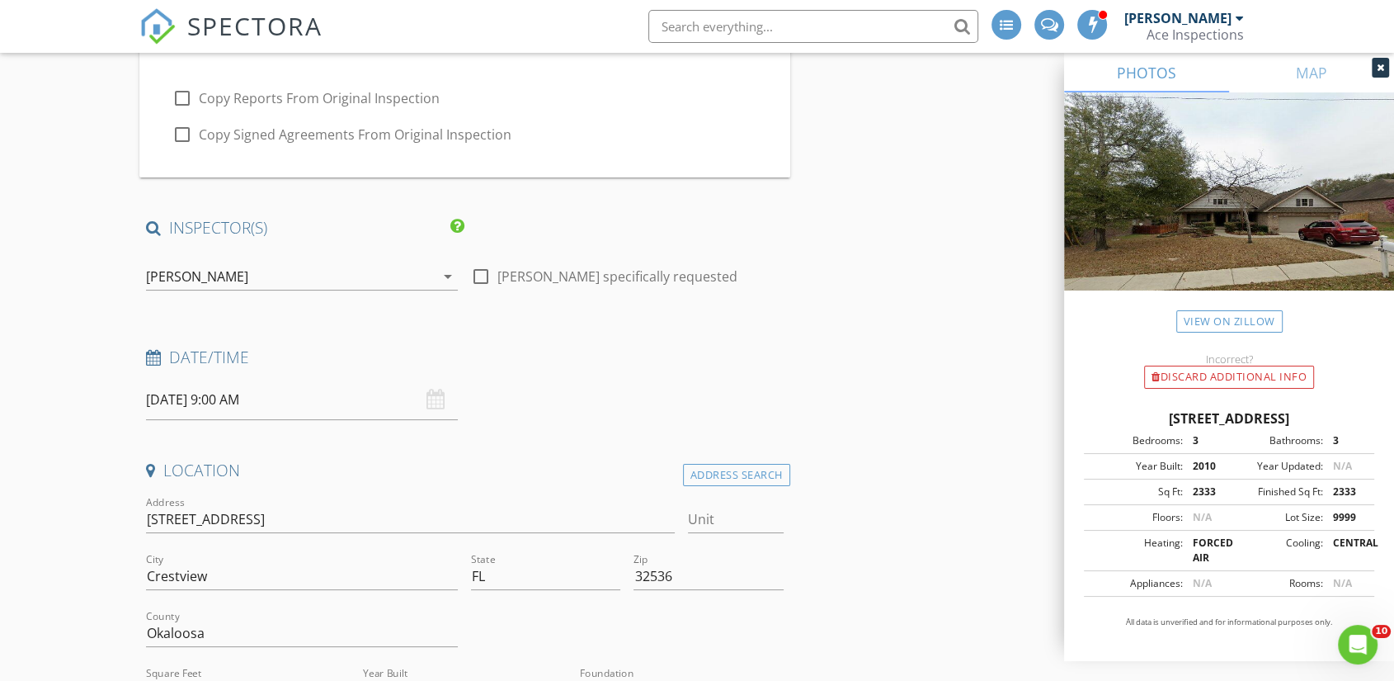
scroll to position [0, 0]
click at [271, 263] on div "[PERSON_NAME]" at bounding box center [290, 276] width 289 height 26
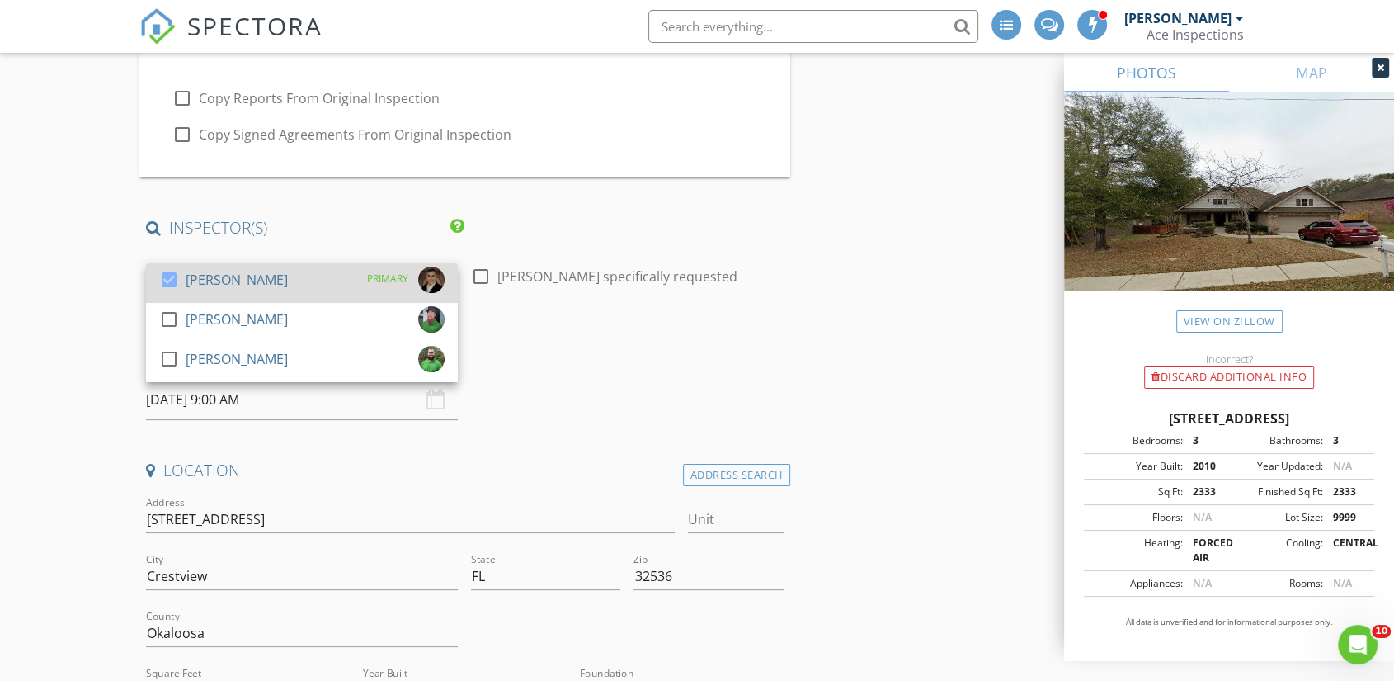
click at [271, 266] on div "[PERSON_NAME]" at bounding box center [237, 279] width 102 height 26
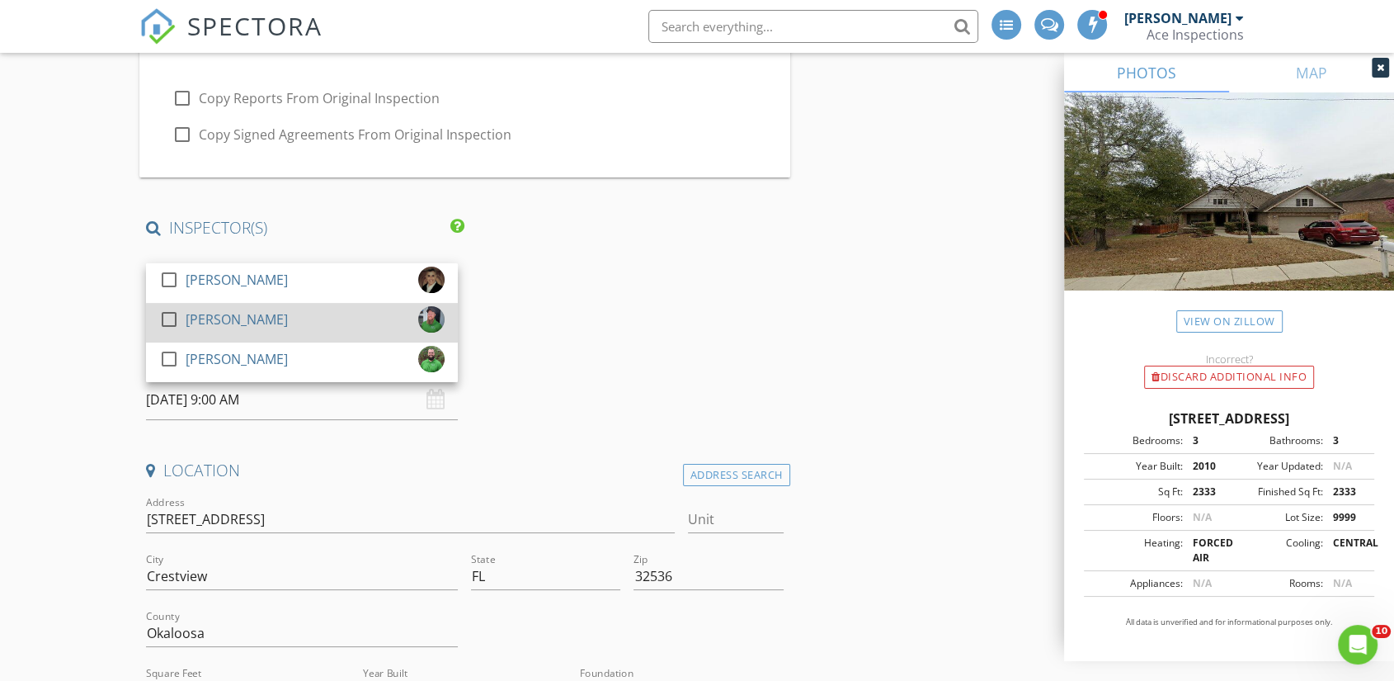
click at [258, 306] on div "[PERSON_NAME]" at bounding box center [237, 319] width 102 height 26
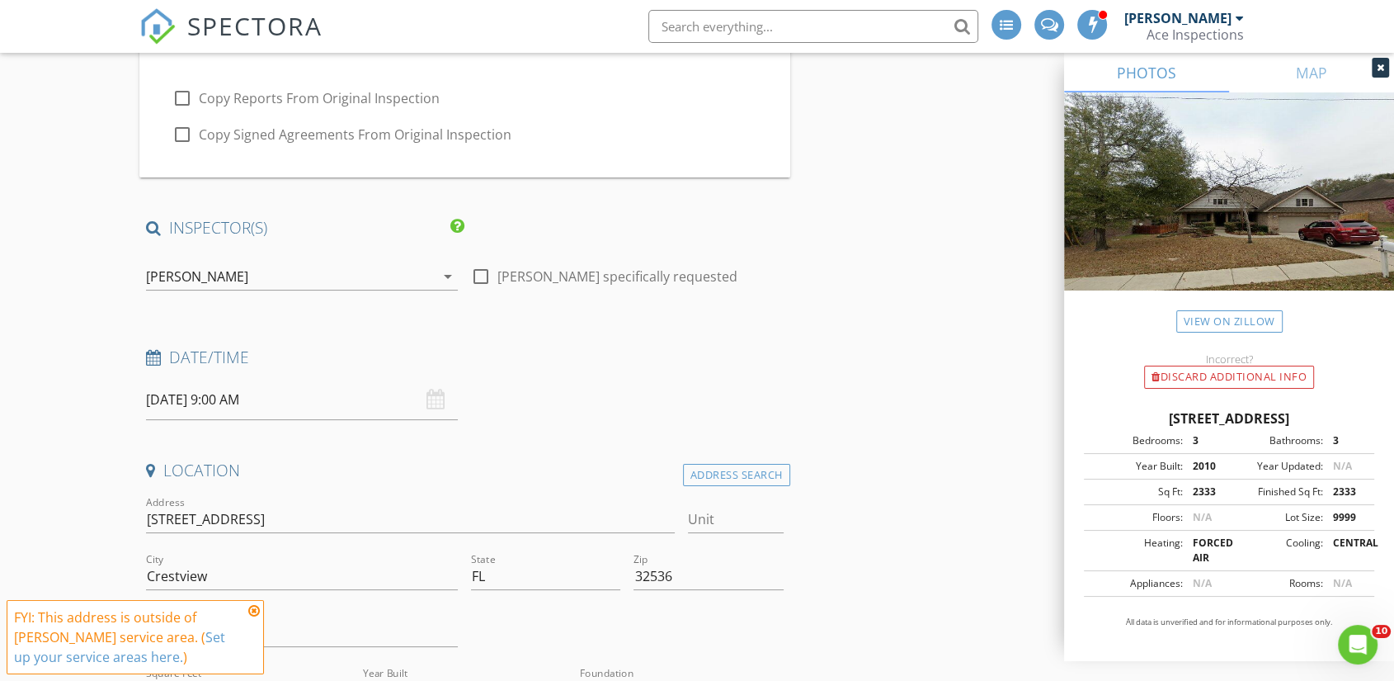
click at [202, 384] on input "08/29/2025 9:00 AM" at bounding box center [302, 399] width 312 height 40
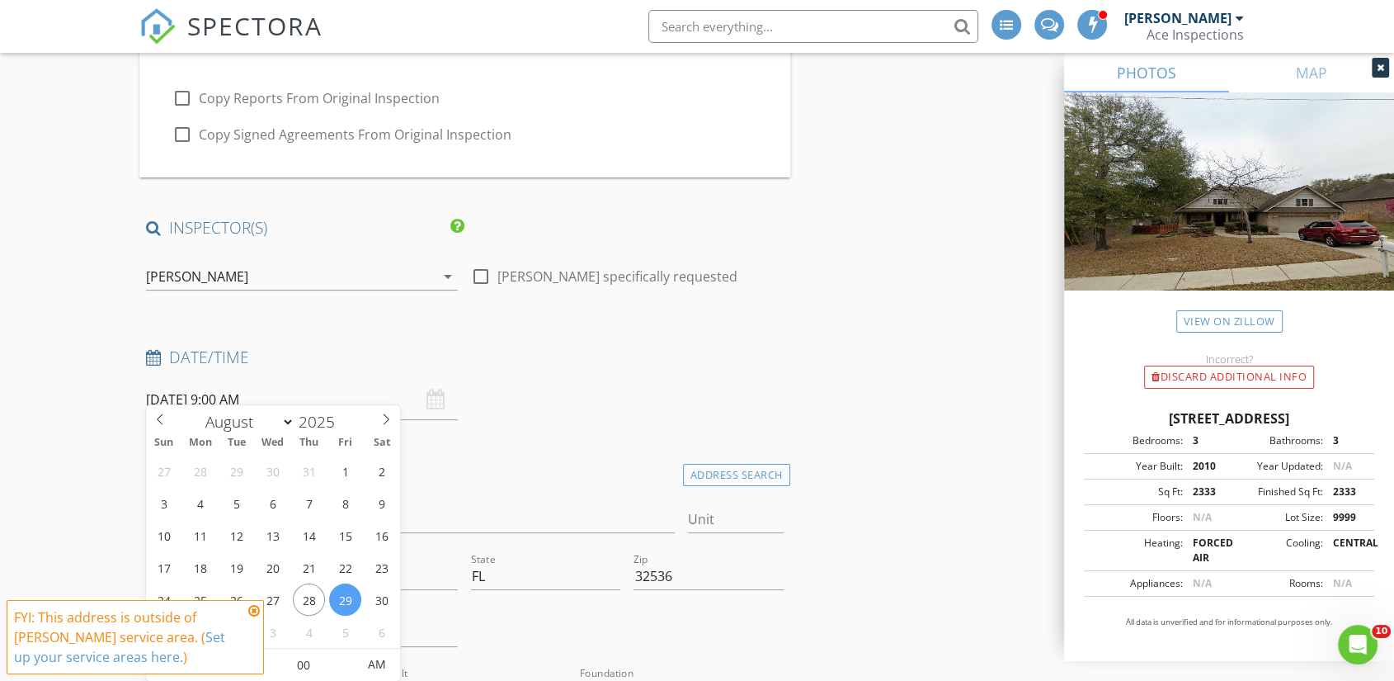
scroll to position [366, 0]
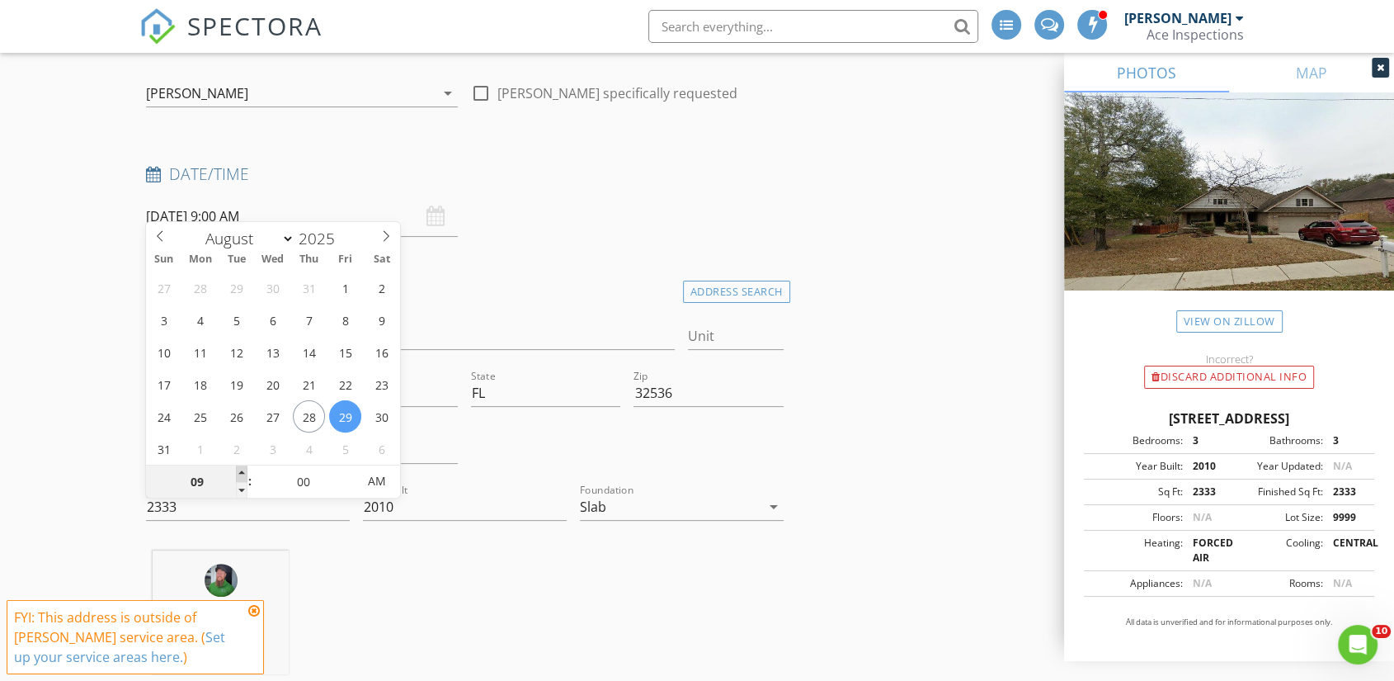
type input "08/29/2025 10:00 AM"
type input "10"
click at [244, 469] on span at bounding box center [242, 473] width 12 height 16
type input "08/29/2025 11:00 AM"
type input "11"
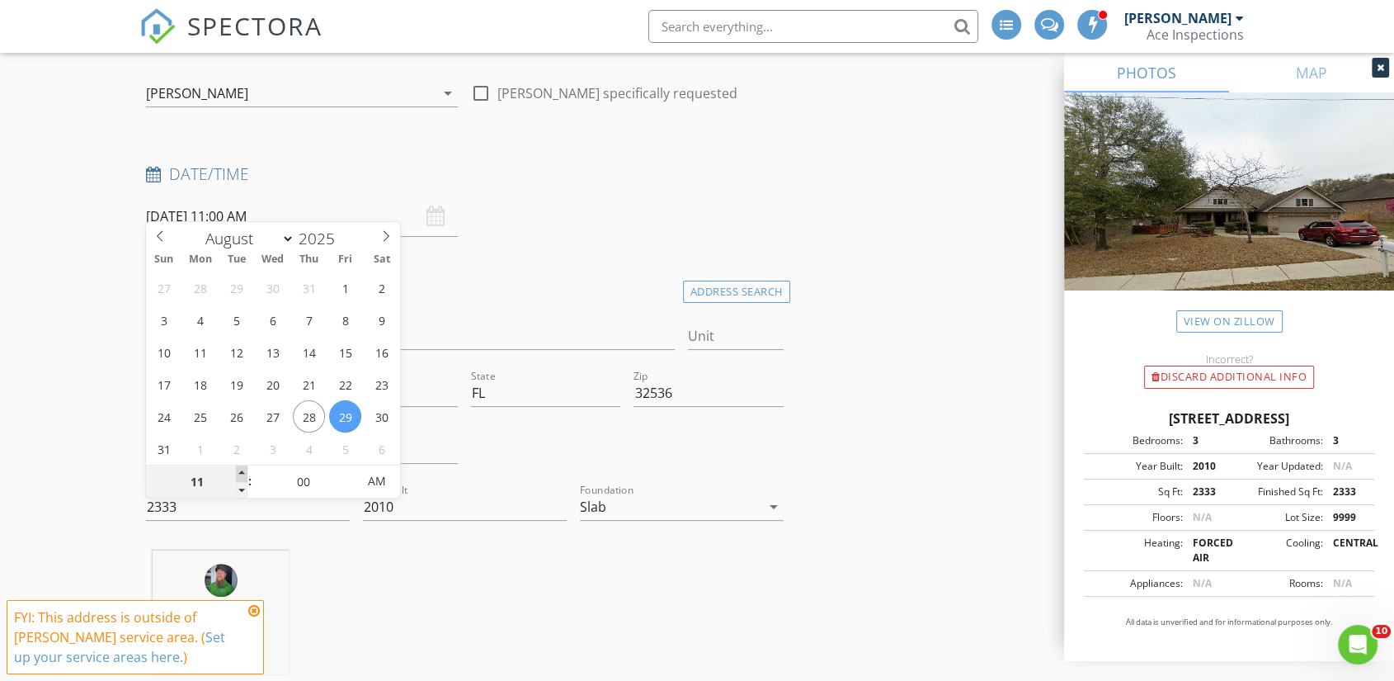
click at [244, 469] on span at bounding box center [242, 473] width 12 height 16
type input "08/29/2025 12:00 PM"
type input "12"
click at [244, 469] on span at bounding box center [242, 473] width 12 height 16
type input "08/29/2025 1:00 PM"
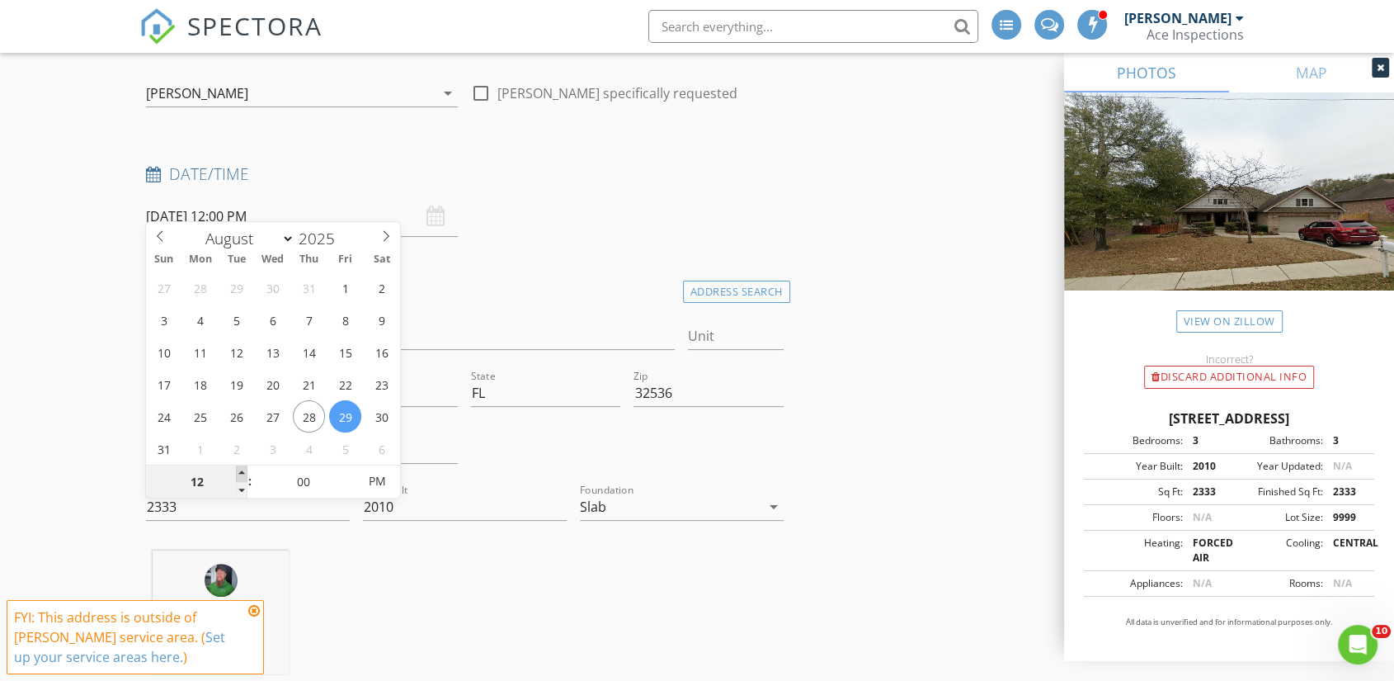
type input "01"
click at [244, 469] on span at bounding box center [242, 473] width 12 height 16
type input "[DATE] 2:00 PM"
type input "02"
click at [244, 469] on span at bounding box center [242, 473] width 12 height 16
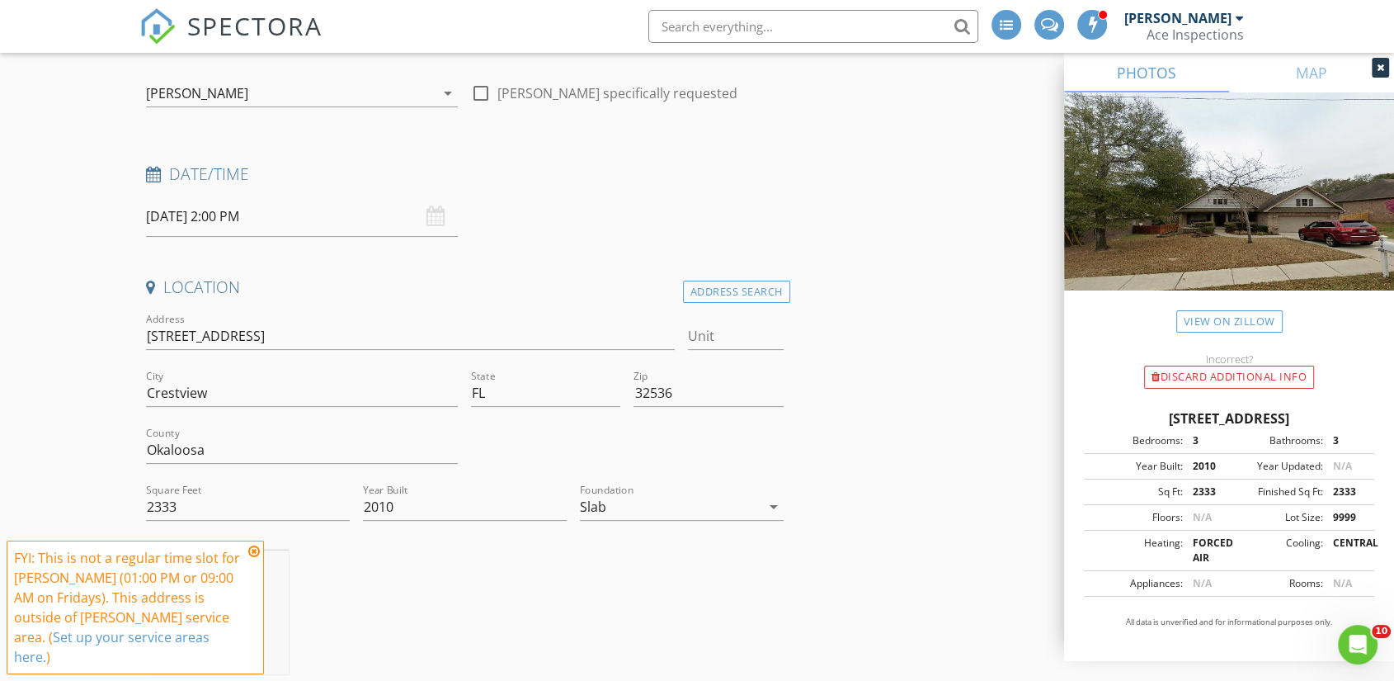
scroll to position [183, 0]
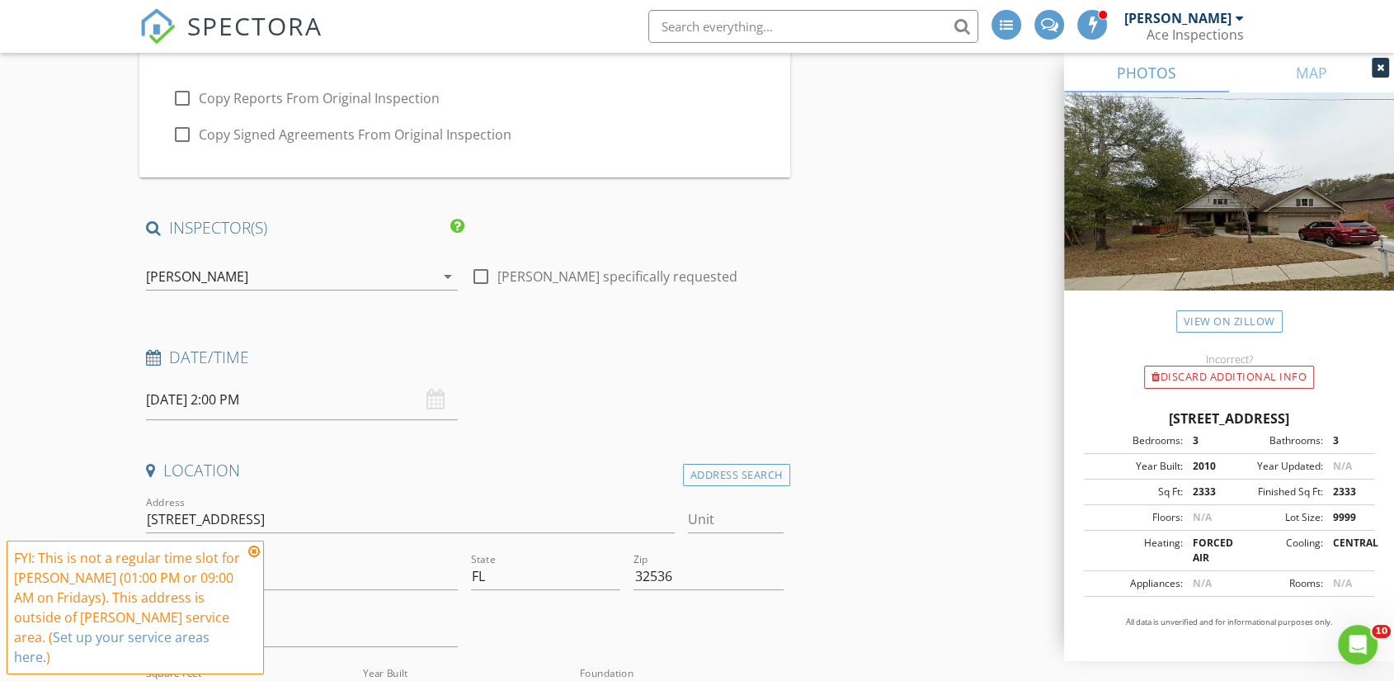
click at [253, 549] on icon at bounding box center [254, 550] width 12 height 13
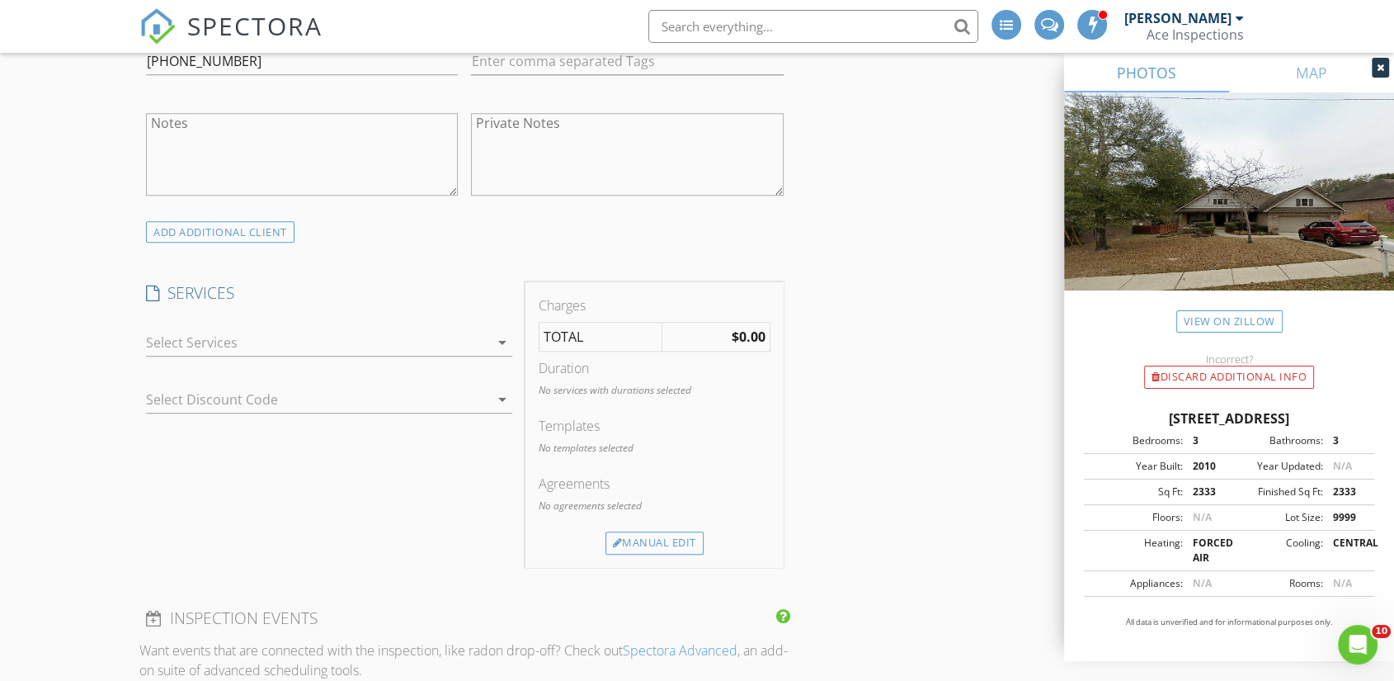
scroll to position [1283, 0]
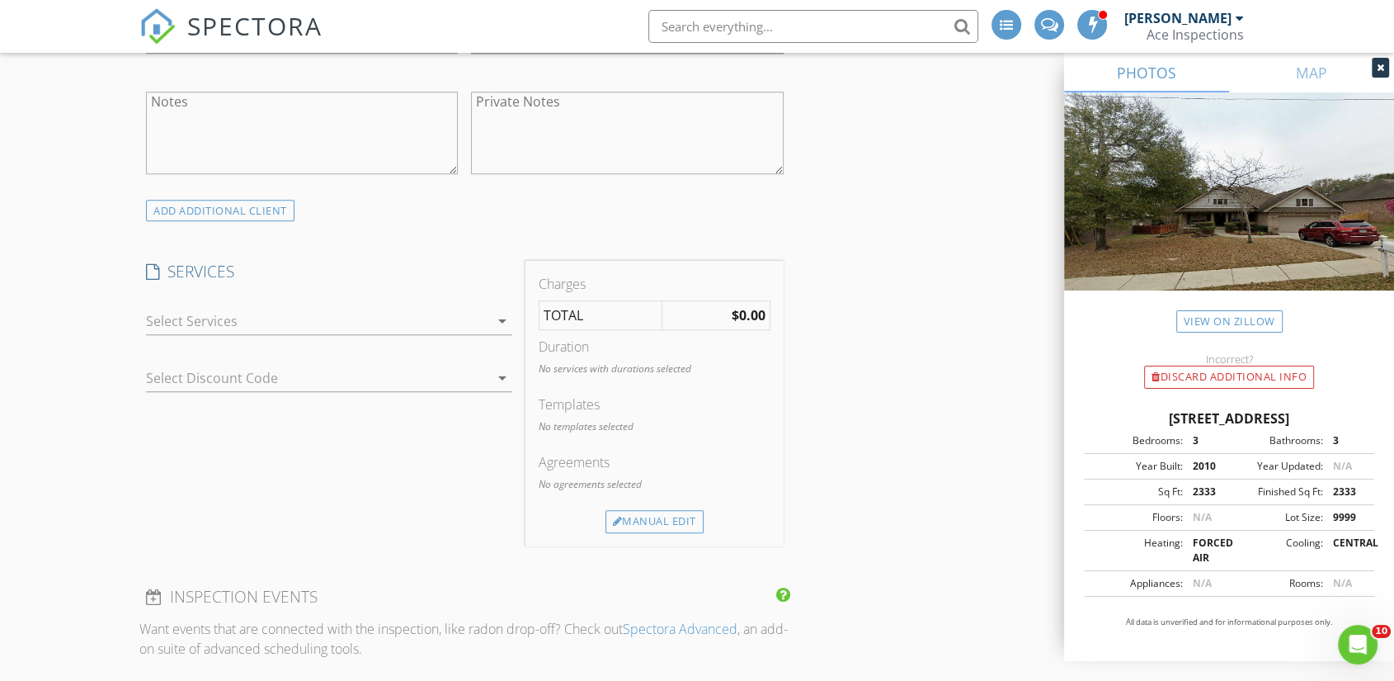
click at [269, 308] on div at bounding box center [317, 321] width 343 height 26
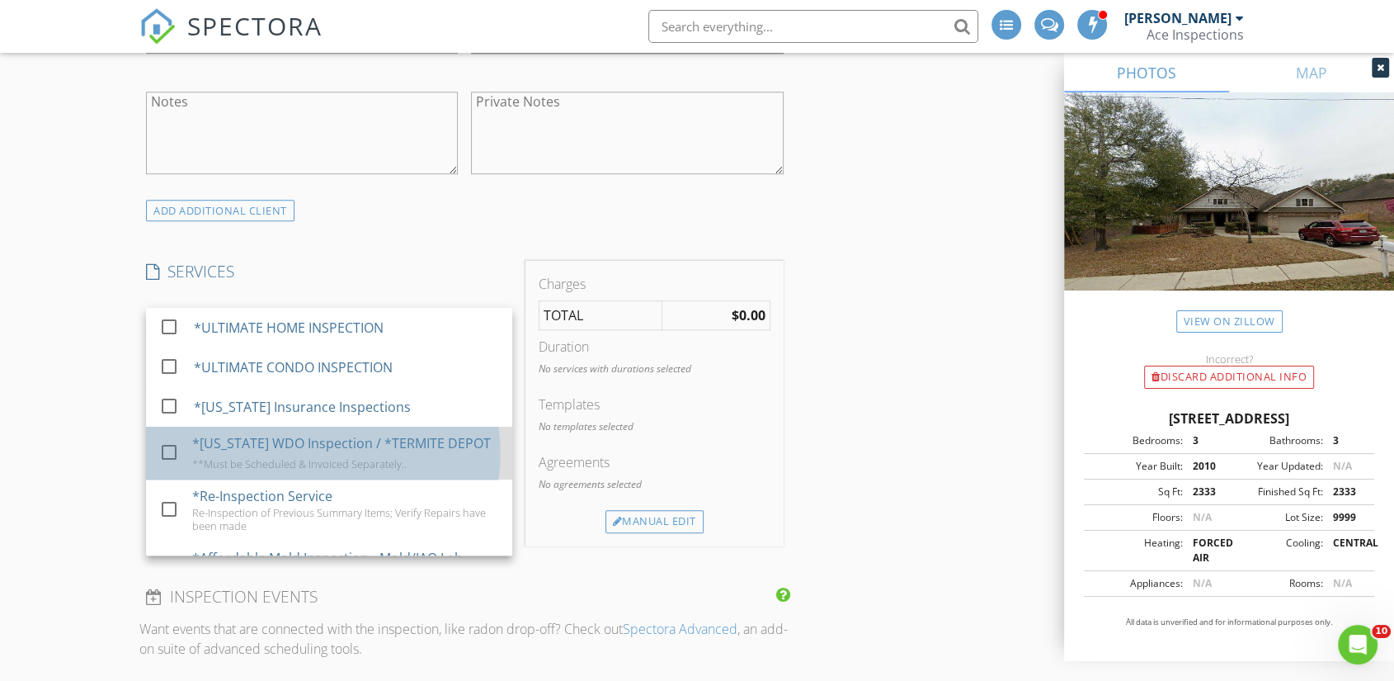
click at [316, 433] on div "*[US_STATE] WDO Inspection / *TERMITE DEPOT" at bounding box center [341, 443] width 299 height 20
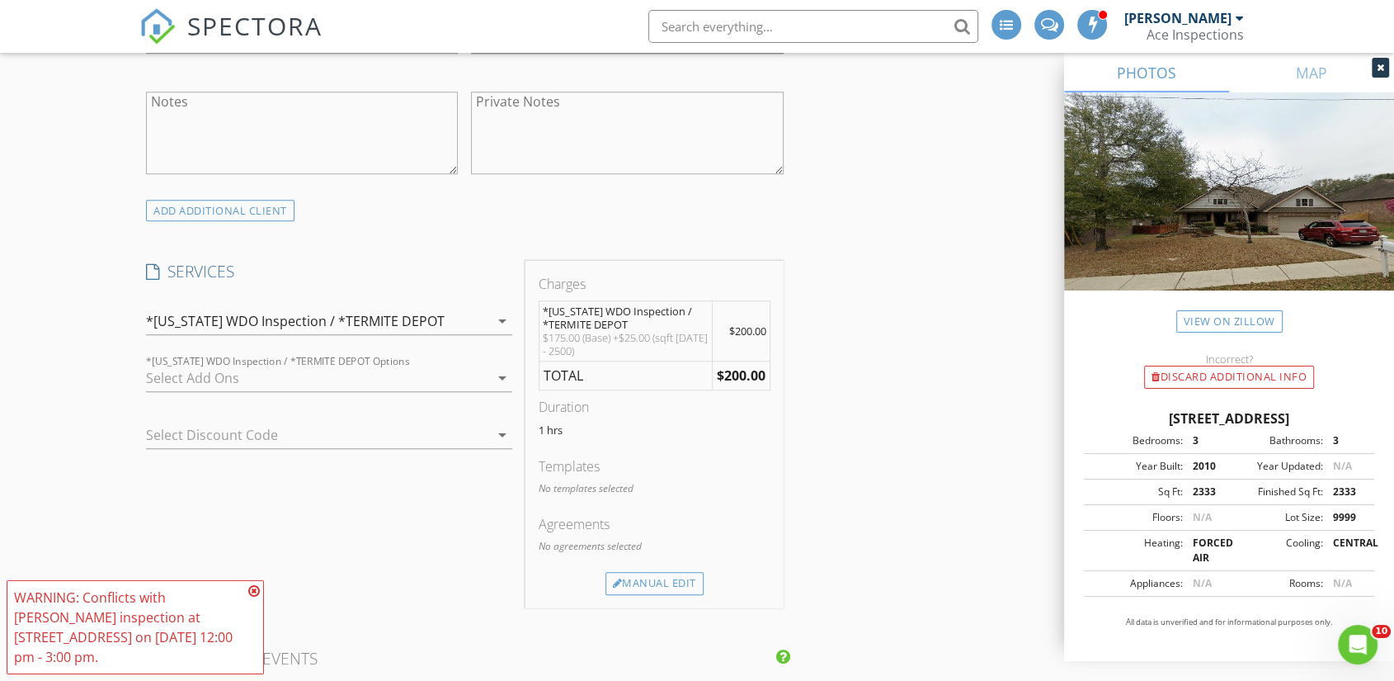
click at [361, 365] on div at bounding box center [317, 378] width 343 height 26
click at [361, 371] on div "Military/1st Responder Discount" at bounding box center [292, 381] width 201 height 20
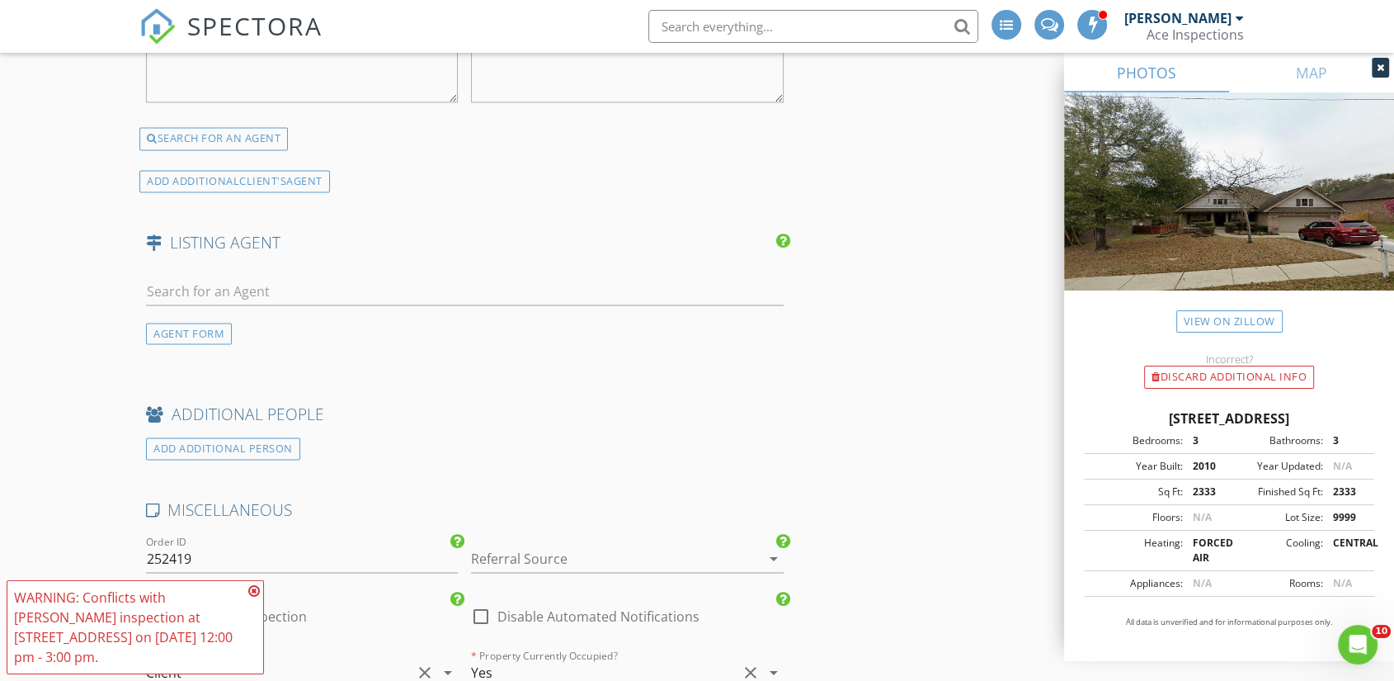
scroll to position [2750, 0]
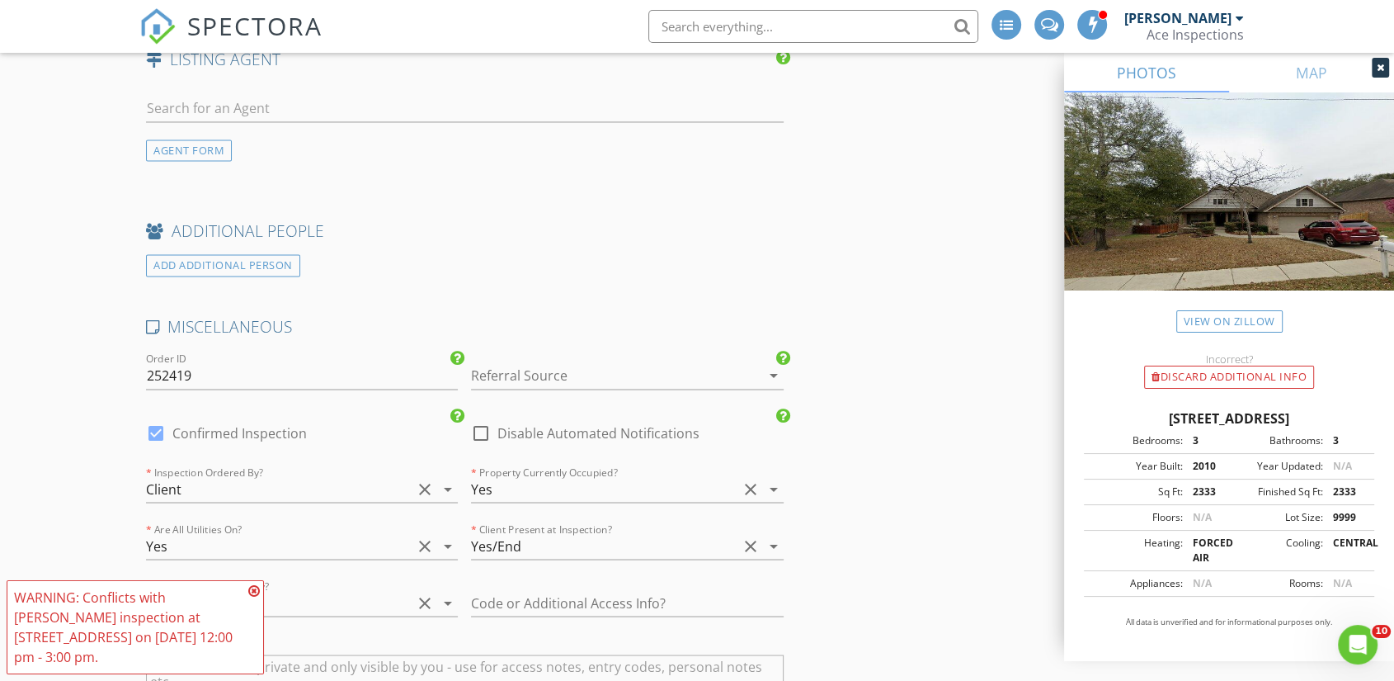
click at [532, 362] on div at bounding box center [604, 375] width 266 height 26
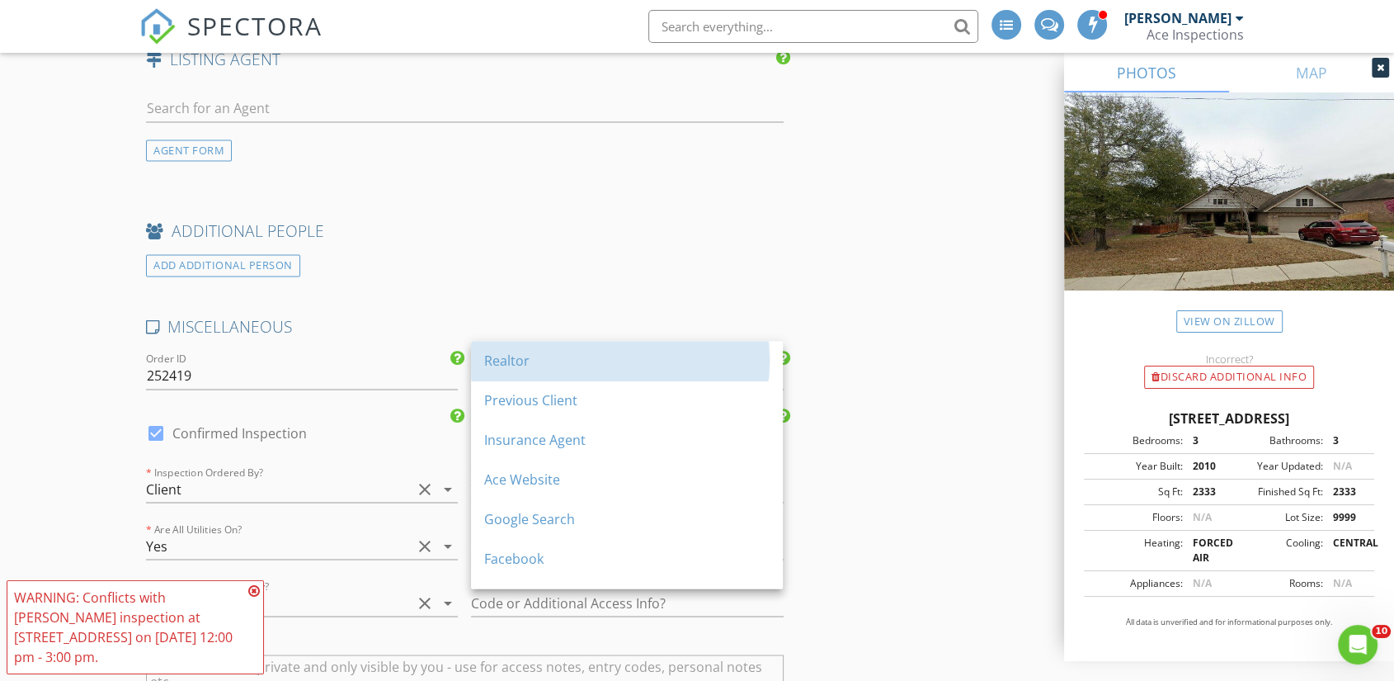
click at [536, 361] on div "Realtor" at bounding box center [626, 361] width 285 height 20
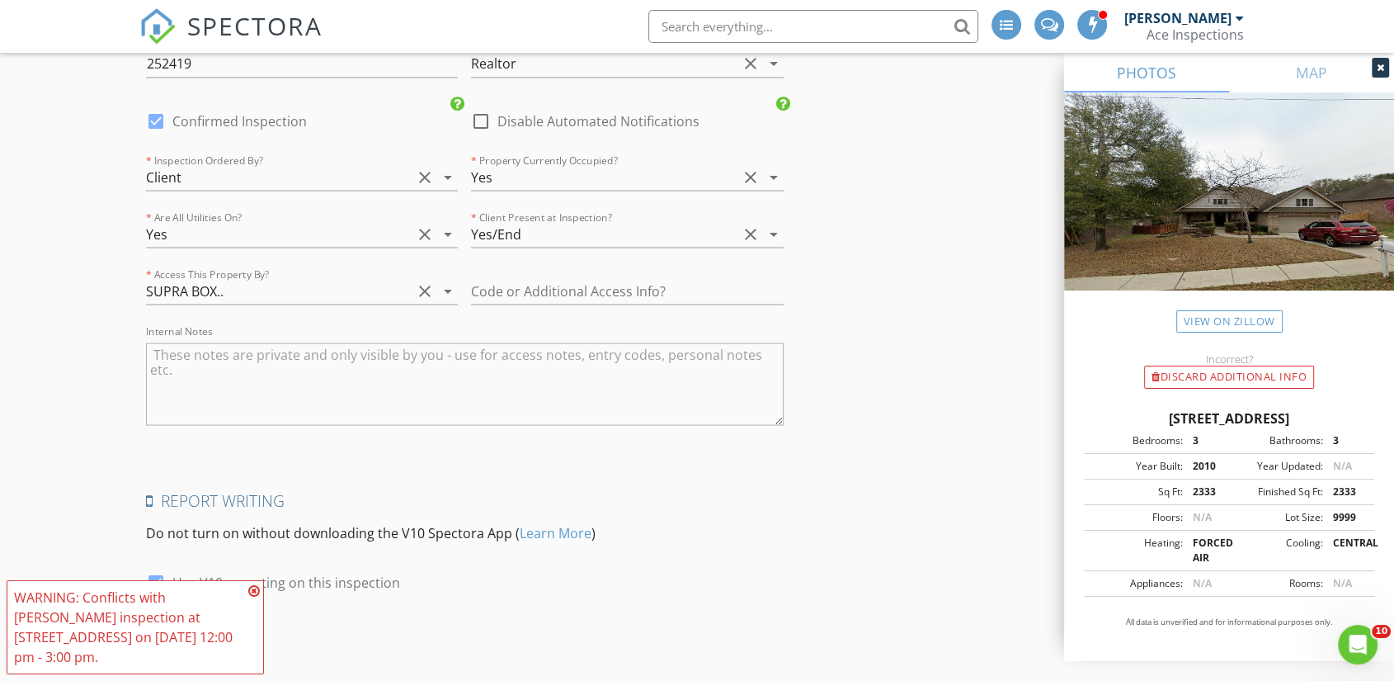
scroll to position [3116, 0]
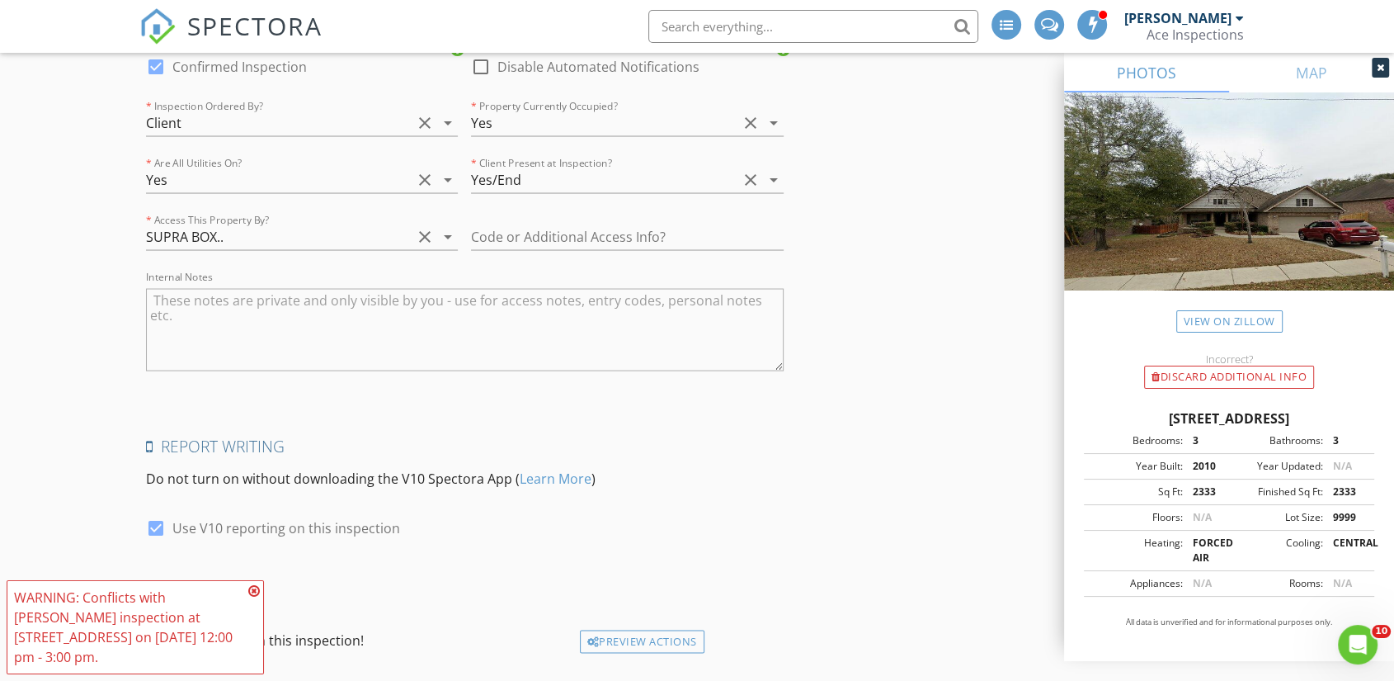
click at [254, 304] on textarea "Internal Notes" at bounding box center [465, 329] width 638 height 82
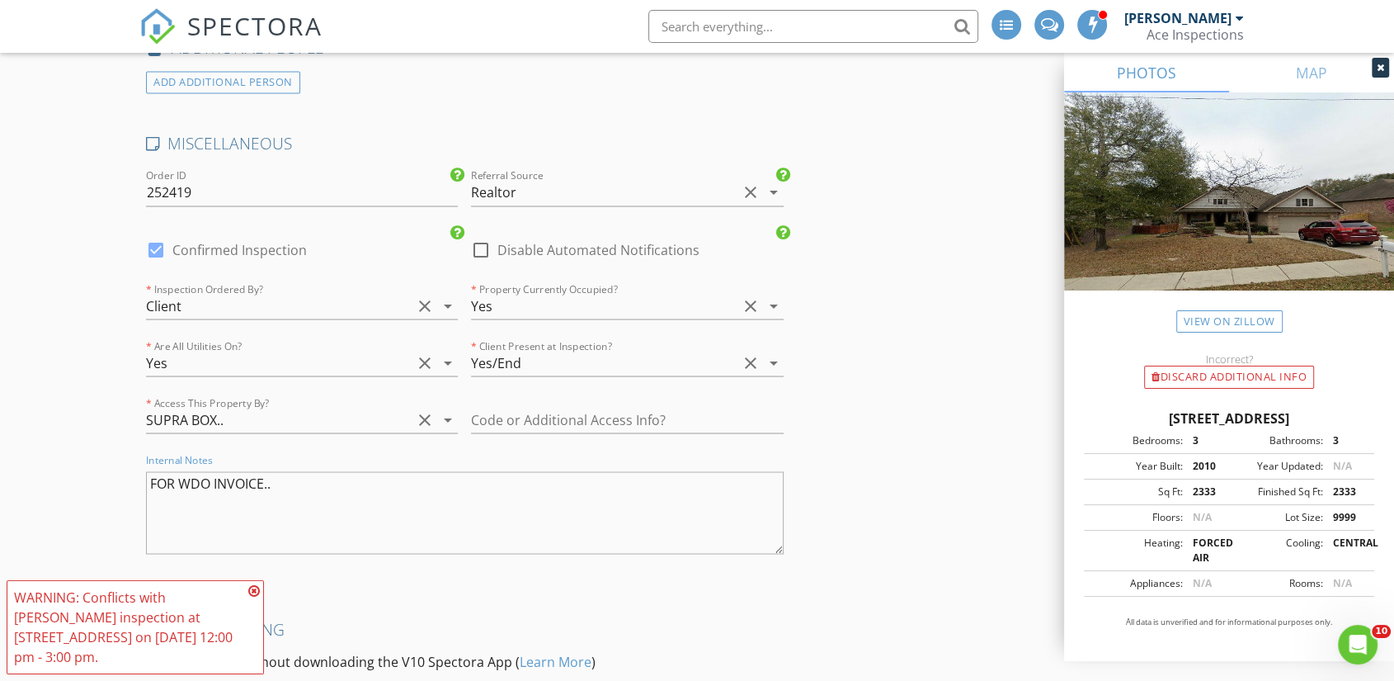
type textarea "FOR WDO INVOICE.."
click at [488, 235] on div at bounding box center [481, 249] width 28 height 28
checkbox input "true"
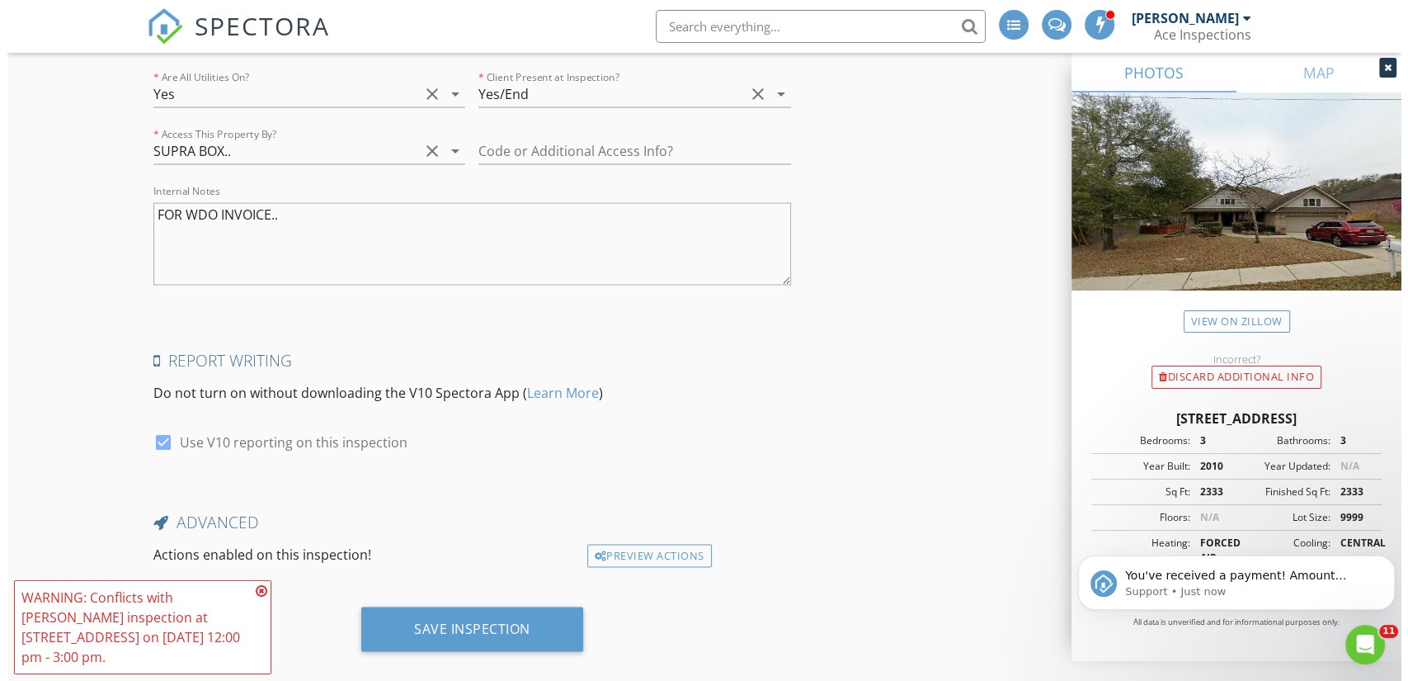
scroll to position [3201, 0]
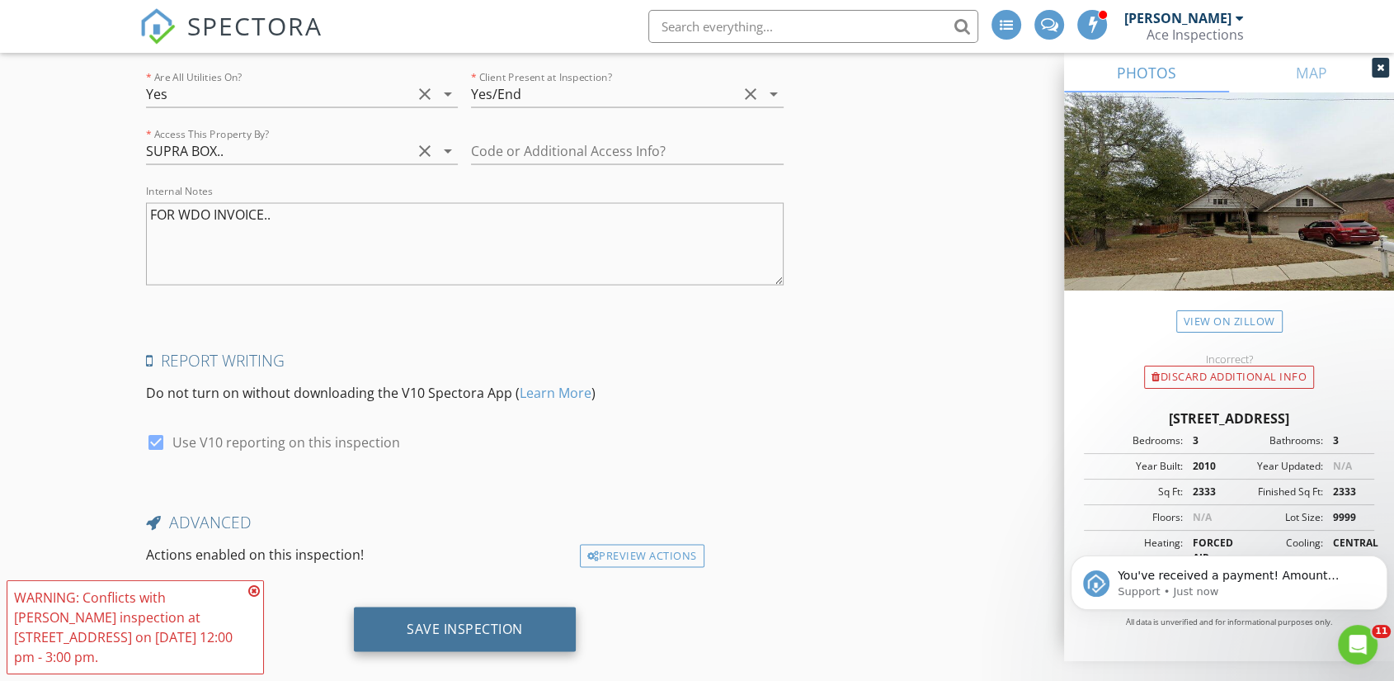
click at [467, 620] on div "Save Inspection" at bounding box center [465, 628] width 116 height 16
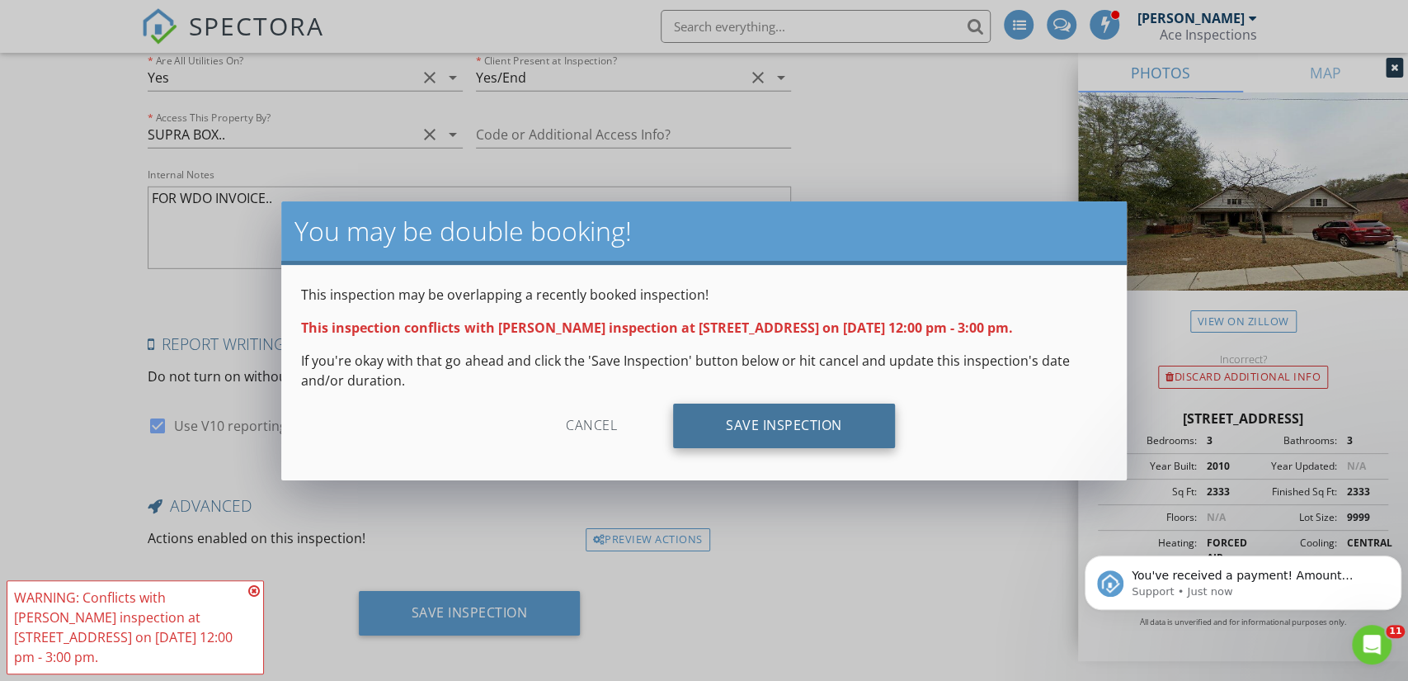
click at [780, 419] on div "Save Inspection" at bounding box center [784, 425] width 222 height 45
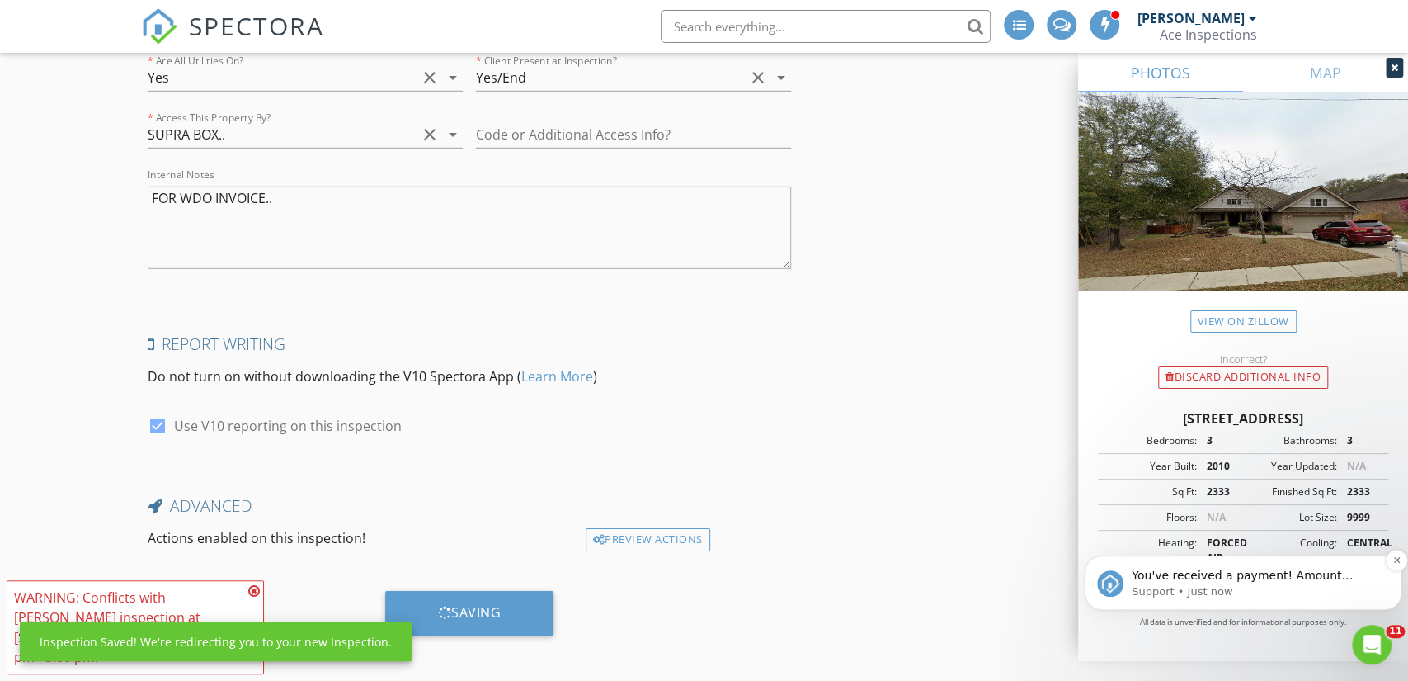
click at [1233, 577] on p "You've received a payment! Amount $615.00 Fee $17.21 Net $597.79 Transaction # …" at bounding box center [1256, 576] width 249 height 16
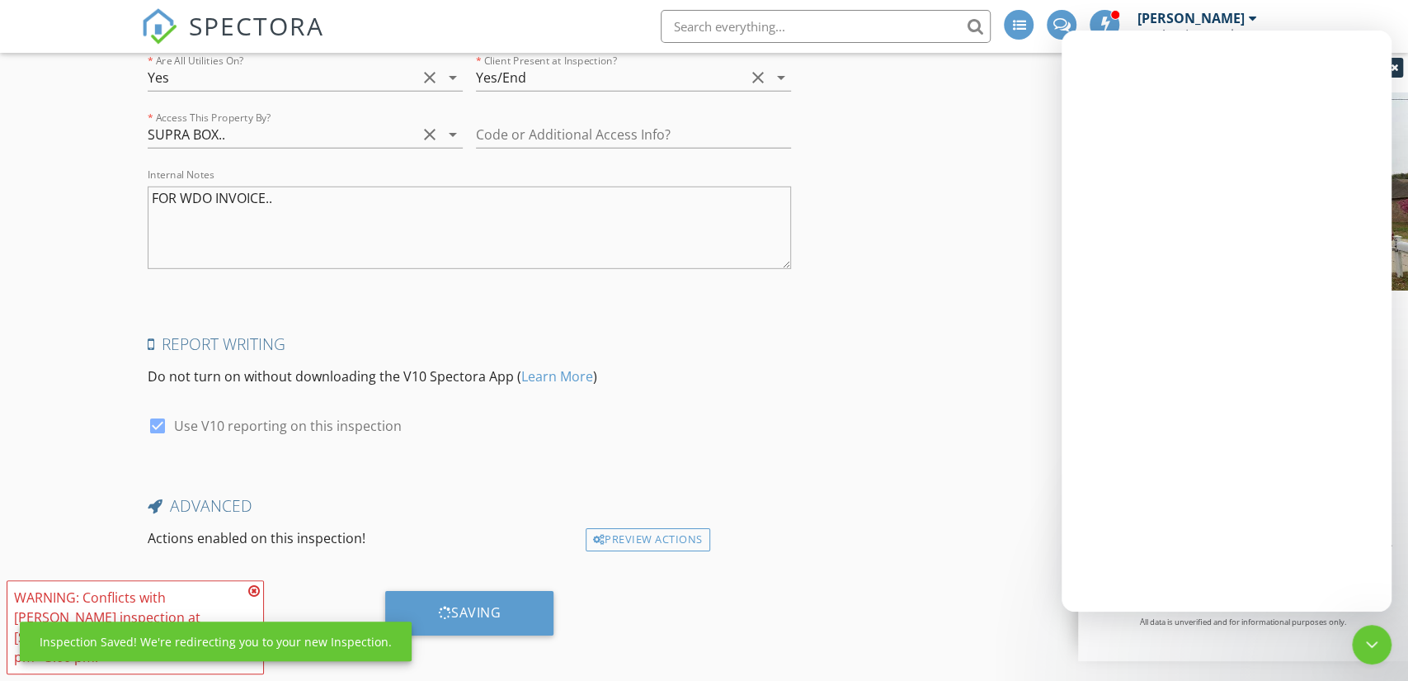
scroll to position [0, 0]
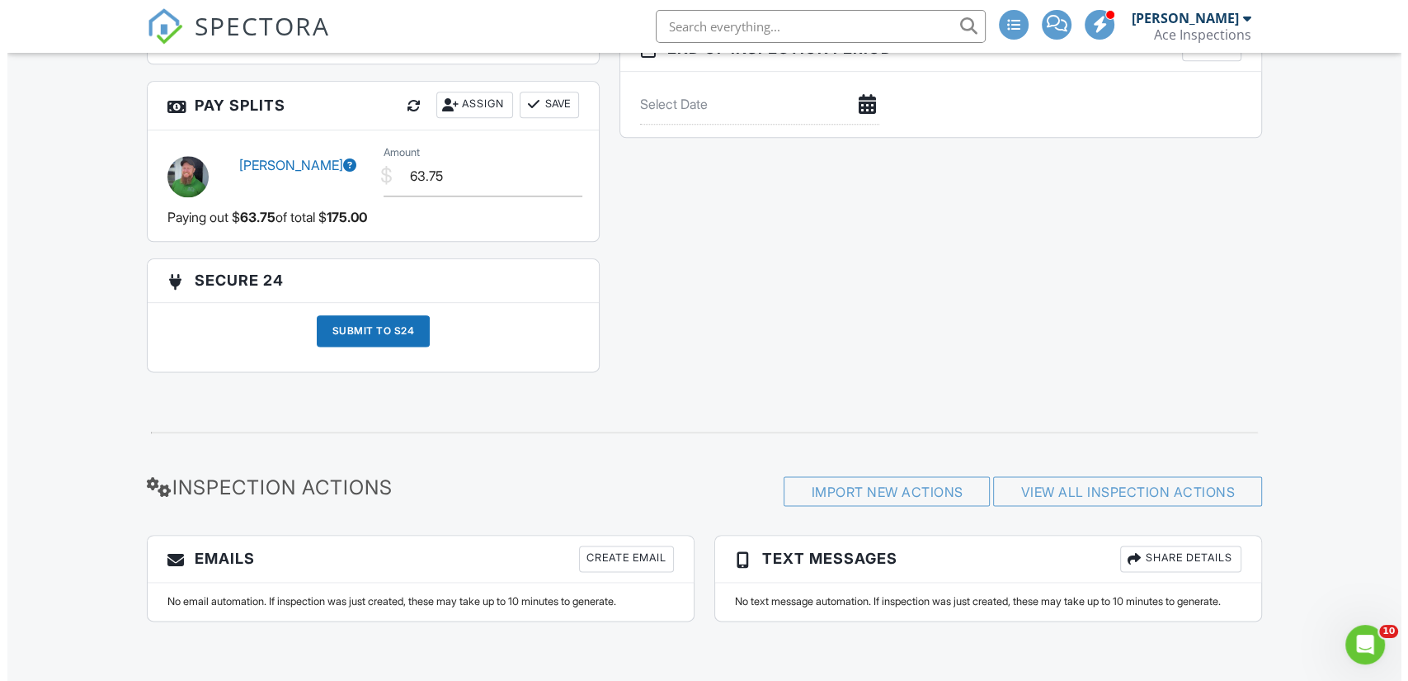
scroll to position [2039, 0]
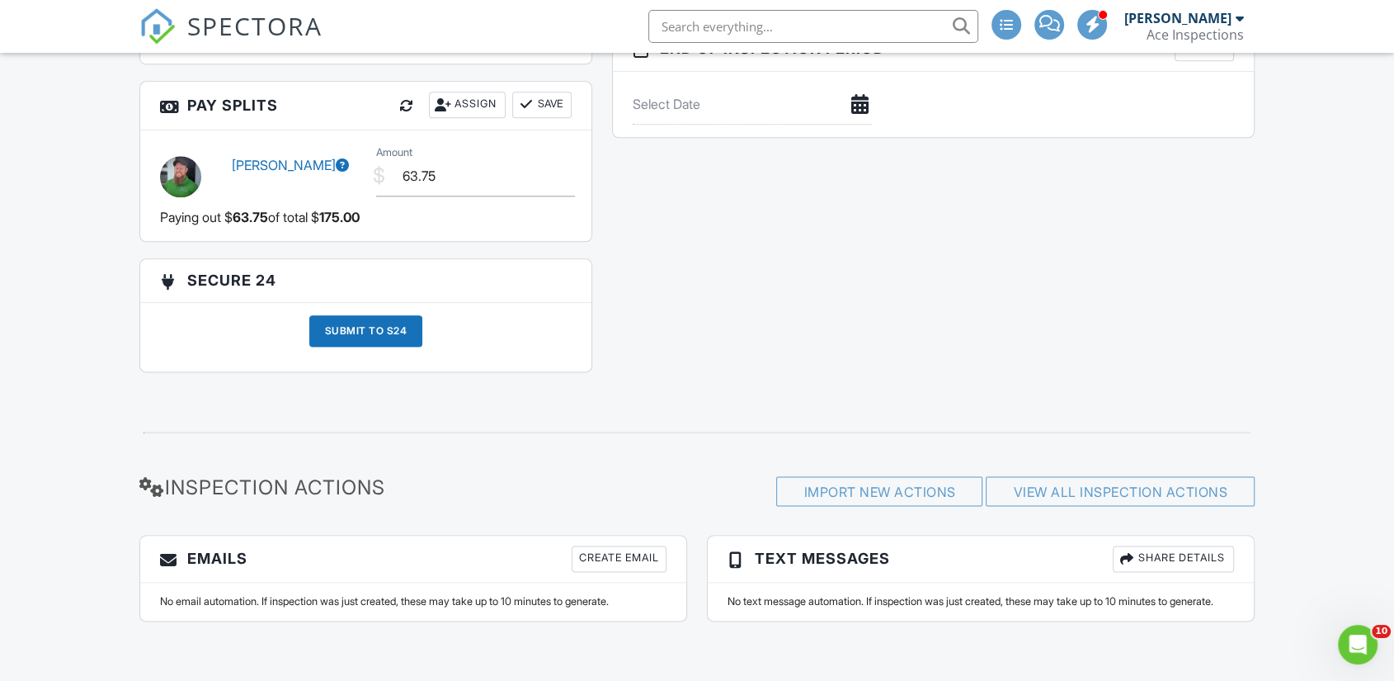
click at [607, 545] on div "Create Email" at bounding box center [619, 558] width 95 height 26
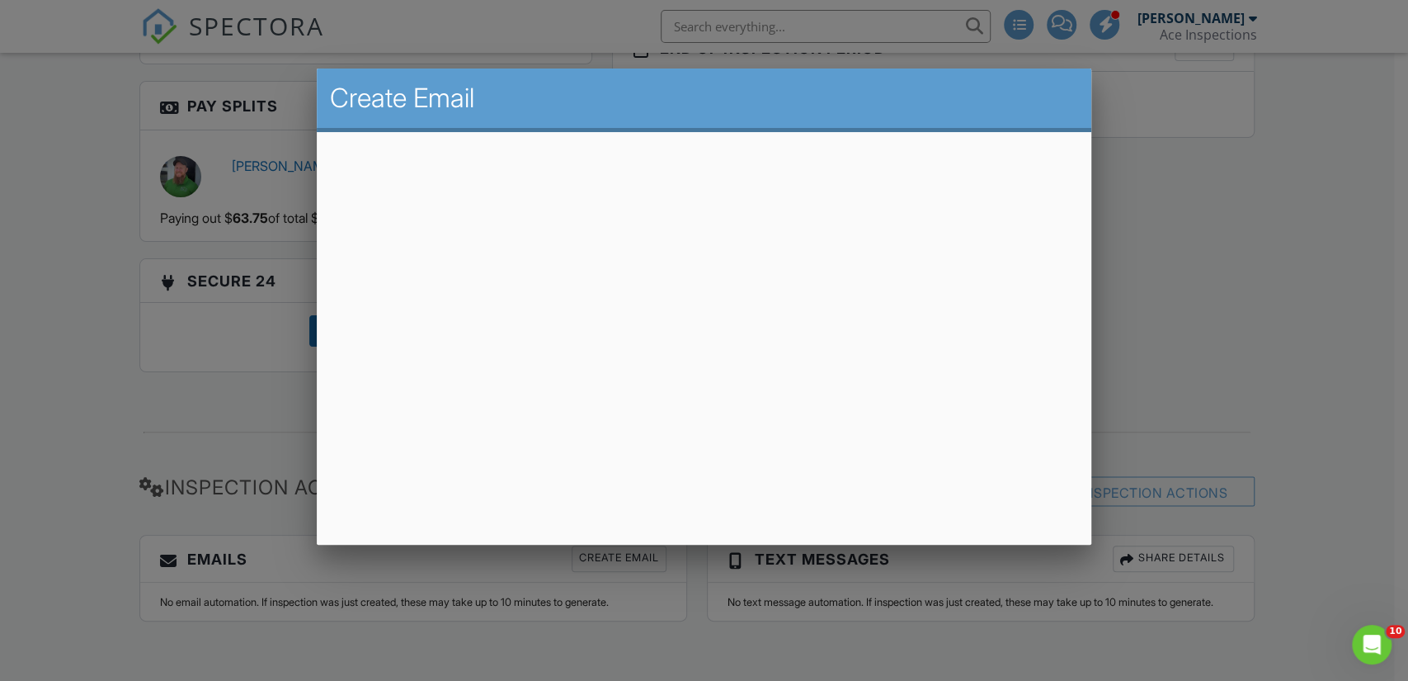
click at [727, 78] on div "Create Email" at bounding box center [704, 100] width 775 height 64
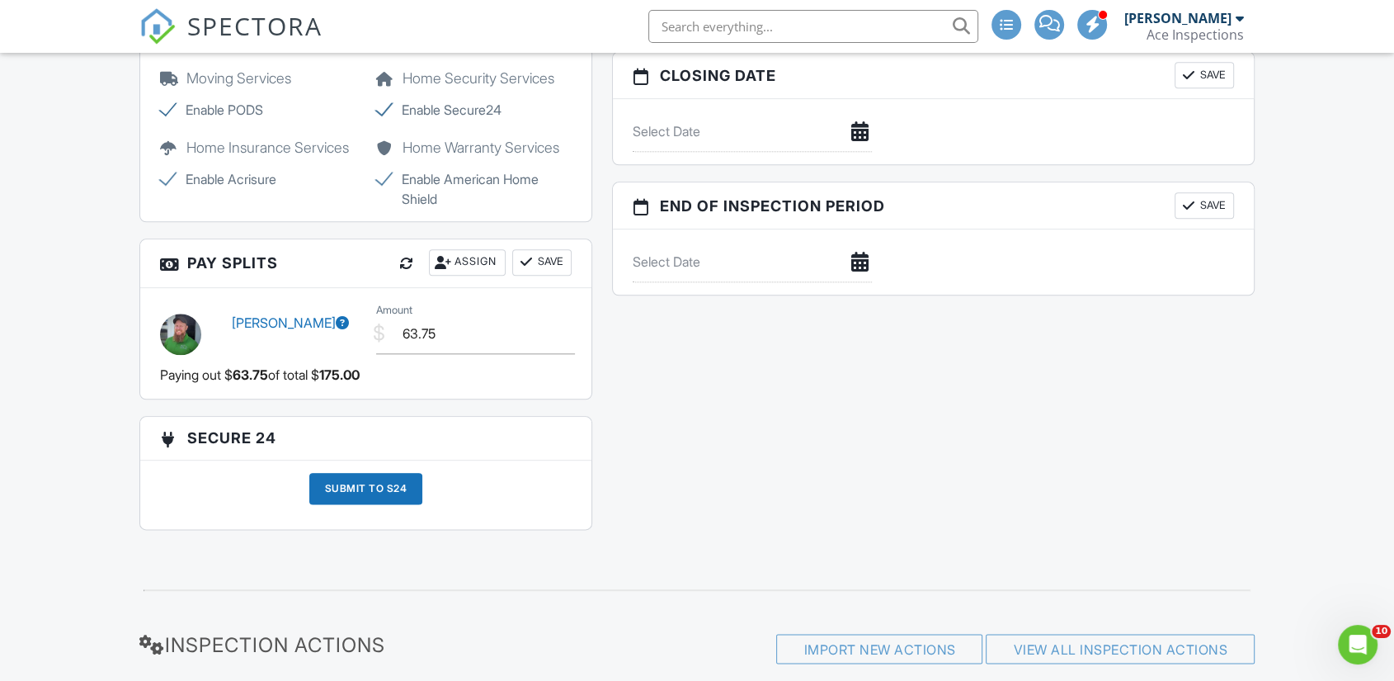
click at [467, 275] on div "Assign" at bounding box center [467, 262] width 77 height 26
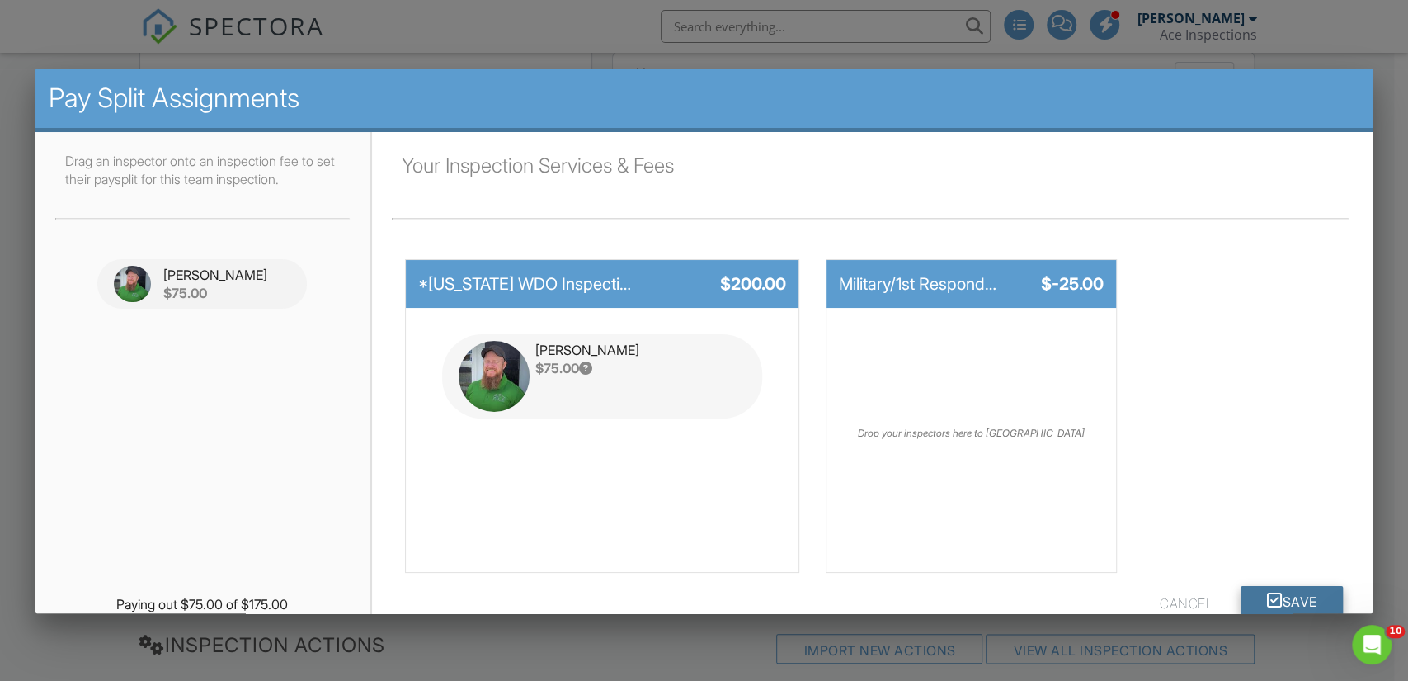
click at [1267, 597] on button "Save" at bounding box center [1292, 601] width 103 height 30
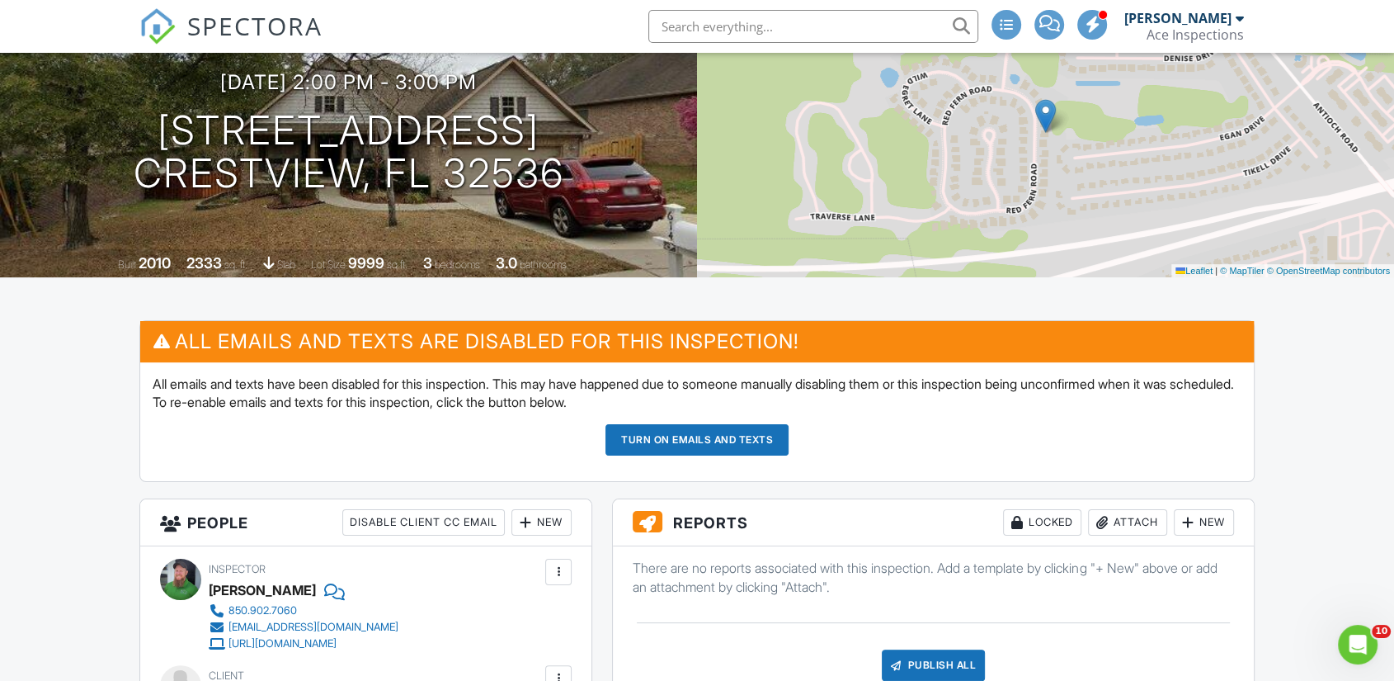
scroll to position [183, 0]
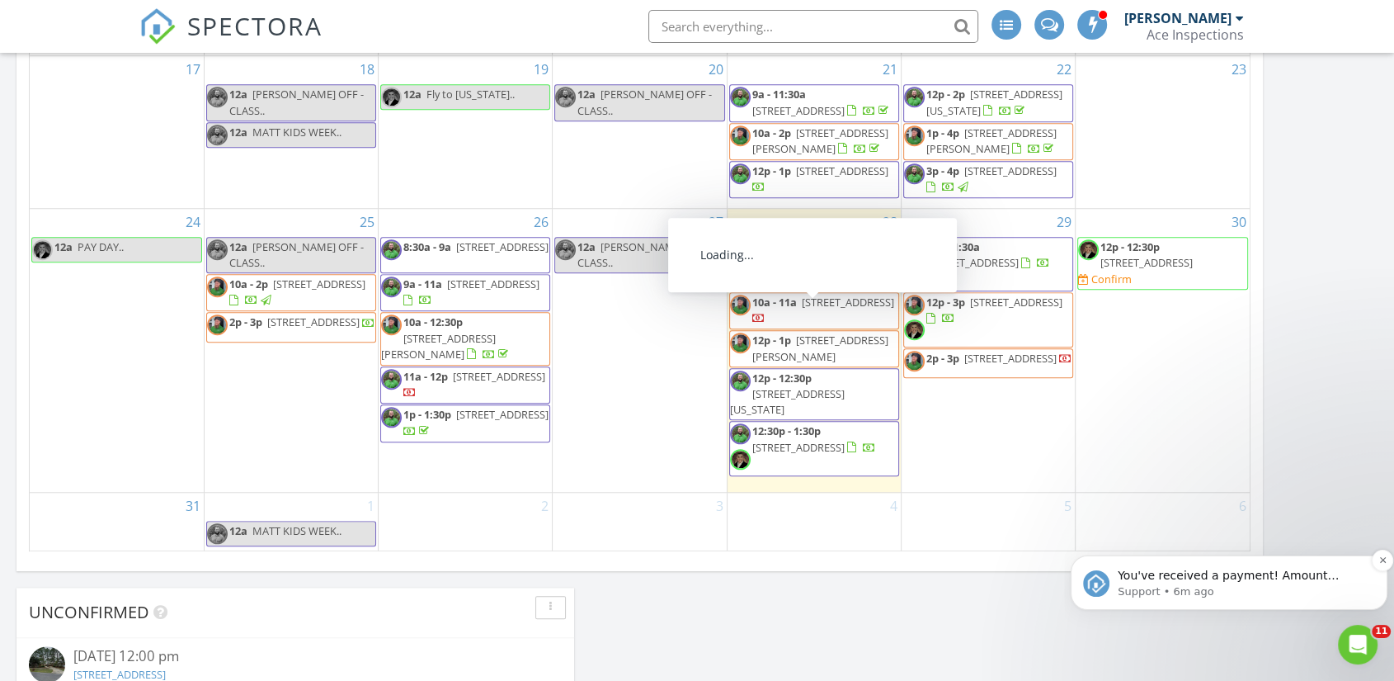
click at [1229, 580] on p "You've received a payment! Amount $175.00 Fee $5.11 Net $169.89 Transaction # p…" at bounding box center [1242, 576] width 249 height 16
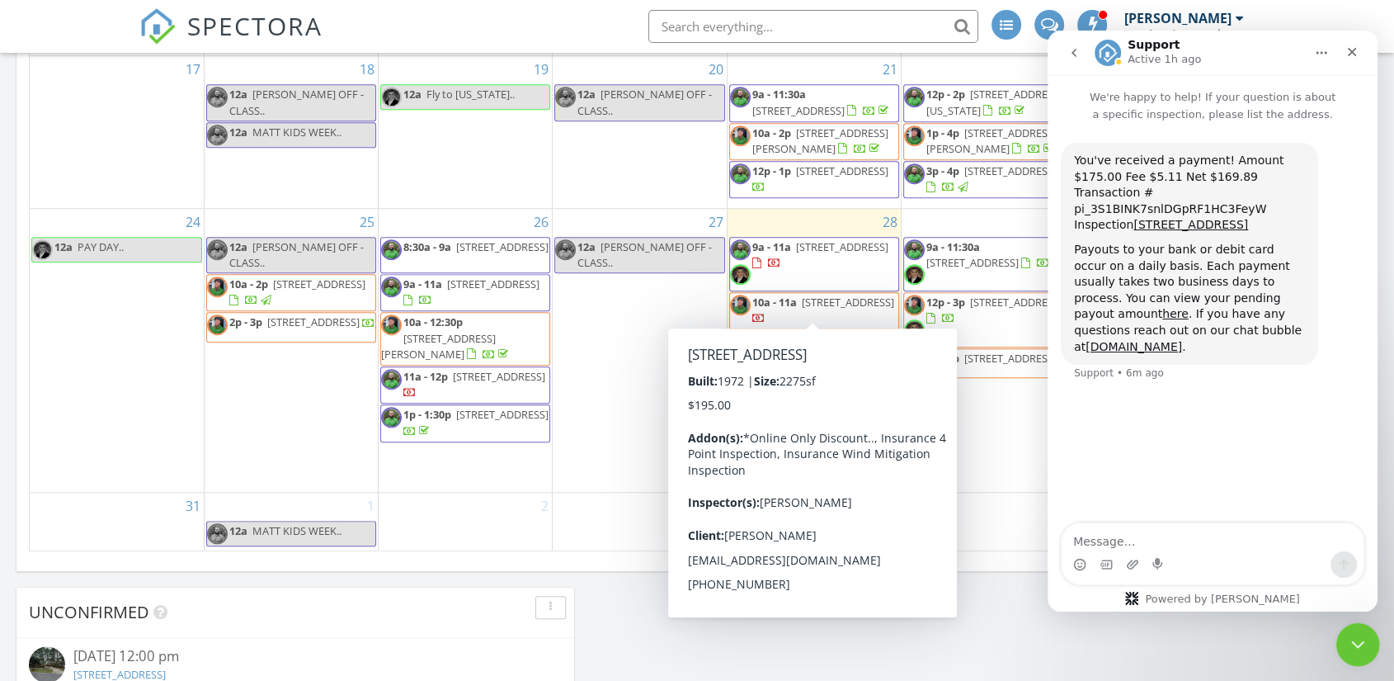
click at [1354, 648] on icon "Close Intercom Messenger" at bounding box center [1356, 642] width 20 height 20
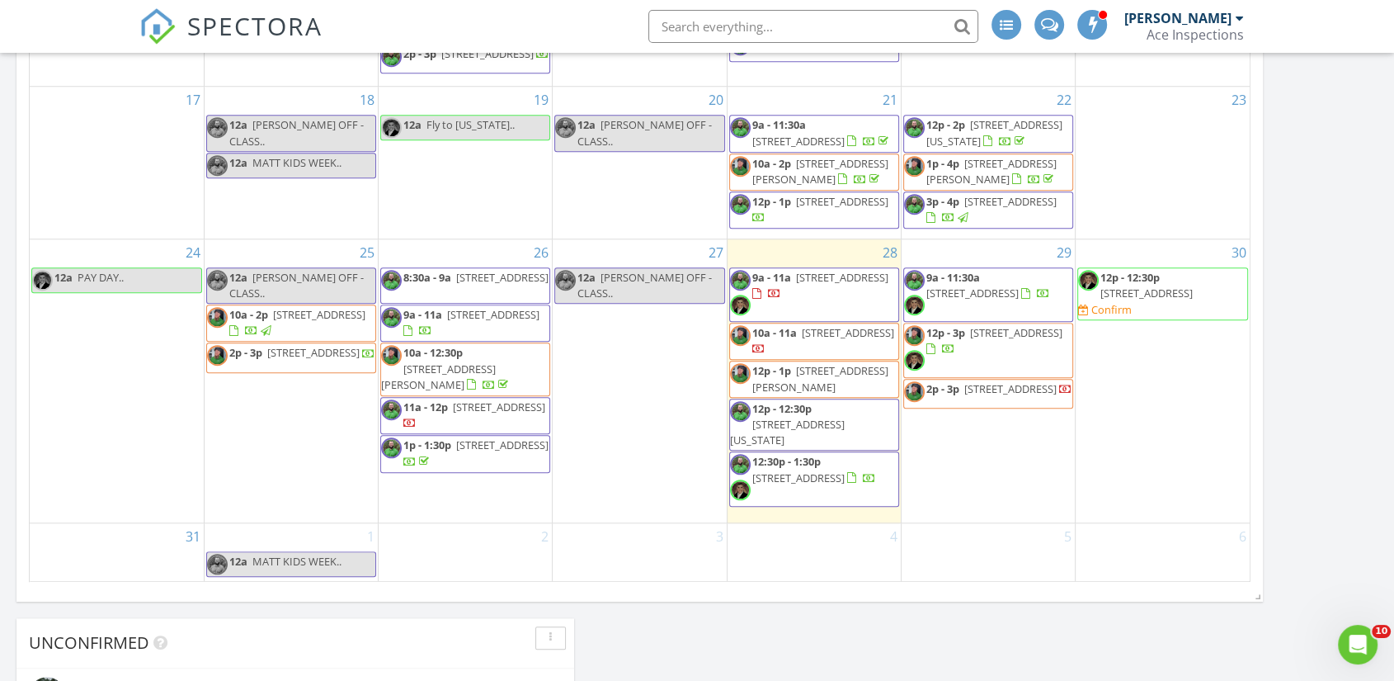
scroll to position [1393, 0]
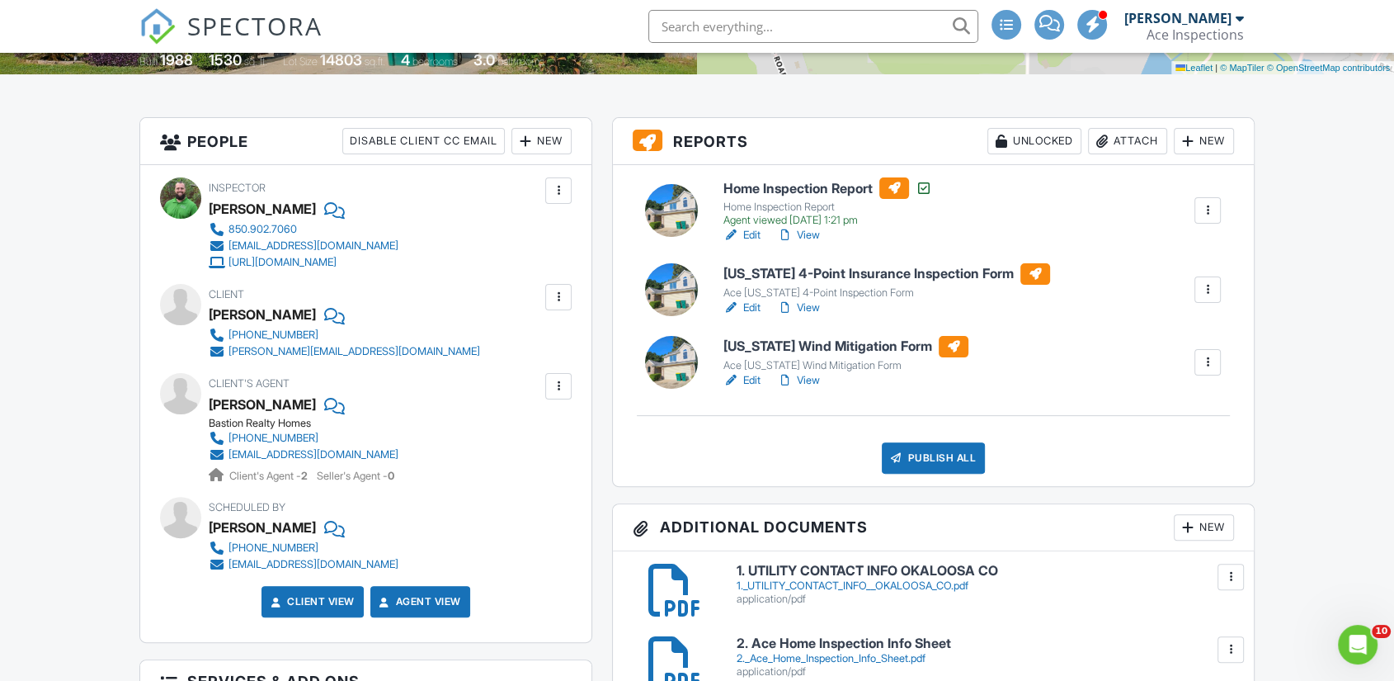
click at [790, 357] on h6 "[US_STATE] Wind Mitigation Form" at bounding box center [846, 346] width 245 height 21
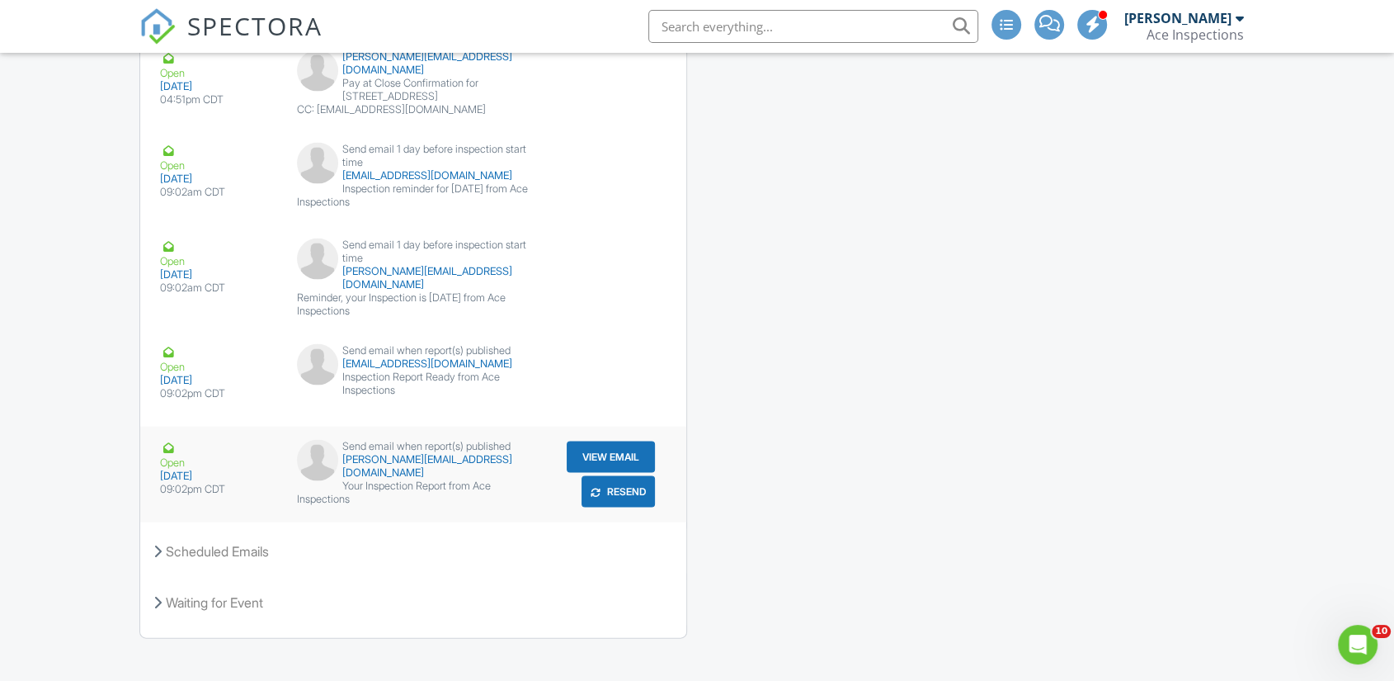
scroll to position [3364, 0]
click at [224, 535] on div "Scheduled Emails" at bounding box center [413, 550] width 546 height 45
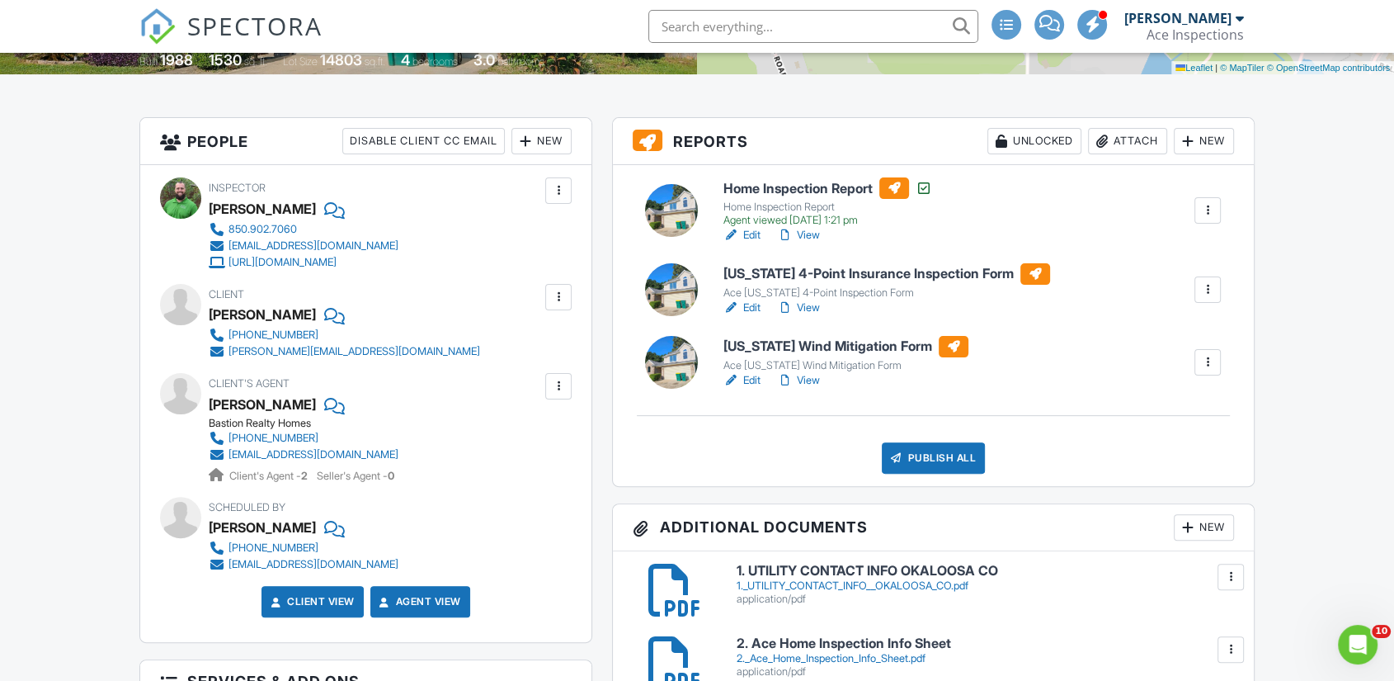
scroll to position [549, 0]
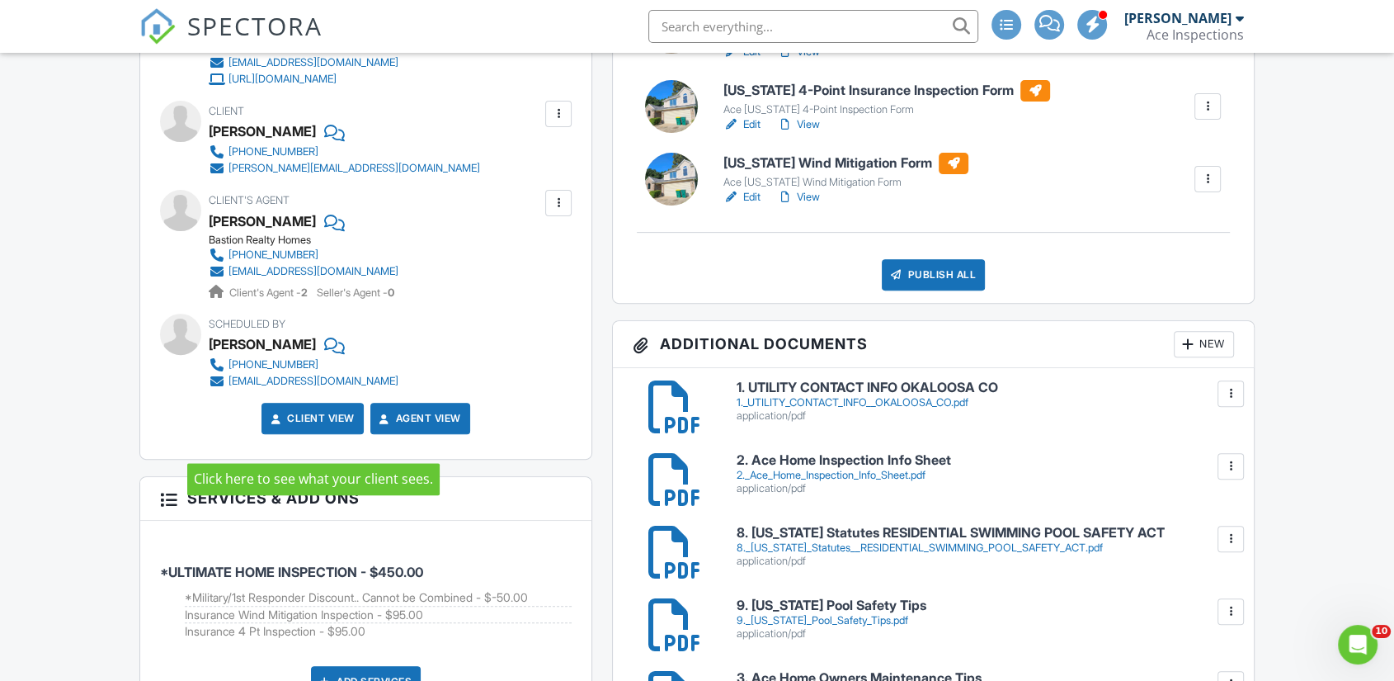
click at [317, 427] on link "Client View" at bounding box center [310, 418] width 87 height 16
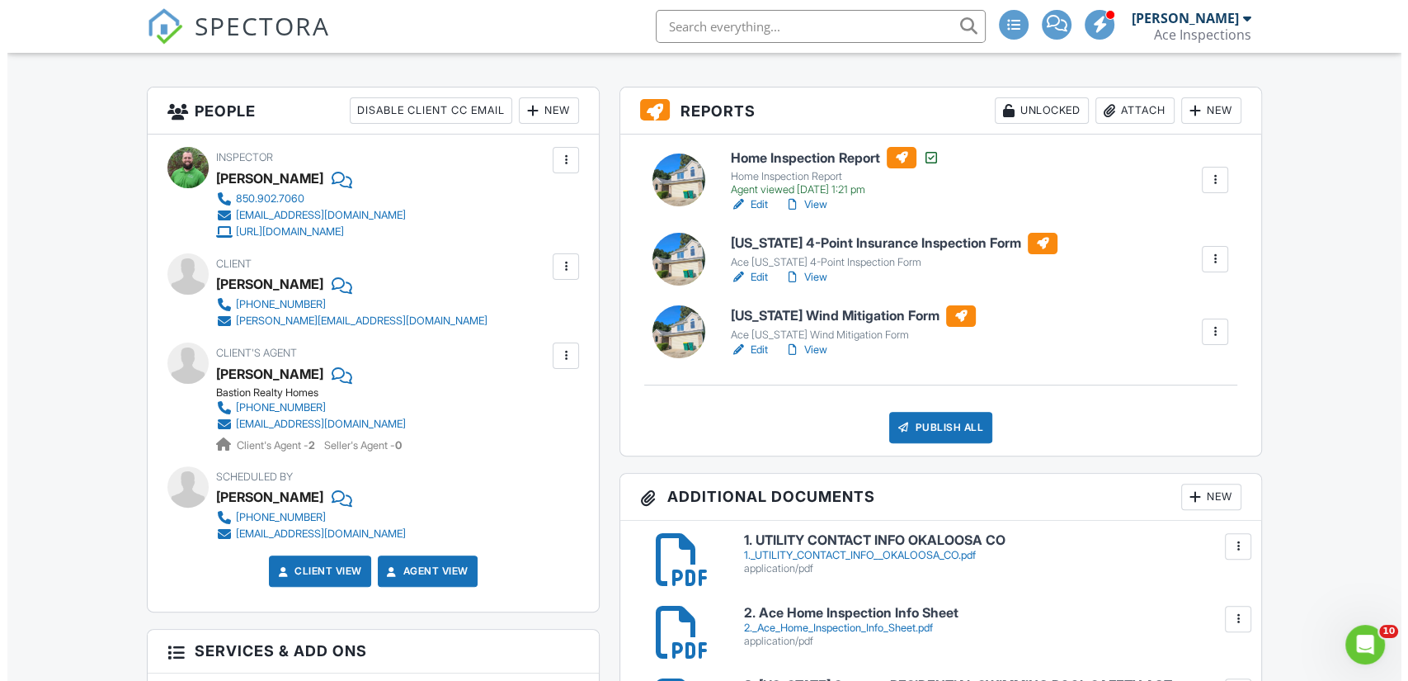
scroll to position [366, 0]
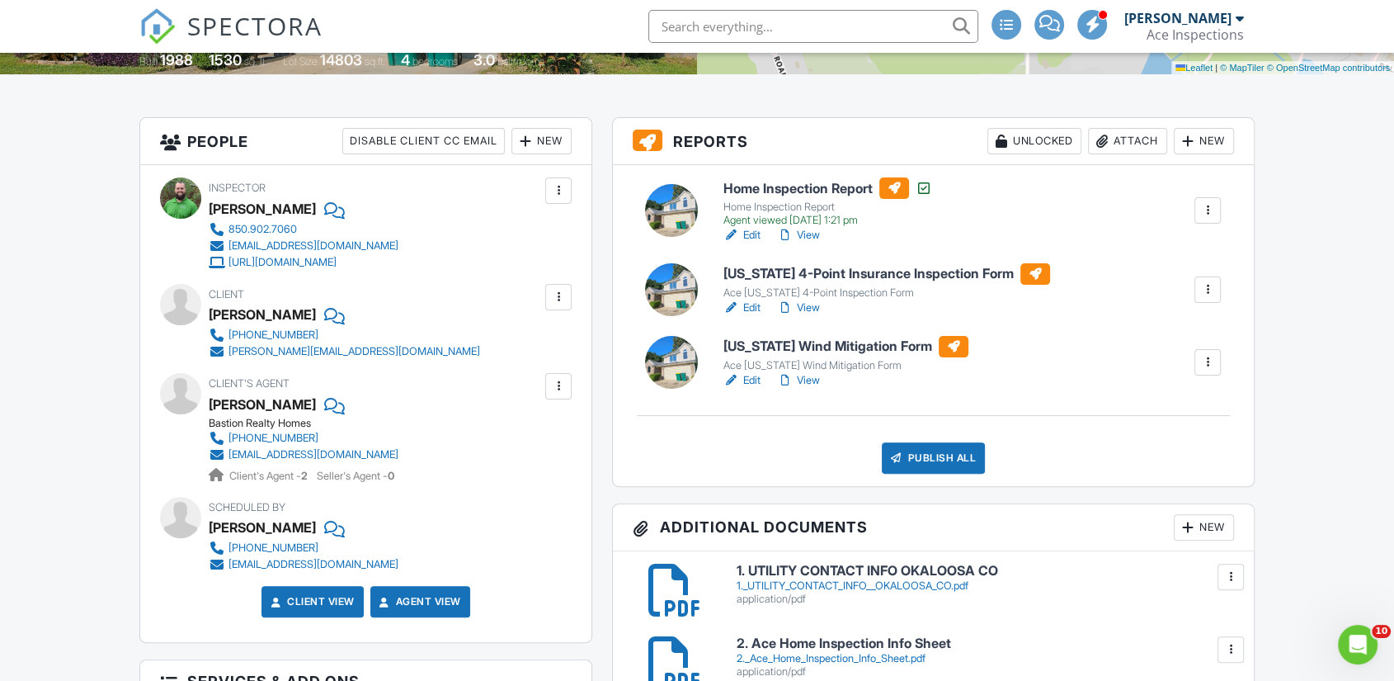
click at [1203, 298] on div at bounding box center [1208, 289] width 16 height 16
click at [1170, 344] on link "Quick Publish" at bounding box center [1164, 335] width 99 height 18
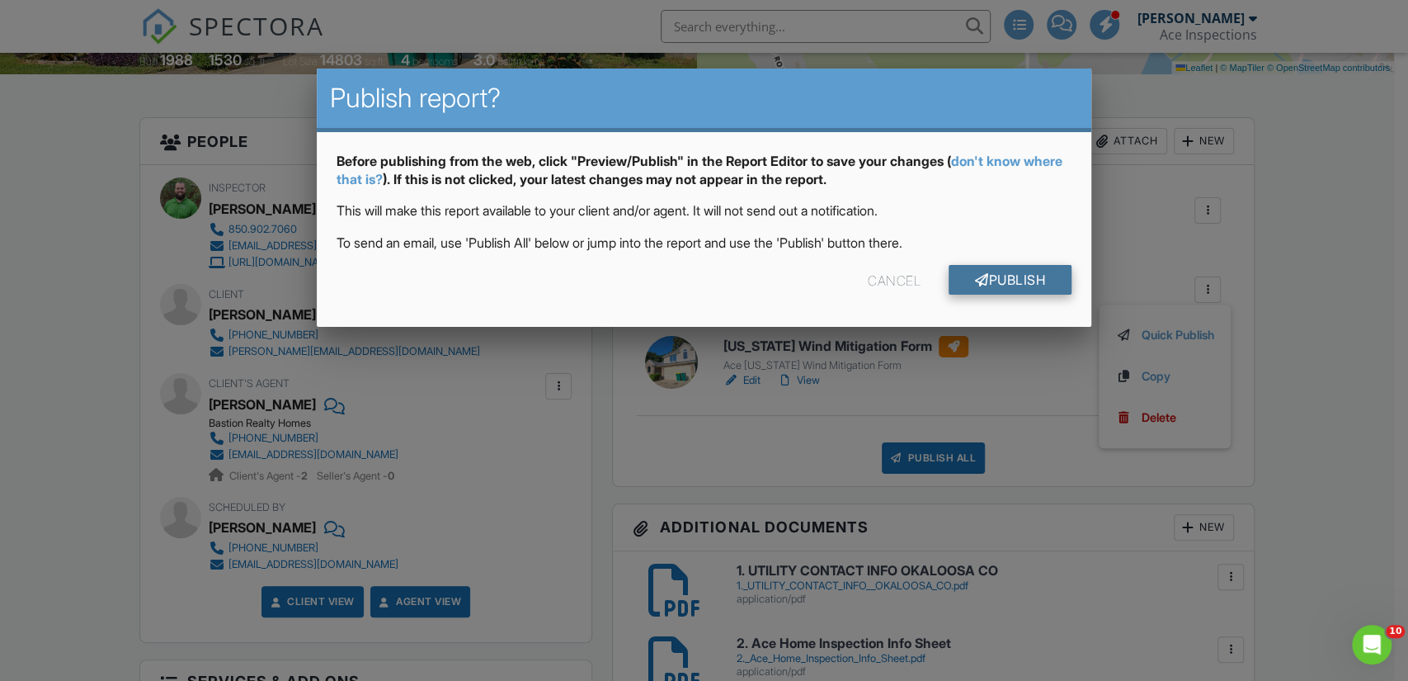
click at [1011, 282] on link "Publish" at bounding box center [1010, 280] width 123 height 30
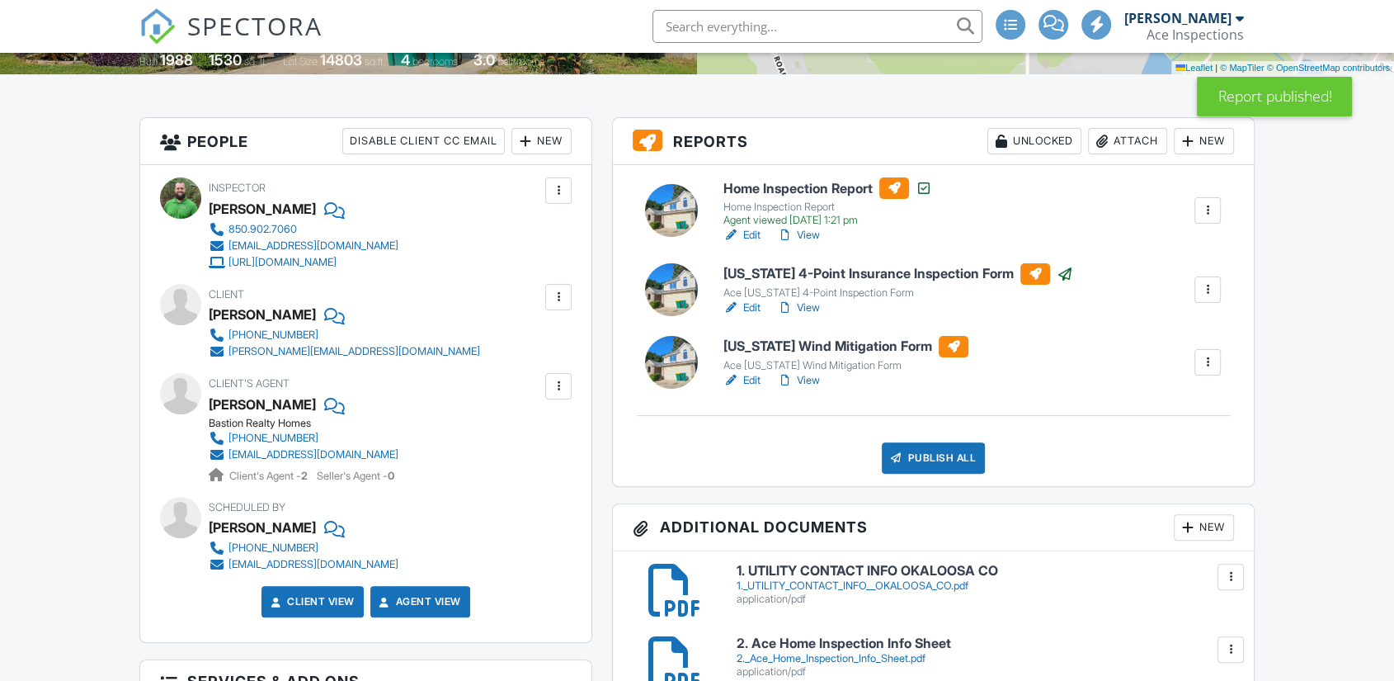
click at [1204, 370] on div at bounding box center [1208, 362] width 16 height 16
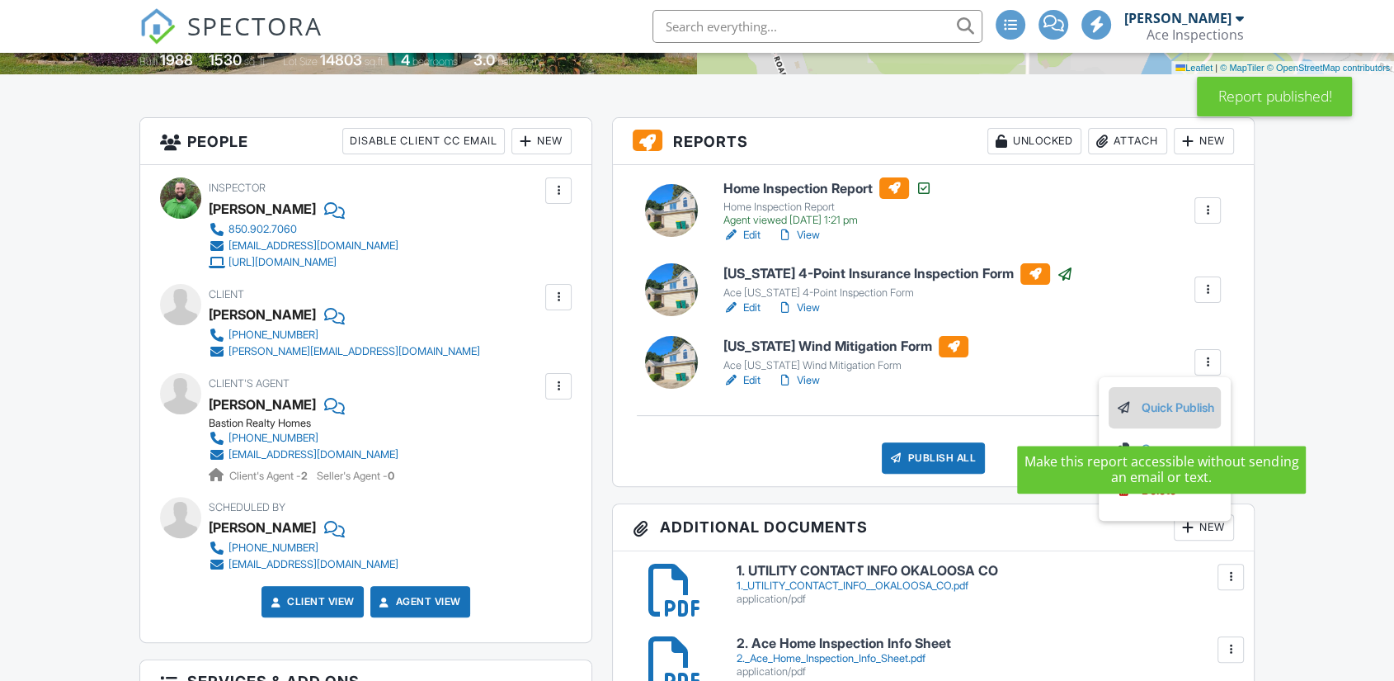
click at [1186, 417] on link "Quick Publish" at bounding box center [1164, 407] width 99 height 18
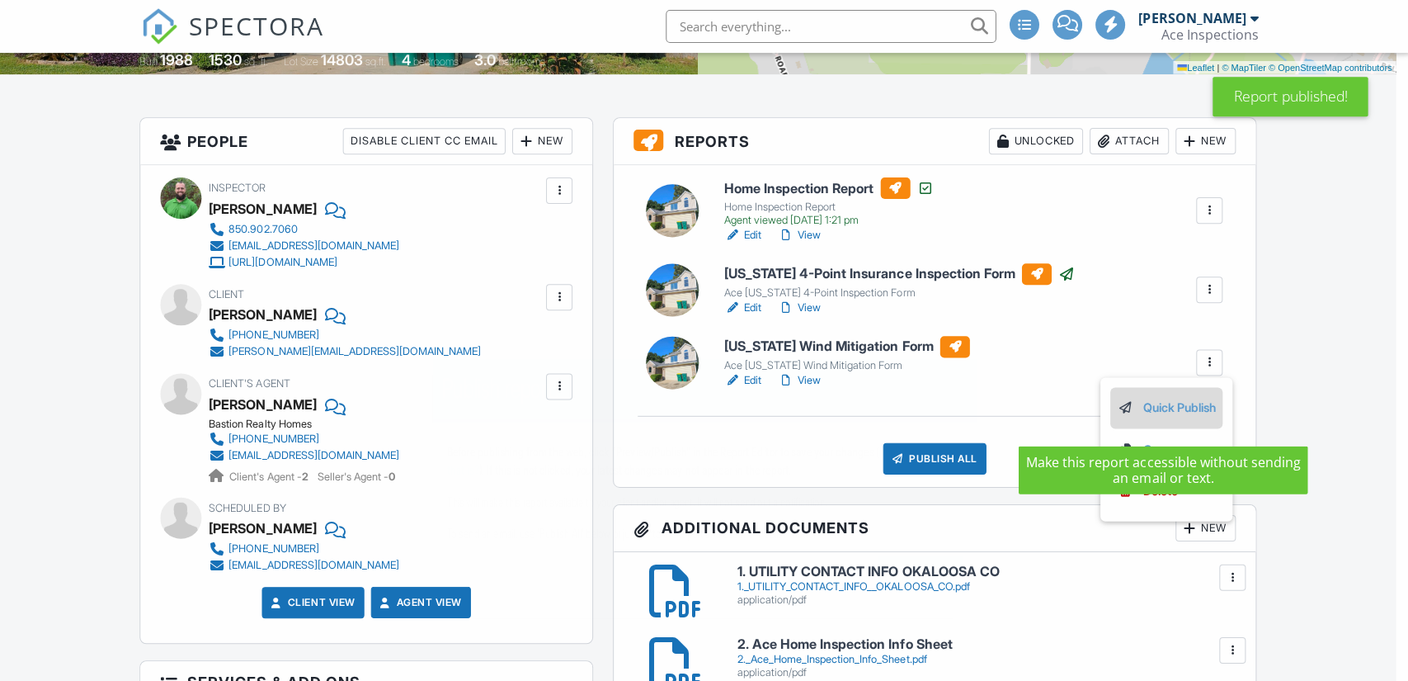
click at [1186, 420] on div at bounding box center [704, 343] width 1408 height 851
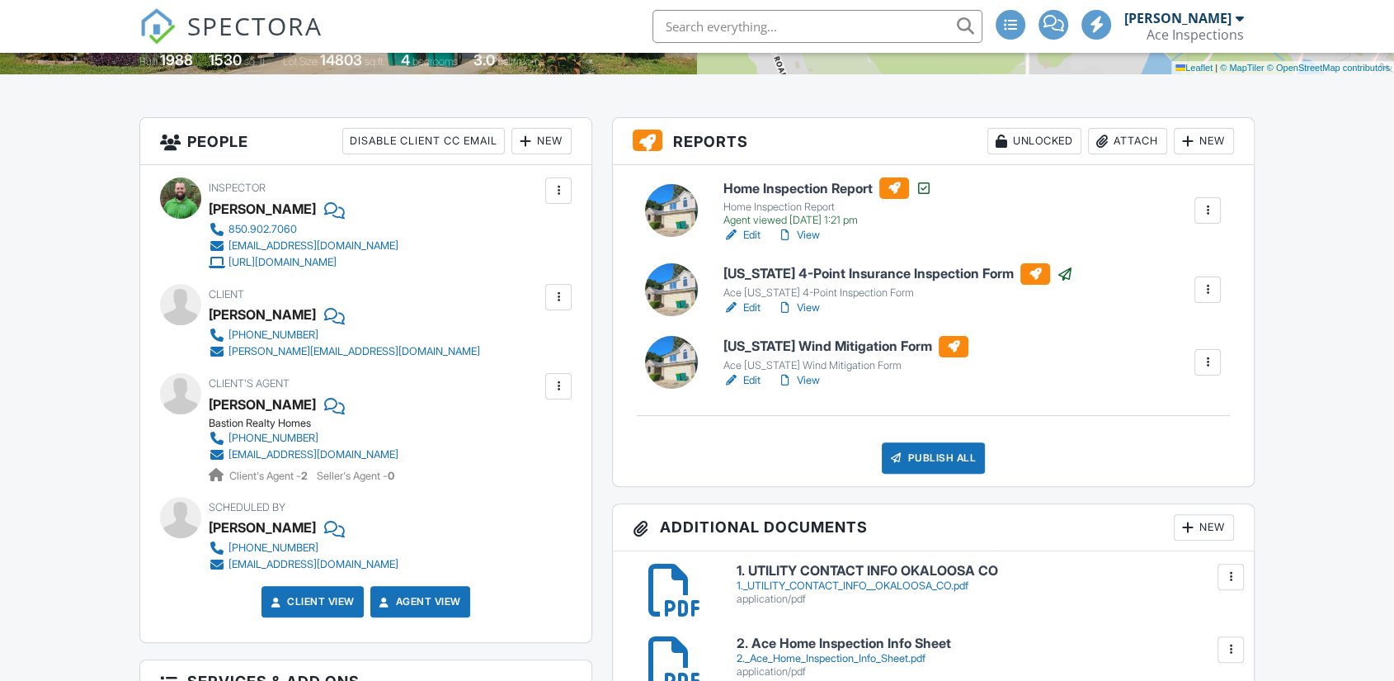
click at [1211, 370] on div at bounding box center [1208, 362] width 16 height 16
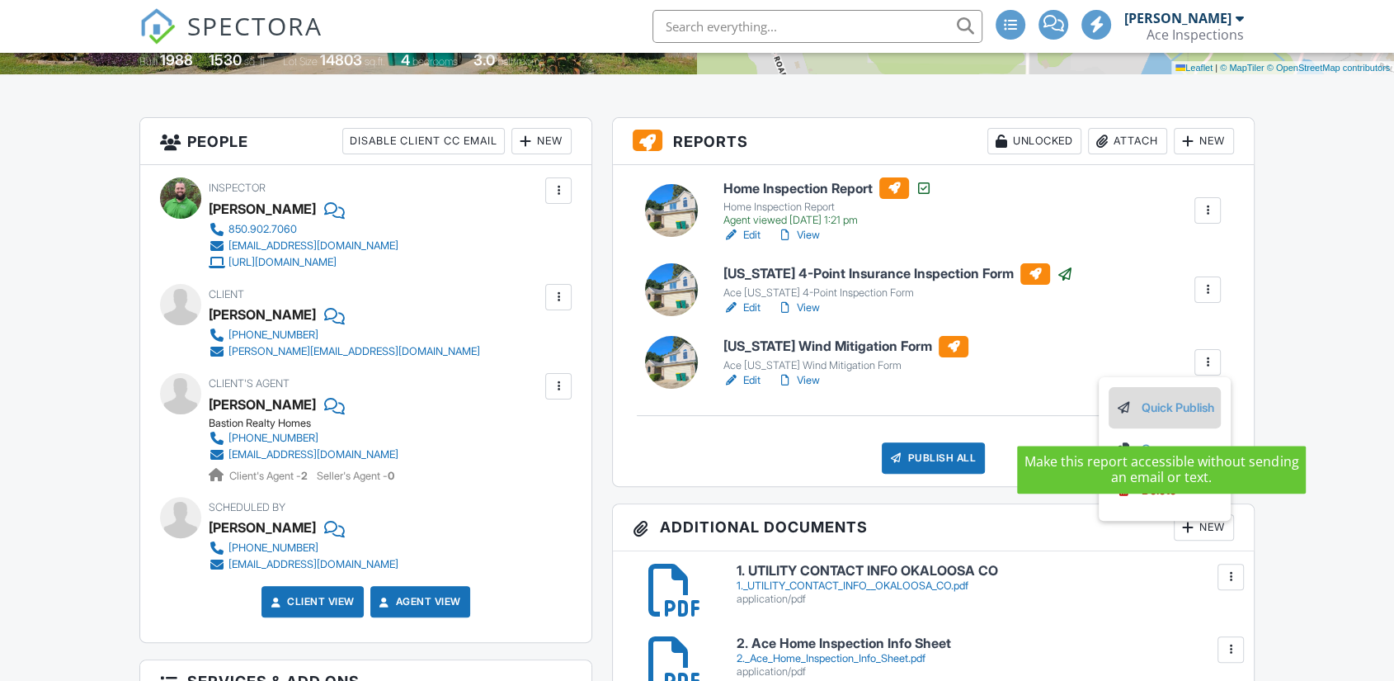
click at [1181, 417] on link "Quick Publish" at bounding box center [1164, 407] width 99 height 18
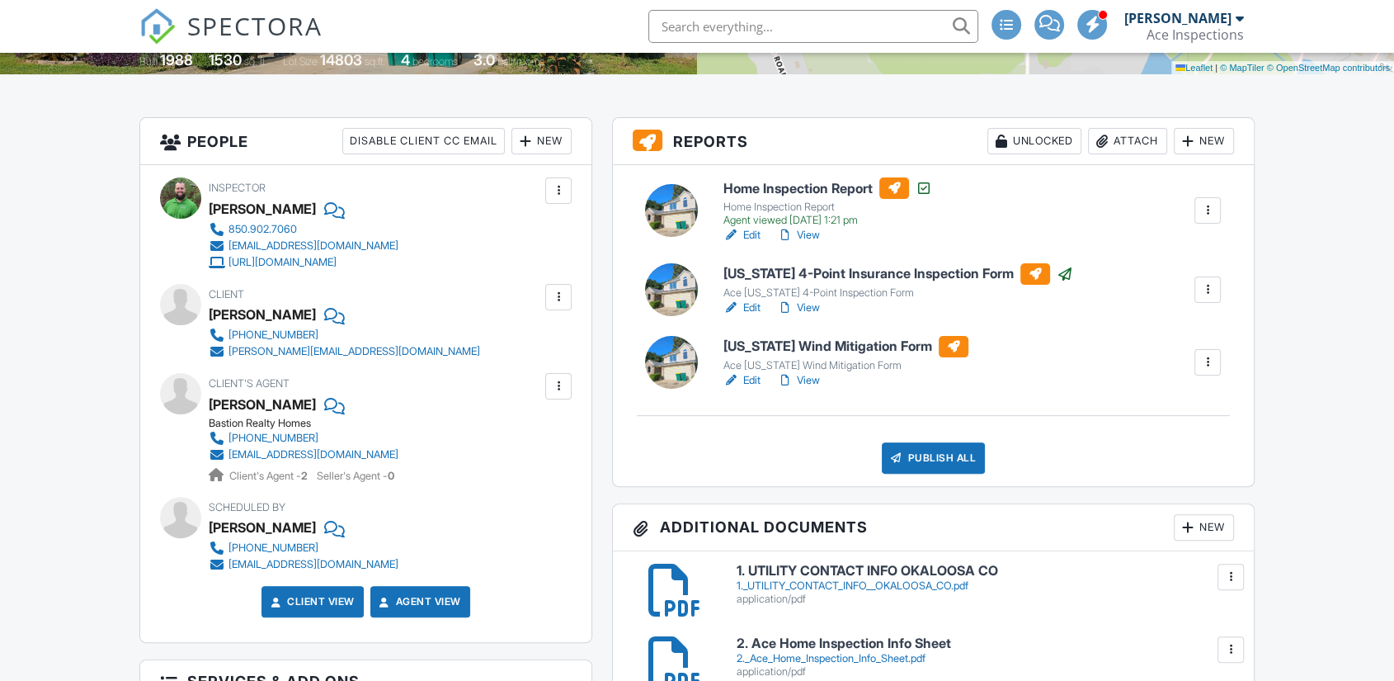
click at [1206, 370] on div at bounding box center [1208, 362] width 16 height 16
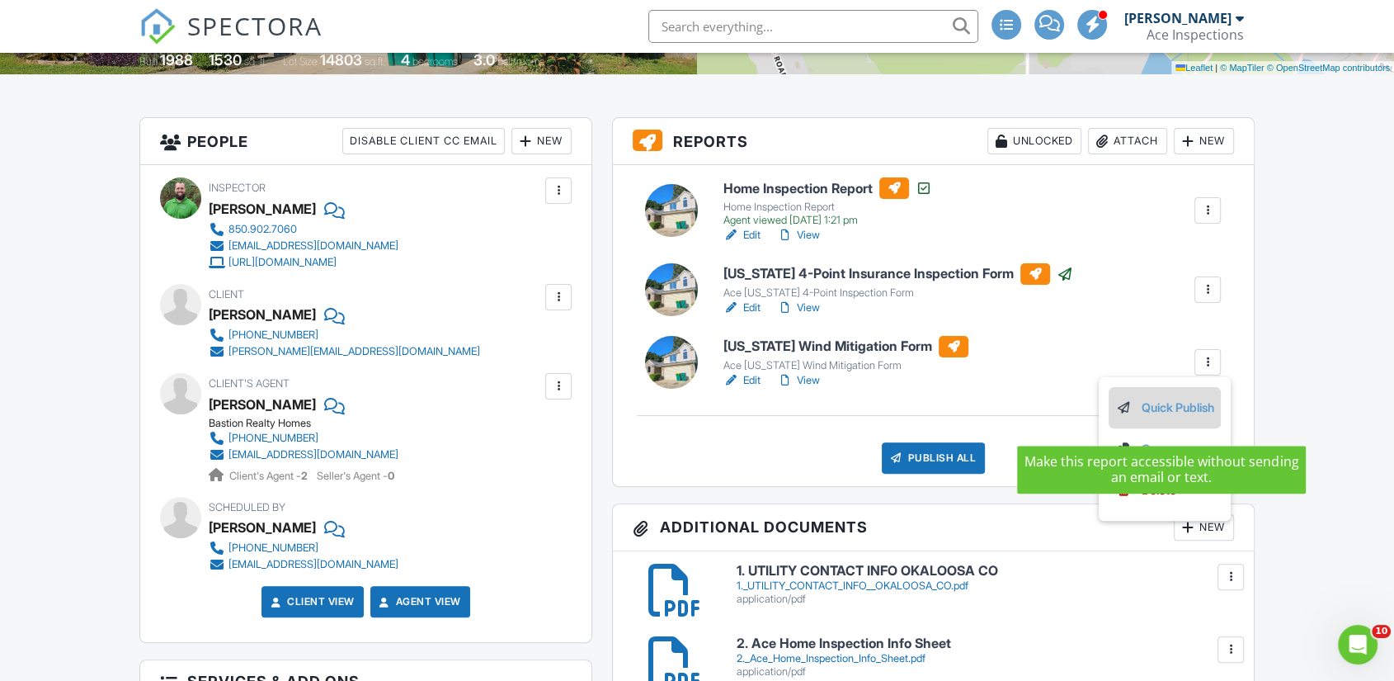
click at [1170, 417] on link "Quick Publish" at bounding box center [1164, 407] width 99 height 18
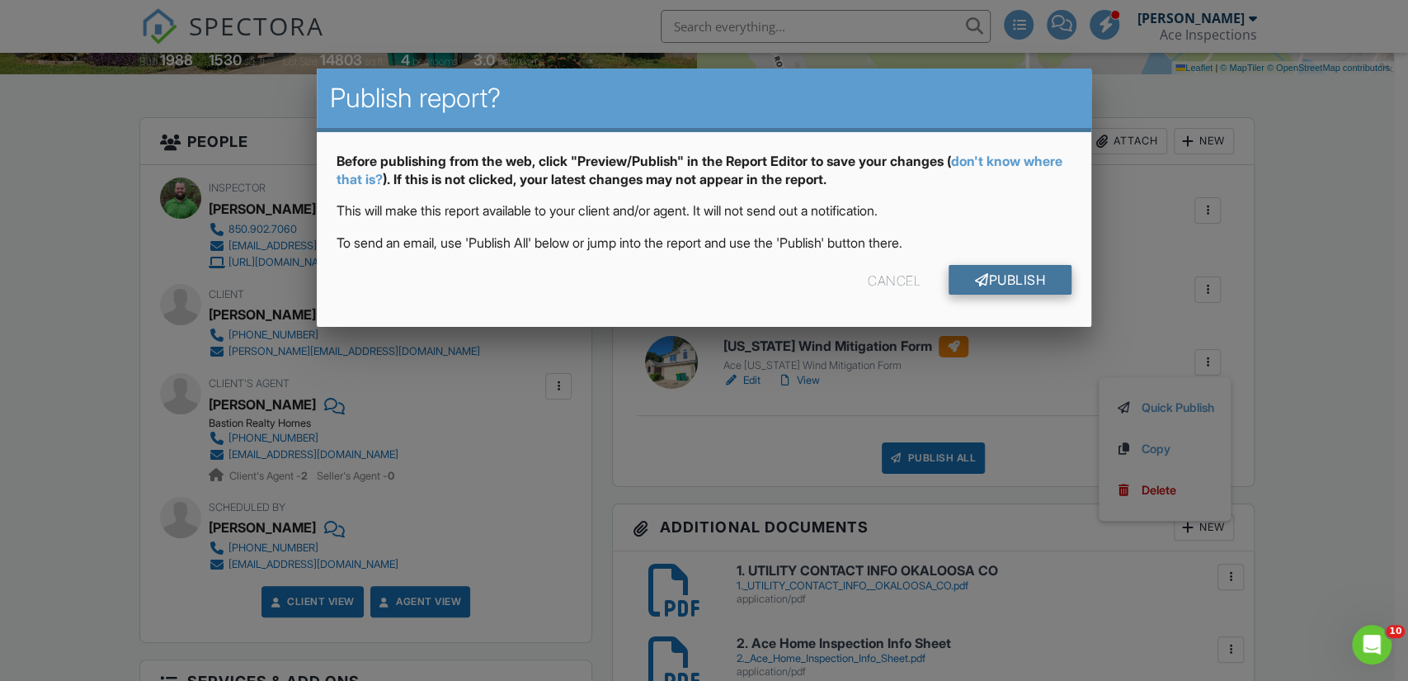
click at [991, 280] on link "Publish" at bounding box center [1010, 280] width 123 height 30
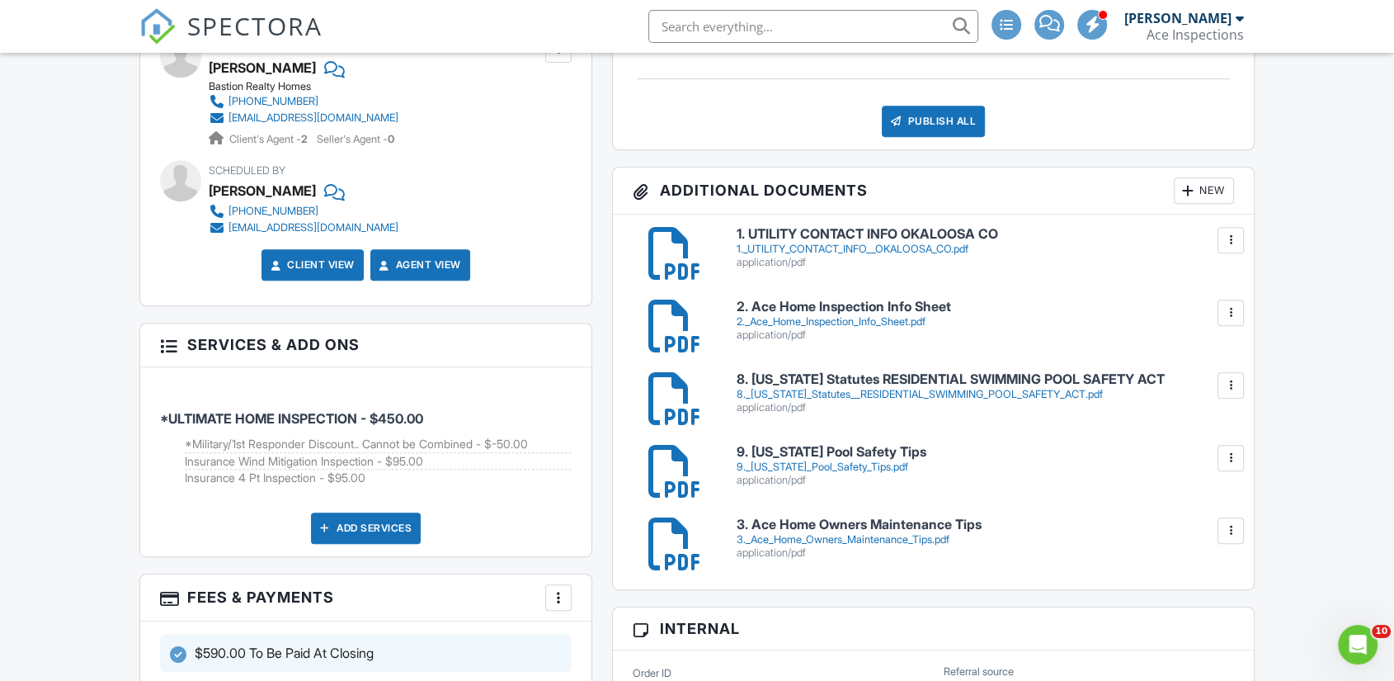
scroll to position [733, 0]
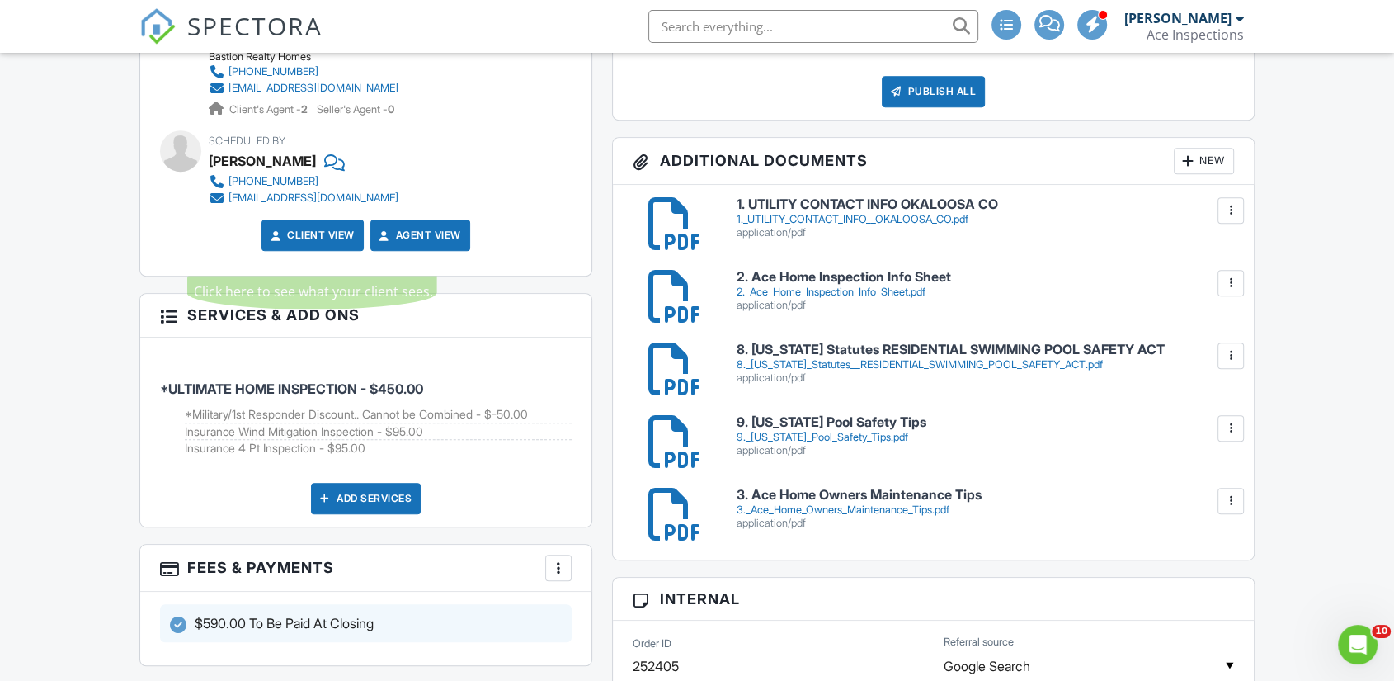
click at [292, 243] on link "Client View" at bounding box center [310, 235] width 87 height 16
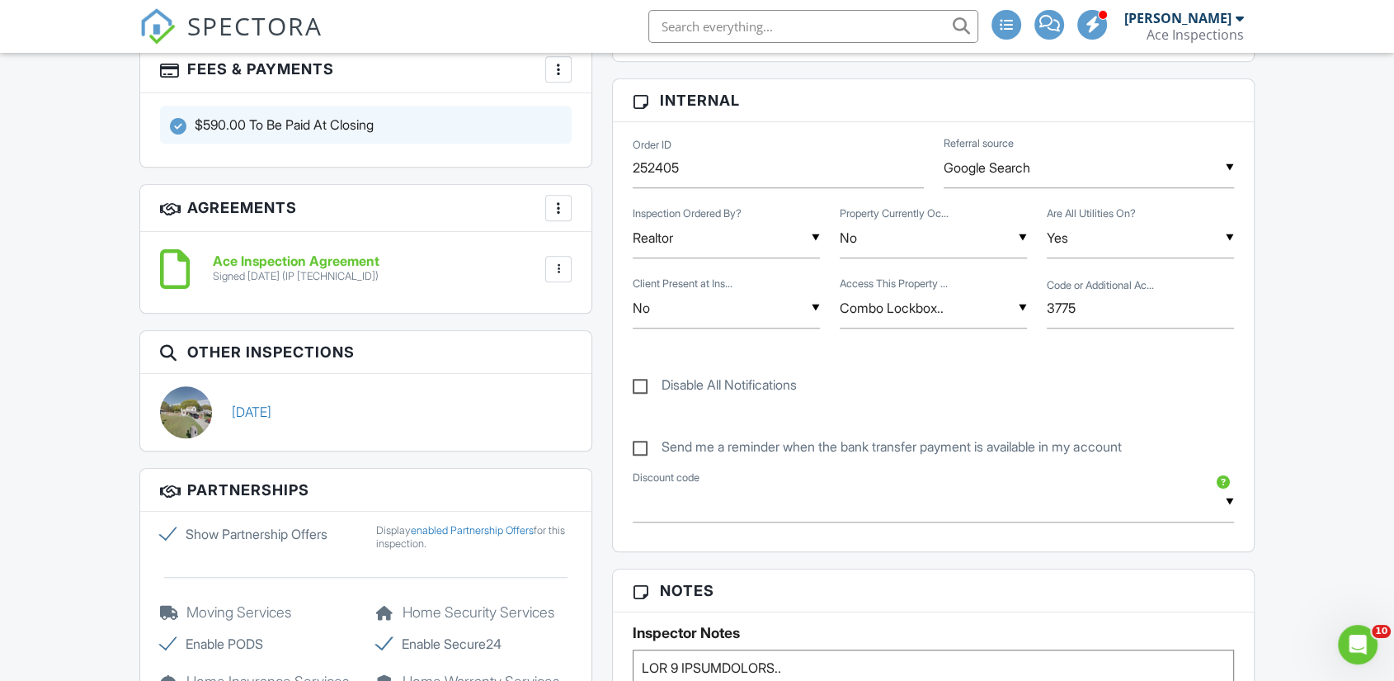
scroll to position [1283, 0]
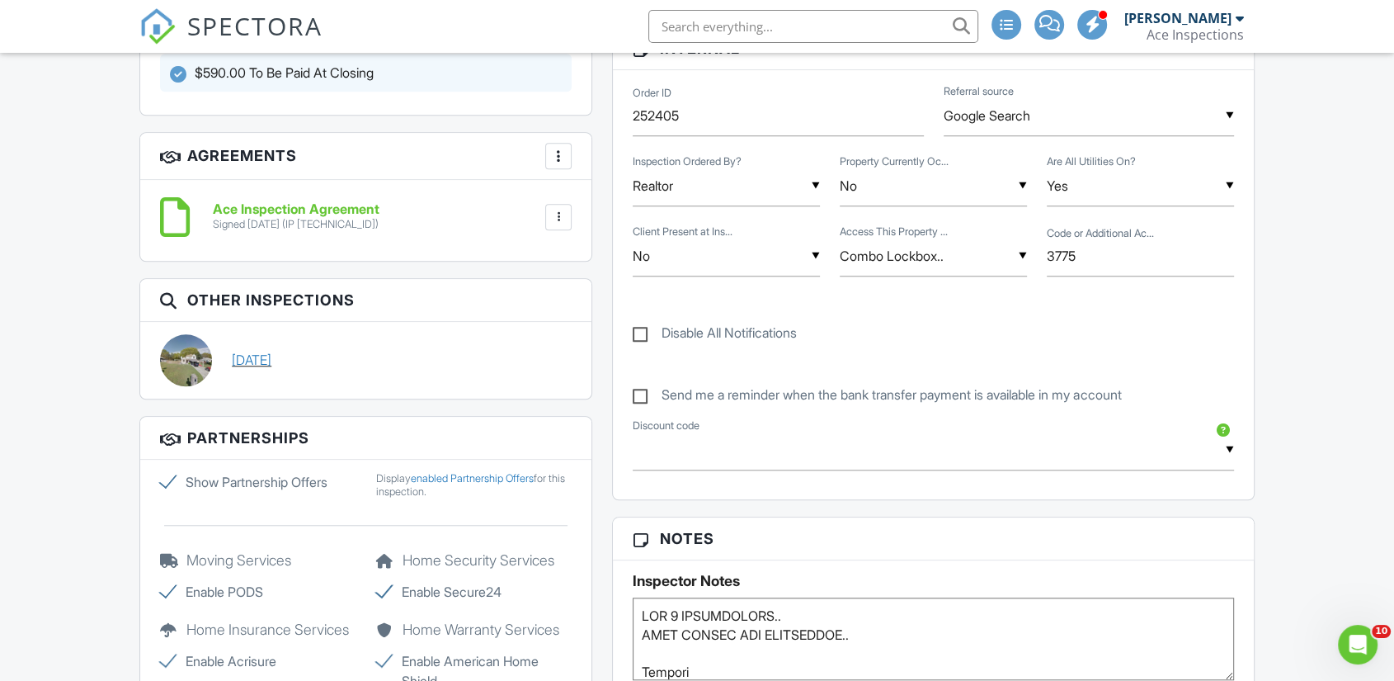
click at [266, 369] on link "[DATE]" at bounding box center [252, 360] width 40 height 18
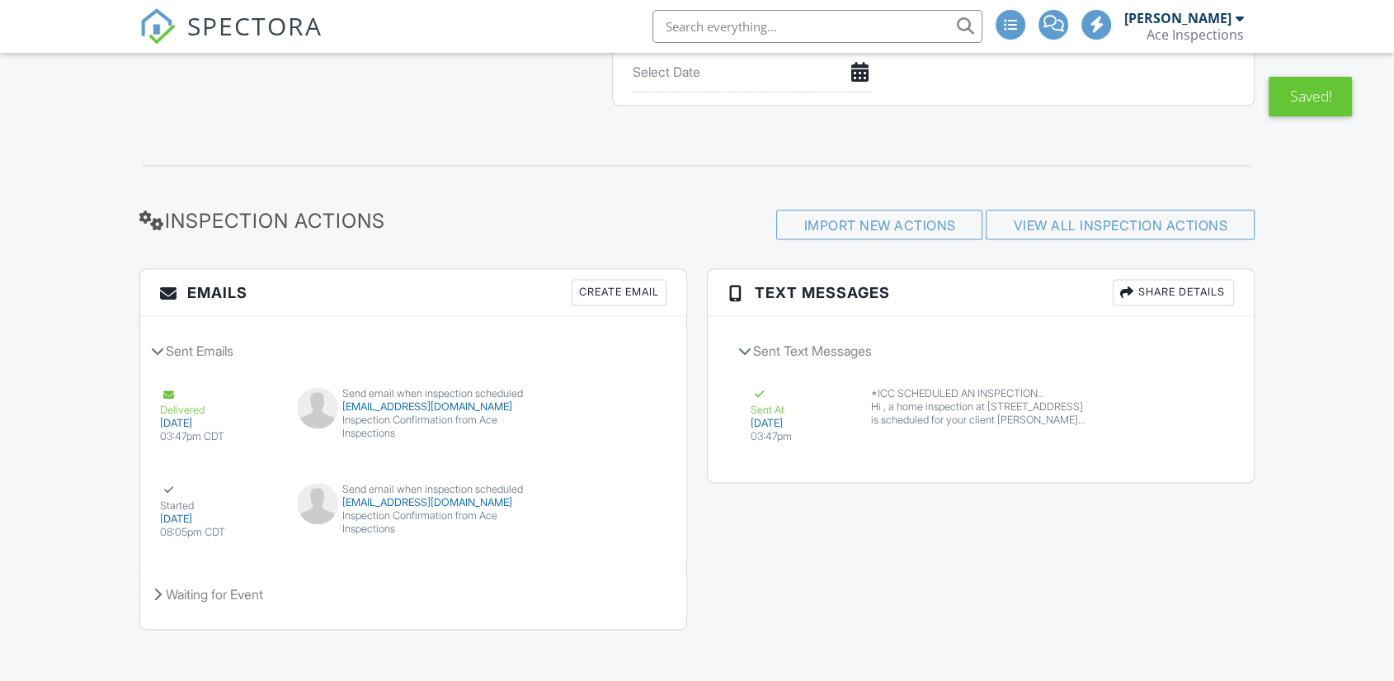
scroll to position [2148, 0]
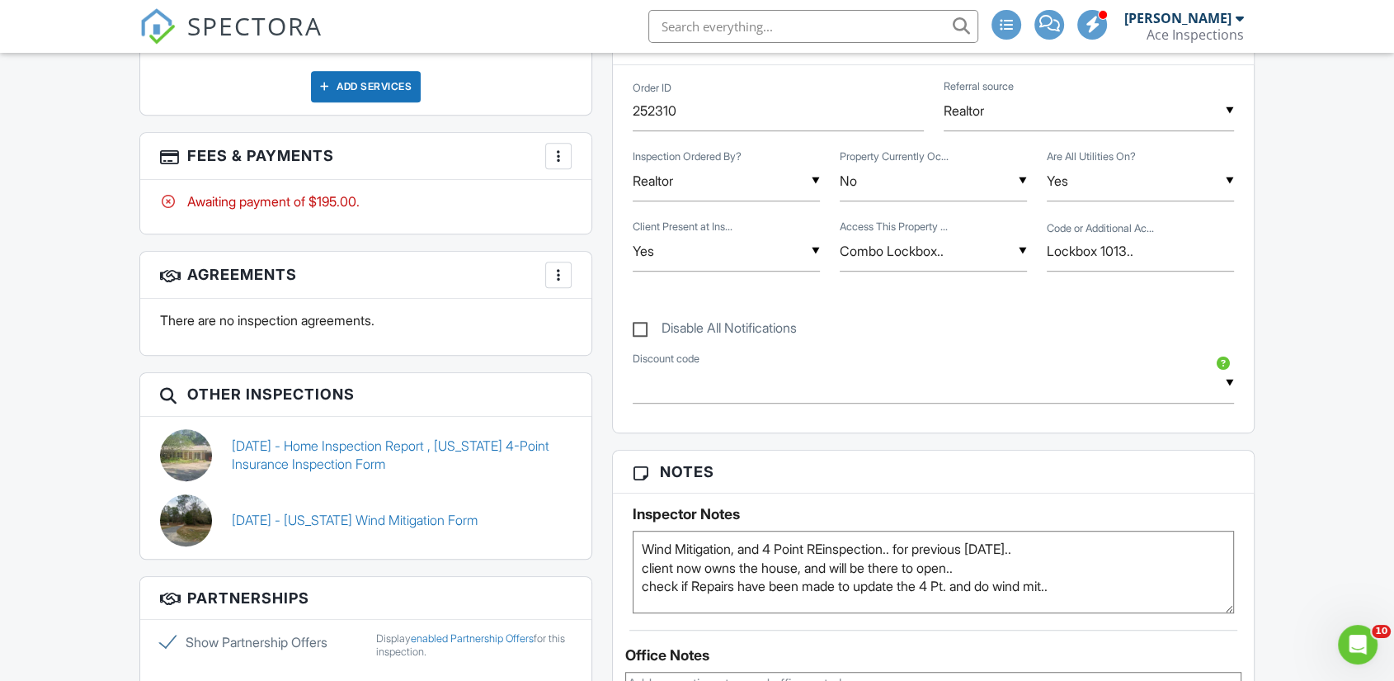
scroll to position [865, 0]
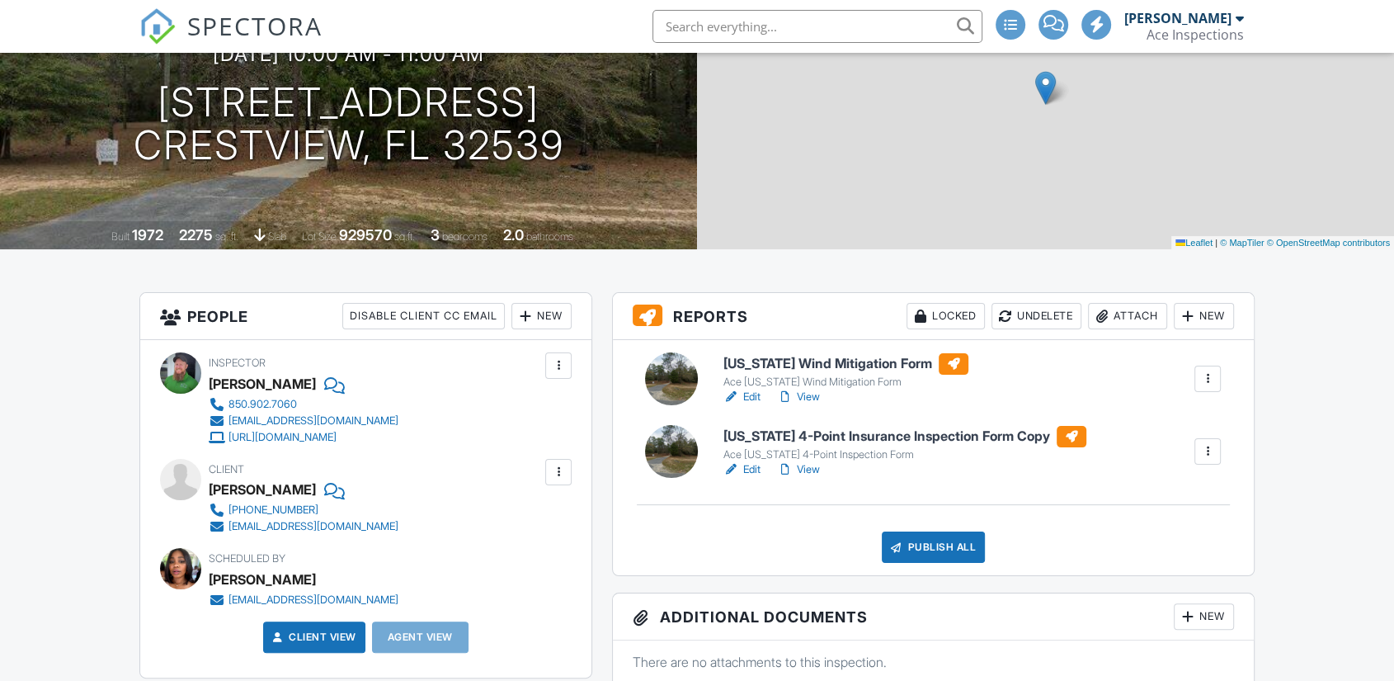
scroll to position [130, 0]
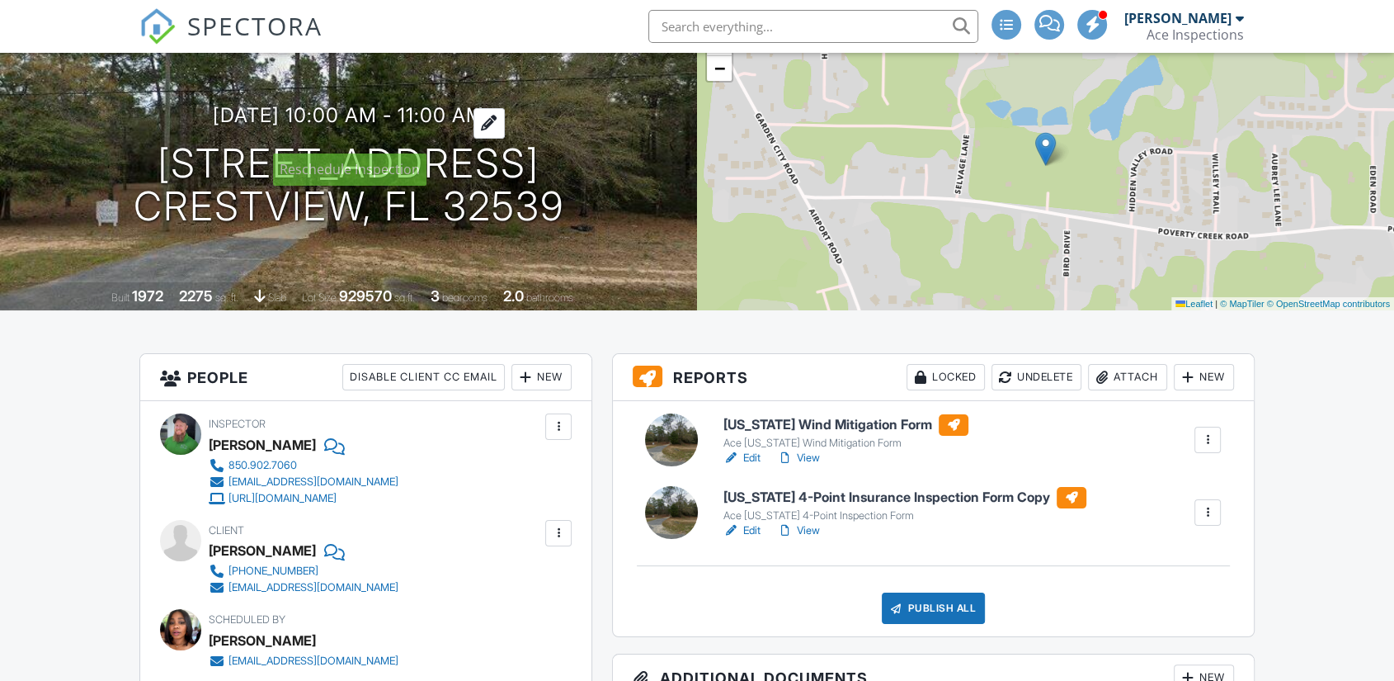
click at [297, 126] on h3 "[DATE] 10:00 am - 11:00 am" at bounding box center [348, 115] width 271 height 22
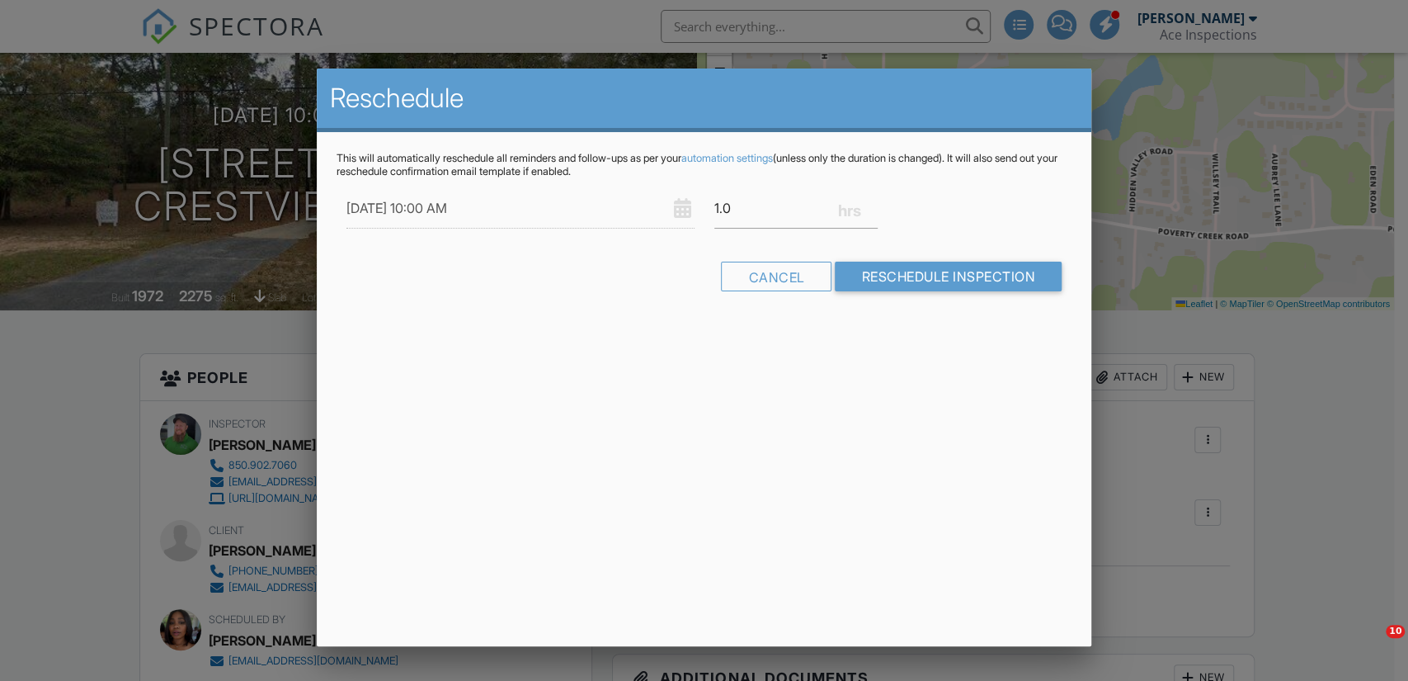
click at [41, 460] on div at bounding box center [704, 343] width 1408 height 851
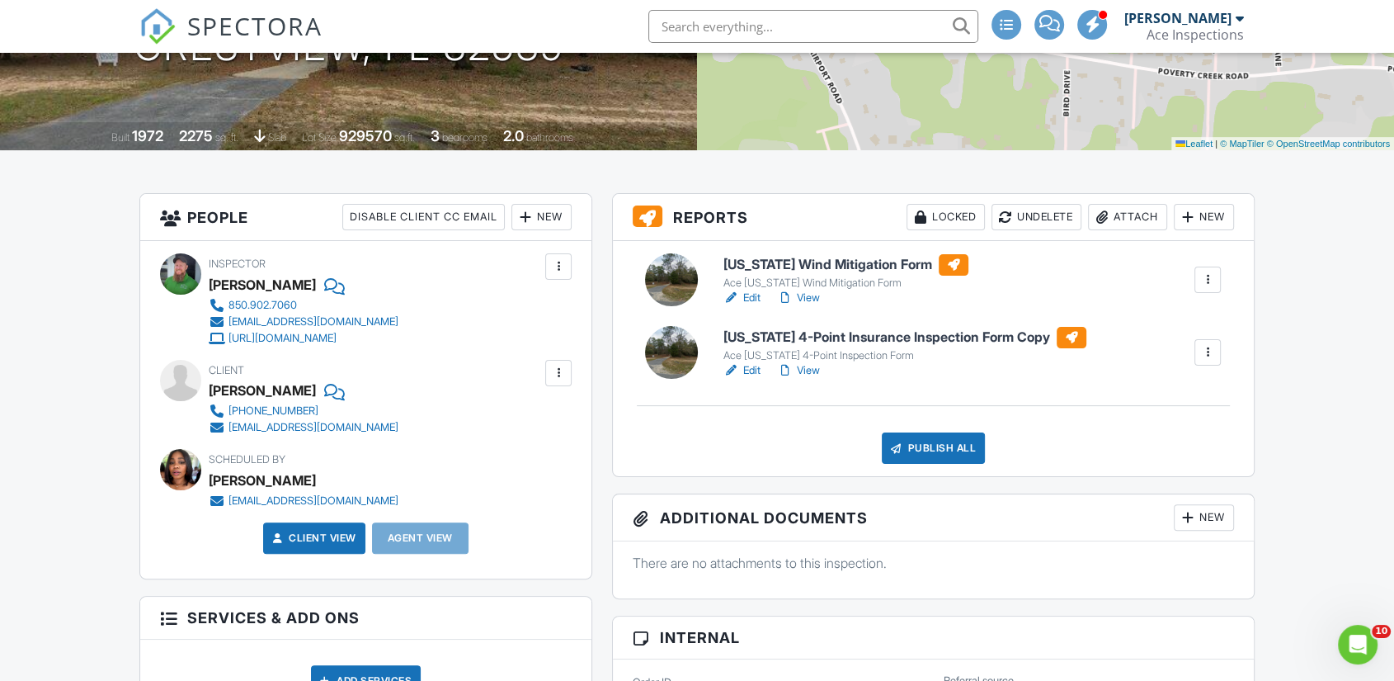
scroll to position [313, 0]
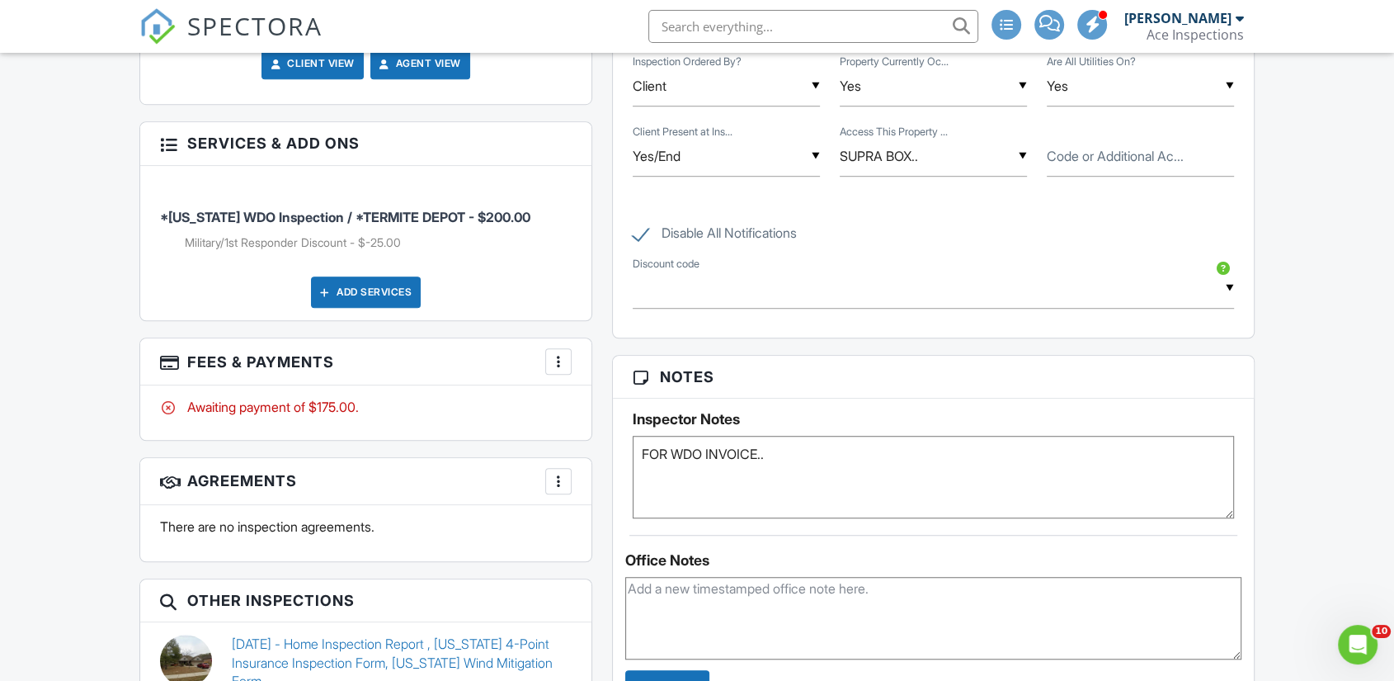
scroll to position [1100, 0]
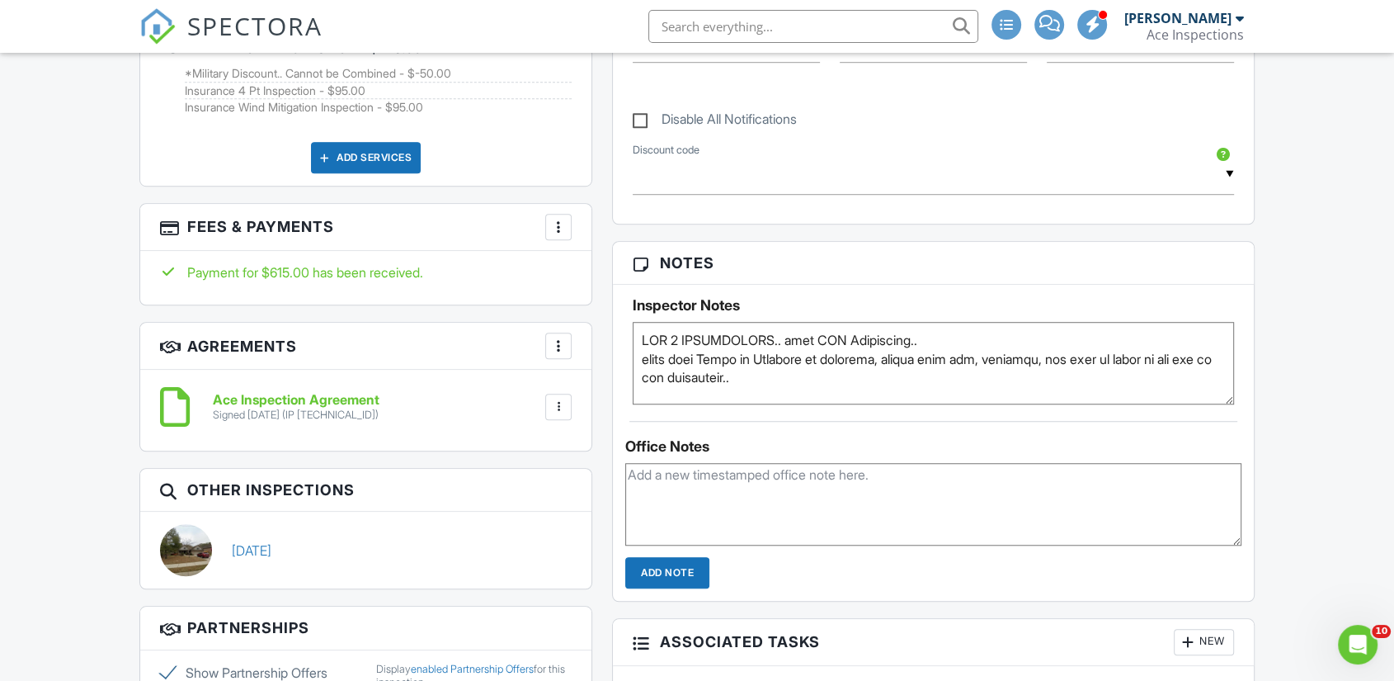
scroll to position [1283, 0]
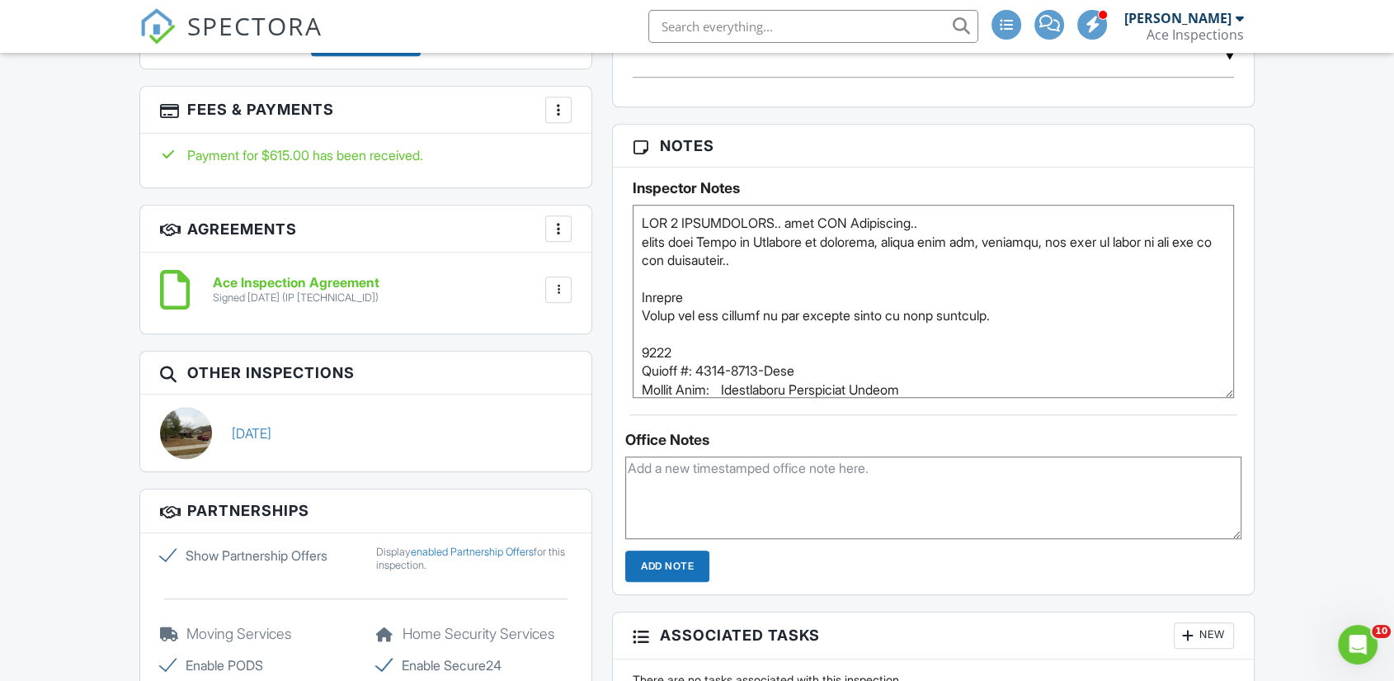
drag, startPoint x: 1228, startPoint y: 293, endPoint x: 1233, endPoint y: 436, distance: 142.8
click at [1243, 398] on div "Inspector Notes" at bounding box center [933, 282] width 641 height 230
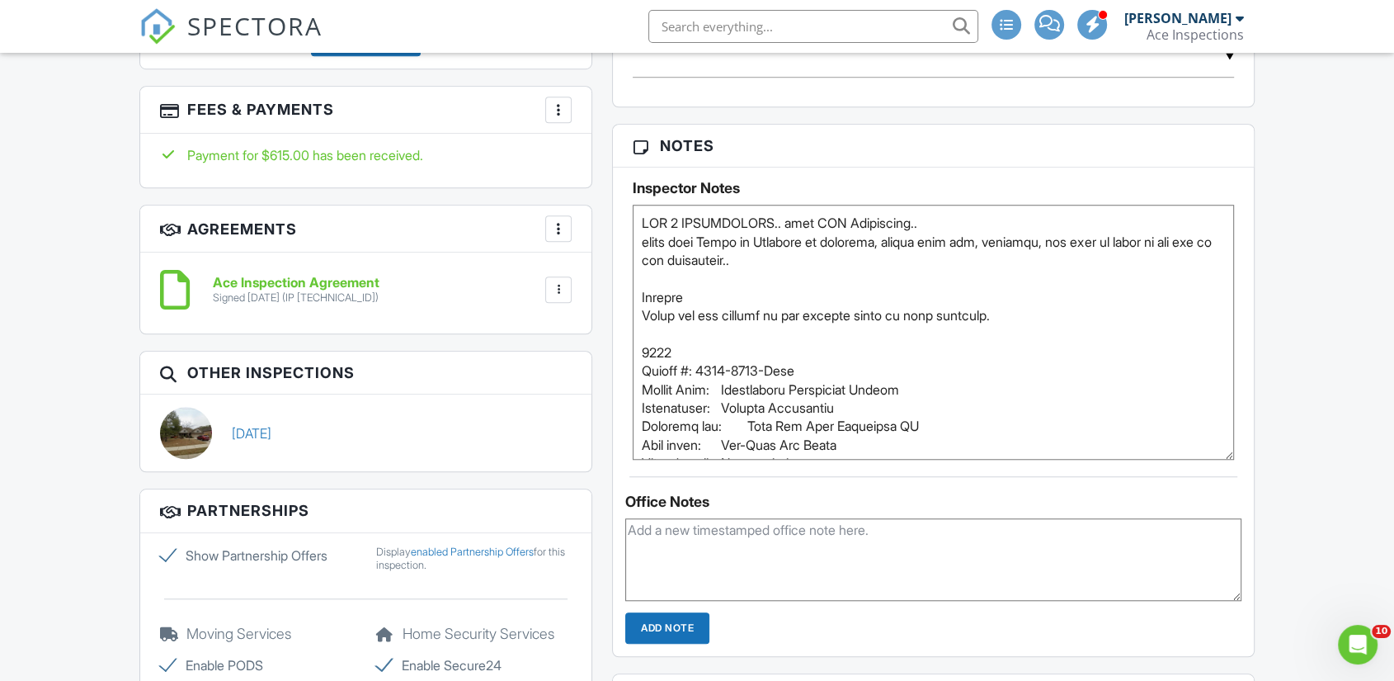
click at [825, 277] on textarea at bounding box center [933, 332] width 601 height 255
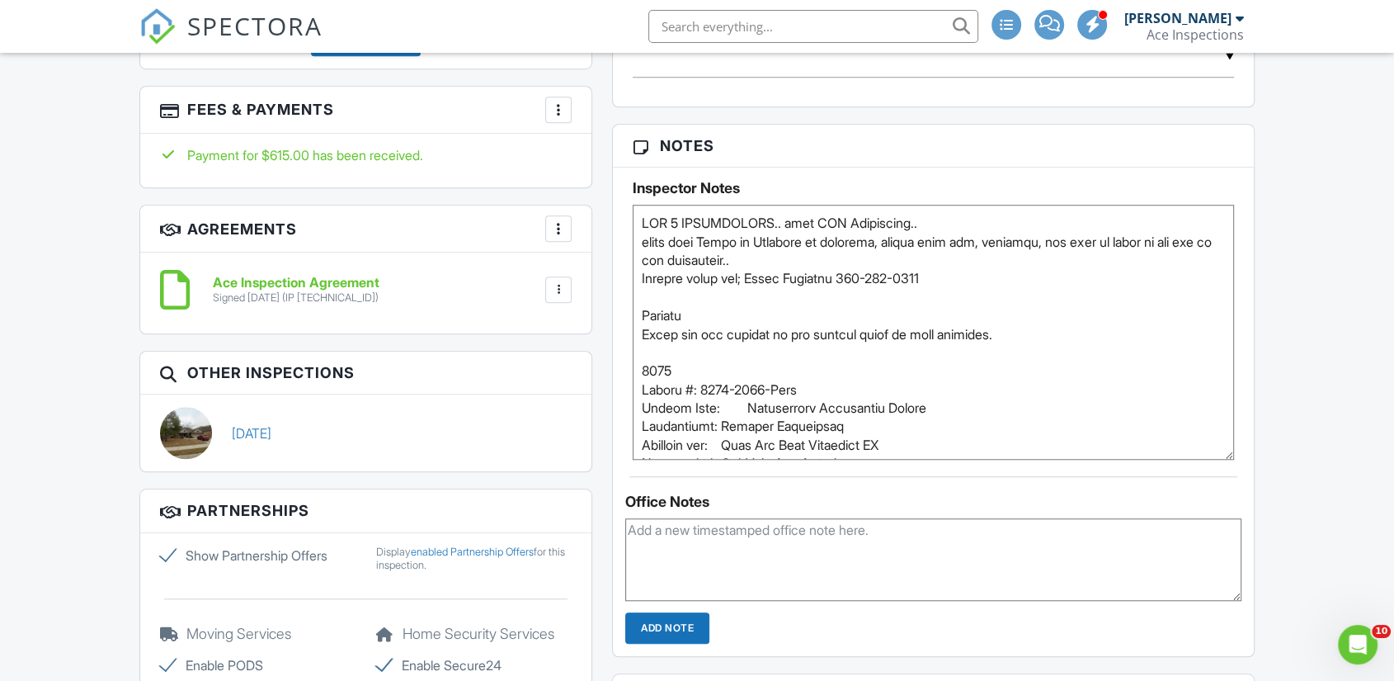
type textarea "ALL 3 INSPECTIONS.. also WDO Inspection.. spoke with Brian on Thursday to sched…"
click at [1287, 326] on div "Dashboard New Inspection Inspections Contacts Settings Metrics Templates Automa…" at bounding box center [697, 291] width 1394 height 3043
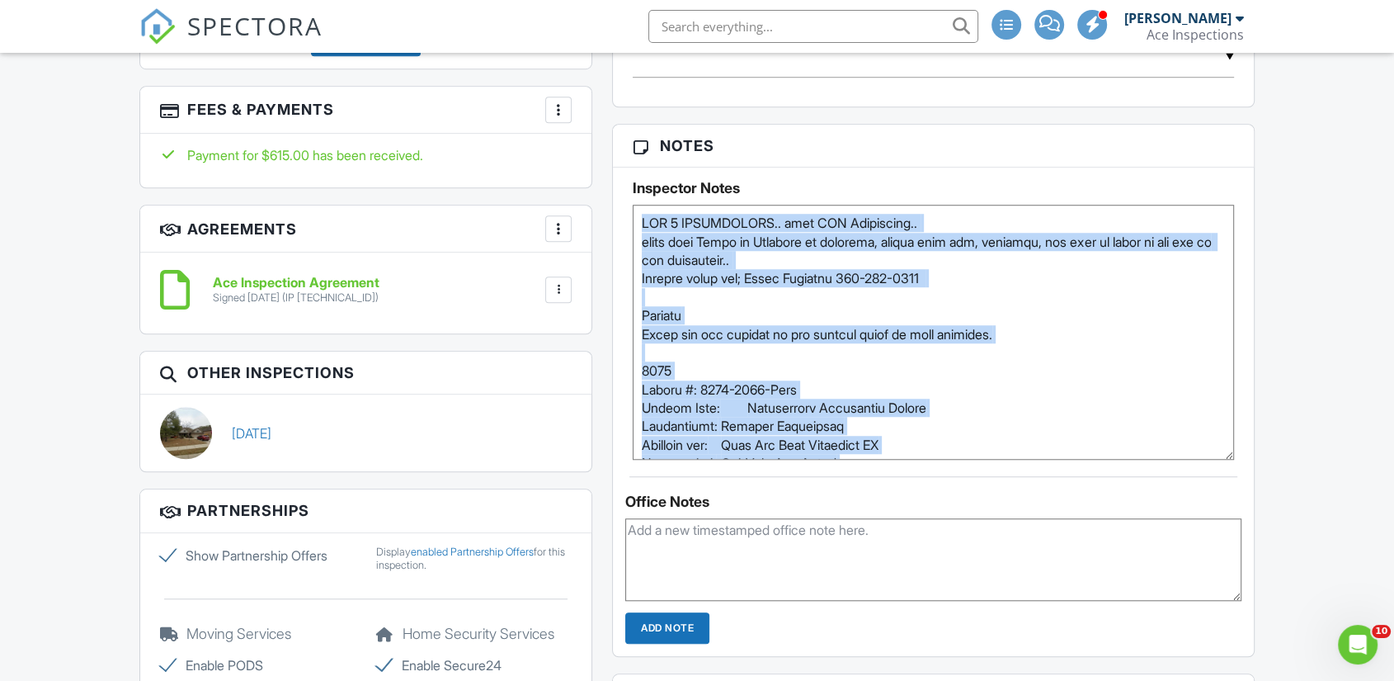
click at [1307, 328] on div "Dashboard New Inspection Inspections Contacts Settings Metrics Templates Automa…" at bounding box center [697, 291] width 1394 height 3043
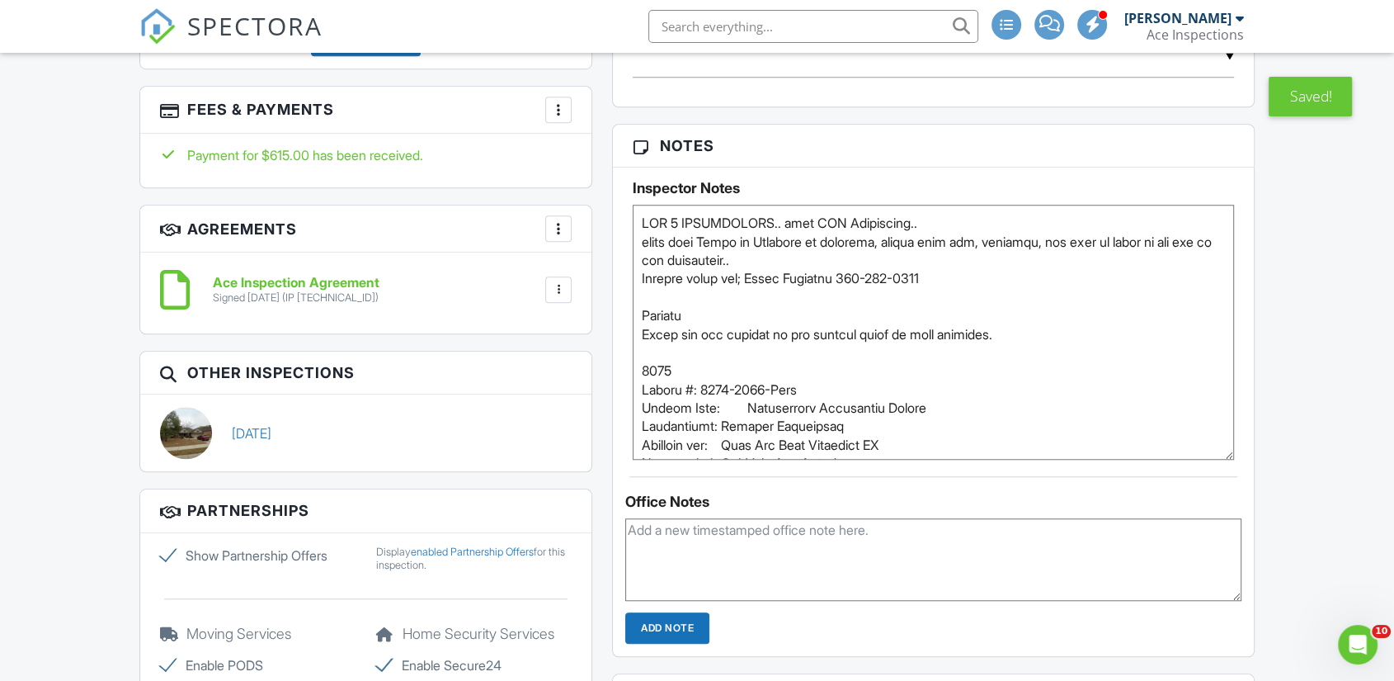
click at [1289, 343] on div "Dashboard New Inspection Inspections Contacts Settings Metrics Templates Automa…" at bounding box center [697, 291] width 1394 height 3043
click at [1285, 349] on div "Dashboard New Inspection Inspections Contacts Settings Metrics Templates Automa…" at bounding box center [697, 291] width 1394 height 3043
drag, startPoint x: 1285, startPoint y: 349, endPoint x: 1303, endPoint y: 338, distance: 21.1
click at [1303, 338] on div "Dashboard New Inspection Inspections Contacts Settings Metrics Templates Automa…" at bounding box center [697, 291] width 1394 height 3043
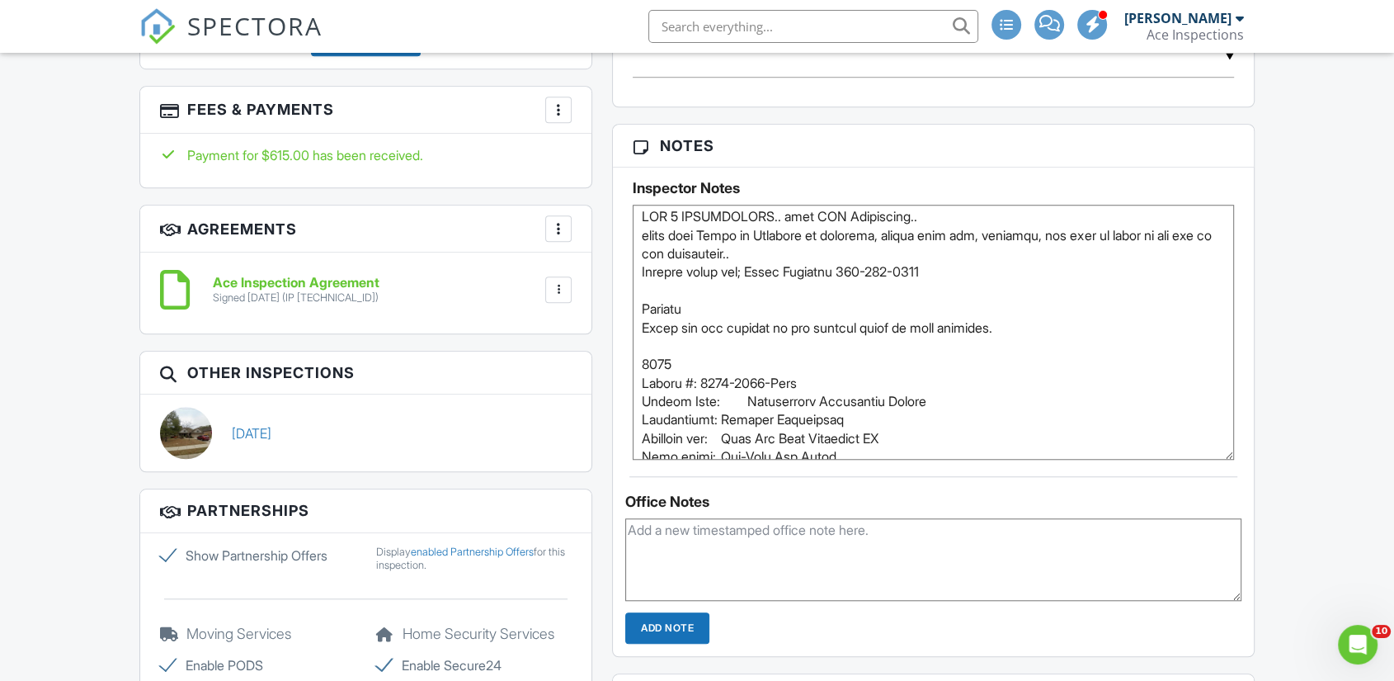
scroll to position [0, 0]
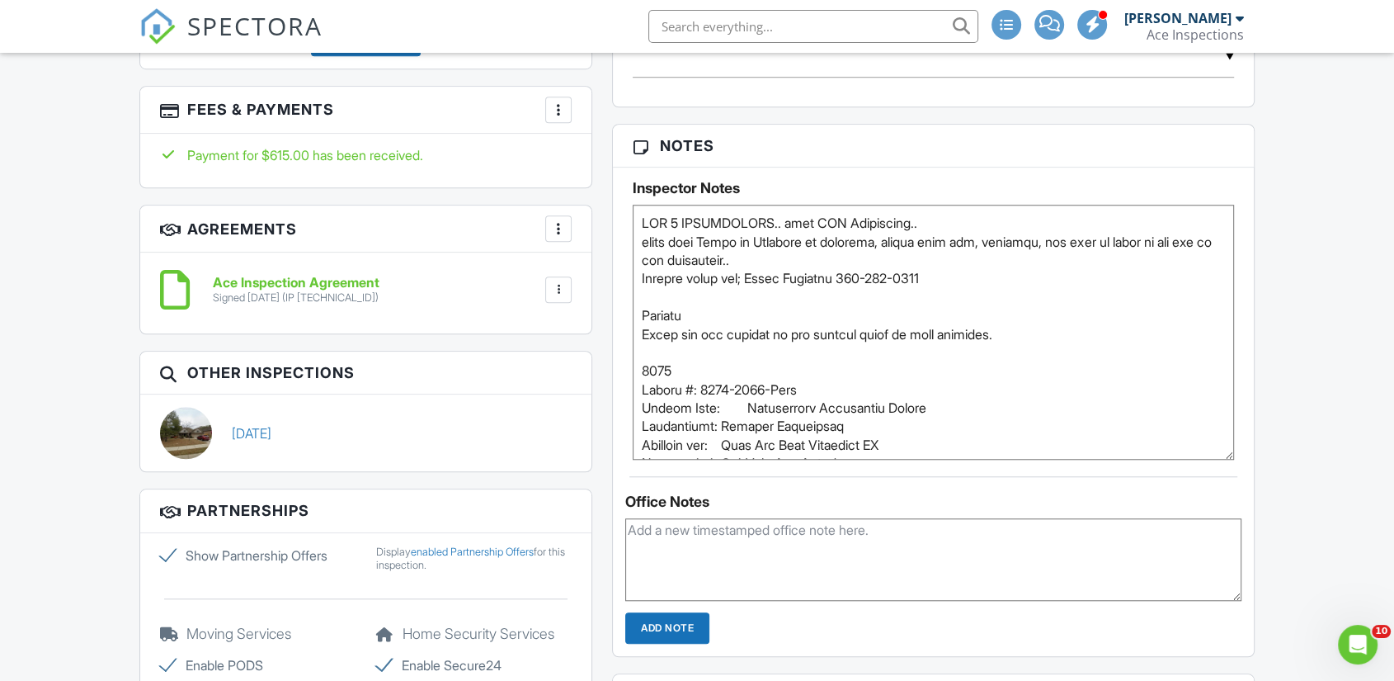
click at [1289, 291] on div "Dashboard New Inspection Inspections Contacts Settings Metrics Templates Automa…" at bounding box center [697, 291] width 1394 height 3043
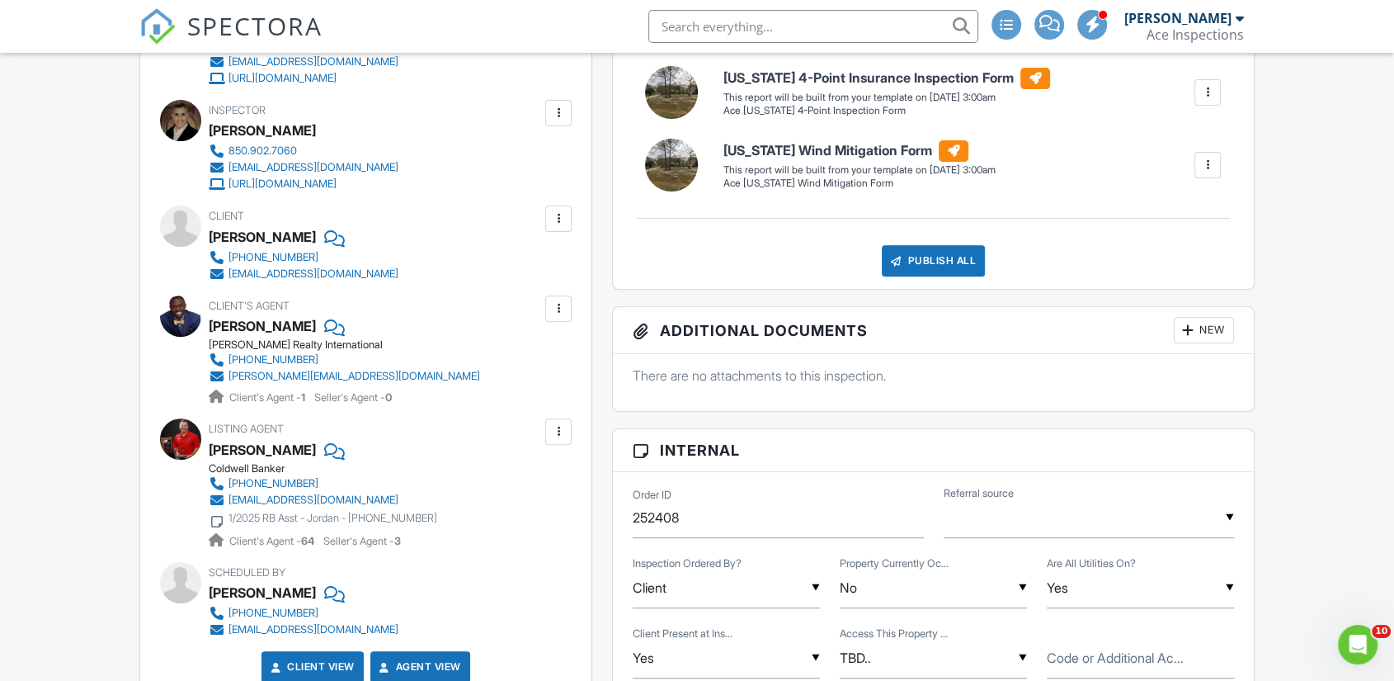
scroll to position [581, 0]
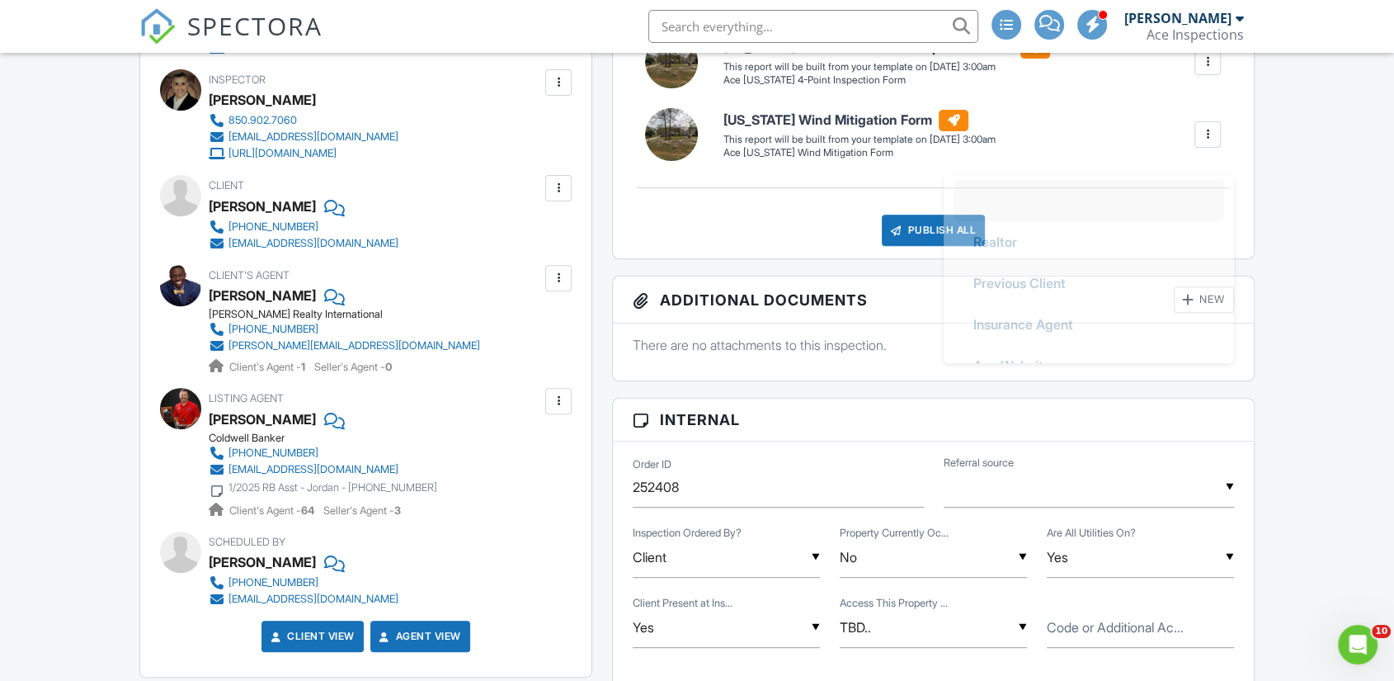
click at [1163, 507] on input "text" at bounding box center [1089, 487] width 290 height 40
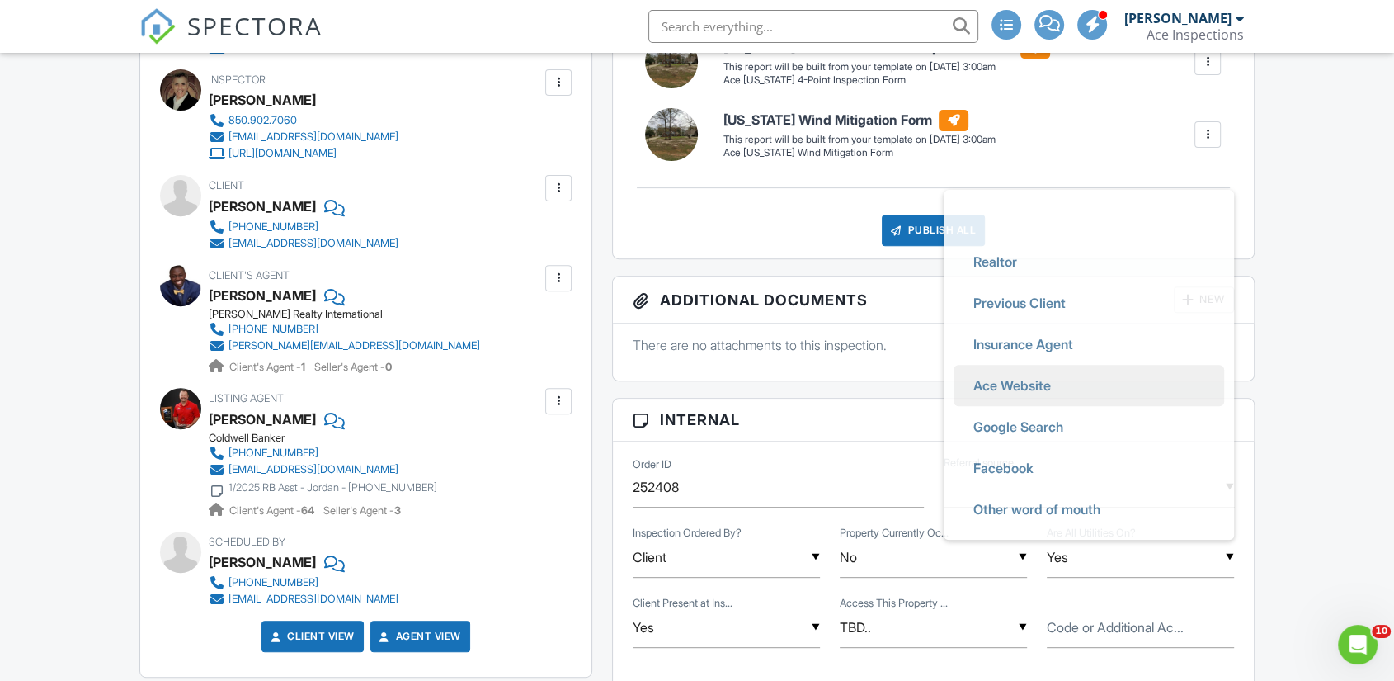
click at [1107, 406] on li "Ace Website" at bounding box center [1089, 385] width 271 height 41
type input "Ace Website"
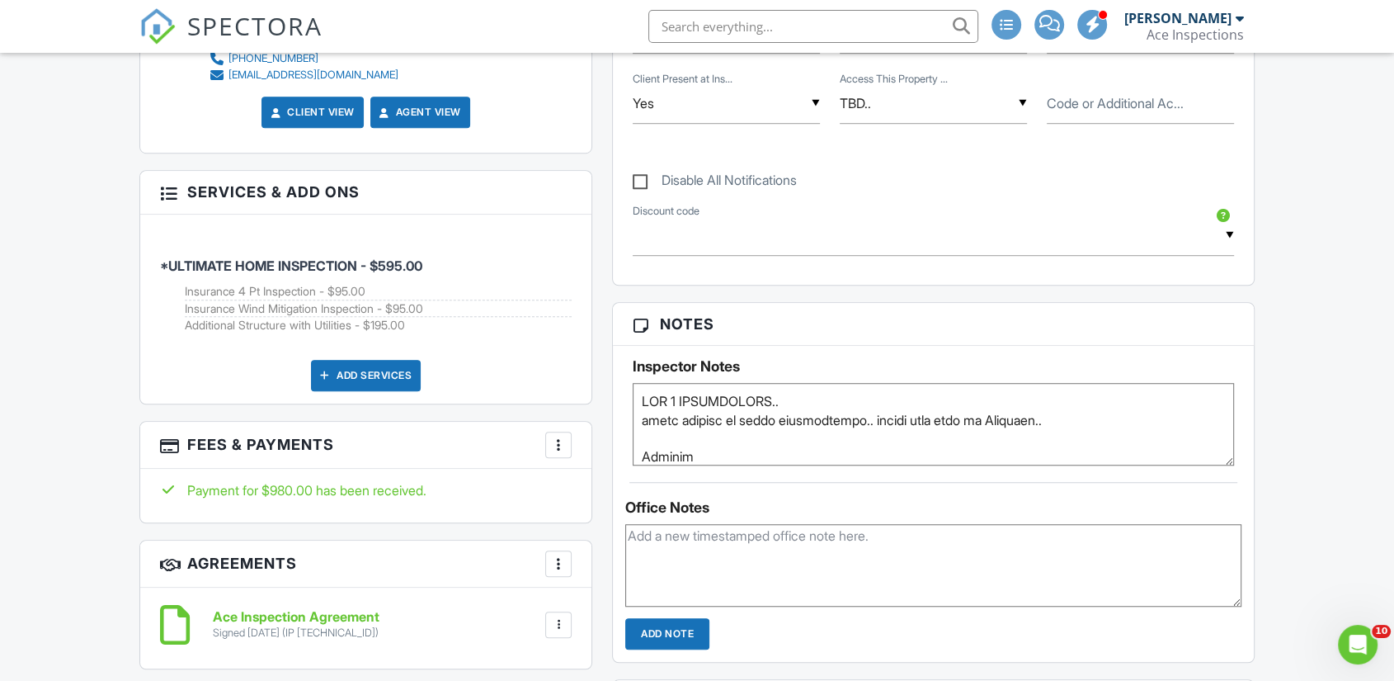
scroll to position [1131, 0]
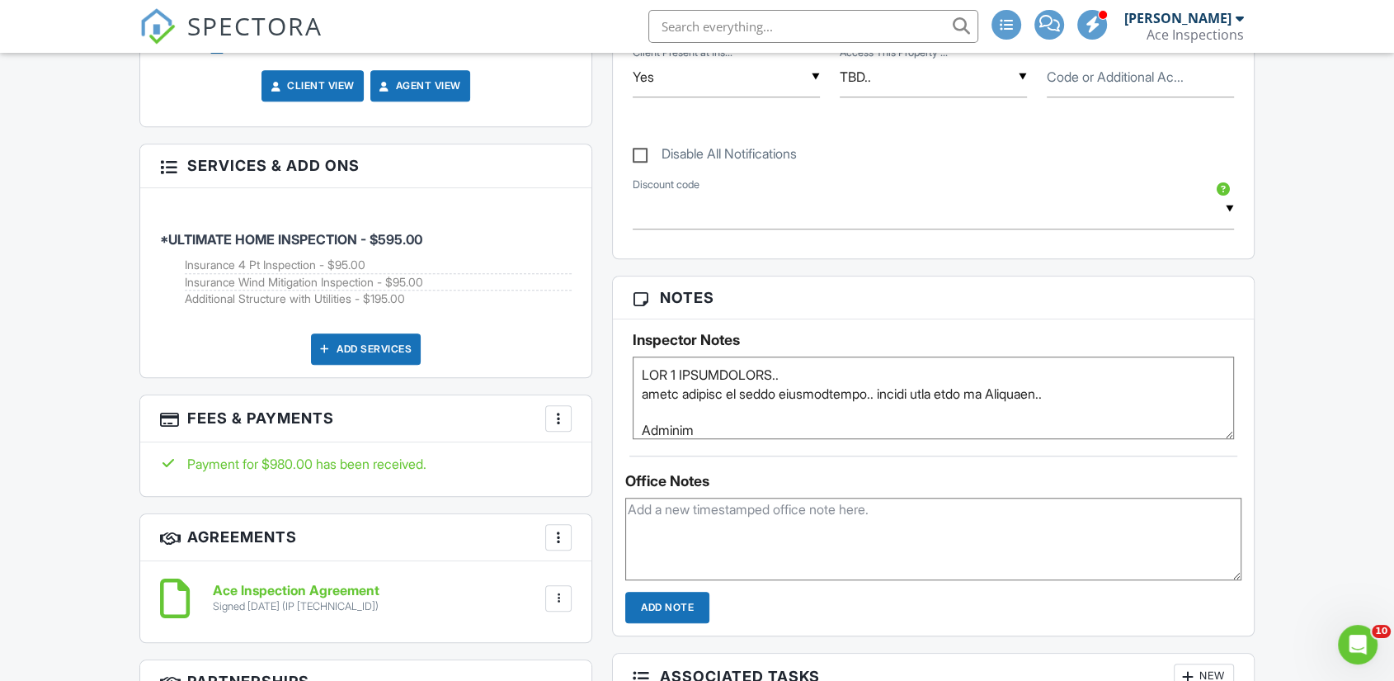
click at [1063, 408] on textarea at bounding box center [933, 397] width 601 height 82
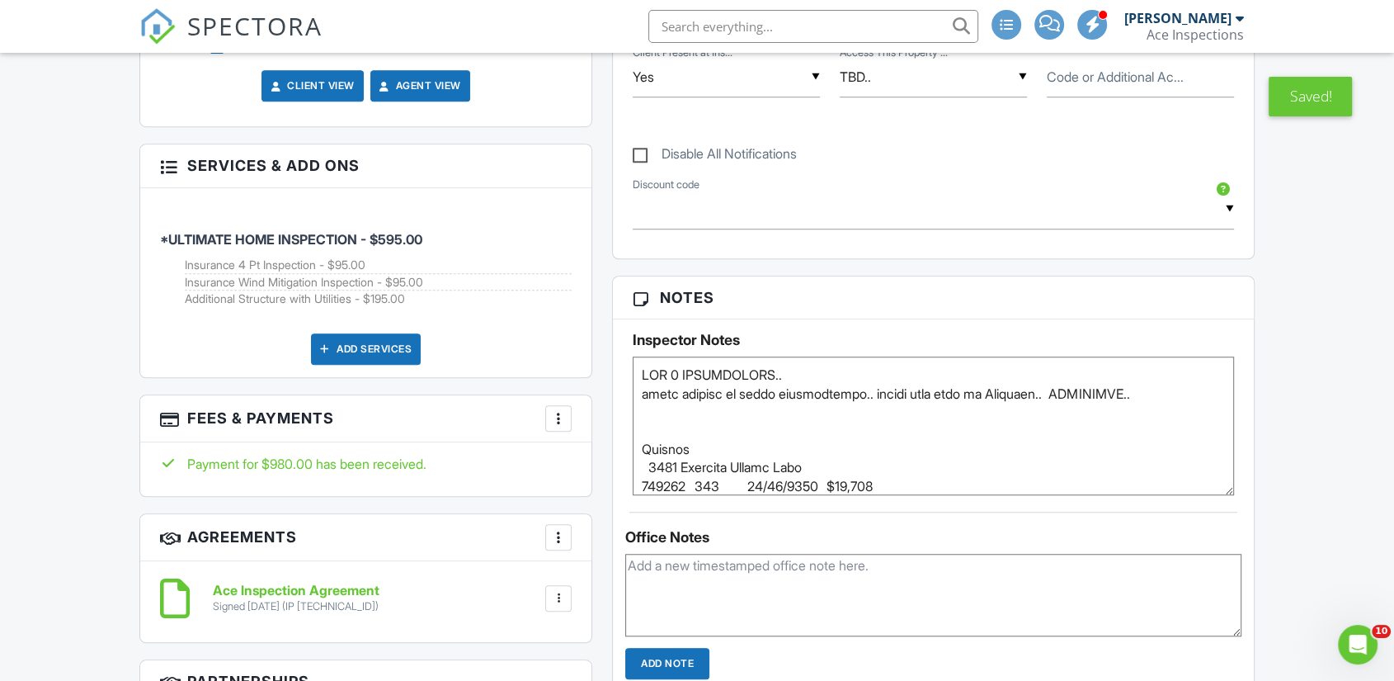
drag, startPoint x: 1229, startPoint y: 445, endPoint x: 1242, endPoint y: 507, distance: 63.1
click at [1242, 495] on div "Inspector Notes" at bounding box center [933, 407] width 641 height 176
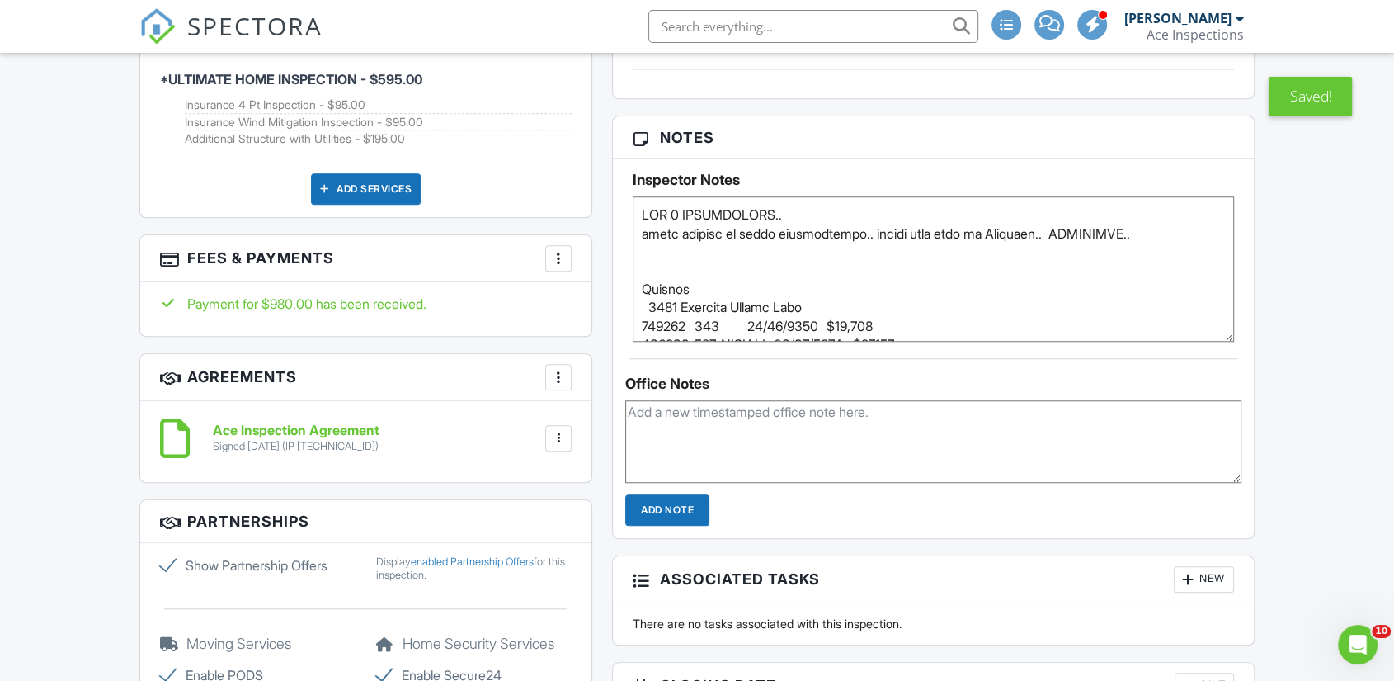
scroll to position [1314, 0]
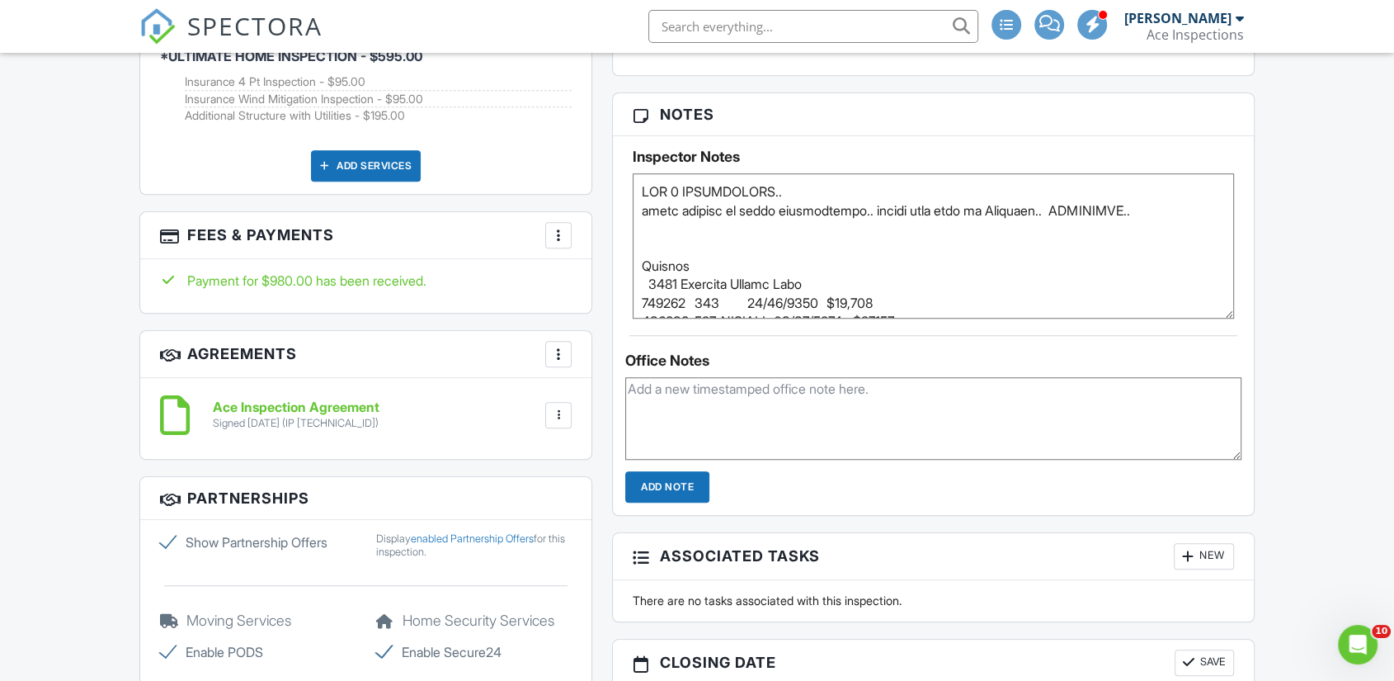
click at [672, 237] on textarea at bounding box center [933, 245] width 601 height 145
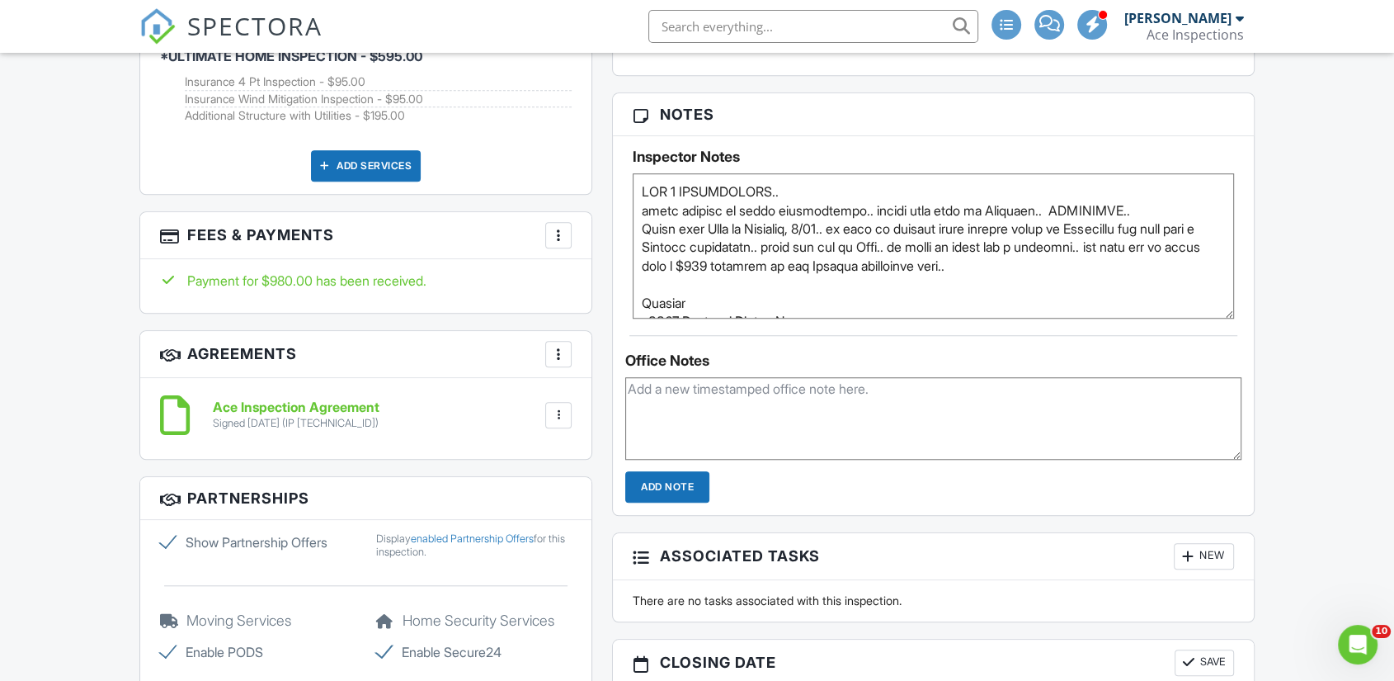
click at [1157, 227] on textarea at bounding box center [933, 245] width 601 height 145
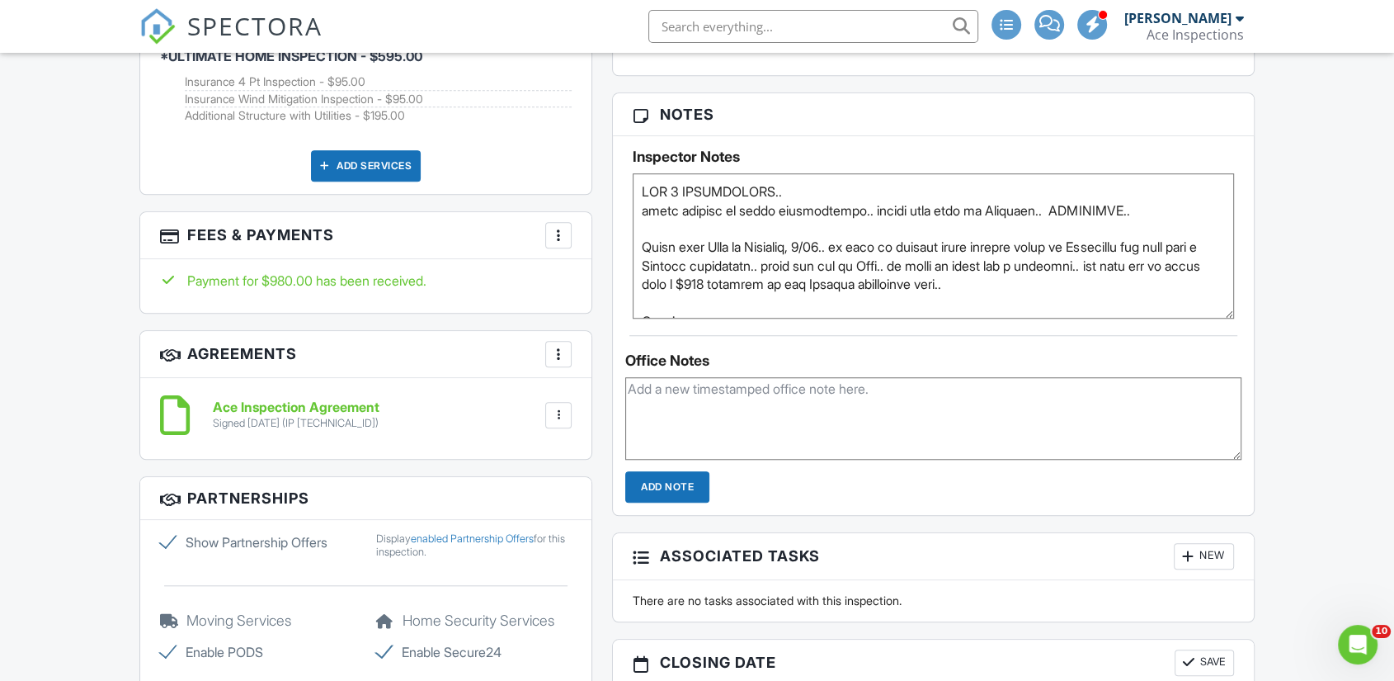
click at [1322, 277] on div "Dashboard New Inspection Inspections Contacts Settings Metrics Templates Automa…" at bounding box center [697, 657] width 1394 height 3837
click at [46, 299] on div "Dashboard New Inspection Inspections Contacts Settings Metrics Templates Automa…" at bounding box center [697, 657] width 1394 height 3837
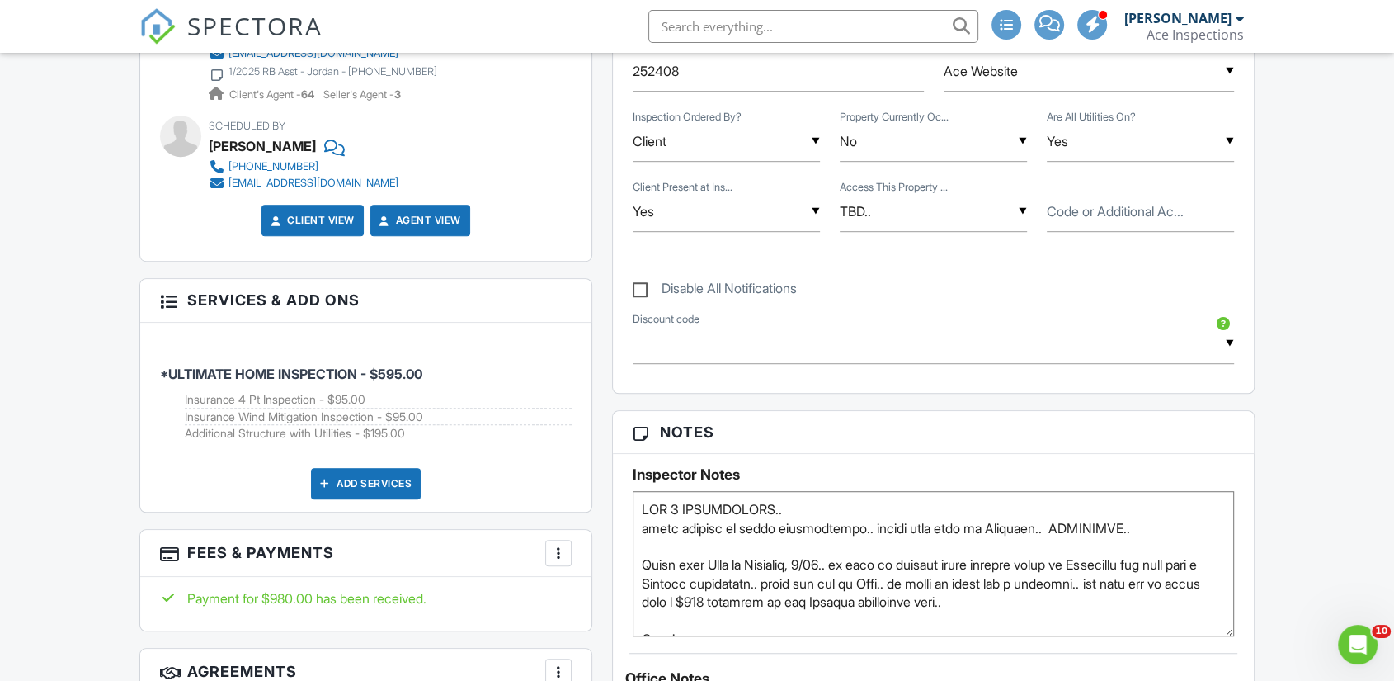
scroll to position [1131, 0]
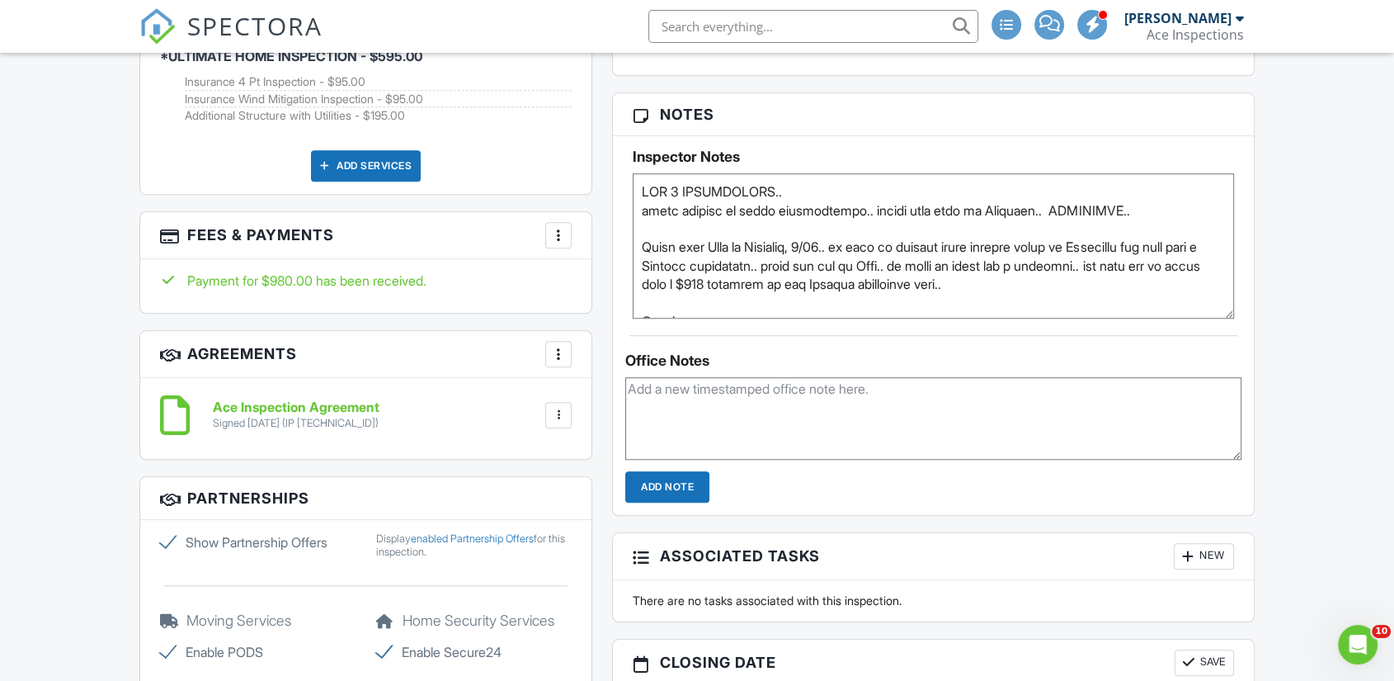
click at [1234, 318] on div "Inspector Notes" at bounding box center [933, 227] width 641 height 182
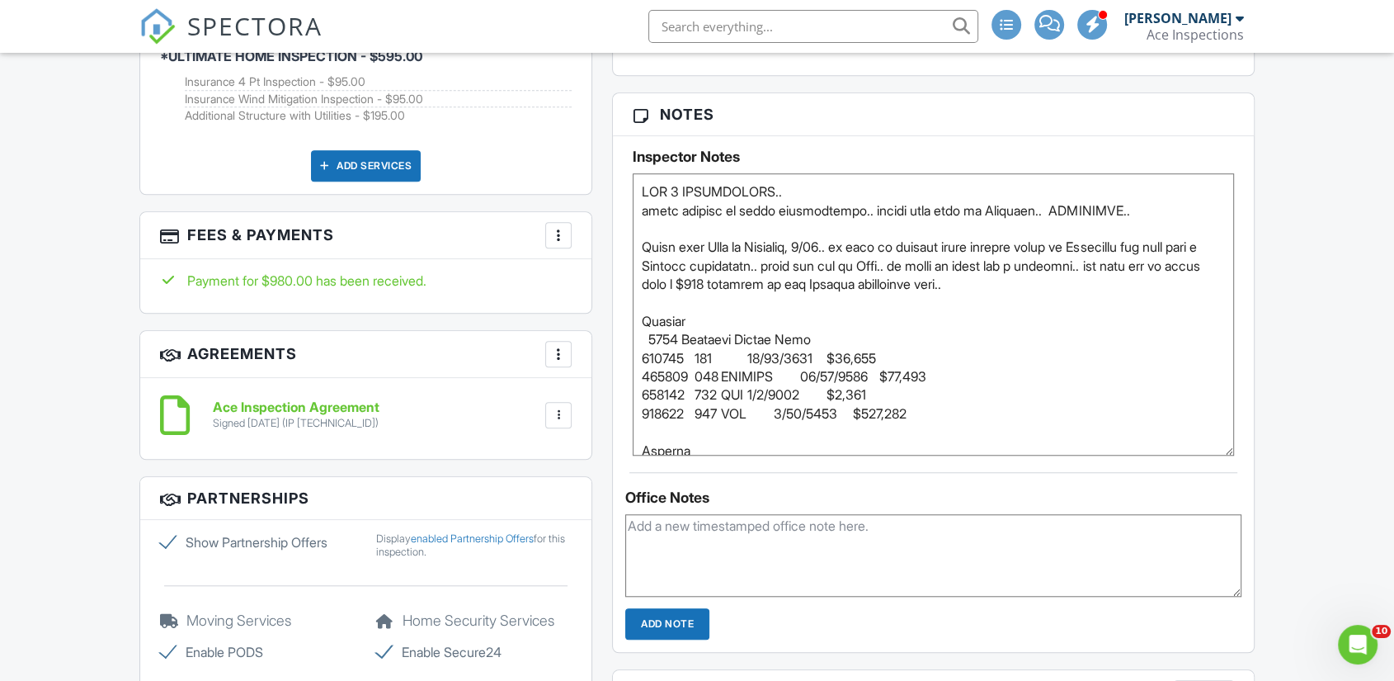
drag, startPoint x: 1228, startPoint y: 326, endPoint x: 1270, endPoint y: 483, distance: 163.1
click at [1270, 488] on div "Dashboard New Inspection Inspections Contacts Settings Metrics Templates Automa…" at bounding box center [697, 657] width 1394 height 3837
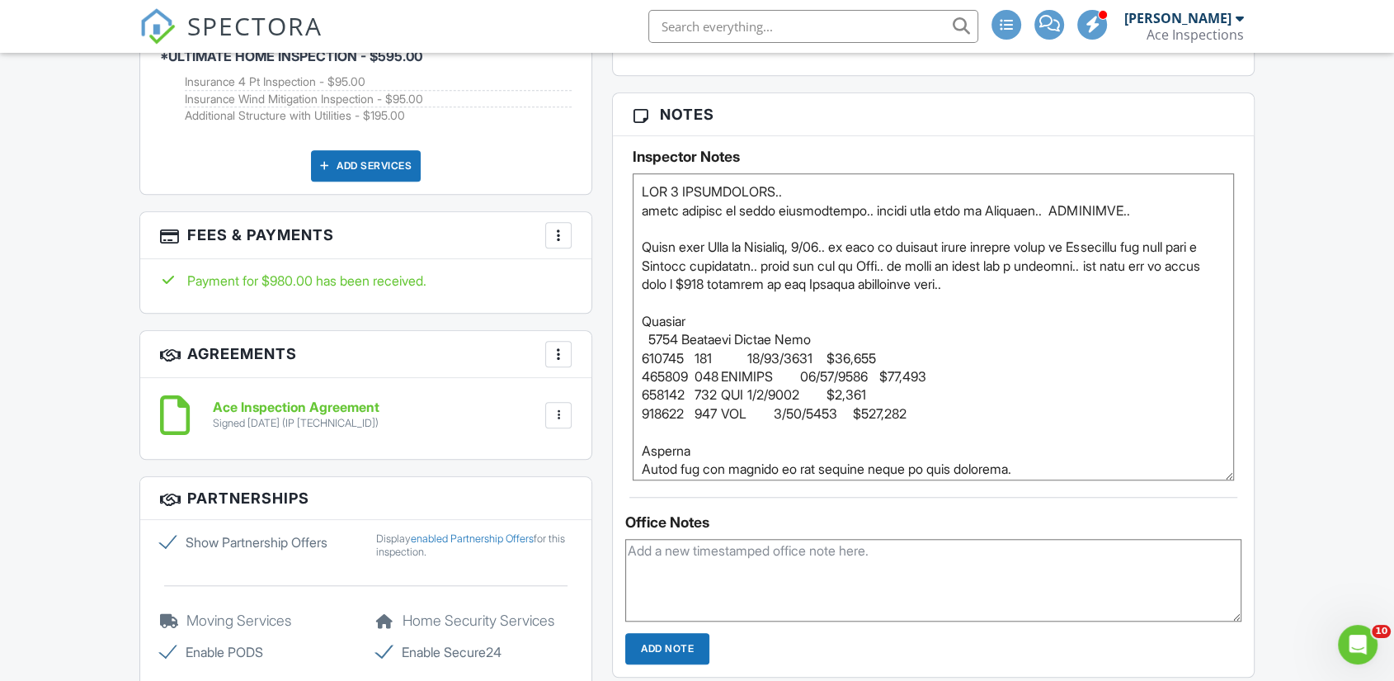
click at [1336, 354] on div "Dashboard New Inspection Inspections Contacts Settings Metrics Templates Automa…" at bounding box center [697, 657] width 1394 height 3837
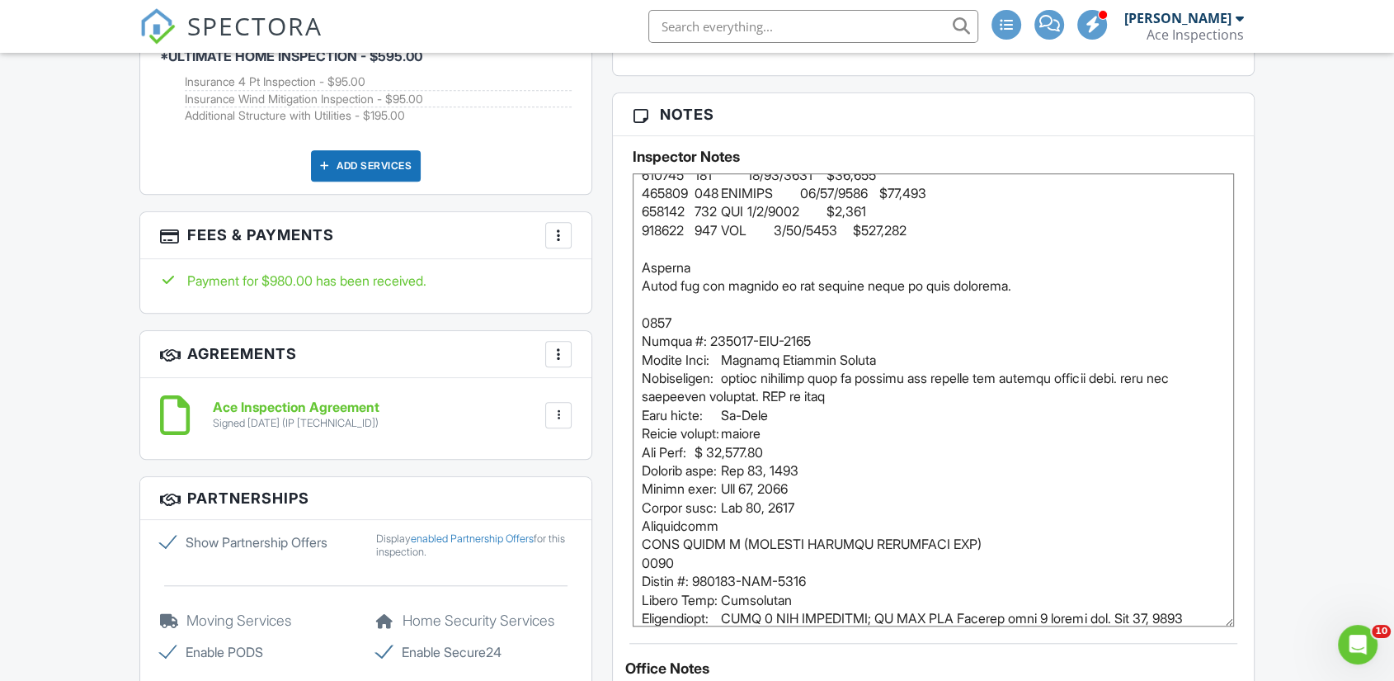
drag, startPoint x: 1231, startPoint y: 491, endPoint x: 1251, endPoint y: 673, distance: 183.5
click at [1251, 626] on div "Inspector Notes" at bounding box center [933, 381] width 641 height 490
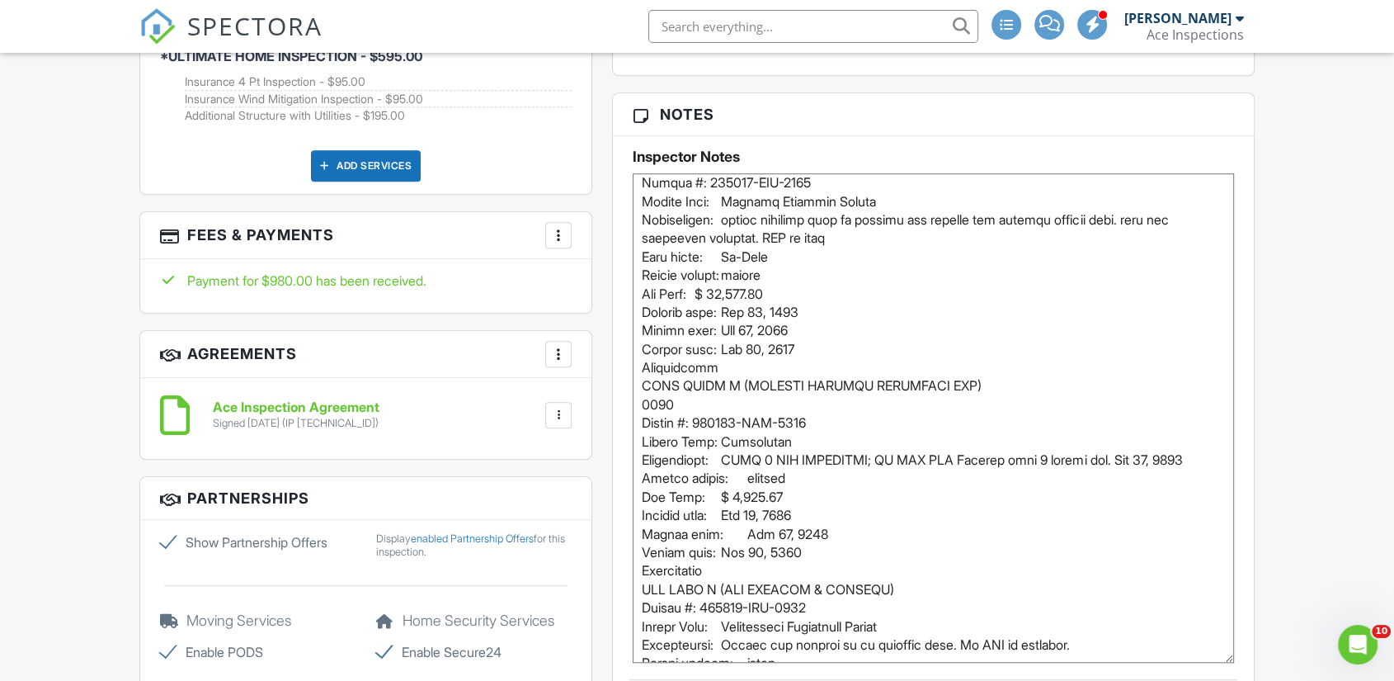
scroll to position [366, 0]
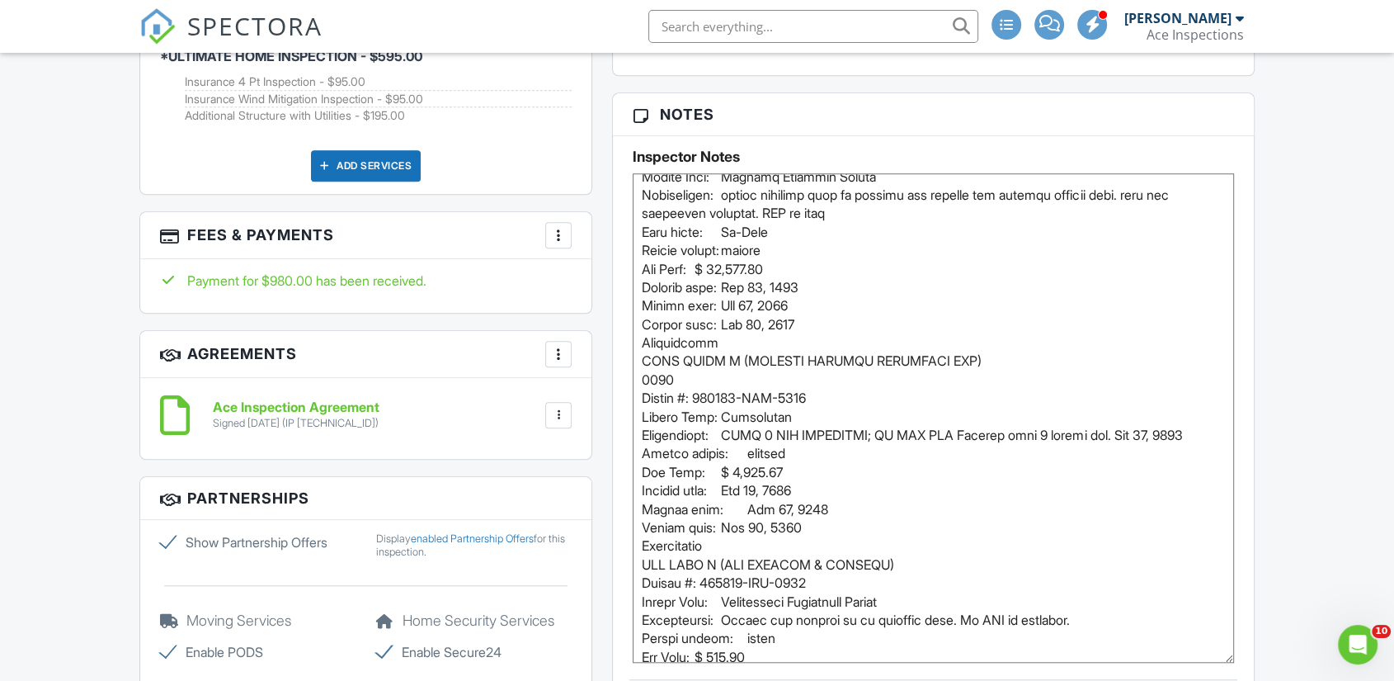
click at [1004, 376] on textarea at bounding box center [933, 417] width 601 height 489
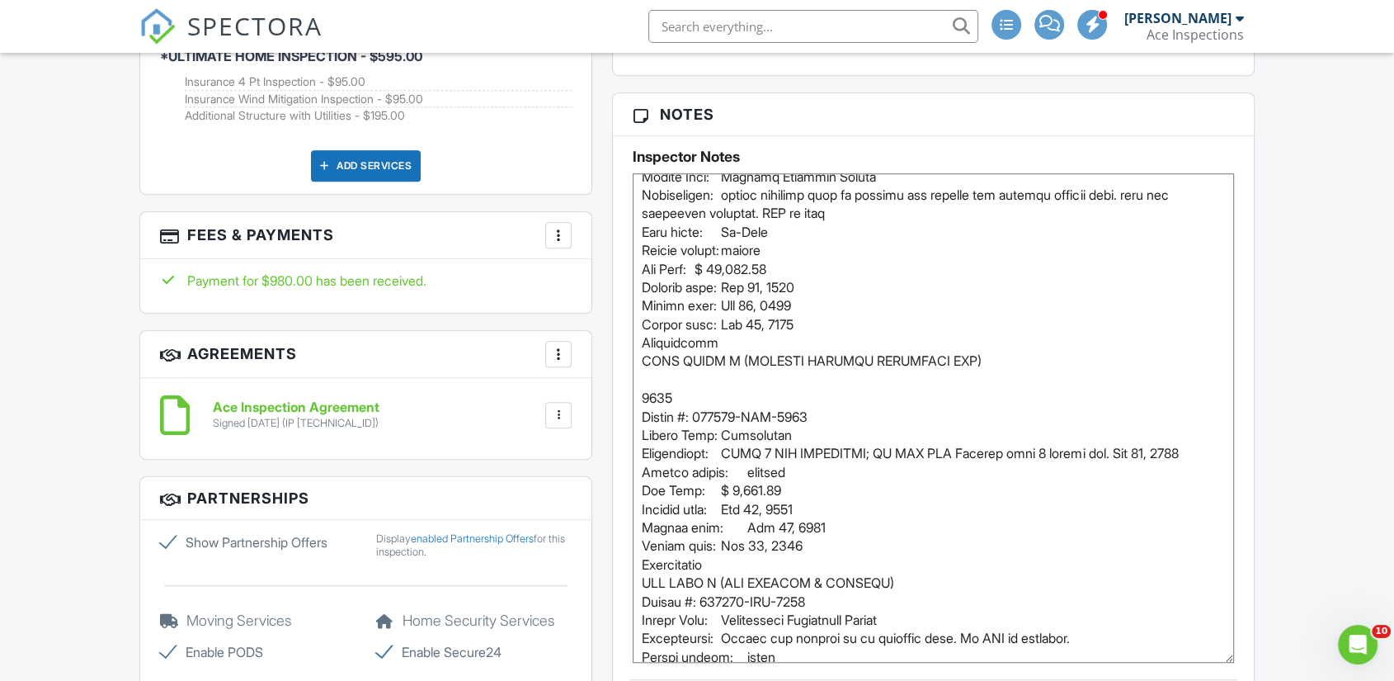
type textarea "ALL 3 INSPECTIONS.. still waiting on final confirmation.. should have that [DAT…"
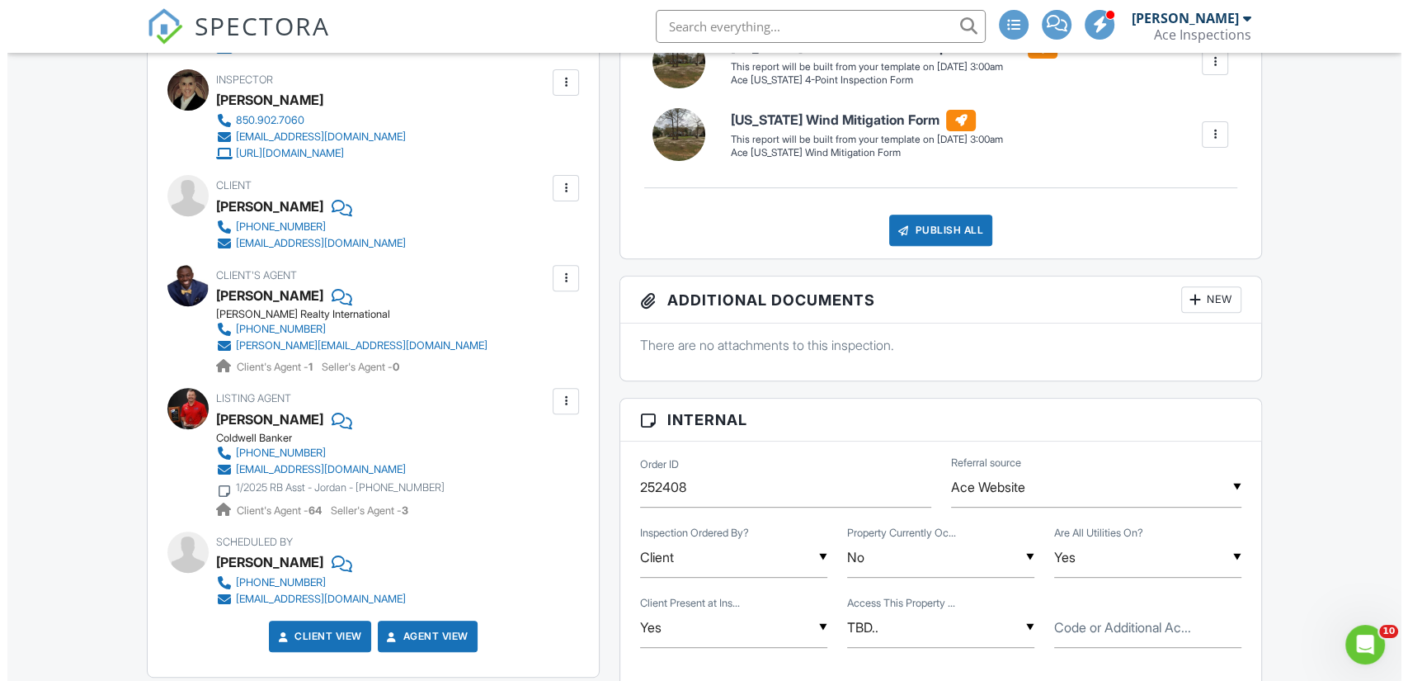
scroll to position [398, 0]
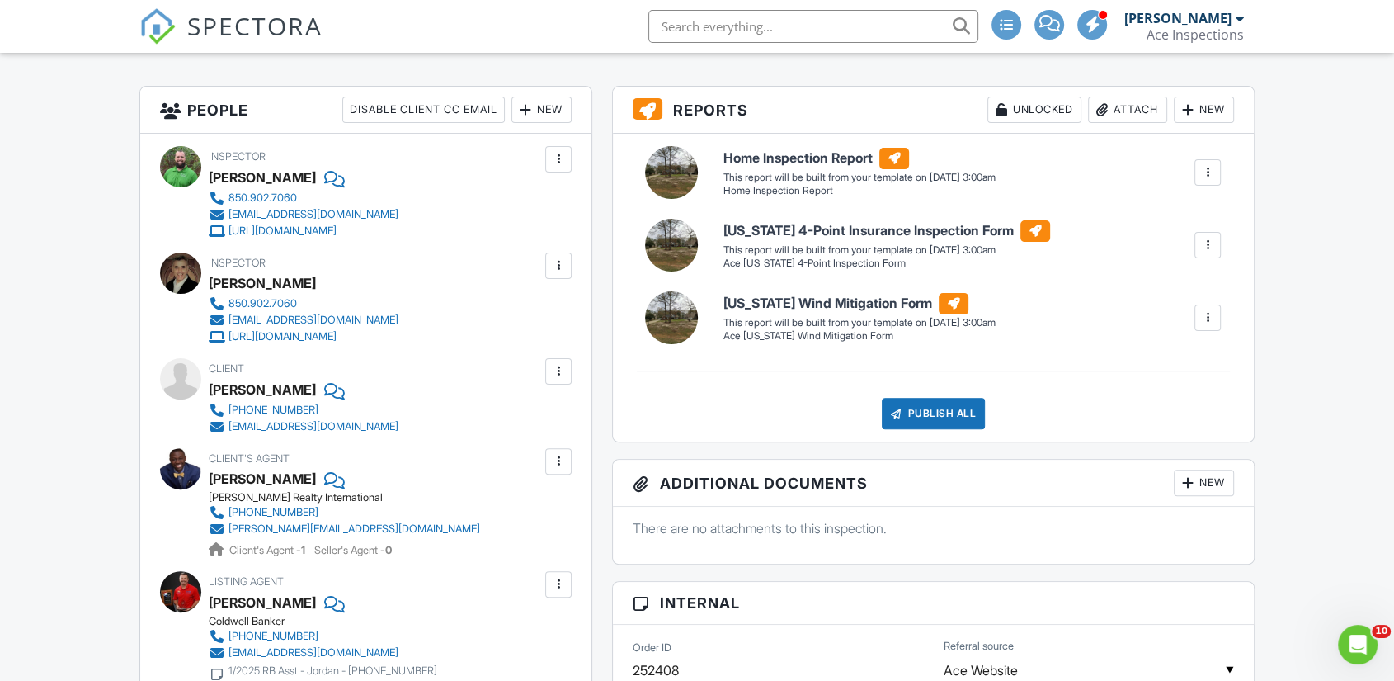
click at [559, 274] on div at bounding box center [558, 265] width 16 height 16
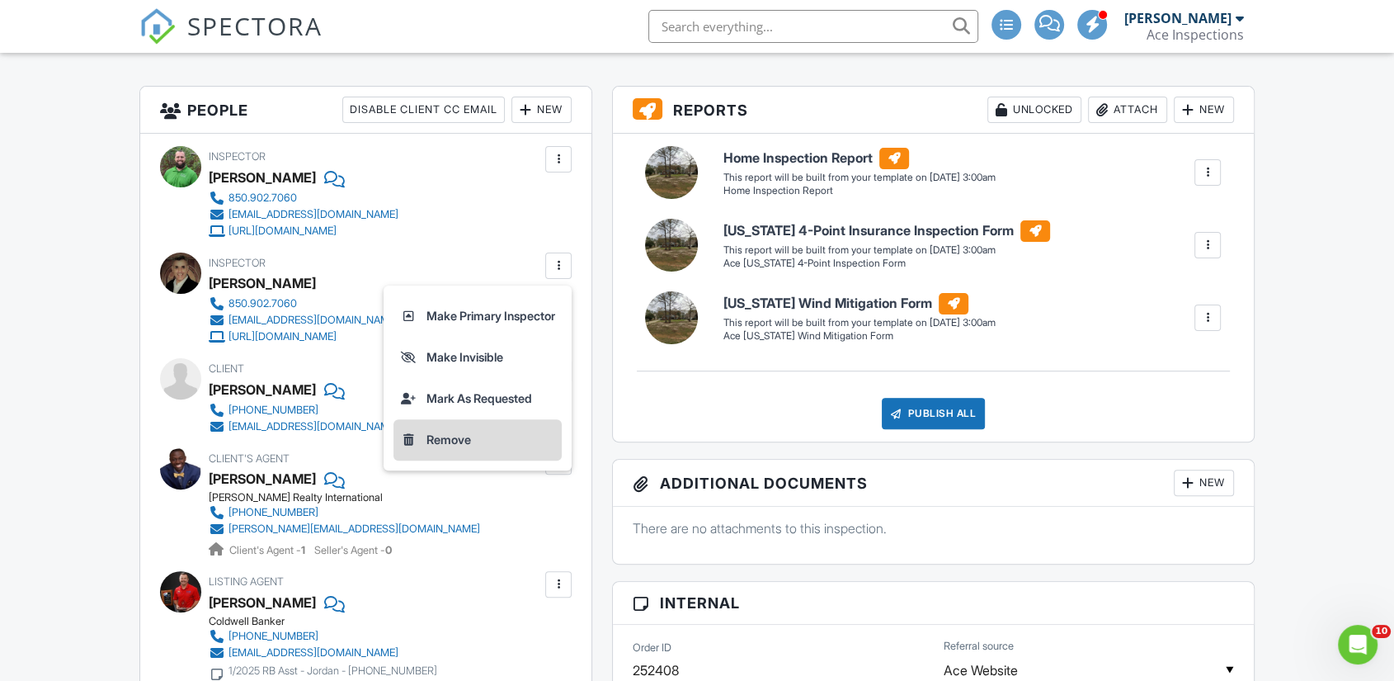
click at [449, 458] on li "Remove" at bounding box center [478, 439] width 168 height 41
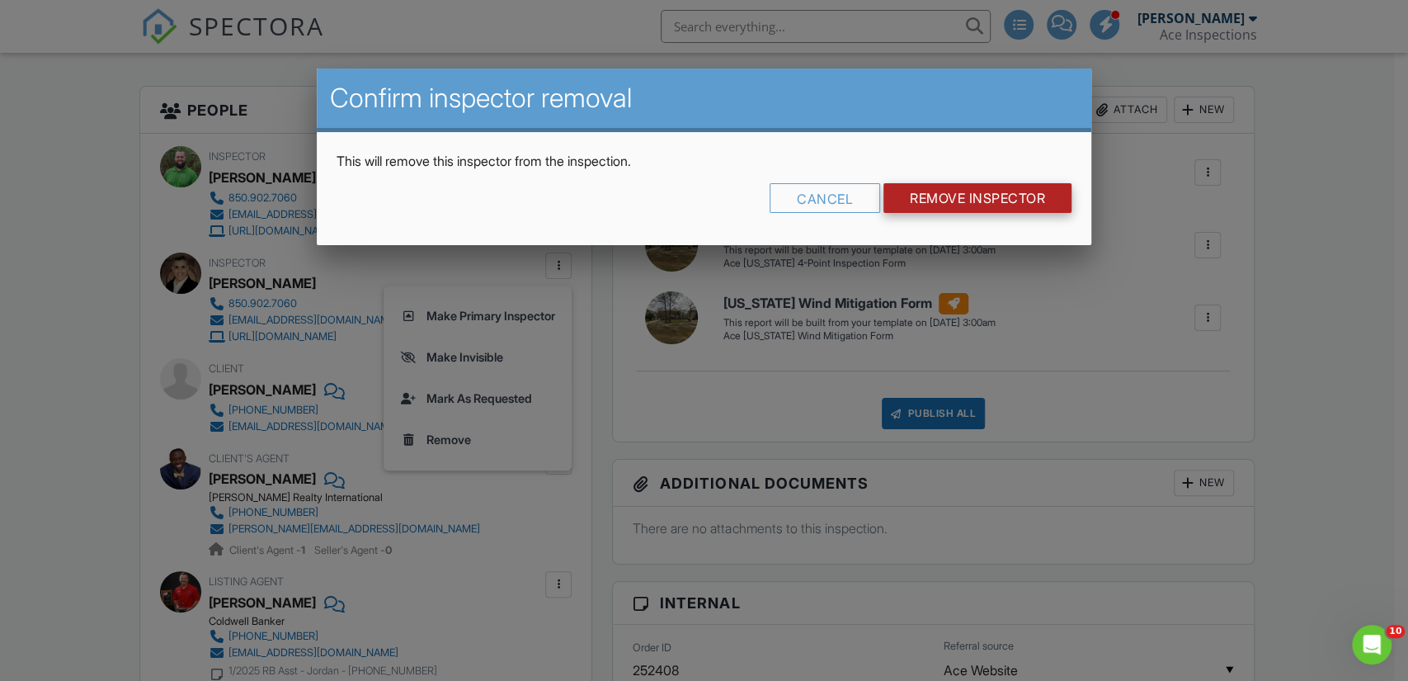
click at [962, 196] on input "Remove Inspector" at bounding box center [978, 198] width 188 height 30
